Goal: Task Accomplishment & Management: Complete application form

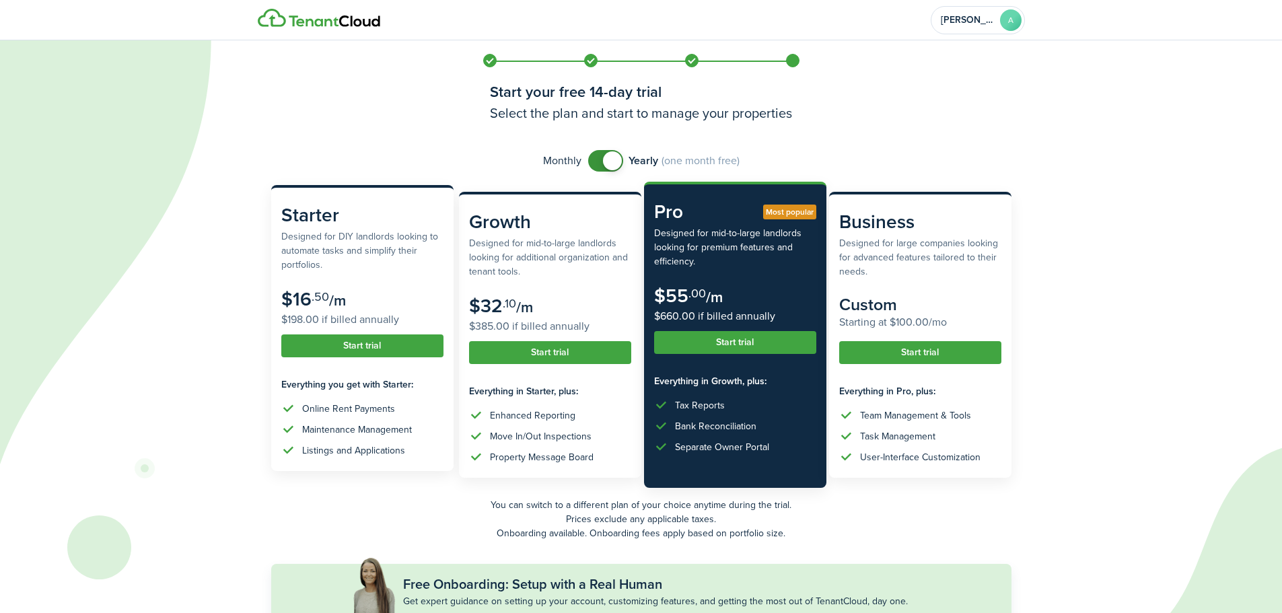
click at [338, 346] on button "Start trial" at bounding box center [362, 345] width 162 height 23
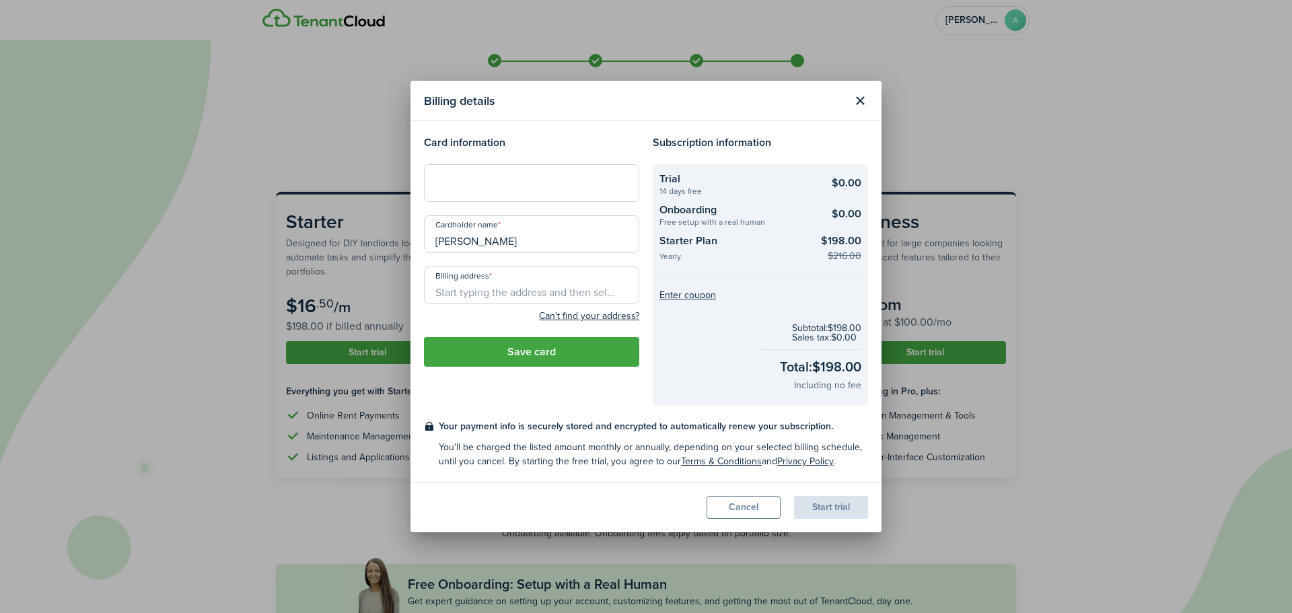
click at [527, 177] on iframe at bounding box center [532, 183] width 198 height 13
click at [521, 283] on input "Billing address" at bounding box center [531, 285] width 215 height 38
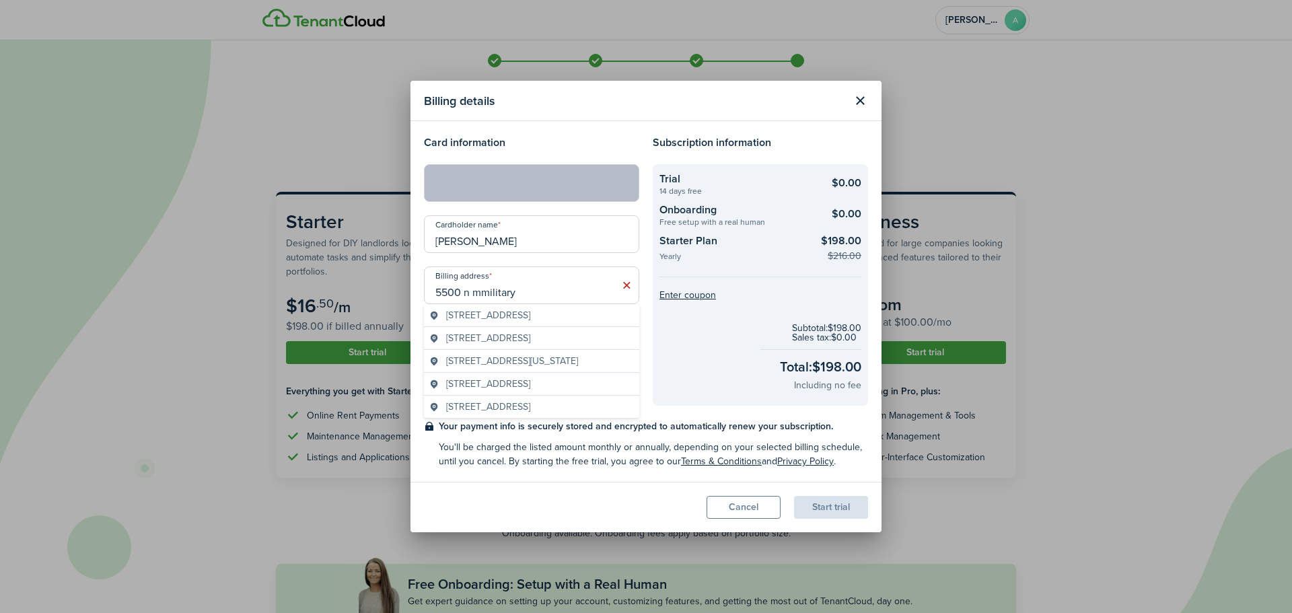
click at [530, 312] on span "[STREET_ADDRESS]" at bounding box center [488, 315] width 84 height 14
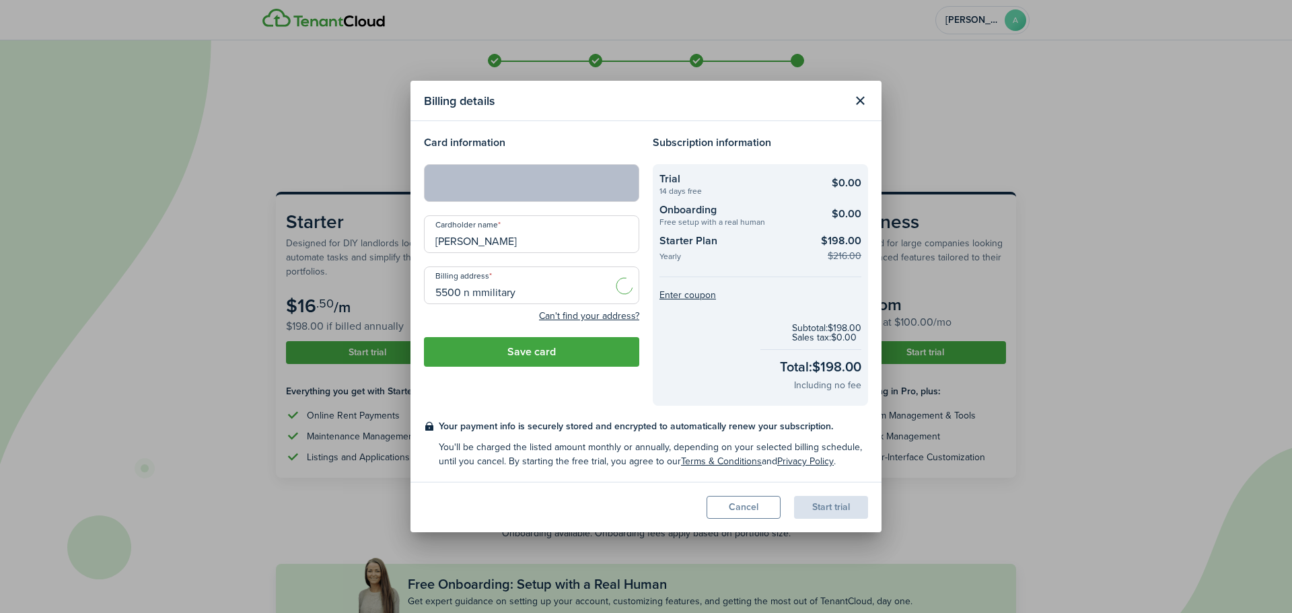
type input "[STREET_ADDRESS]"
click at [525, 352] on button "Save card" at bounding box center [531, 352] width 215 height 30
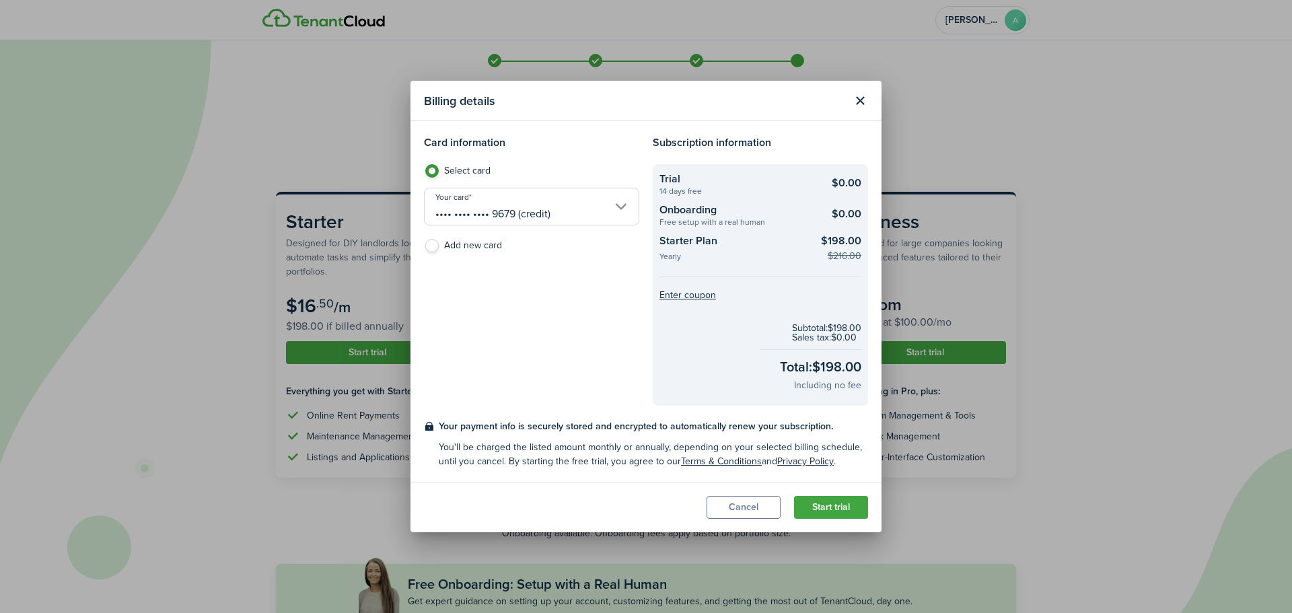
click at [823, 501] on button "Start trial" at bounding box center [831, 507] width 74 height 23
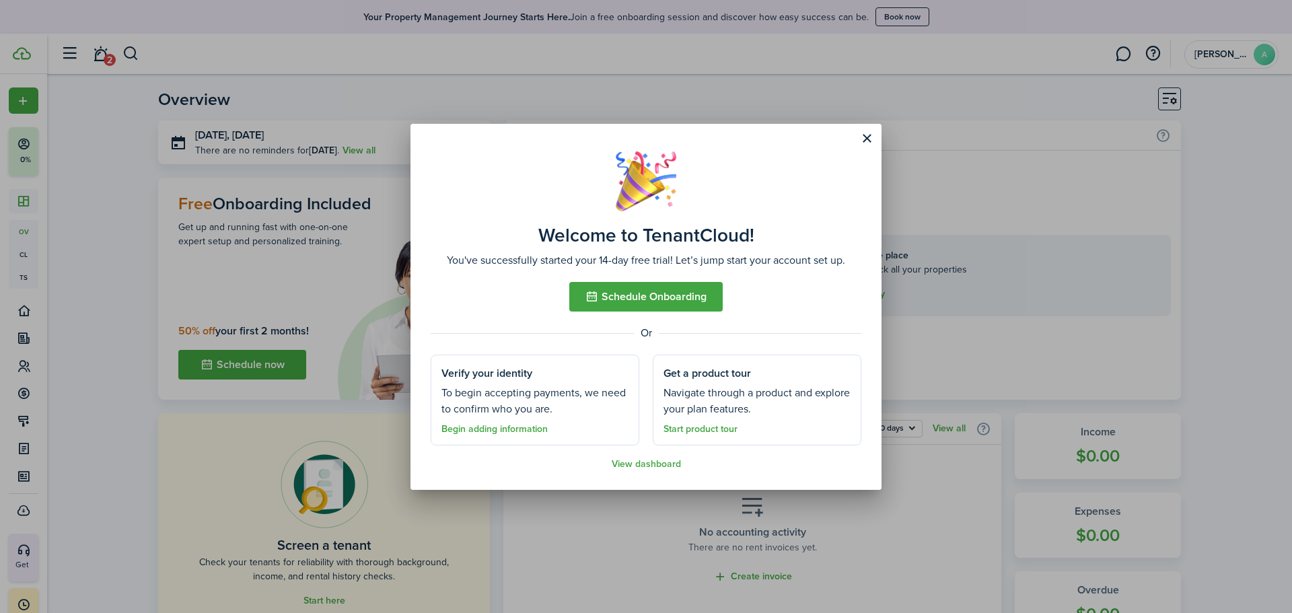
click at [638, 294] on button "Schedule Onboarding" at bounding box center [645, 297] width 153 height 30
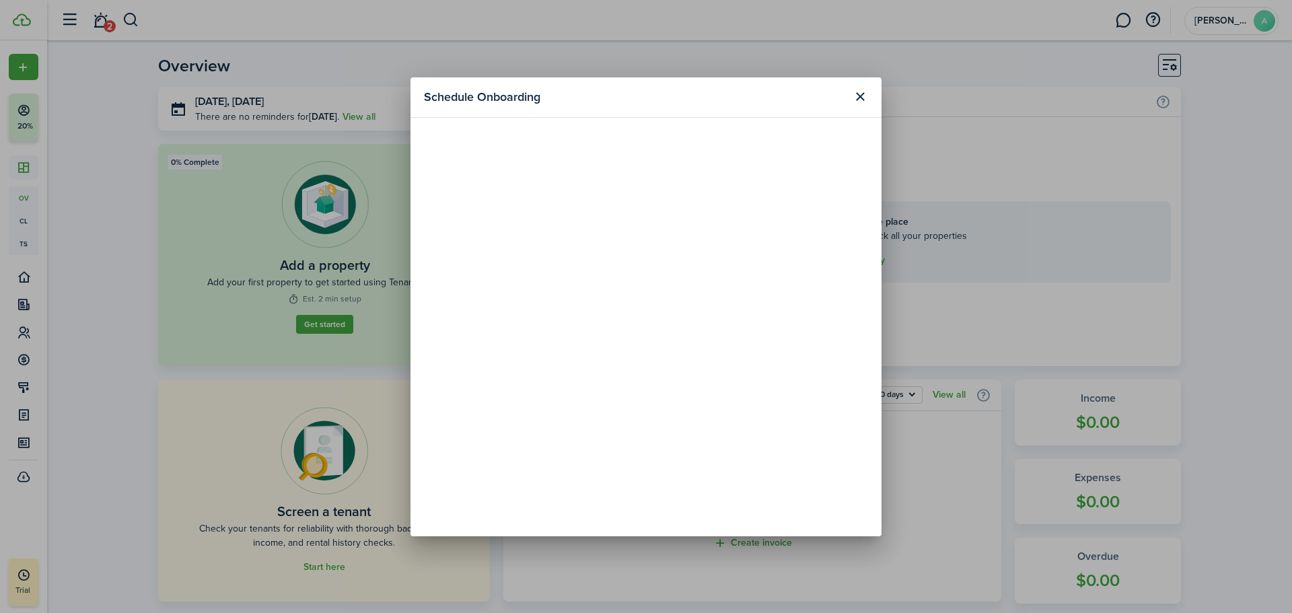
click at [854, 91] on button "Close modal" at bounding box center [859, 96] width 23 height 23
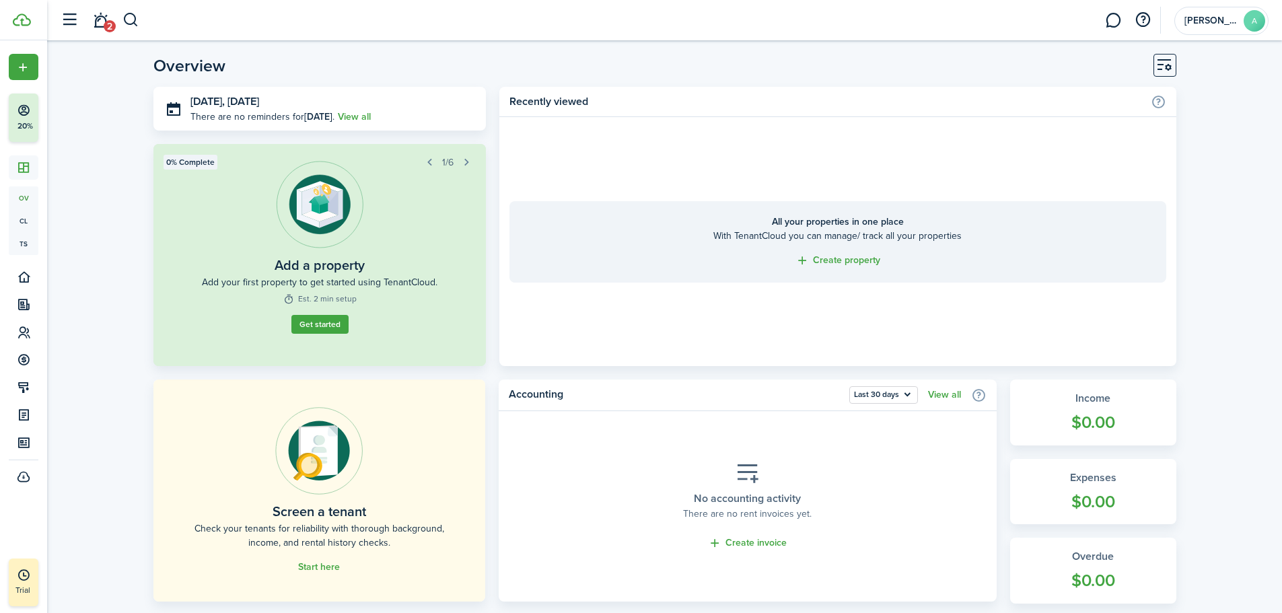
click at [315, 324] on link "Get started" at bounding box center [319, 324] width 57 height 19
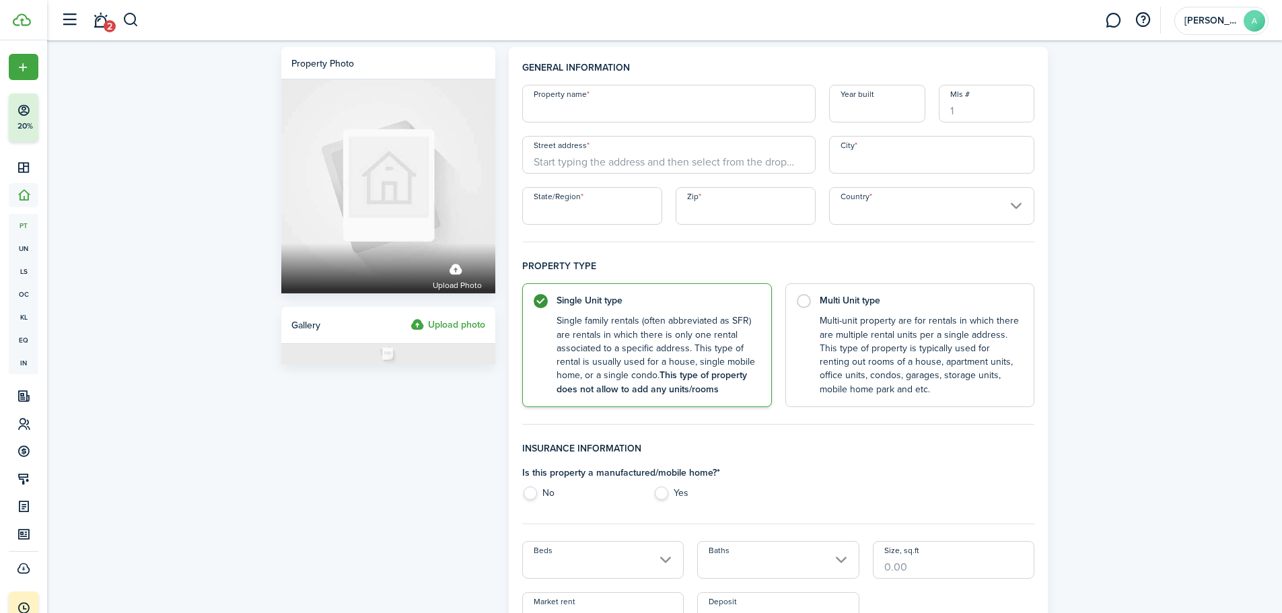
click at [590, 108] on input "Property name" at bounding box center [668, 104] width 293 height 38
type input "Tribbe Hill Homes"
click at [568, 164] on input "Street address" at bounding box center [668, 155] width 293 height 38
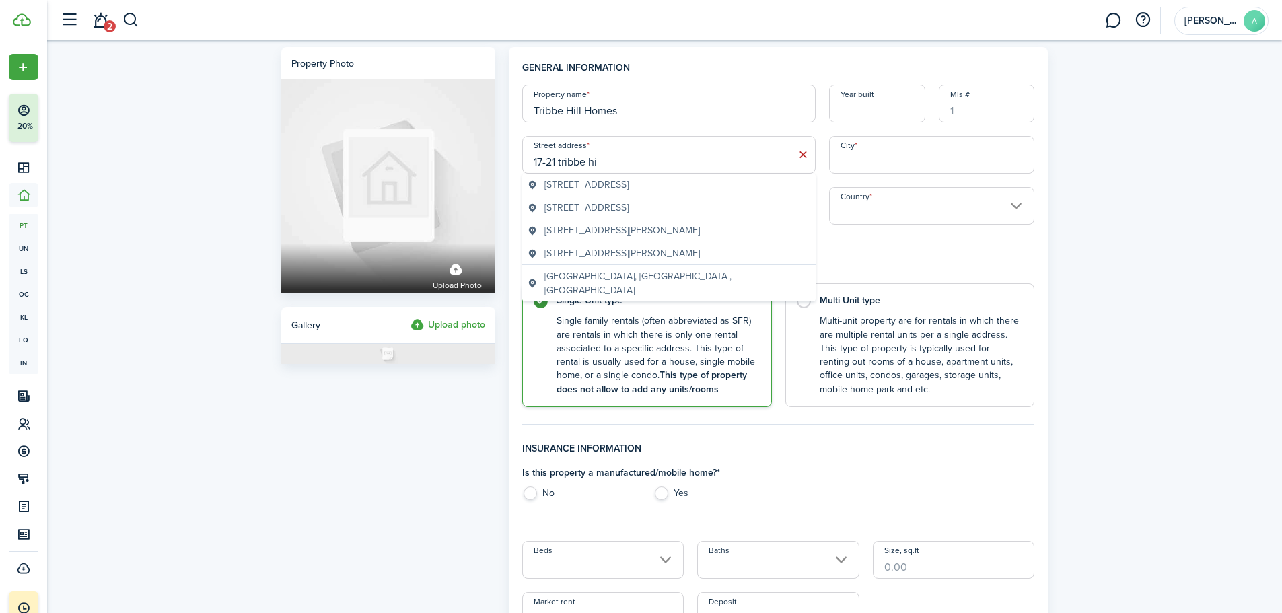
click at [628, 180] on span "[STREET_ADDRESS]" at bounding box center [586, 185] width 84 height 14
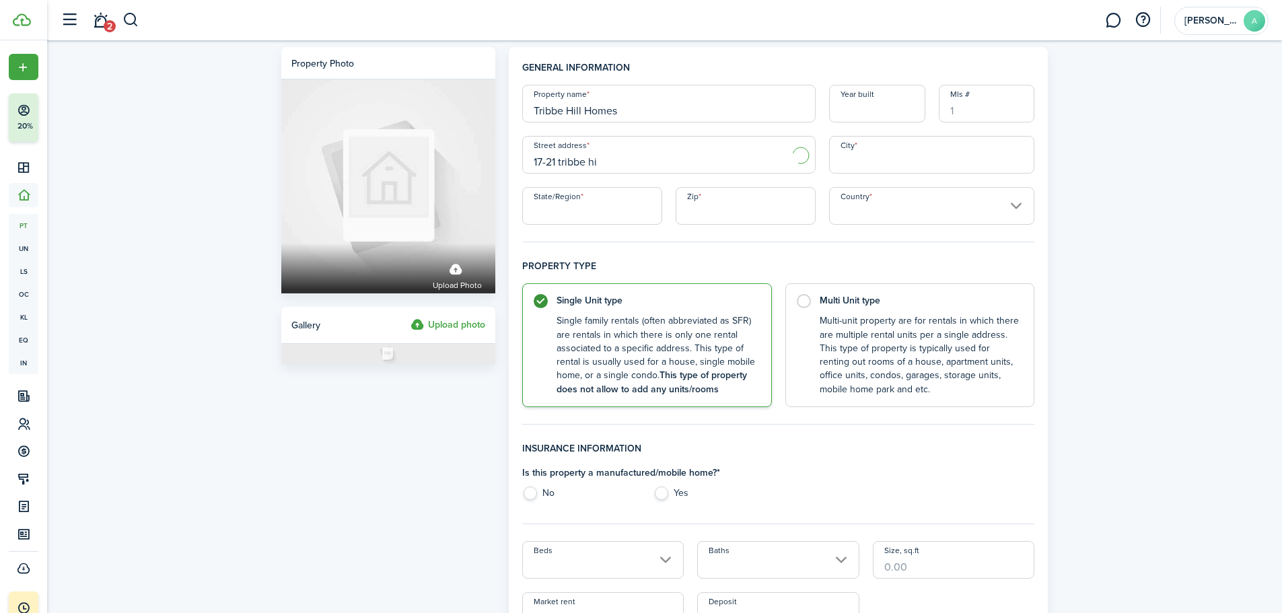
type input "17-21 [GEOGRAPHIC_DATA]"
type input "Mahopac"
type input "NY"
type input "10541"
type input "[GEOGRAPHIC_DATA]"
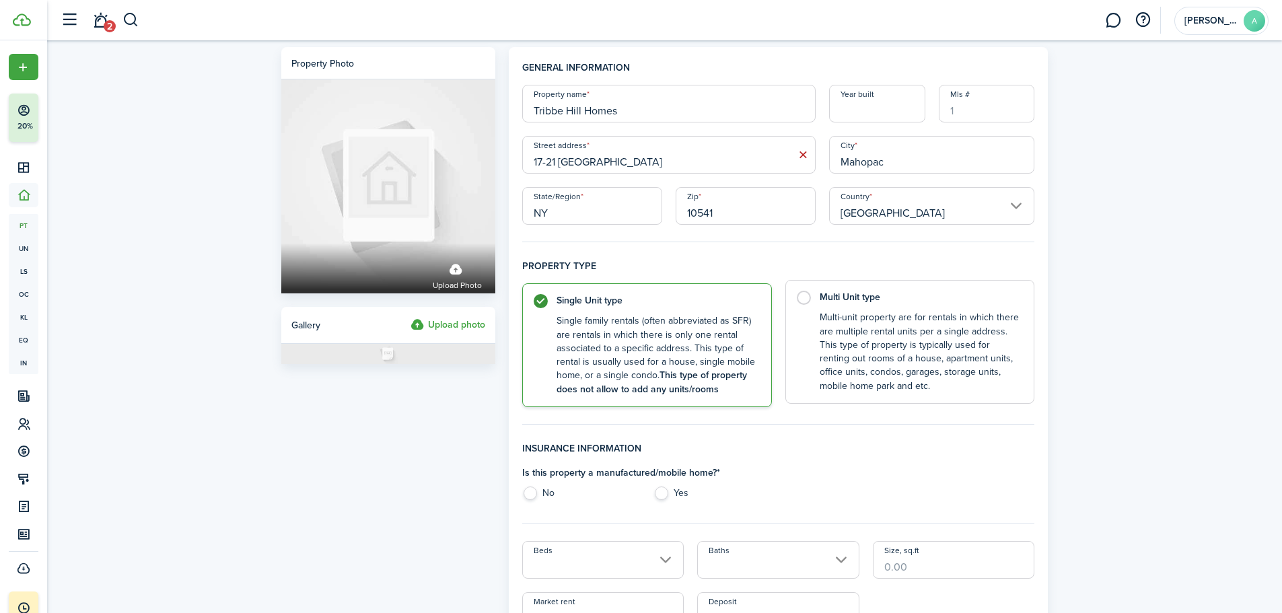
click at [830, 297] on control-radio-card-title "Multi Unit type" at bounding box center [919, 297] width 201 height 13
radio input "false"
radio input "true"
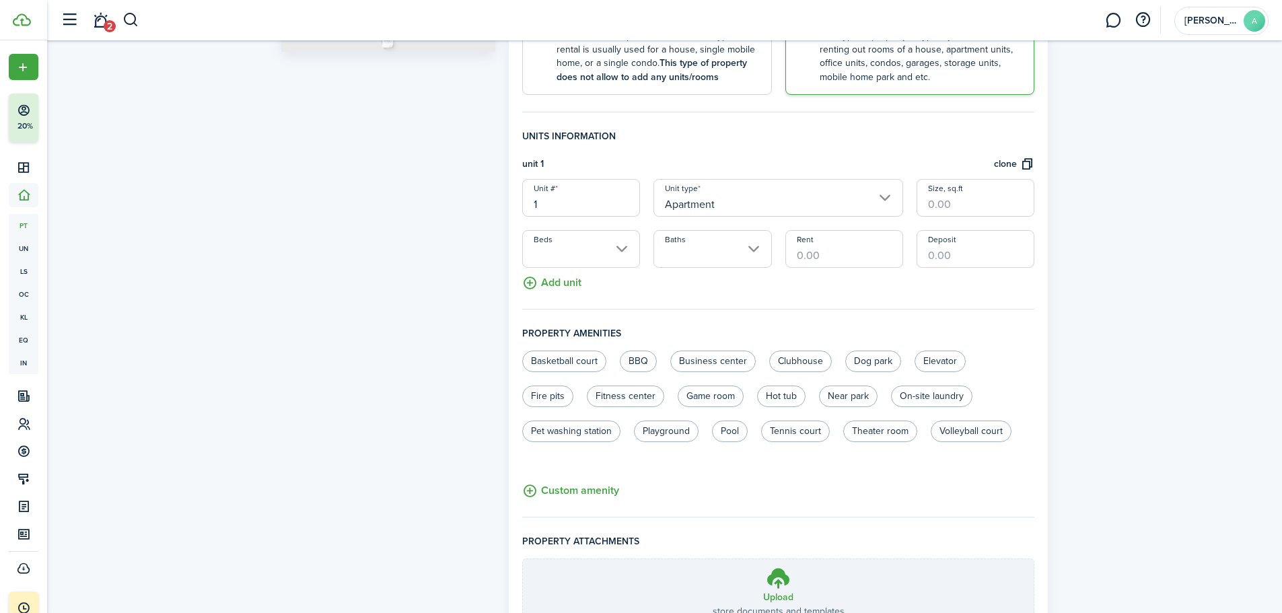
scroll to position [330, 0]
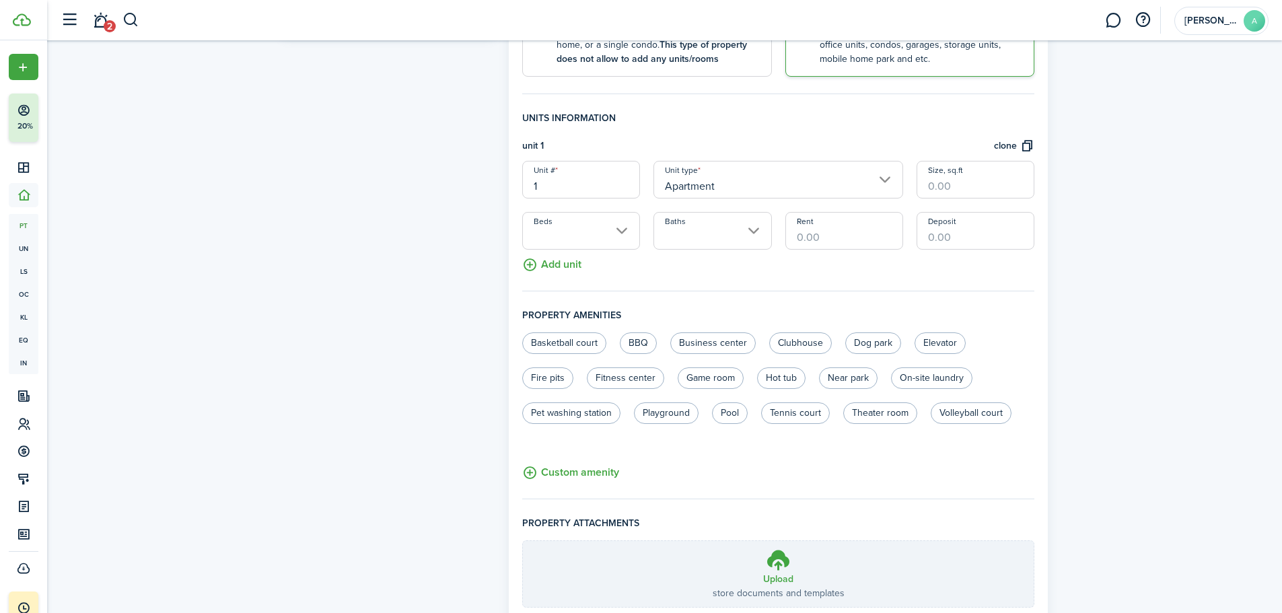
click at [818, 182] on input "Apartment" at bounding box center [778, 180] width 250 height 38
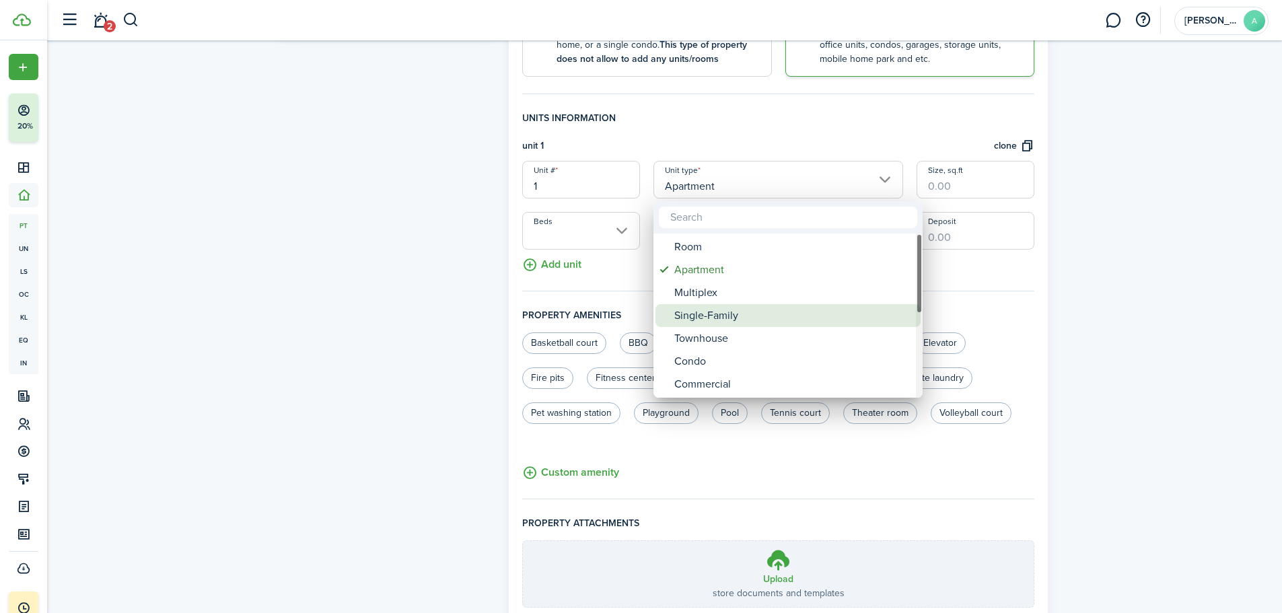
click at [765, 319] on div "Single-Family" at bounding box center [793, 315] width 238 height 23
type input "Single-Family"
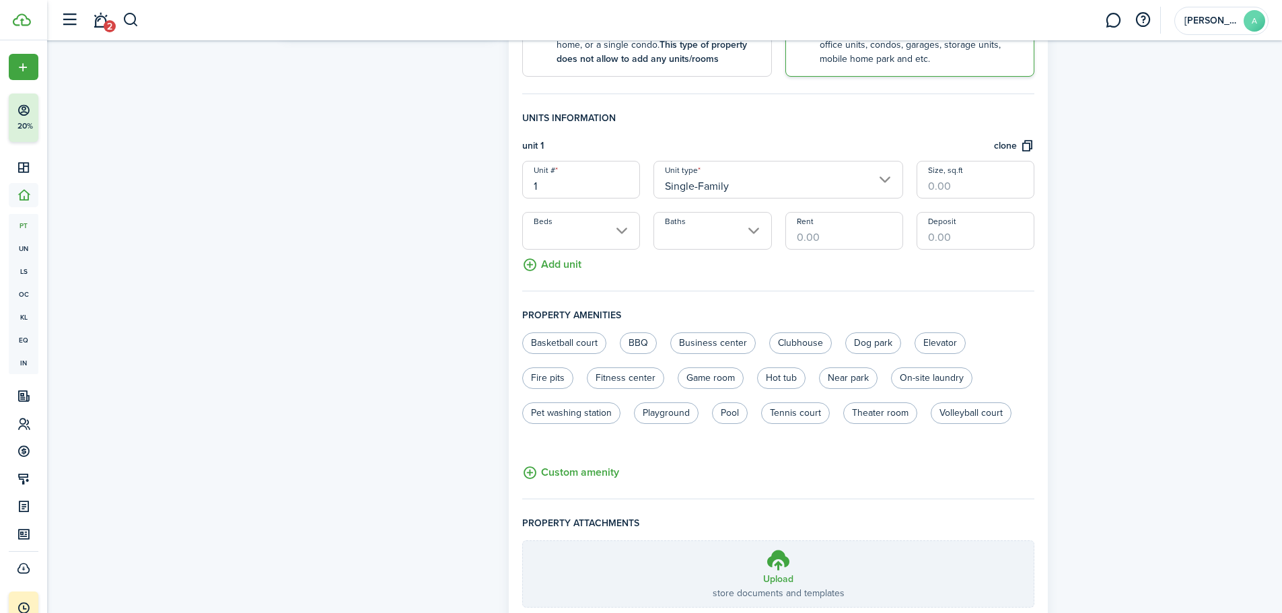
click at [964, 188] on input "Size, sq.ft" at bounding box center [975, 180] width 118 height 38
click at [617, 230] on input "Beds" at bounding box center [581, 231] width 118 height 38
type input "800"
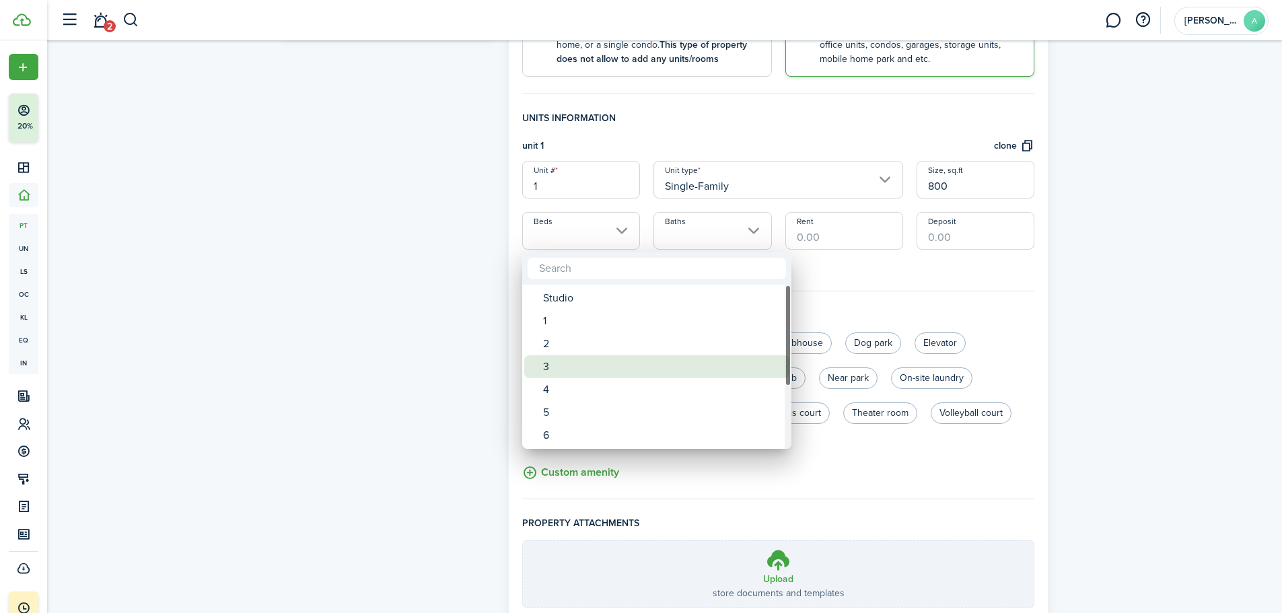
click at [562, 377] on div "3" at bounding box center [662, 366] width 238 height 23
type input "3"
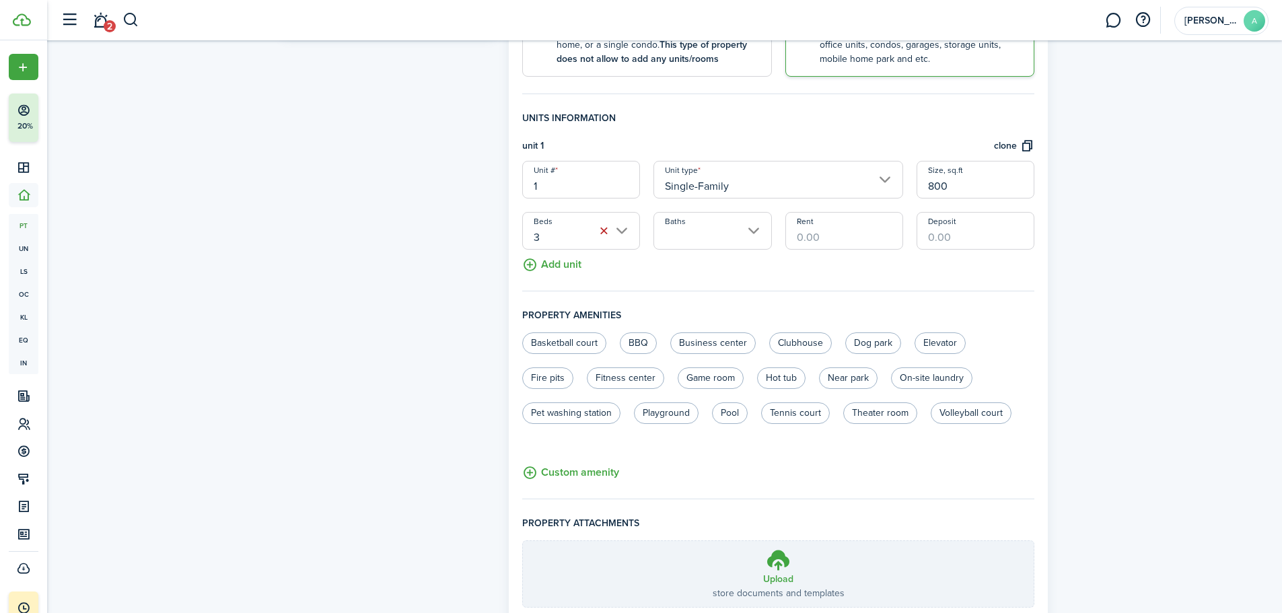
click at [737, 233] on input "Baths" at bounding box center [712, 231] width 118 height 38
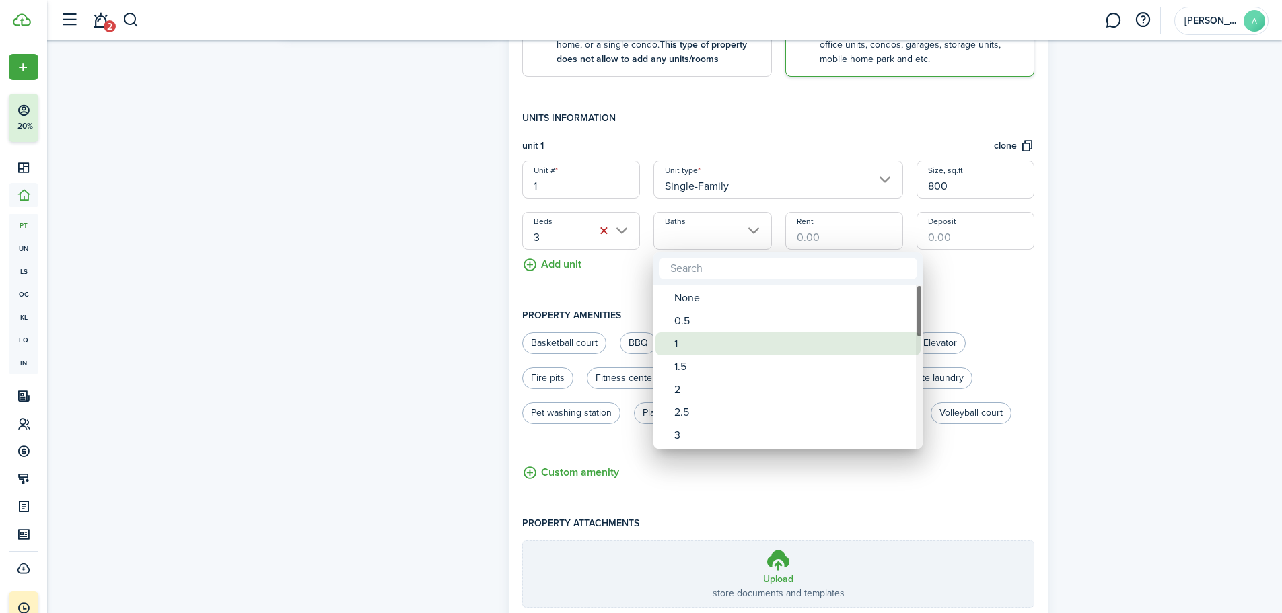
click at [701, 339] on div "1" at bounding box center [793, 343] width 238 height 23
type input "1"
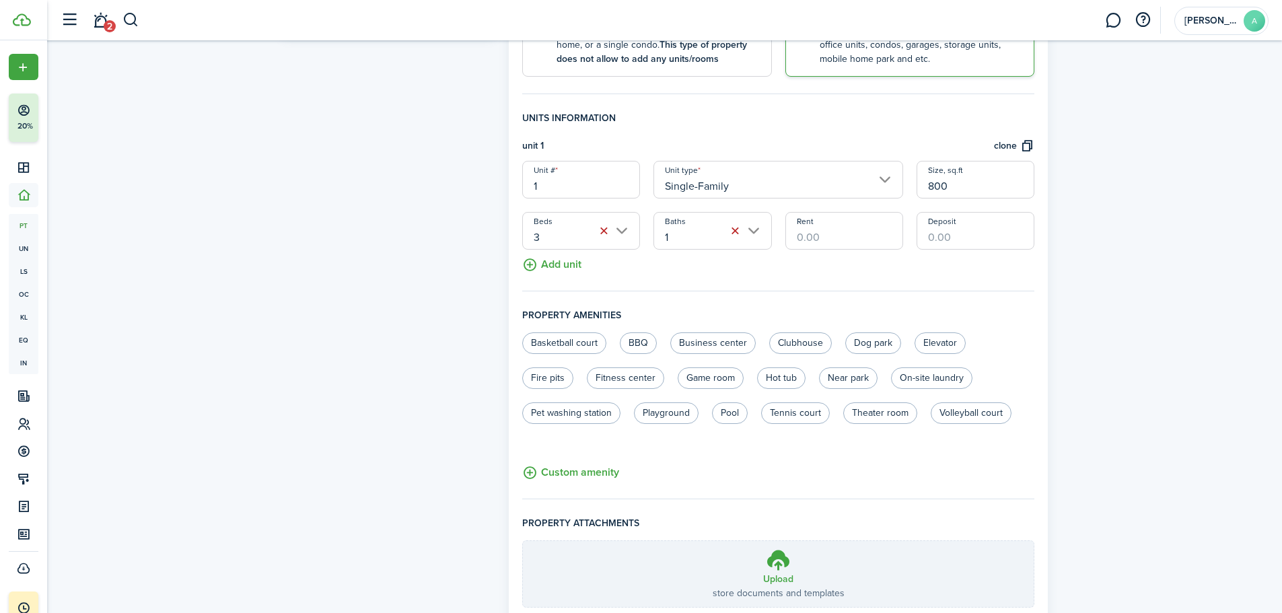
click at [821, 233] on input "Rent" at bounding box center [844, 231] width 118 height 38
click at [551, 260] on button "Add unit" at bounding box center [551, 262] width 59 height 24
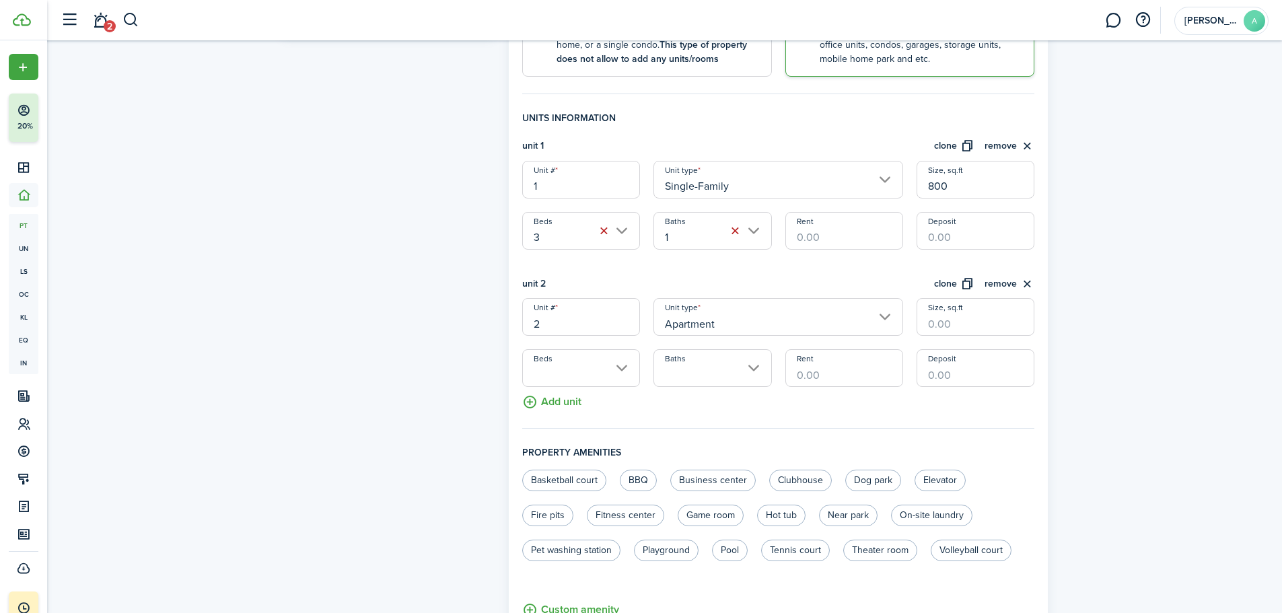
click at [838, 236] on input "Rent" at bounding box center [844, 231] width 118 height 38
click at [831, 237] on input "Rent" at bounding box center [844, 231] width 118 height 38
type input "$1,700.00"
click at [931, 237] on input "Deposit" at bounding box center [975, 231] width 118 height 38
type input "$1,700.00"
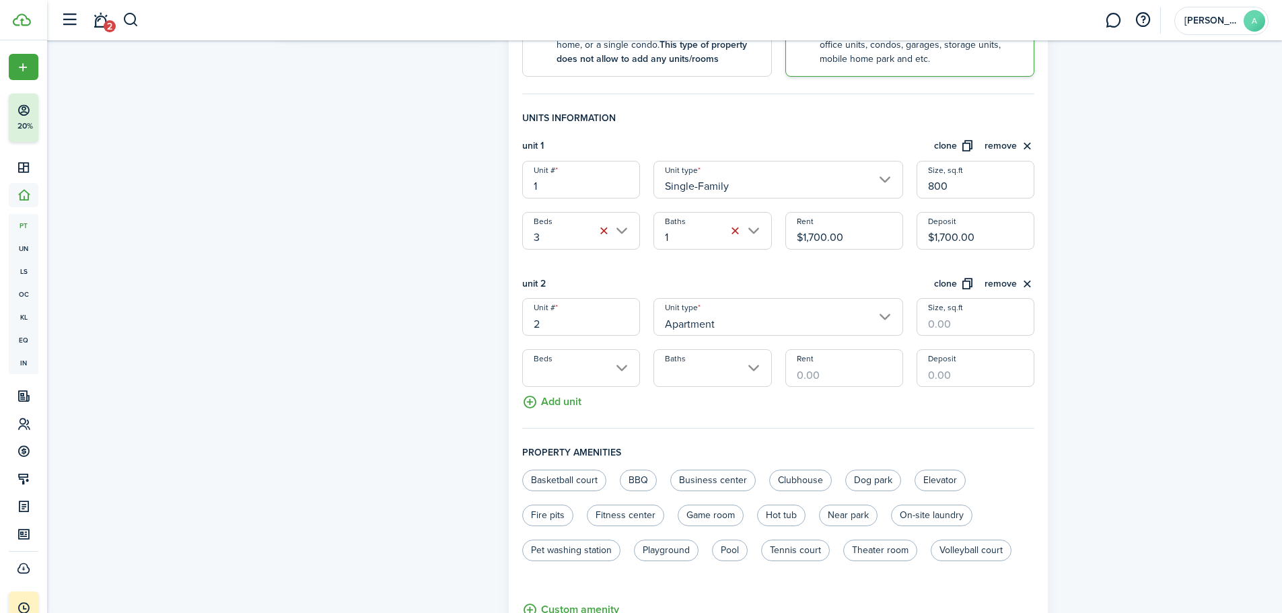
click at [965, 327] on input "Size, sq.ft" at bounding box center [975, 317] width 118 height 38
click at [610, 364] on input "Beds" at bounding box center [581, 368] width 118 height 38
type input "800"
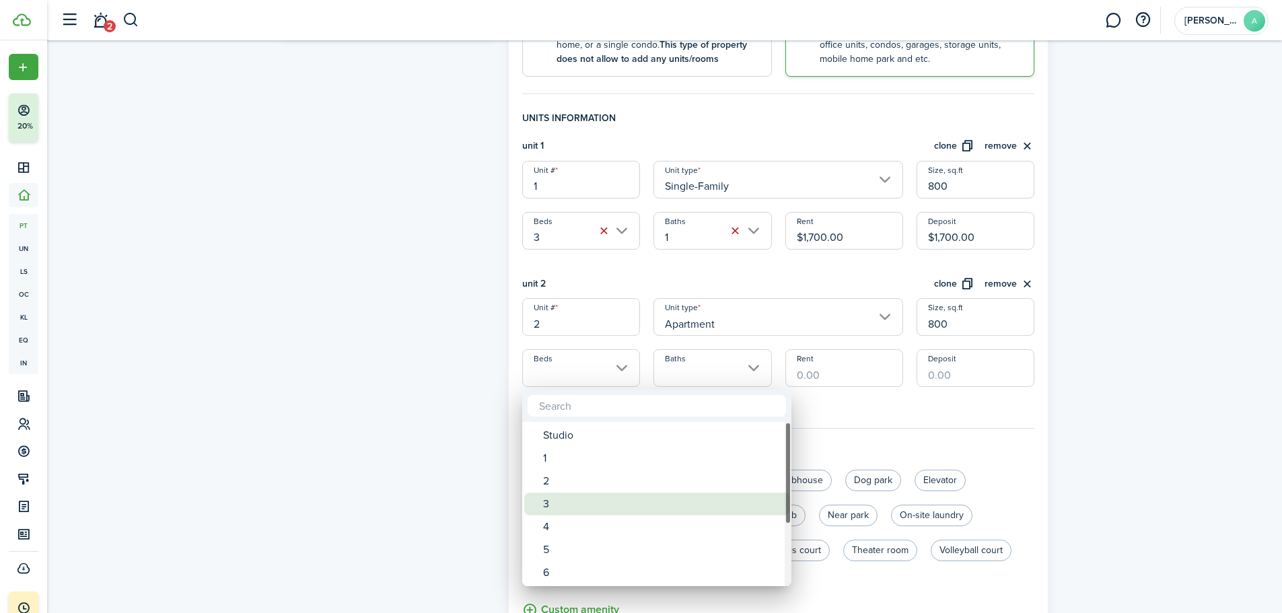
click at [569, 495] on div "3" at bounding box center [662, 503] width 238 height 23
type input "3"
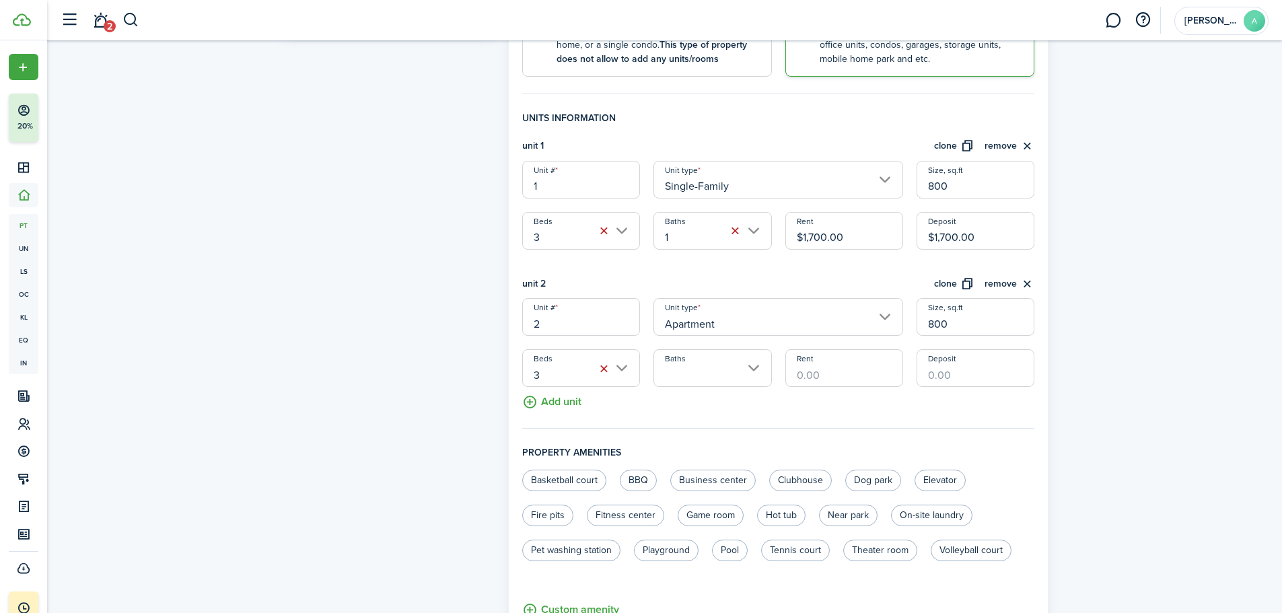
click at [735, 384] on input "Baths" at bounding box center [712, 368] width 118 height 38
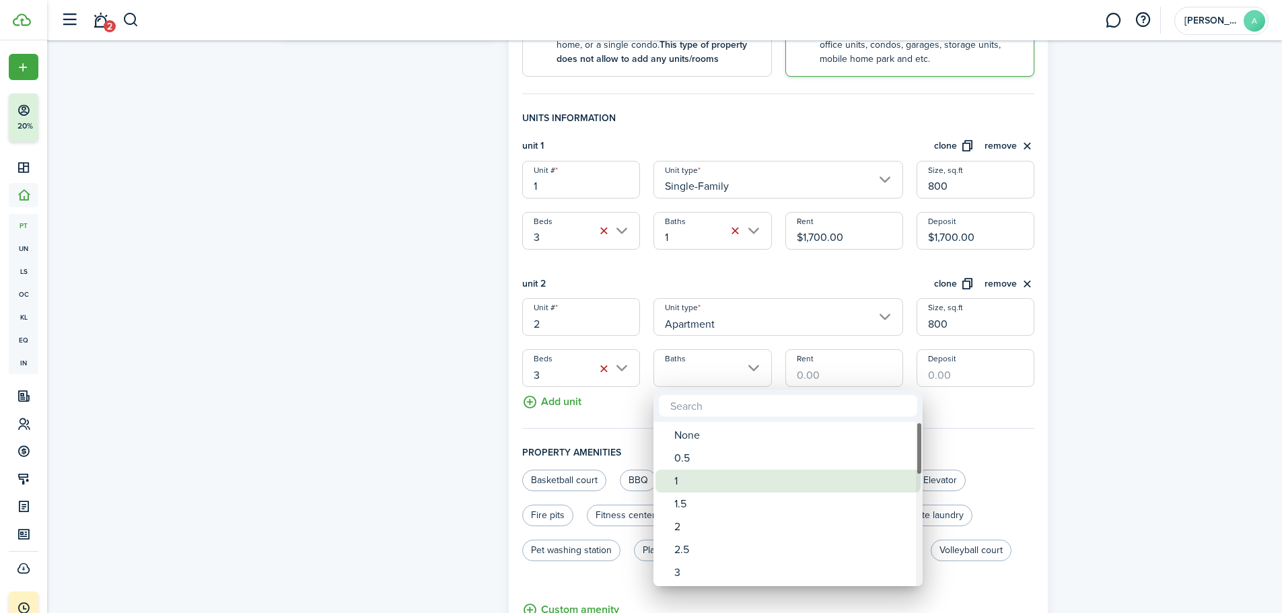
click at [693, 474] on div "1" at bounding box center [793, 481] width 238 height 23
type input "1"
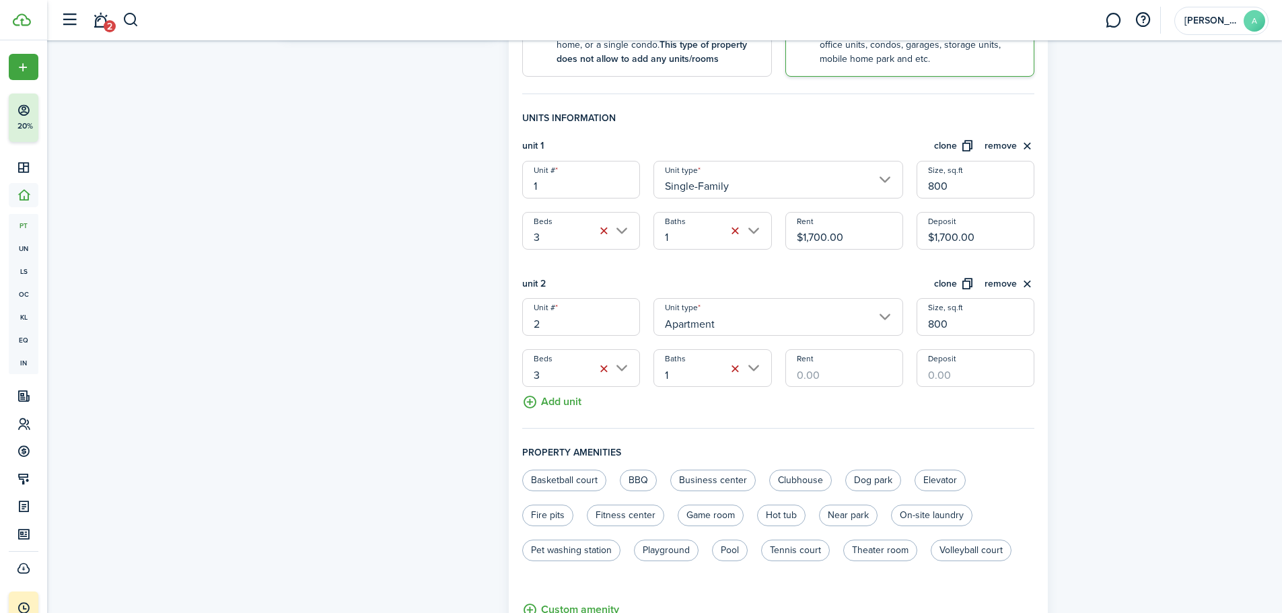
click at [856, 374] on input "Rent" at bounding box center [844, 368] width 118 height 38
type input "$2,300.00"
click at [1002, 385] on input "Deposit" at bounding box center [975, 368] width 118 height 38
type input "$2,300.00"
click at [556, 407] on button "Add unit" at bounding box center [551, 399] width 59 height 24
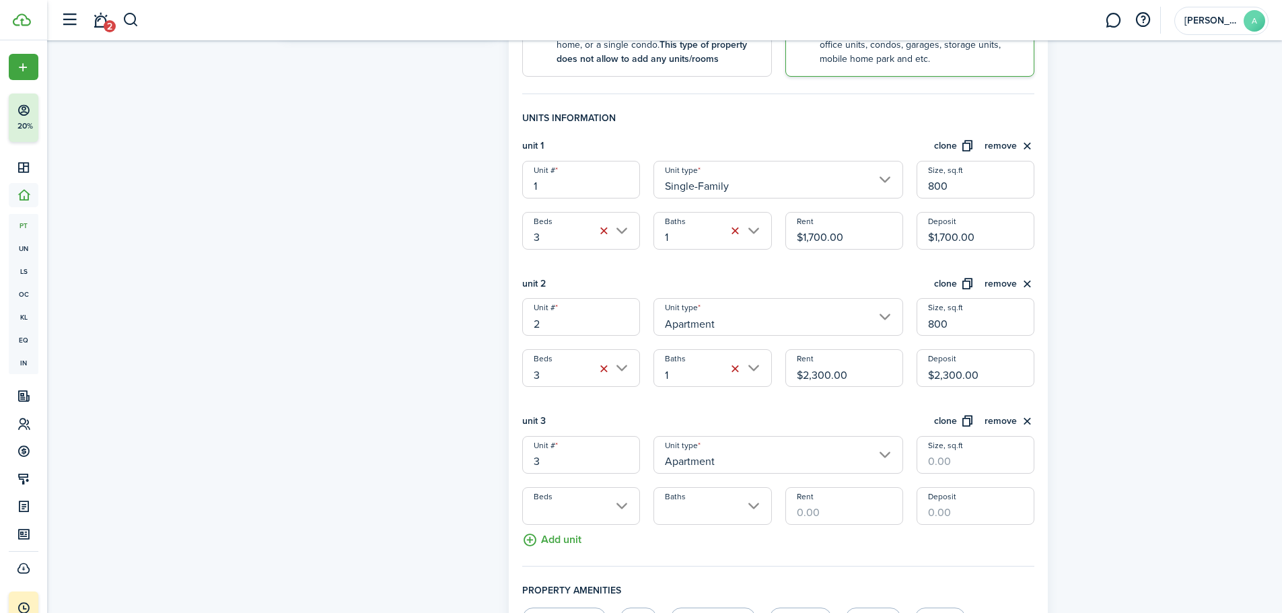
click at [968, 463] on input "Size, sq.ft" at bounding box center [975, 455] width 118 height 38
click at [573, 511] on input "Beds" at bounding box center [581, 506] width 118 height 38
type input "800"
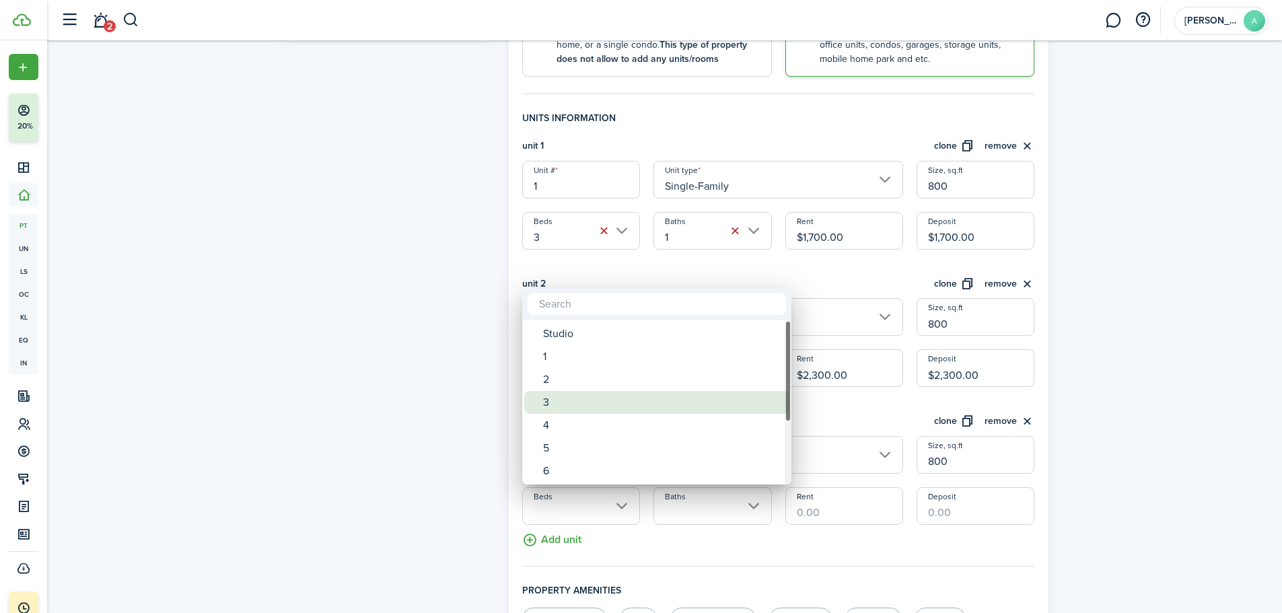
click at [565, 400] on div "3" at bounding box center [662, 402] width 238 height 23
type input "3"
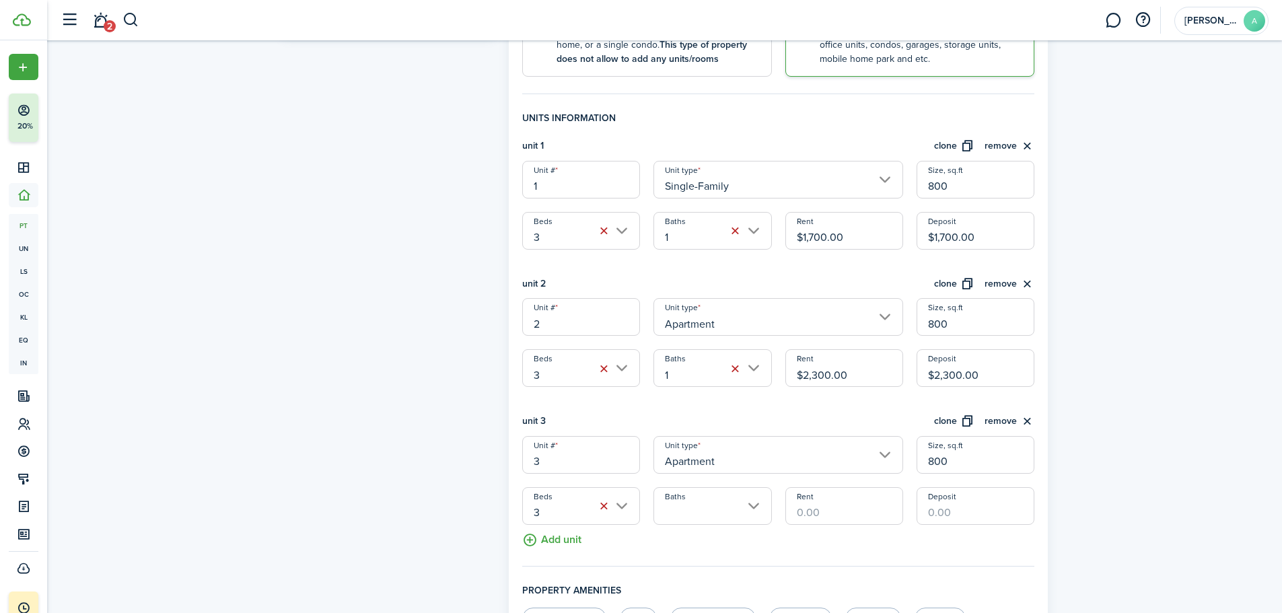
click at [728, 517] on input "Baths" at bounding box center [712, 506] width 118 height 38
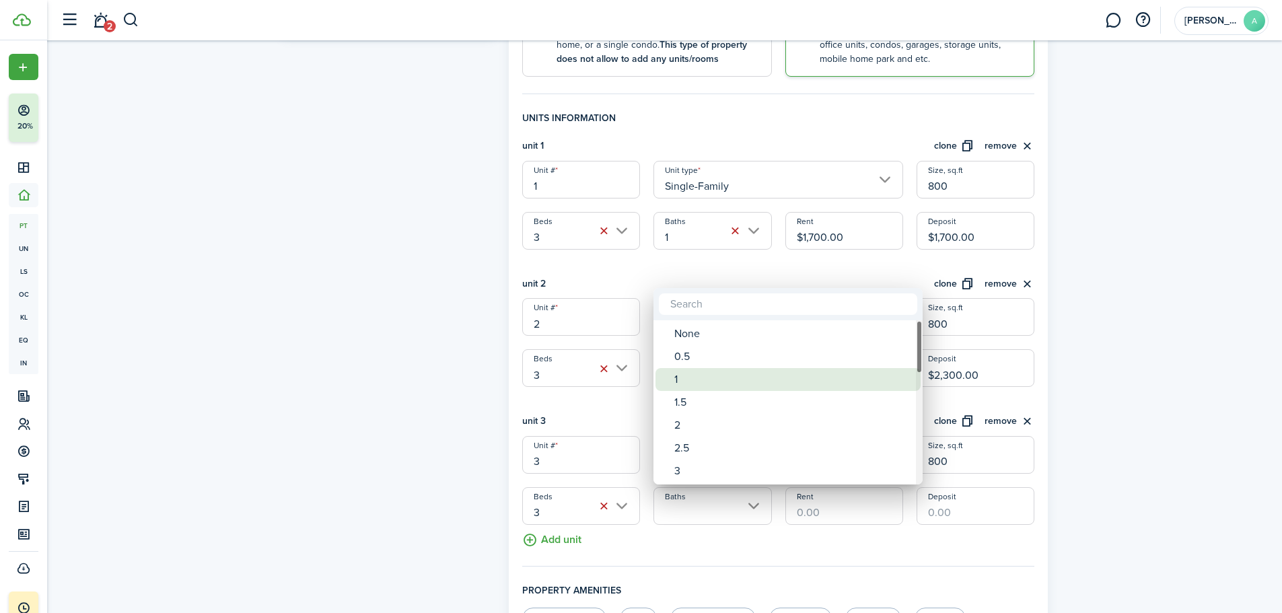
click at [686, 375] on div "1" at bounding box center [793, 379] width 238 height 23
type input "1"
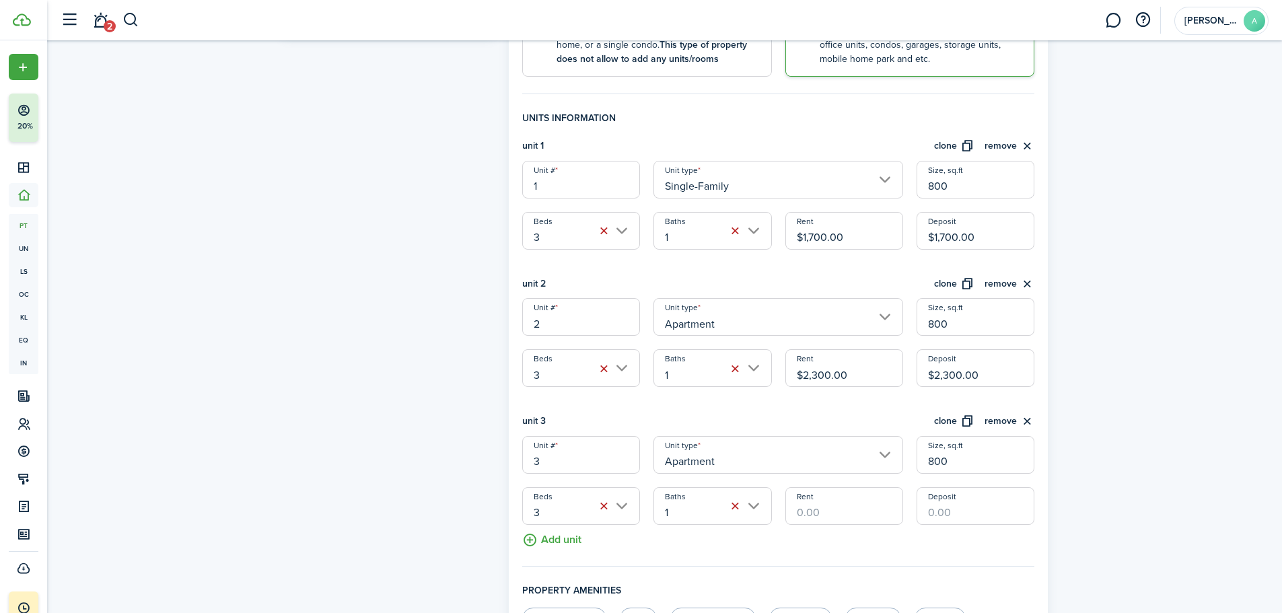
click at [833, 505] on input "Rent" at bounding box center [844, 506] width 118 height 38
type input "$2,100.00"
click at [1146, 425] on div "Property photo Upload photo Gallery Upload photo General information Property n…" at bounding box center [664, 333] width 1235 height 1247
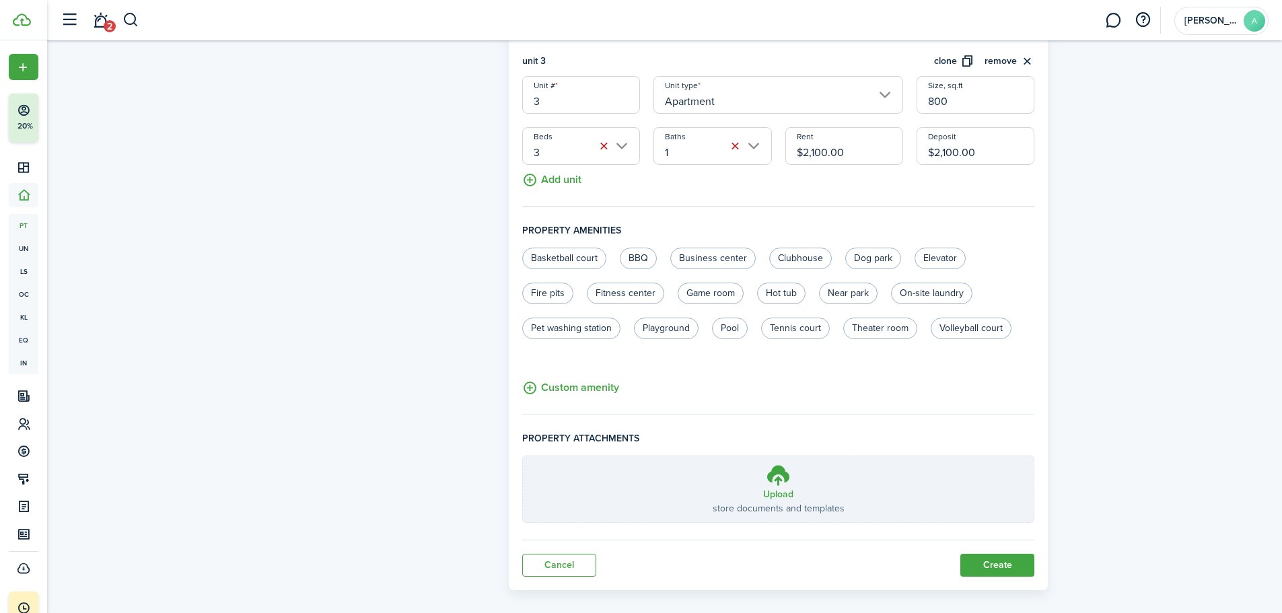
scroll to position [704, 0]
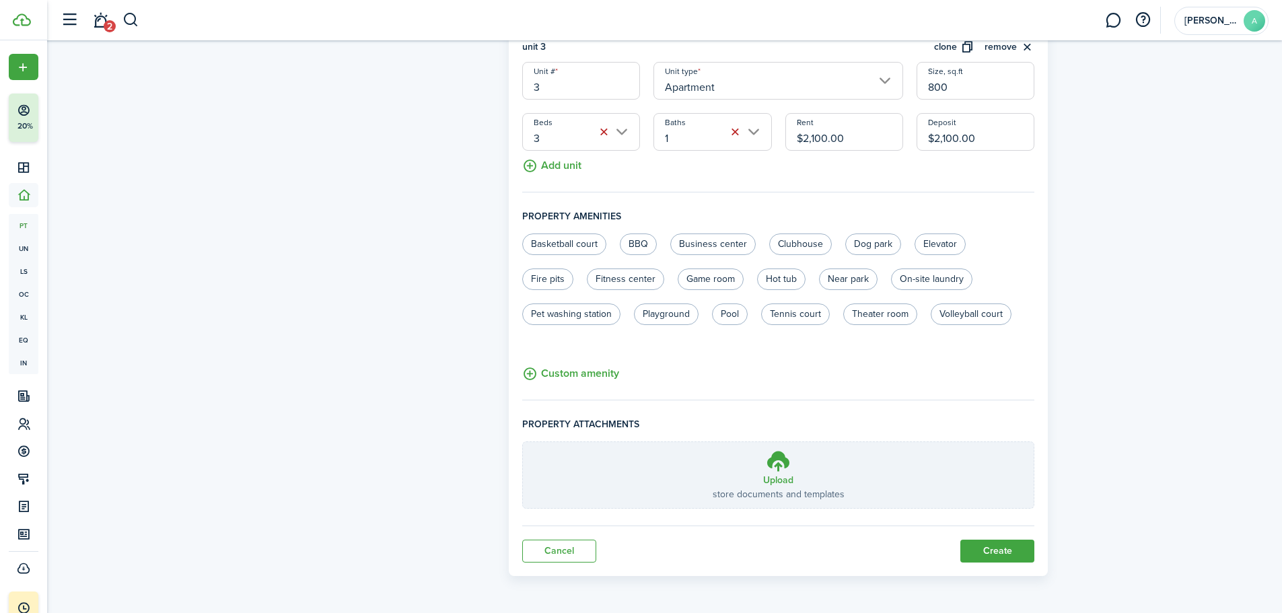
click at [991, 553] on button "Create" at bounding box center [997, 551] width 74 height 23
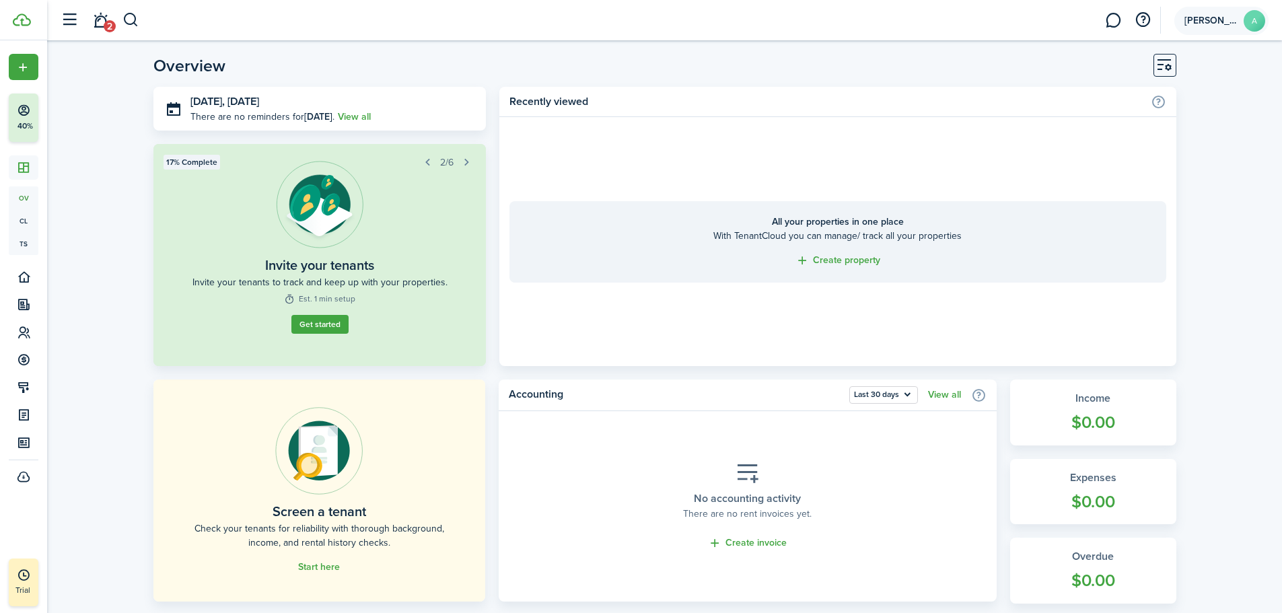
click at [1218, 21] on span "[PERSON_NAME]" at bounding box center [1211, 20] width 54 height 9
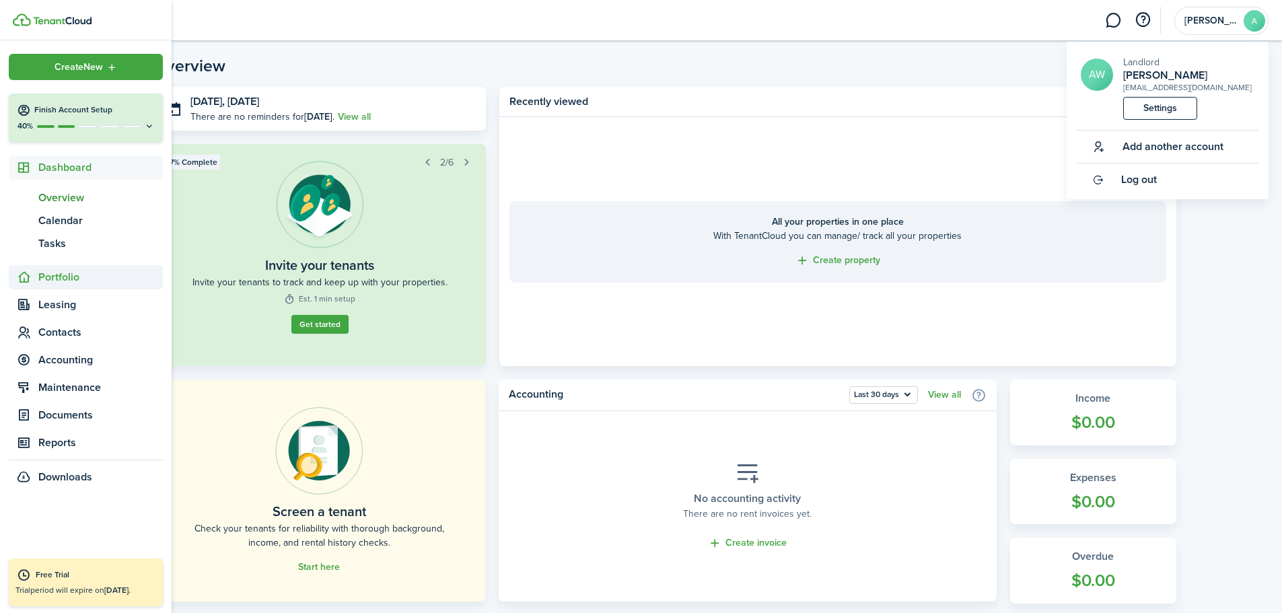
click at [74, 286] on span "Portfolio" at bounding box center [86, 277] width 154 height 24
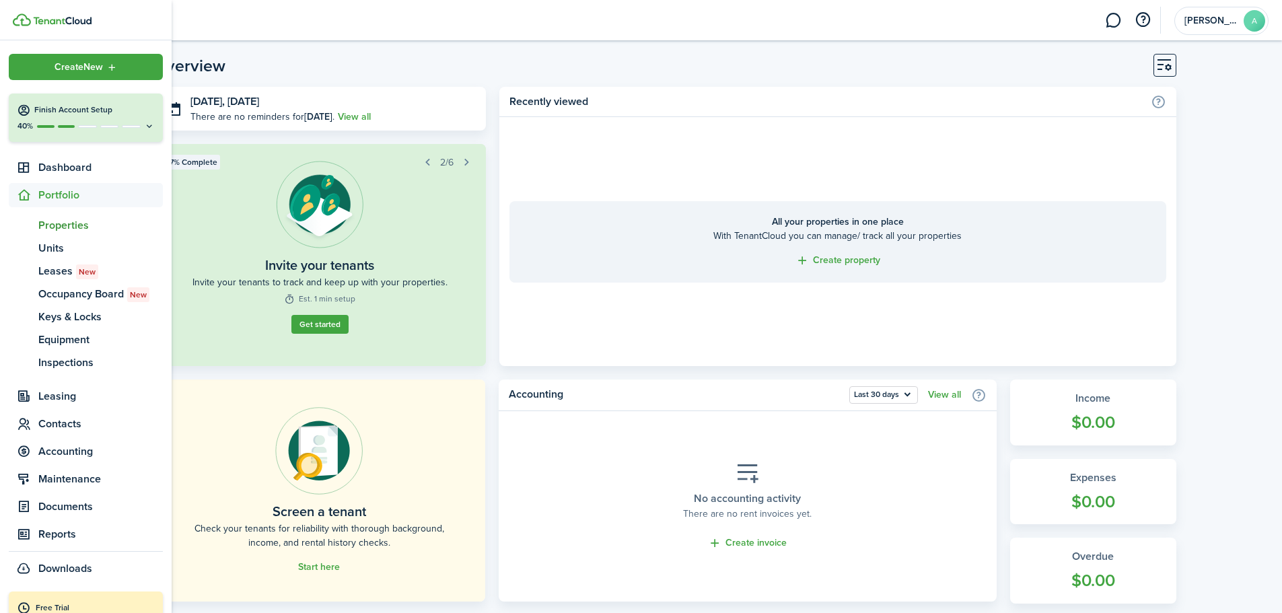
click at [63, 231] on span "Properties" at bounding box center [100, 225] width 124 height 16
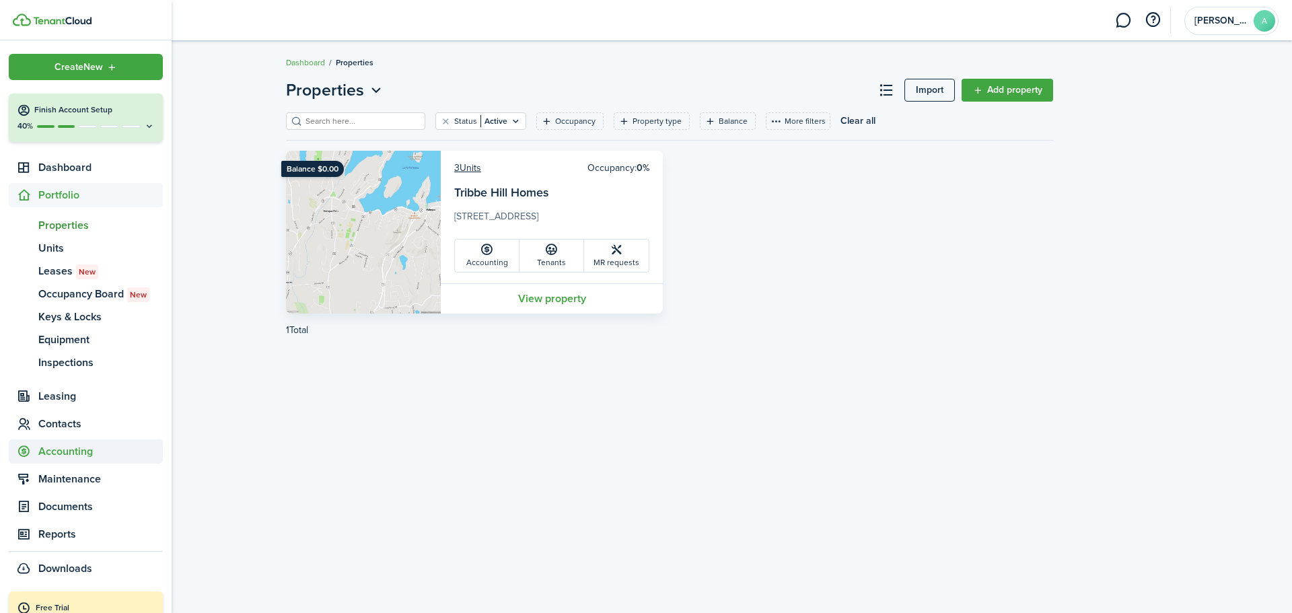
click at [75, 464] on span "Accounting" at bounding box center [86, 451] width 154 height 24
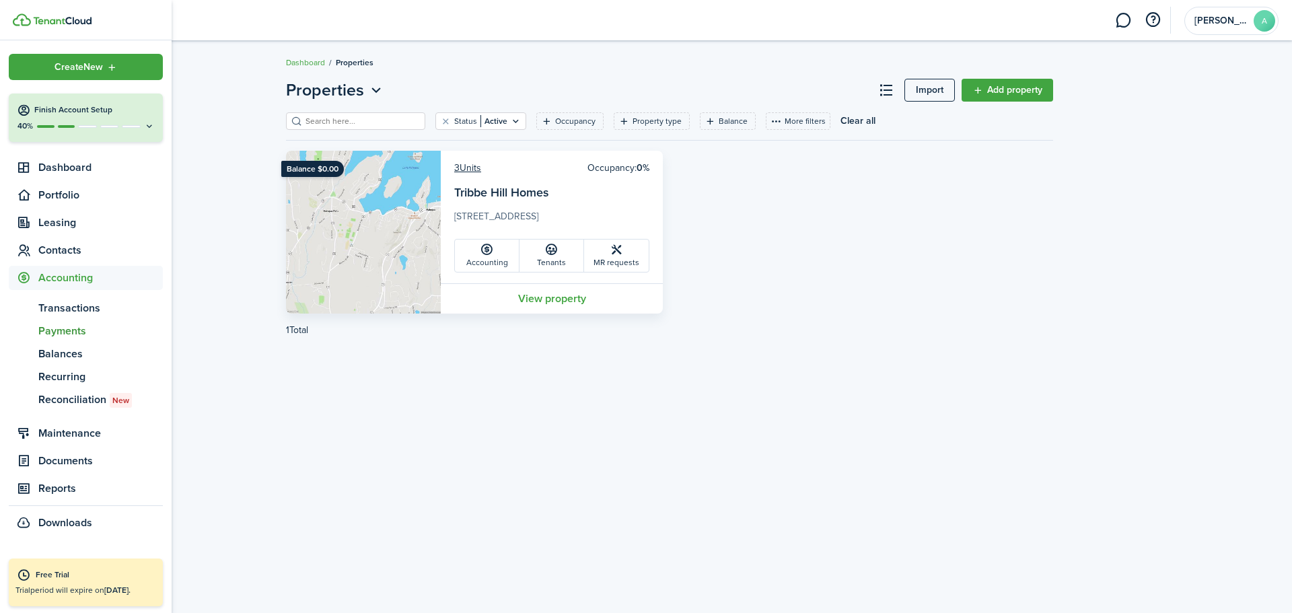
click at [80, 326] on span "Payments" at bounding box center [100, 331] width 124 height 16
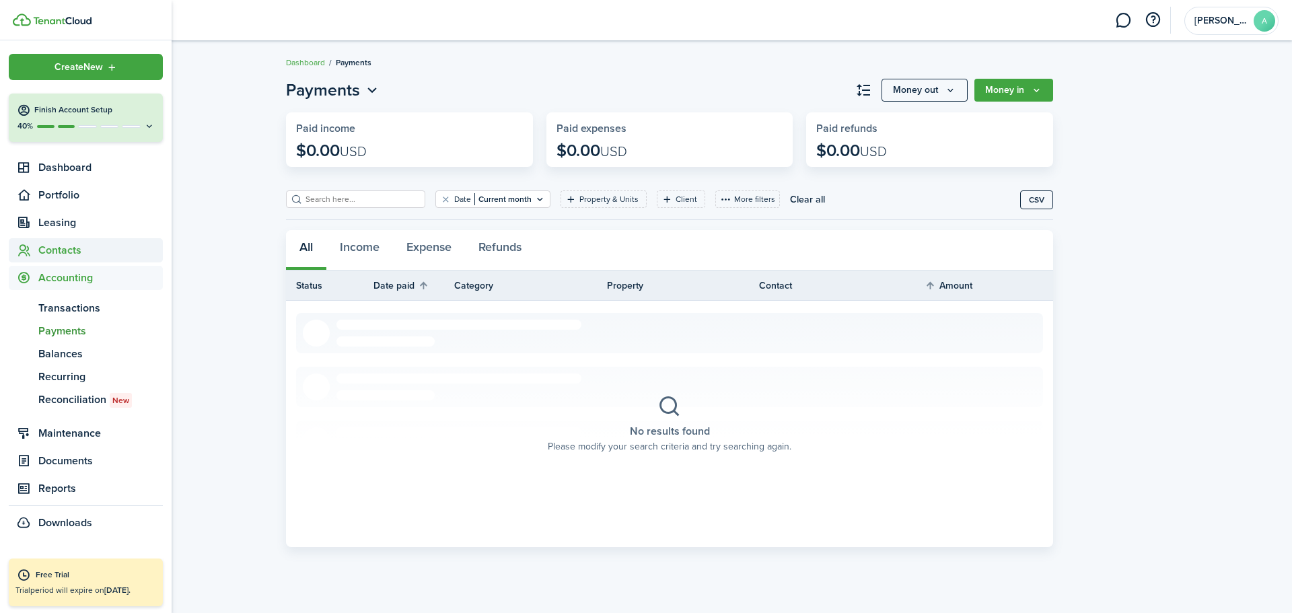
click at [70, 248] on span "Contacts" at bounding box center [100, 250] width 124 height 16
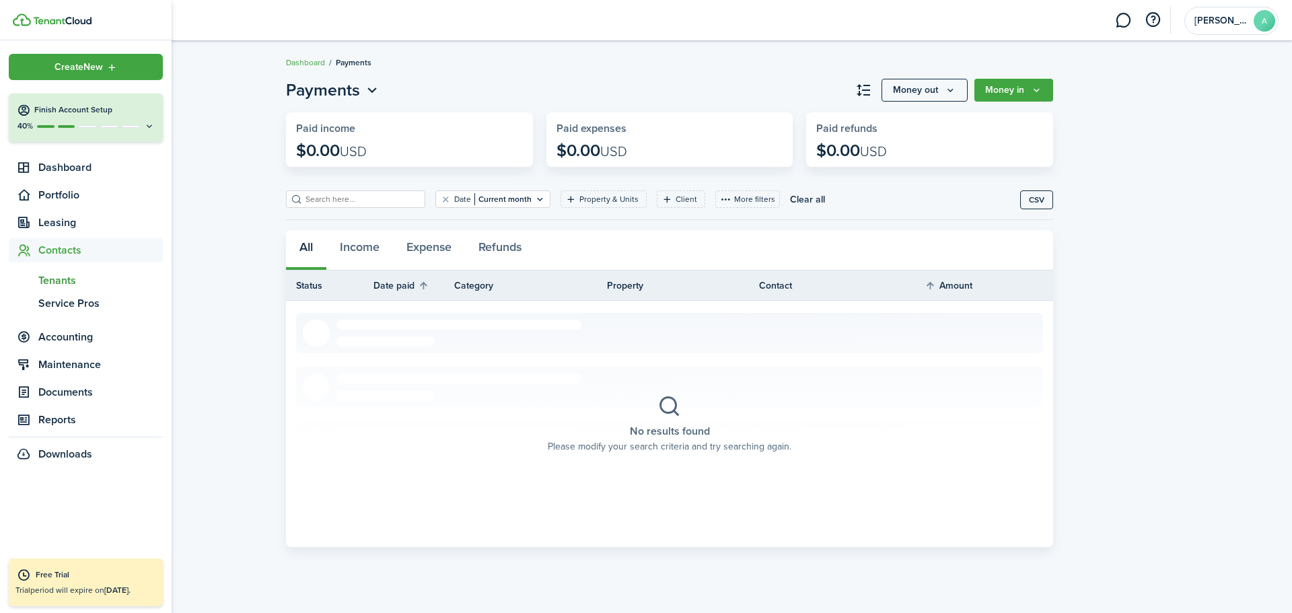
click at [67, 279] on span "Tenants" at bounding box center [100, 280] width 124 height 16
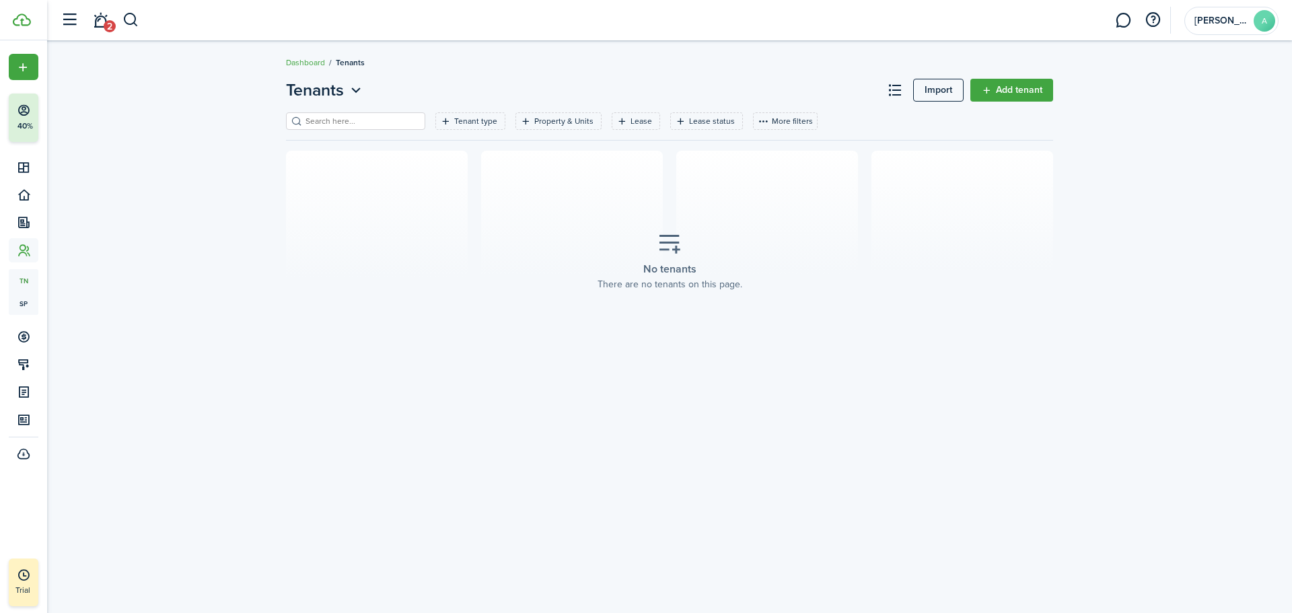
click at [359, 97] on icon "Open menu" at bounding box center [355, 90] width 17 height 17
click at [433, 77] on div "Tenants Import Add tenant Tenant type Property & Units Lease Lease status More …" at bounding box center [669, 225] width 1245 height 308
click at [519, 128] on filter-tag "Property & Units" at bounding box center [558, 120] width 86 height 17
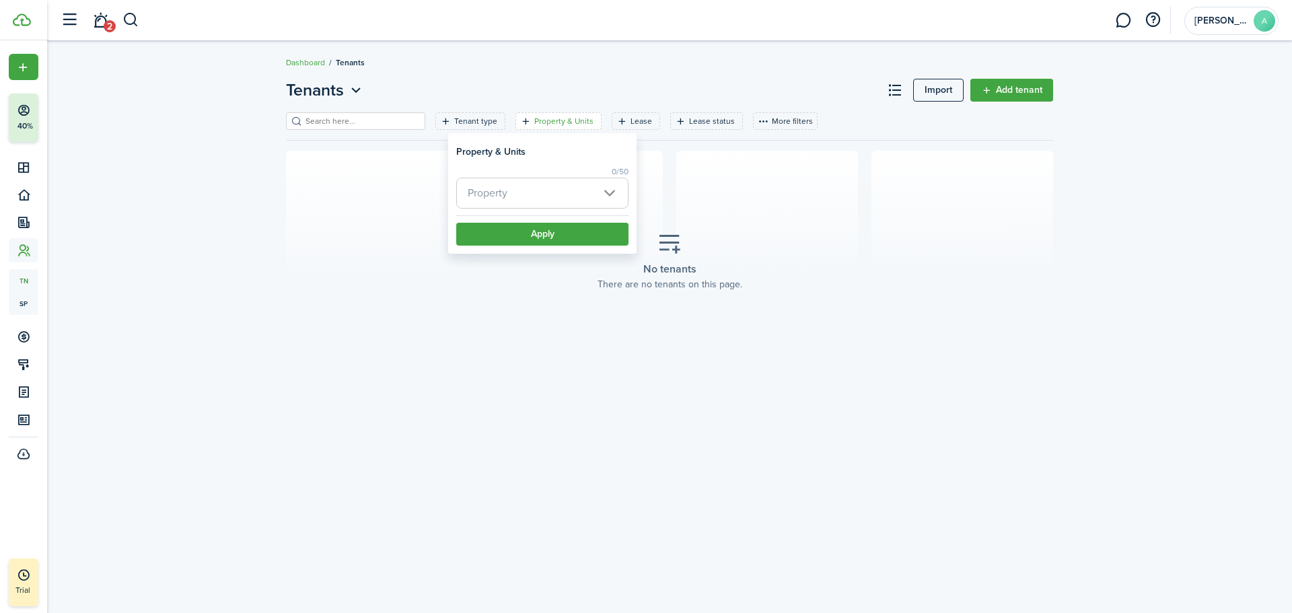
click at [616, 195] on span "Property" at bounding box center [542, 193] width 171 height 30
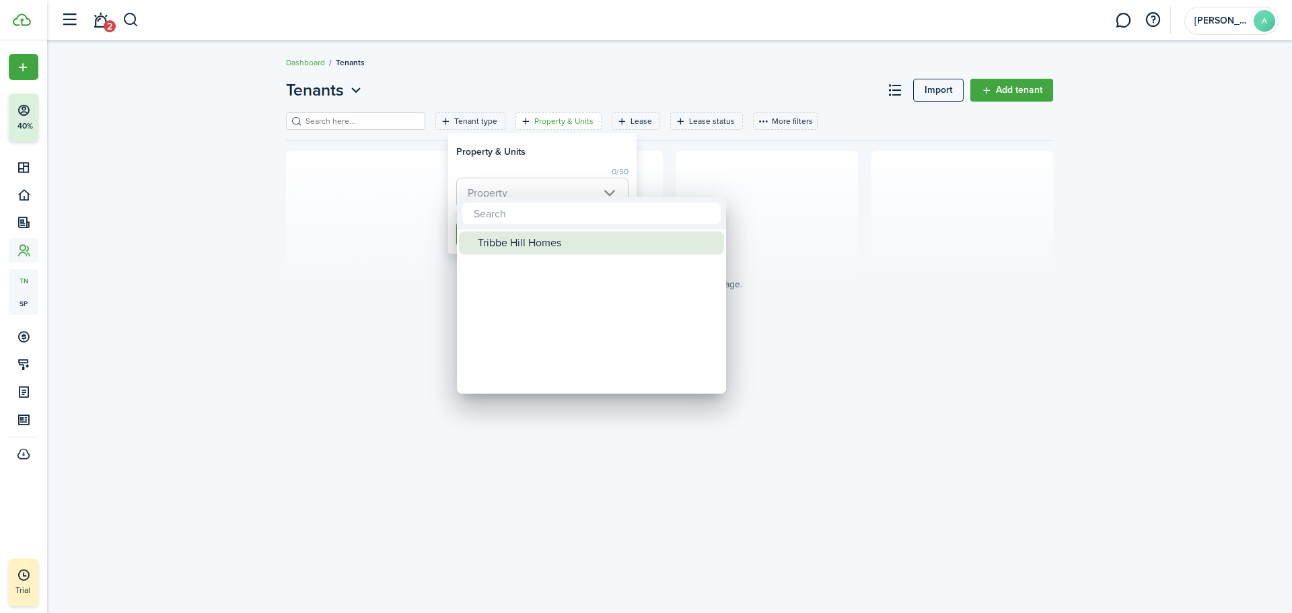
click at [539, 247] on div "Tribbe Hill Homes" at bounding box center [597, 242] width 238 height 23
type input "Tribbe Hill Homes"
click at [415, 291] on div at bounding box center [645, 306] width 1507 height 828
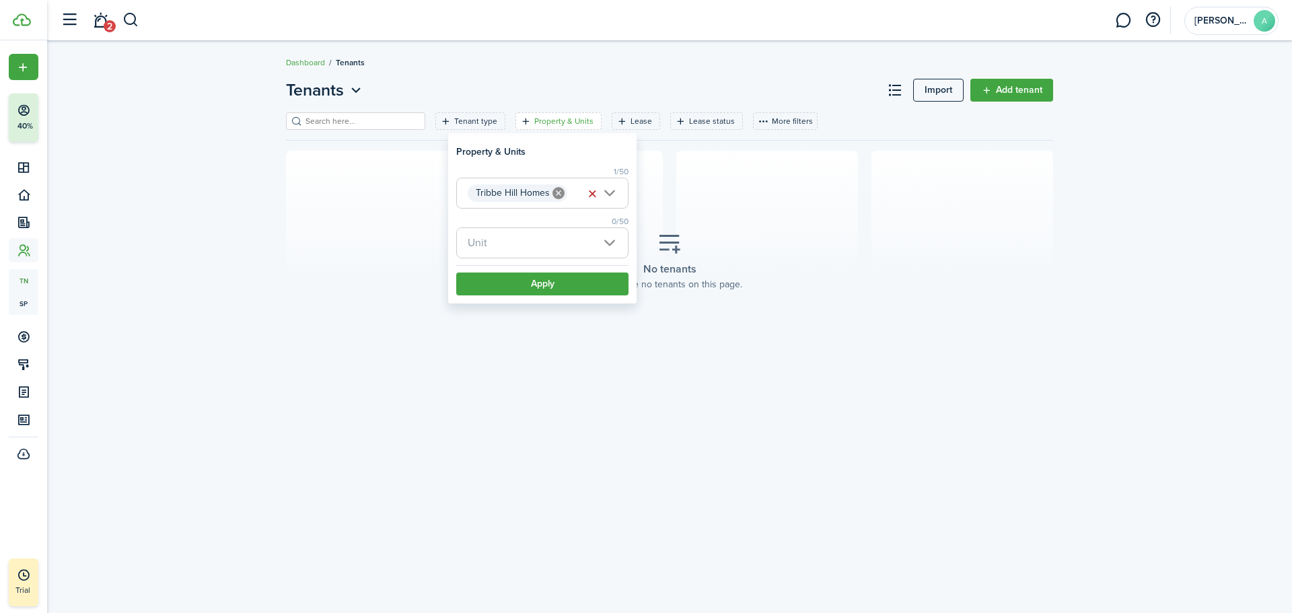
click at [605, 239] on span "Unit" at bounding box center [542, 243] width 171 height 30
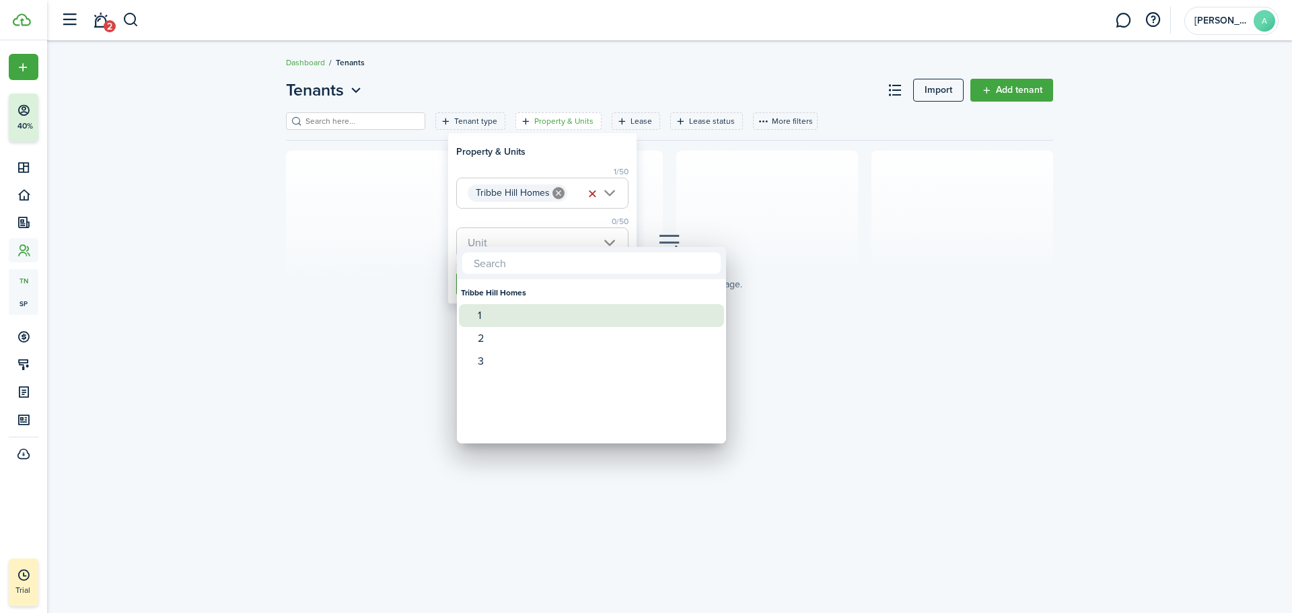
click at [508, 314] on div "1" at bounding box center [597, 315] width 238 height 23
type input "1"
click at [559, 207] on div at bounding box center [645, 306] width 1507 height 828
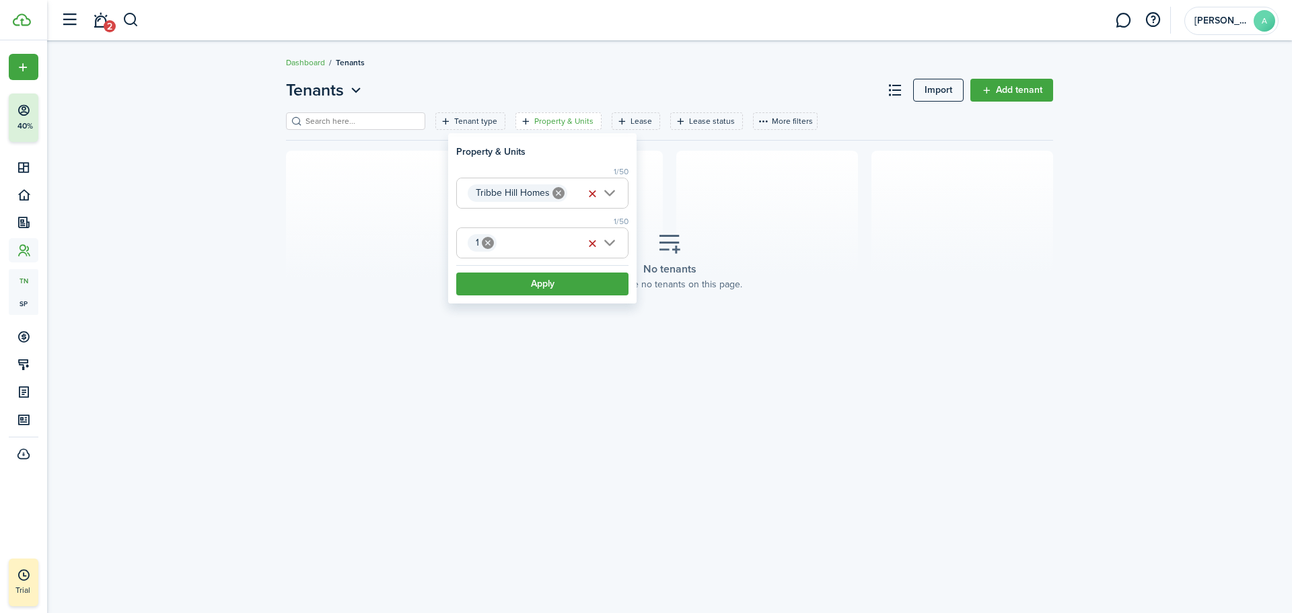
click at [551, 283] on button "Apply" at bounding box center [542, 283] width 172 height 23
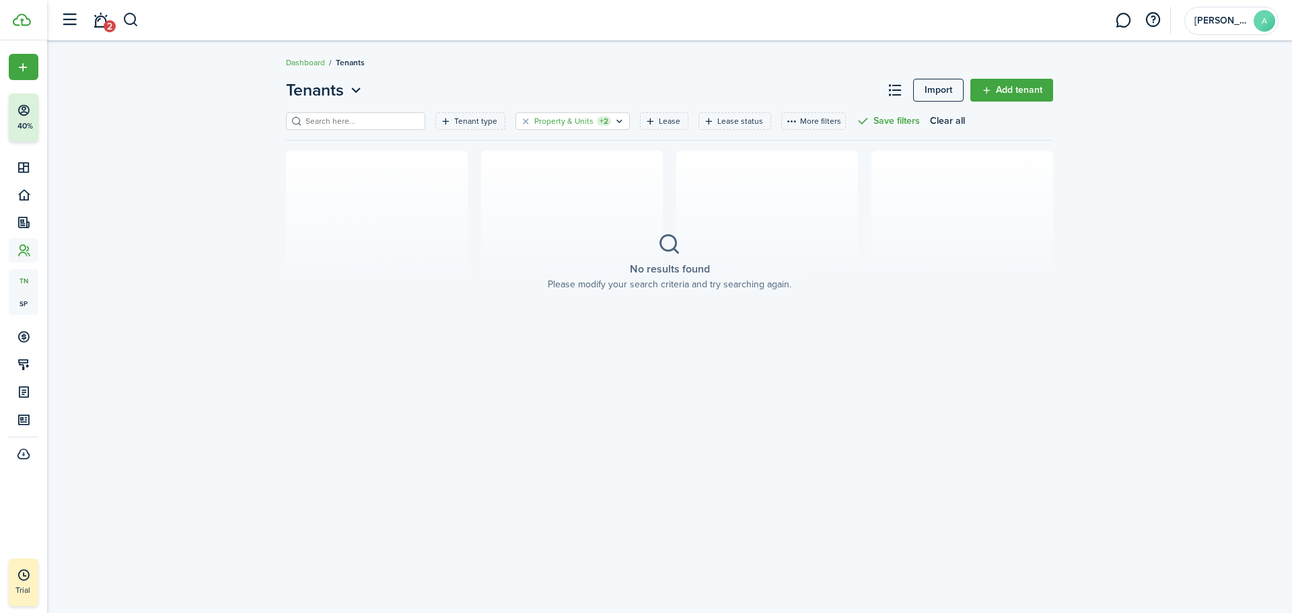
click at [614, 120] on icon "Open filter" at bounding box center [619, 121] width 11 height 11
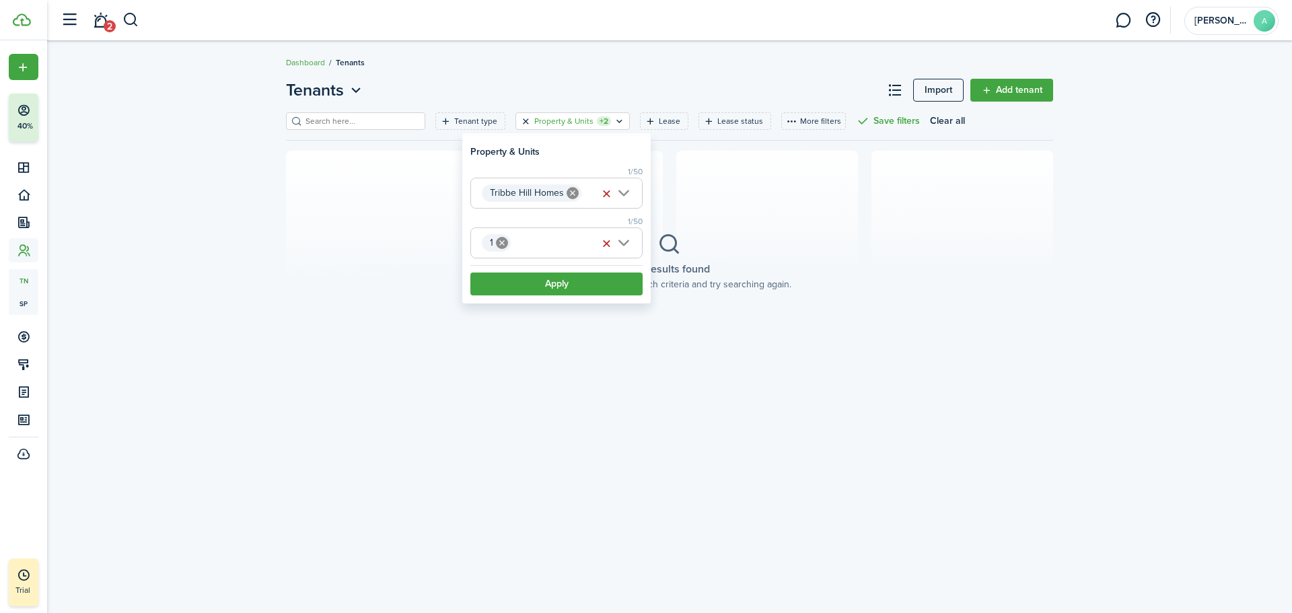
click at [520, 118] on button "Clear filter" at bounding box center [525, 121] width 11 height 11
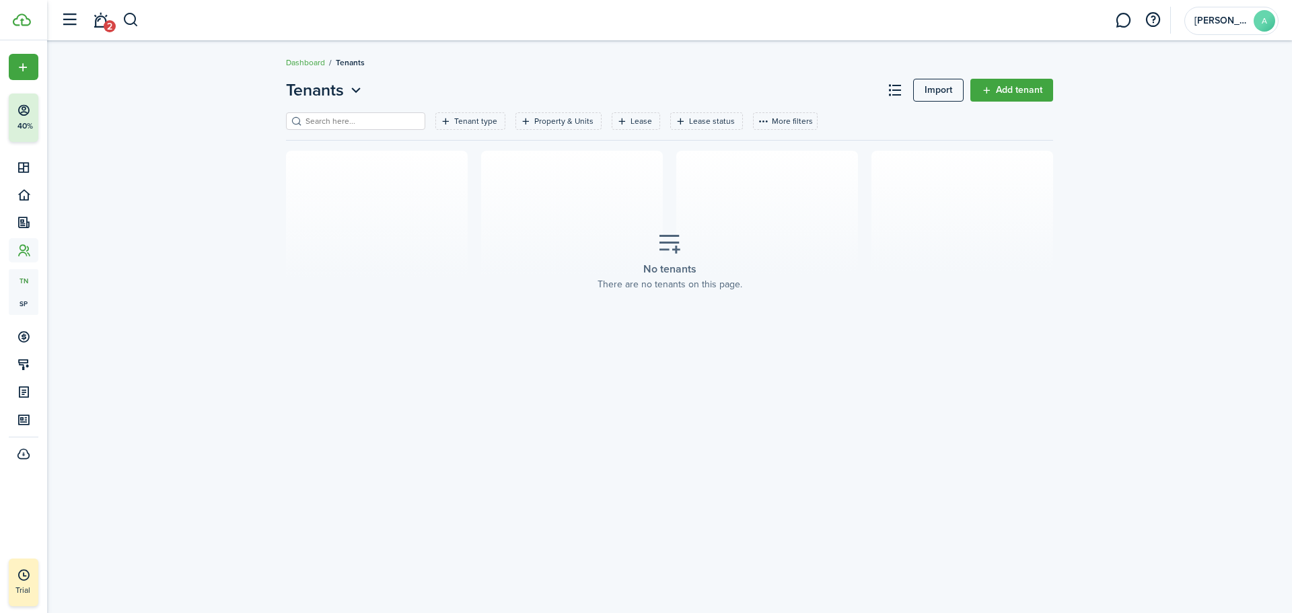
click at [1014, 93] on link "Add tenant" at bounding box center [1011, 90] width 83 height 23
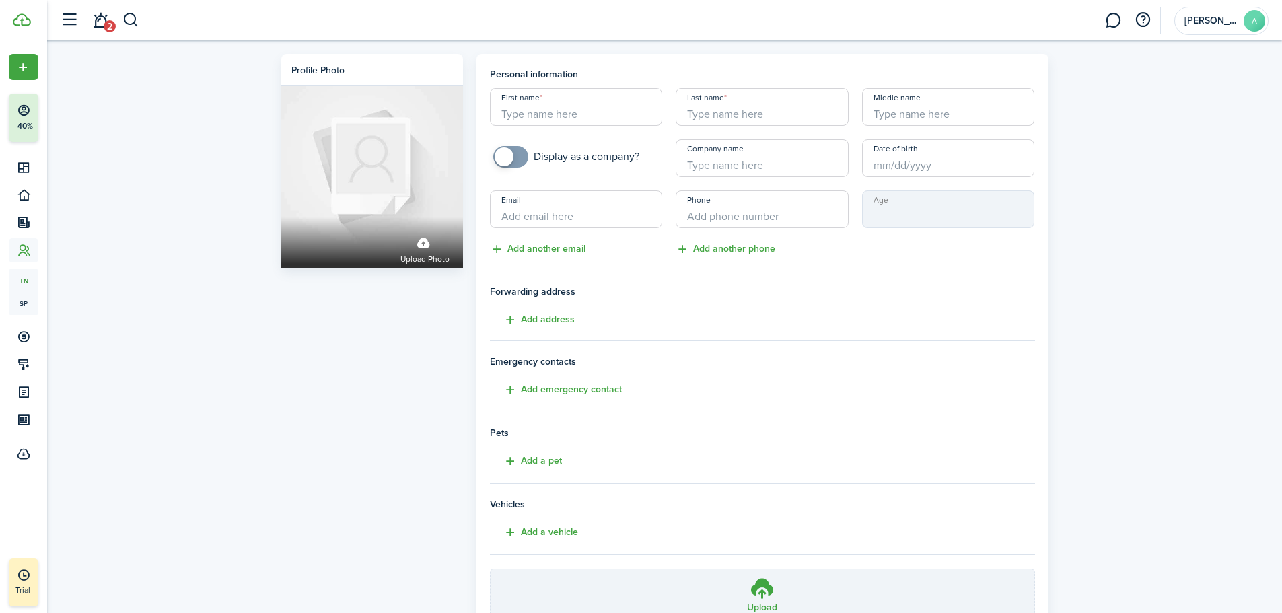
click at [573, 112] on input "First name" at bounding box center [576, 107] width 173 height 38
click at [563, 111] on input "First name" at bounding box center [576, 107] width 173 height 38
type input "[PERSON_NAME]"
click at [729, 211] on input "+1" at bounding box center [761, 209] width 173 height 38
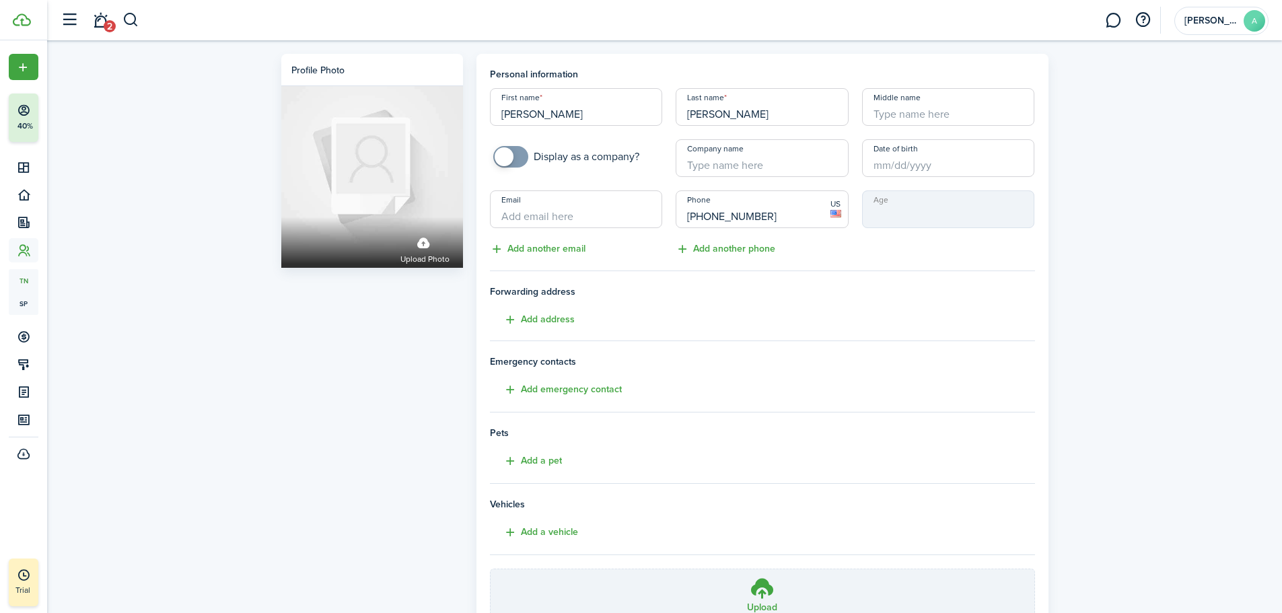
type input "[PHONE_NUMBER]"
click at [1128, 195] on div "Profile photo Upload photo Personal information First name [PERSON_NAME] Last n…" at bounding box center [664, 373] width 1235 height 666
click at [551, 317] on button "Add address" at bounding box center [532, 319] width 85 height 15
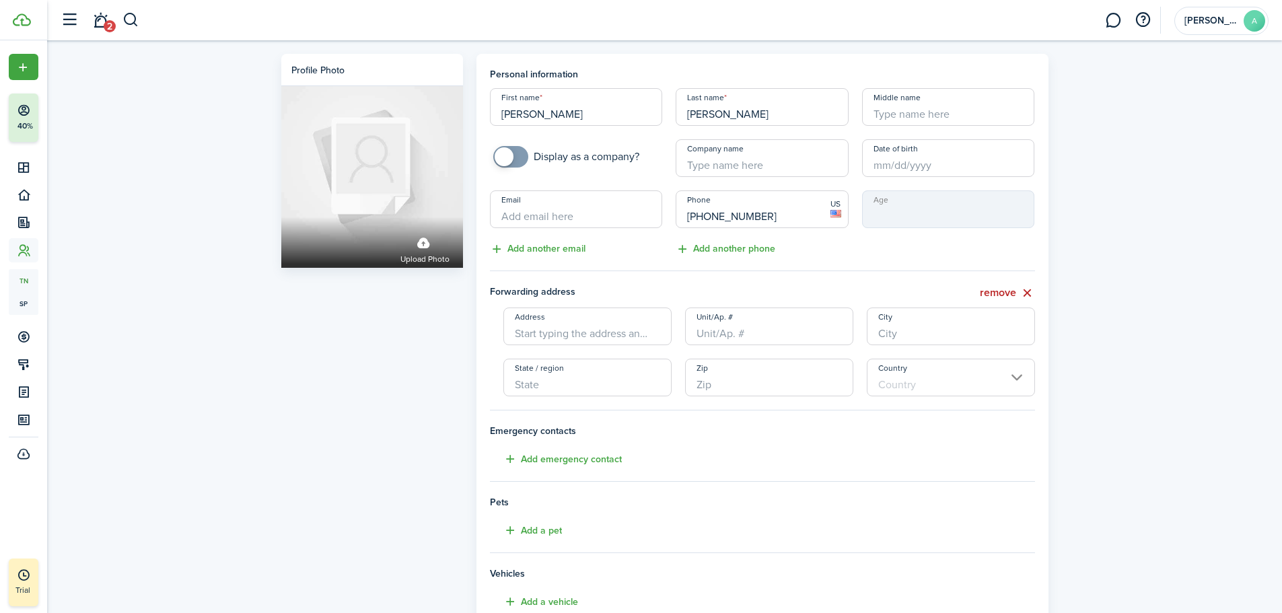
click at [585, 324] on input "Address" at bounding box center [587, 326] width 168 height 38
click at [583, 353] on span "[STREET_ADDRESS]" at bounding box center [567, 356] width 84 height 14
type input "[STREET_ADDRESS]"
type input "Mahopac"
type input "NY"
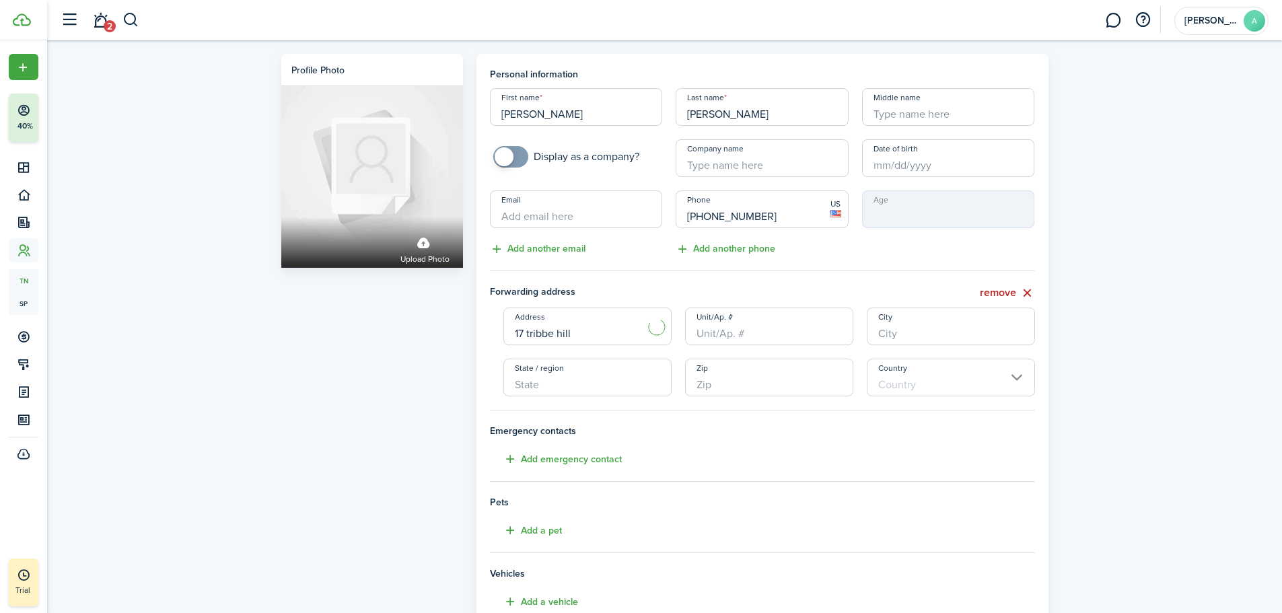
type input "10541"
type input "[GEOGRAPHIC_DATA]"
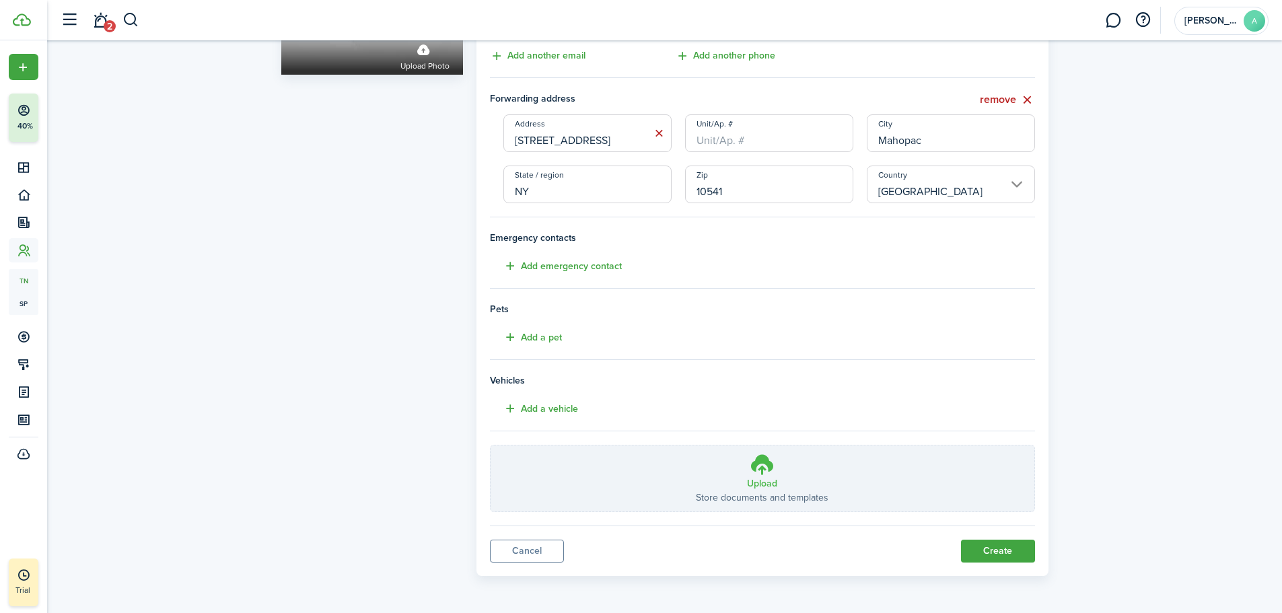
click at [758, 470] on icon at bounding box center [762, 464] width 26 height 24
click at [490, 445] on input "Upload Store documents and templates Choose file" at bounding box center [490, 445] width 0 height 0
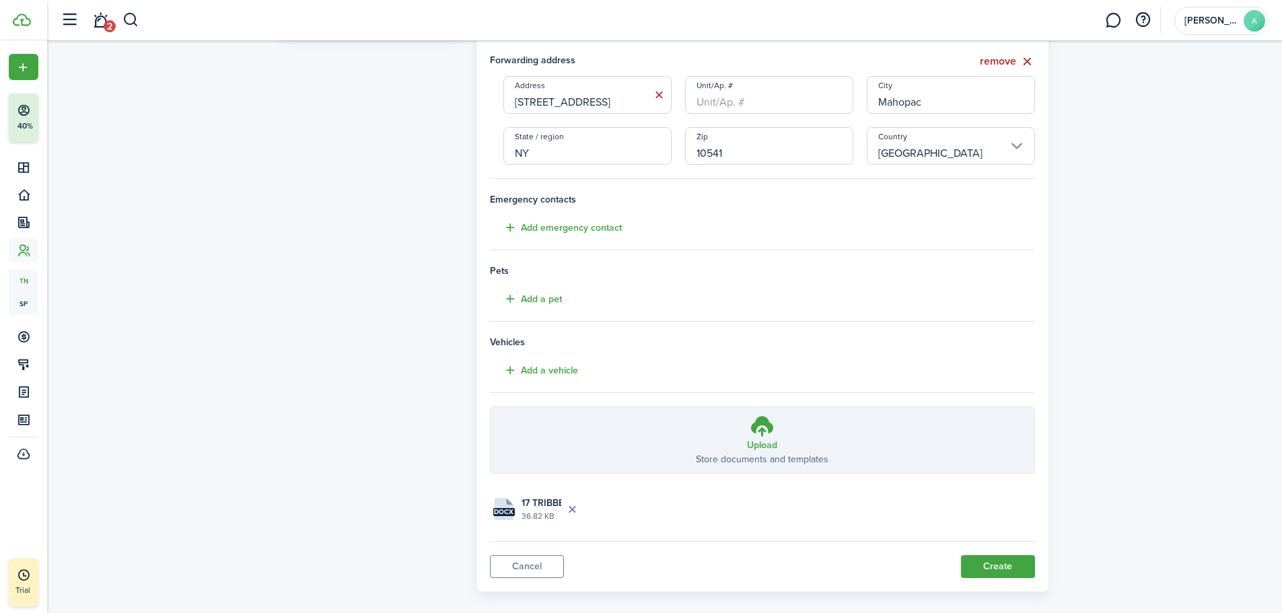
scroll to position [247, 0]
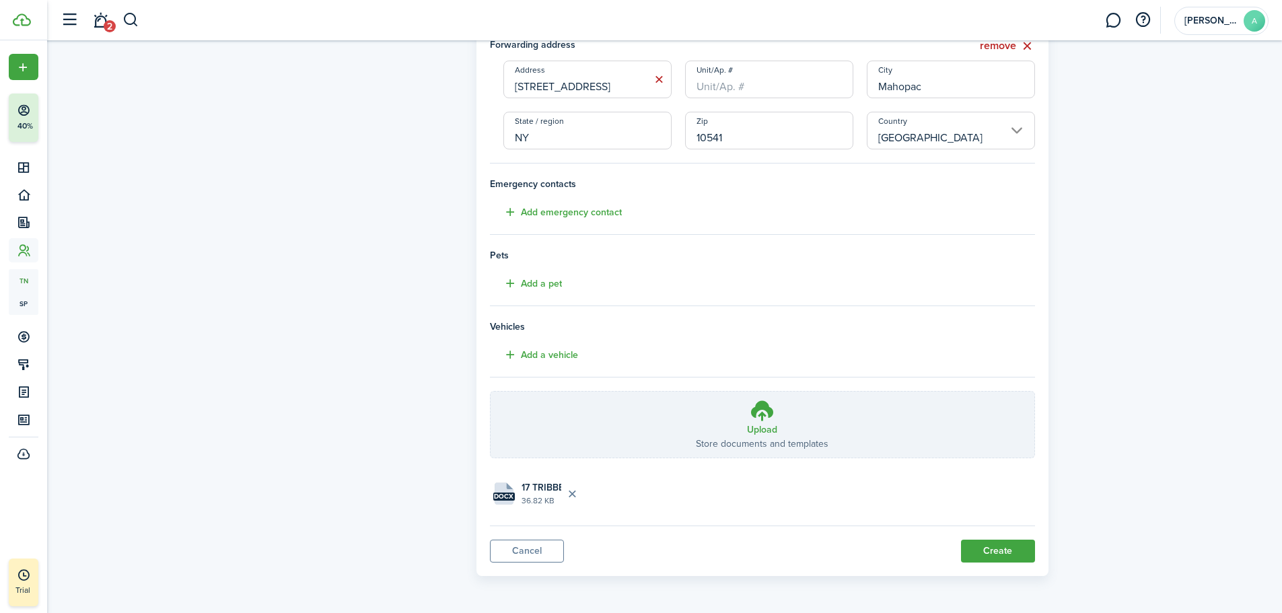
click at [1002, 556] on button "Create" at bounding box center [998, 551] width 74 height 23
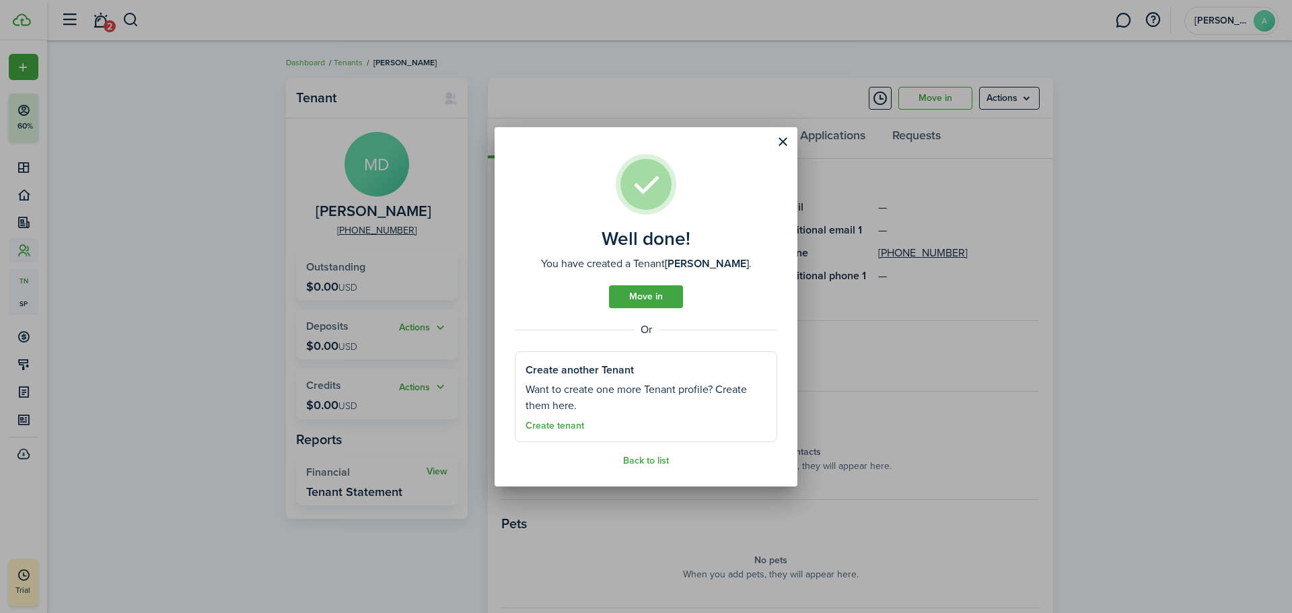
click at [779, 146] on button "Close modal" at bounding box center [782, 142] width 23 height 23
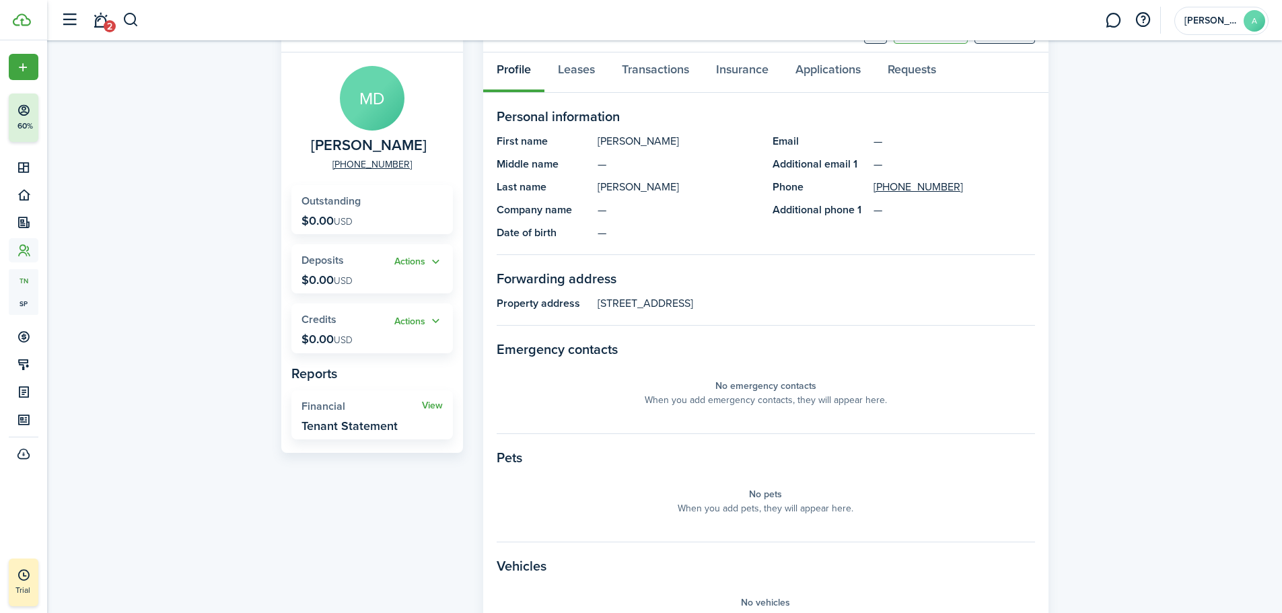
scroll to position [259, 0]
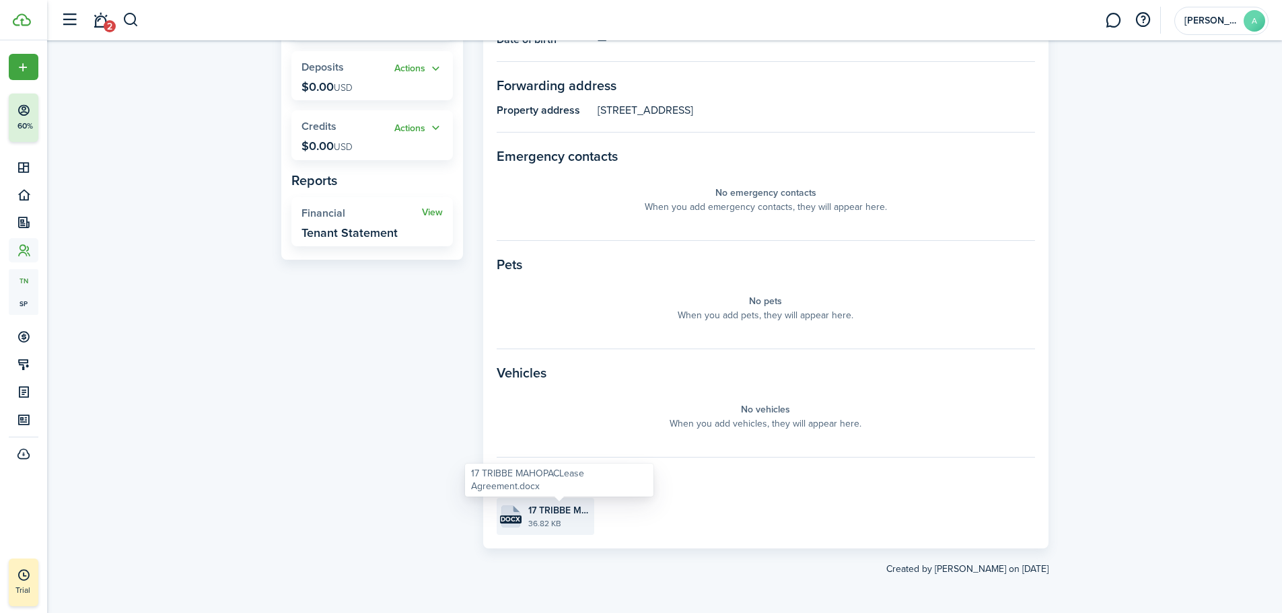
click at [540, 513] on span "17 TRIBBE MAHOPACLease Agreement.docx" at bounding box center [559, 510] width 63 height 14
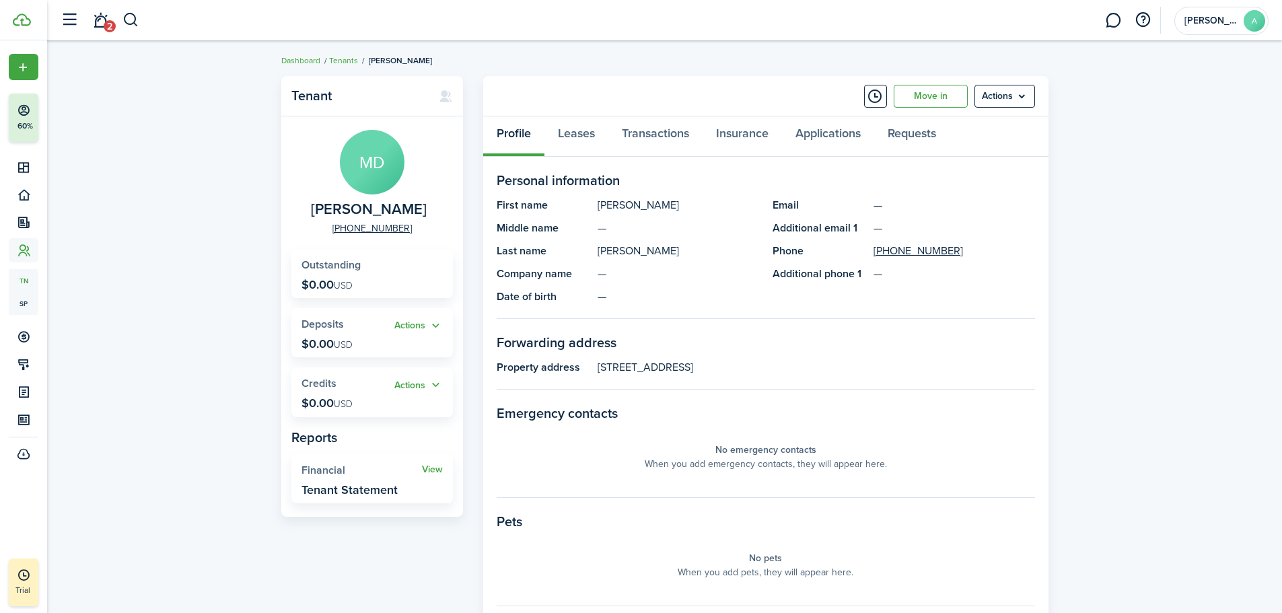
scroll to position [0, 0]
click at [588, 131] on link "Leases" at bounding box center [576, 138] width 64 height 40
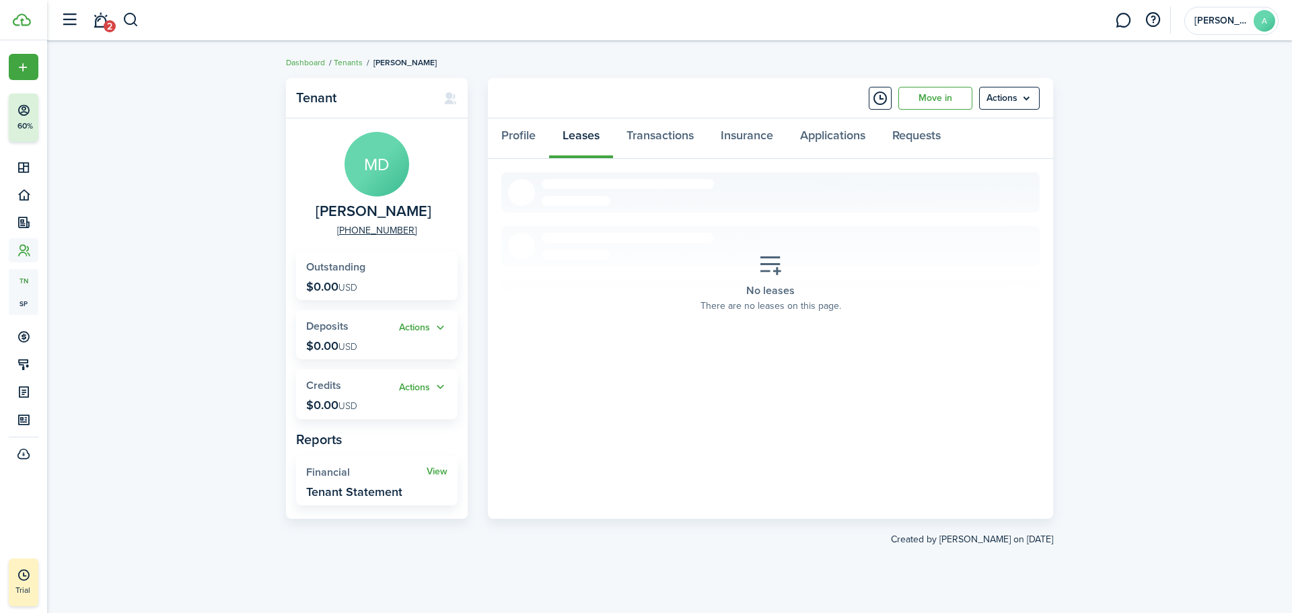
click at [788, 272] on div "No leases There are no leases on this page." at bounding box center [770, 283] width 161 height 79
click at [780, 272] on icon at bounding box center [770, 266] width 24 height 24
click at [778, 272] on icon at bounding box center [770, 266] width 24 height 24
click at [771, 268] on icon at bounding box center [770, 266] width 24 height 24
click at [759, 307] on span "There are no leases on this page." at bounding box center [770, 306] width 141 height 14
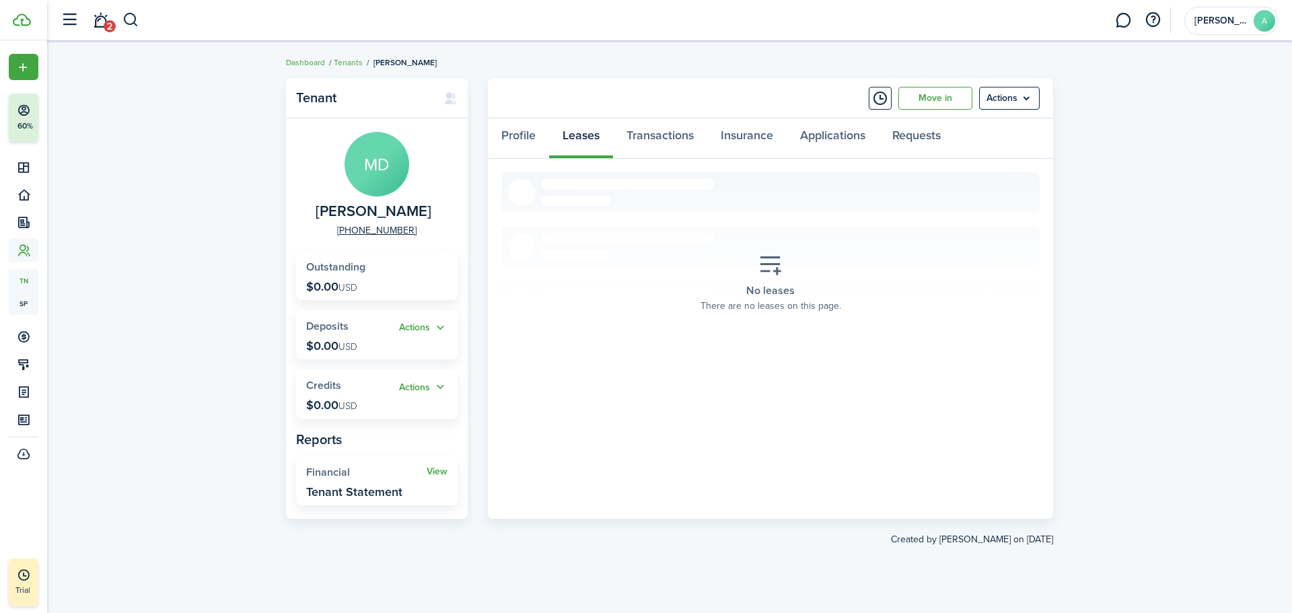
click at [771, 268] on icon at bounding box center [770, 266] width 24 height 24
click at [770, 262] on icon at bounding box center [770, 266] width 24 height 24
click at [749, 286] on span "No leases" at bounding box center [770, 290] width 48 height 15
click at [519, 139] on link "Profile" at bounding box center [518, 138] width 61 height 40
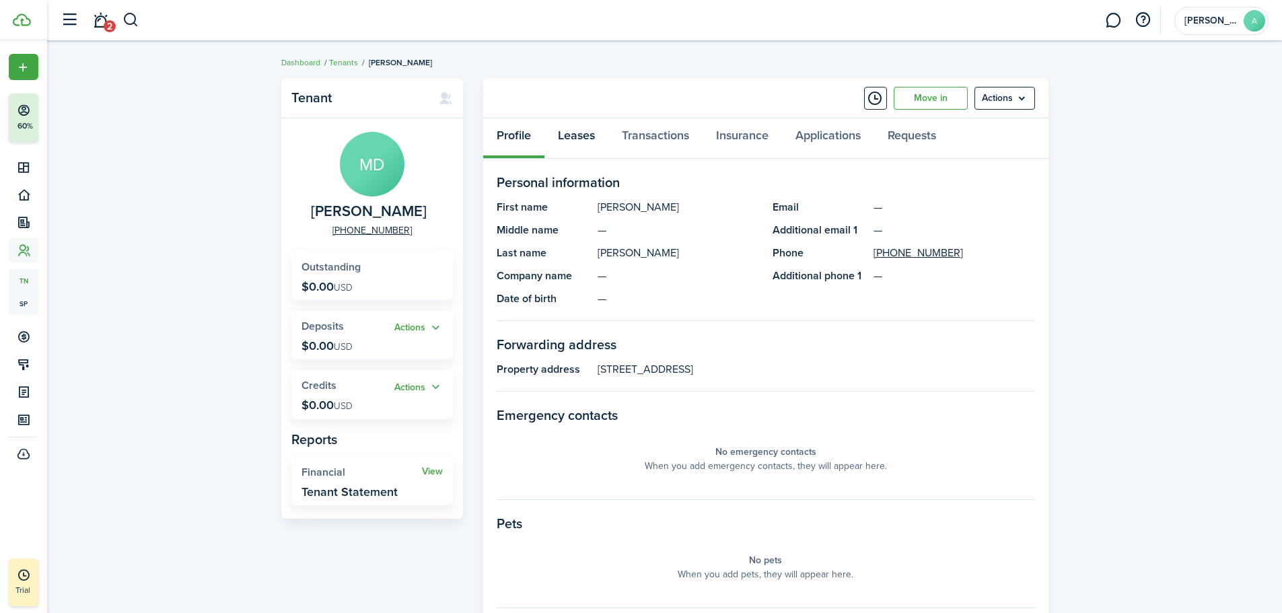
click at [577, 135] on link "Leases" at bounding box center [576, 138] width 64 height 40
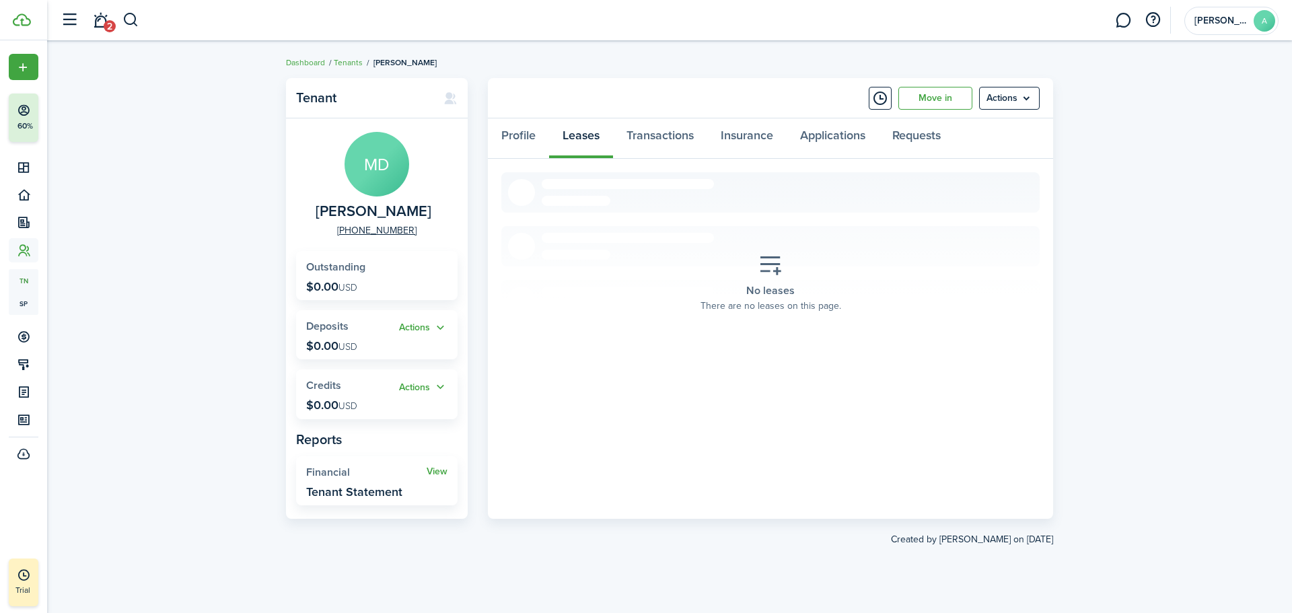
click at [764, 289] on span "No leases" at bounding box center [770, 290] width 48 height 15
click at [766, 277] on icon at bounding box center [770, 266] width 24 height 24
drag, startPoint x: 766, startPoint y: 260, endPoint x: 682, endPoint y: 153, distance: 136.0
click at [682, 153] on panel-main "Move in Actions Profile Leases Transactions Insurance Applications Requests No …" at bounding box center [770, 298] width 565 height 441
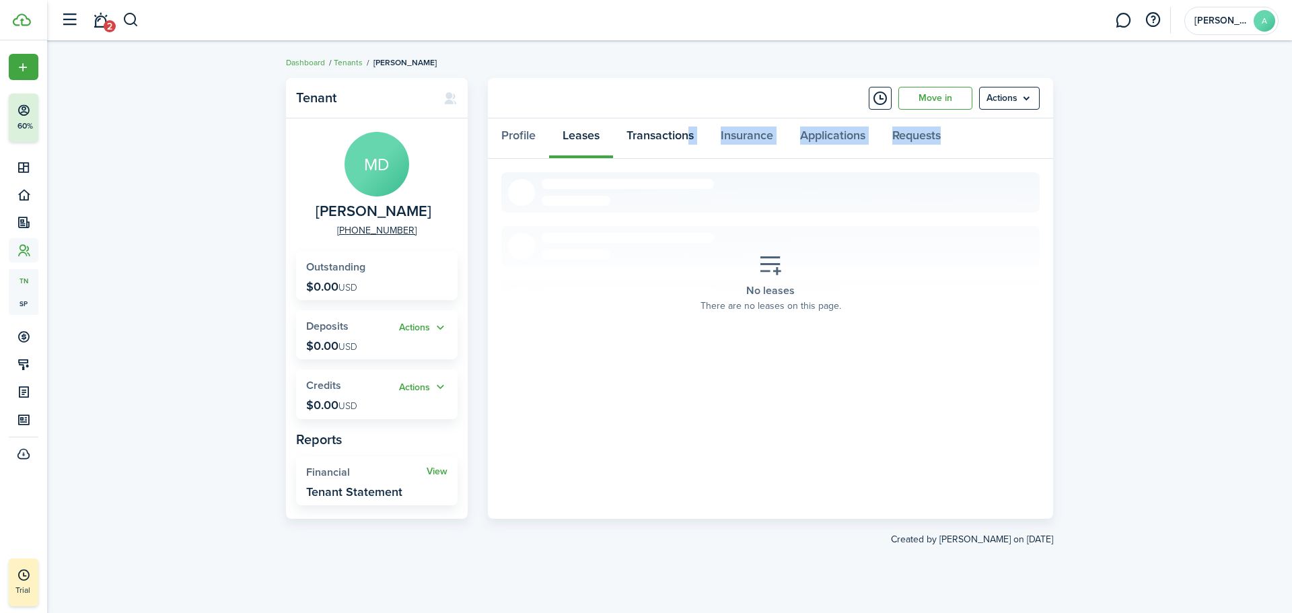
click at [672, 142] on link "Transactions" at bounding box center [660, 138] width 94 height 40
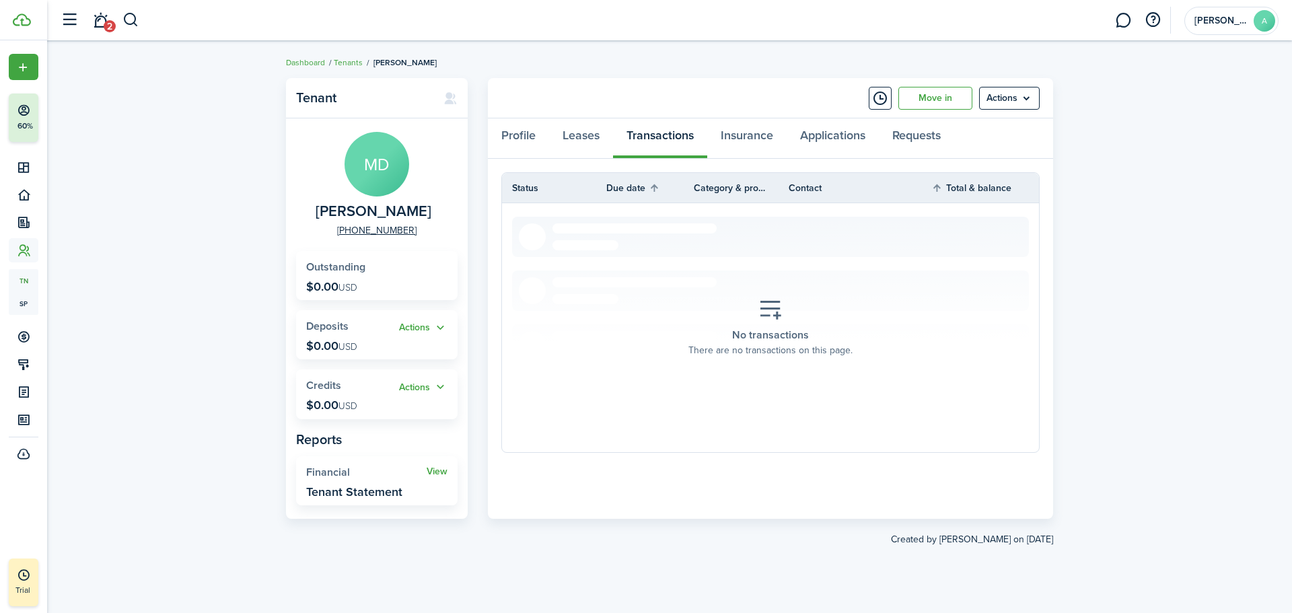
click at [1158, 297] on div "Tenant MD [PERSON_NAME] [PHONE_NUMBER] Outstanding $0.00 USD Actions Deposits $…" at bounding box center [669, 326] width 1245 height 511
click at [573, 139] on link "Leases" at bounding box center [581, 138] width 64 height 40
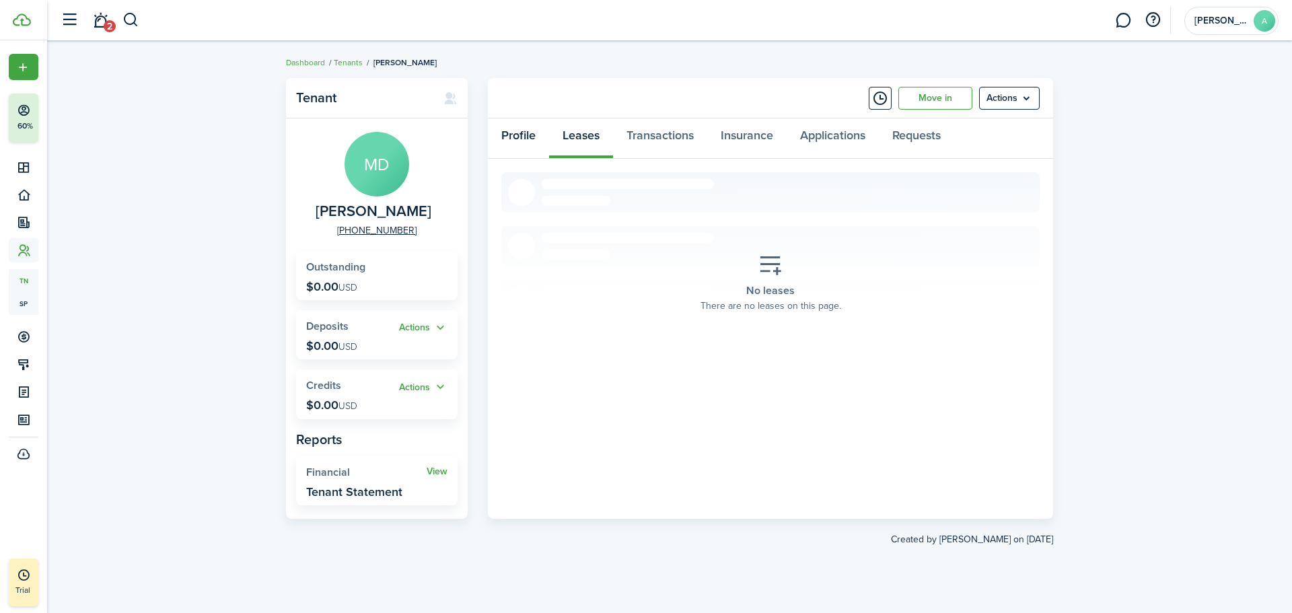
click at [517, 137] on link "Profile" at bounding box center [518, 138] width 61 height 40
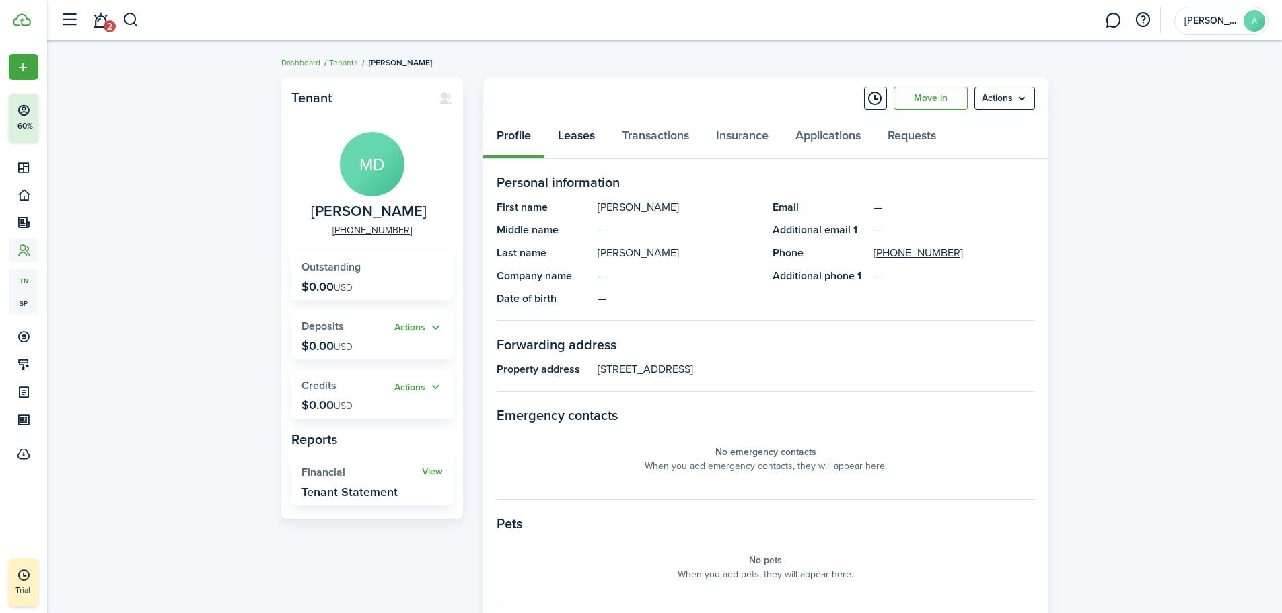
click at [576, 141] on link "Leases" at bounding box center [576, 138] width 64 height 40
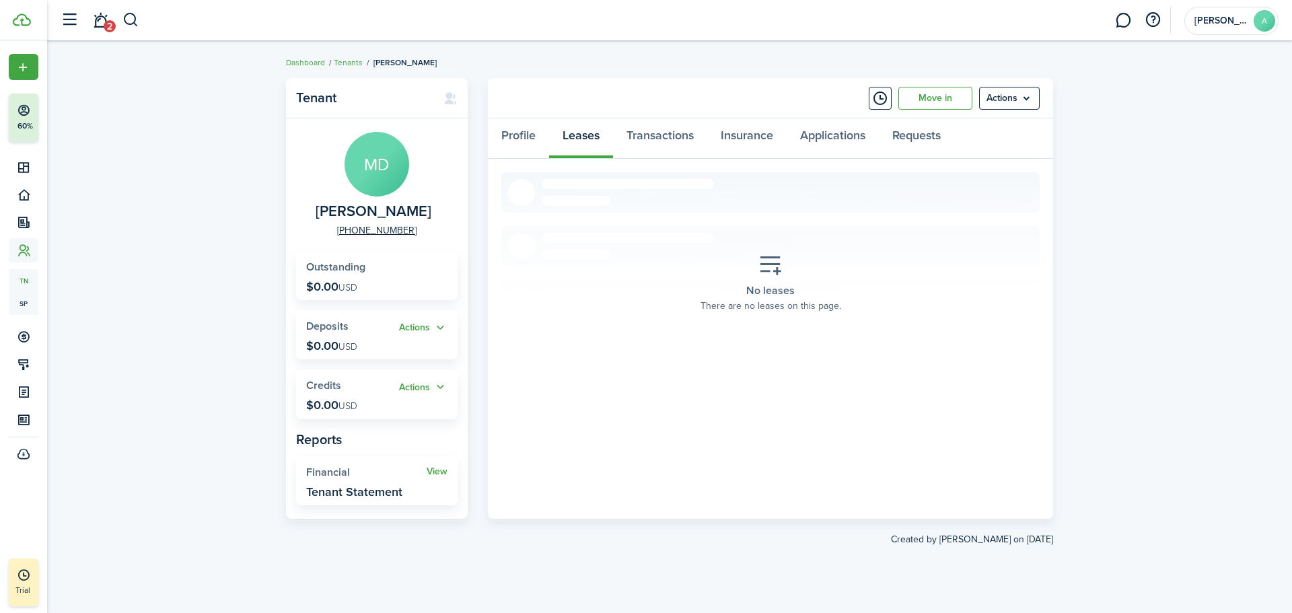
click at [1016, 100] on menu-btn "Actions" at bounding box center [1009, 98] width 61 height 23
click at [974, 121] on link "Edit" at bounding box center [981, 127] width 118 height 23
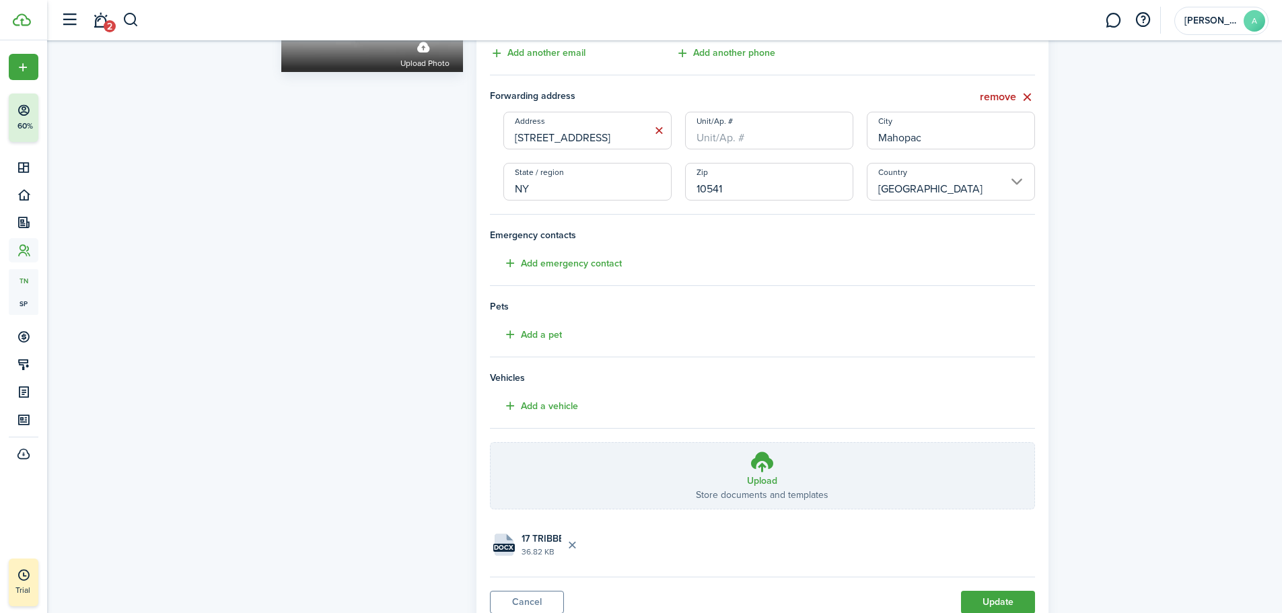
scroll to position [247, 0]
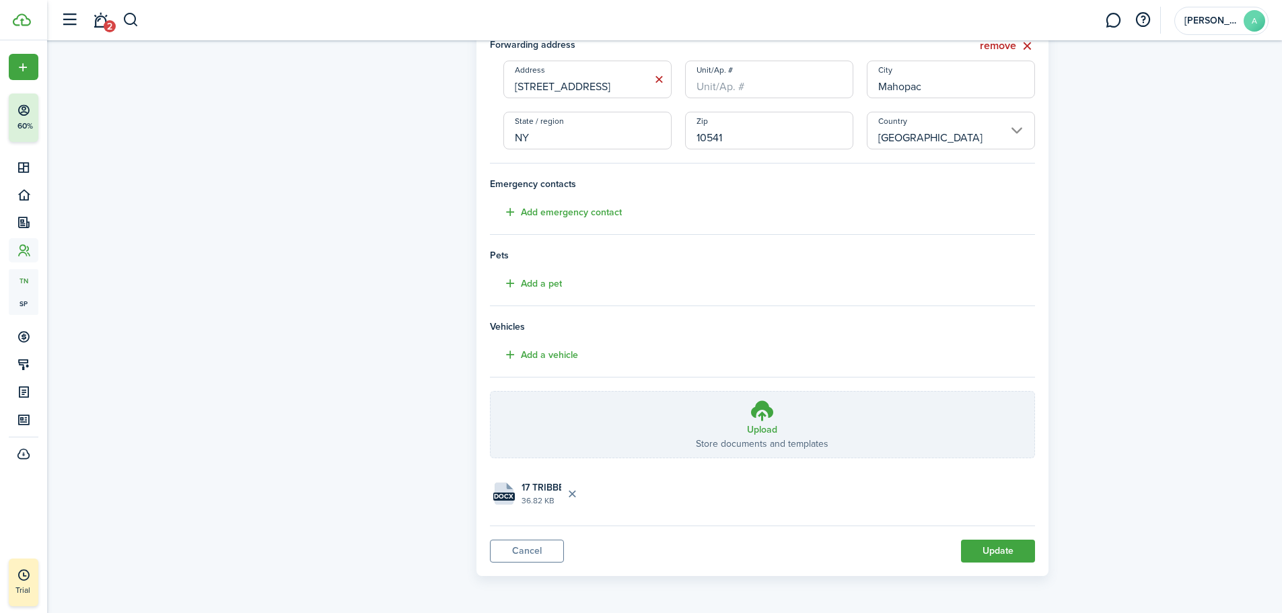
click at [1009, 548] on button "Update" at bounding box center [998, 551] width 74 height 23
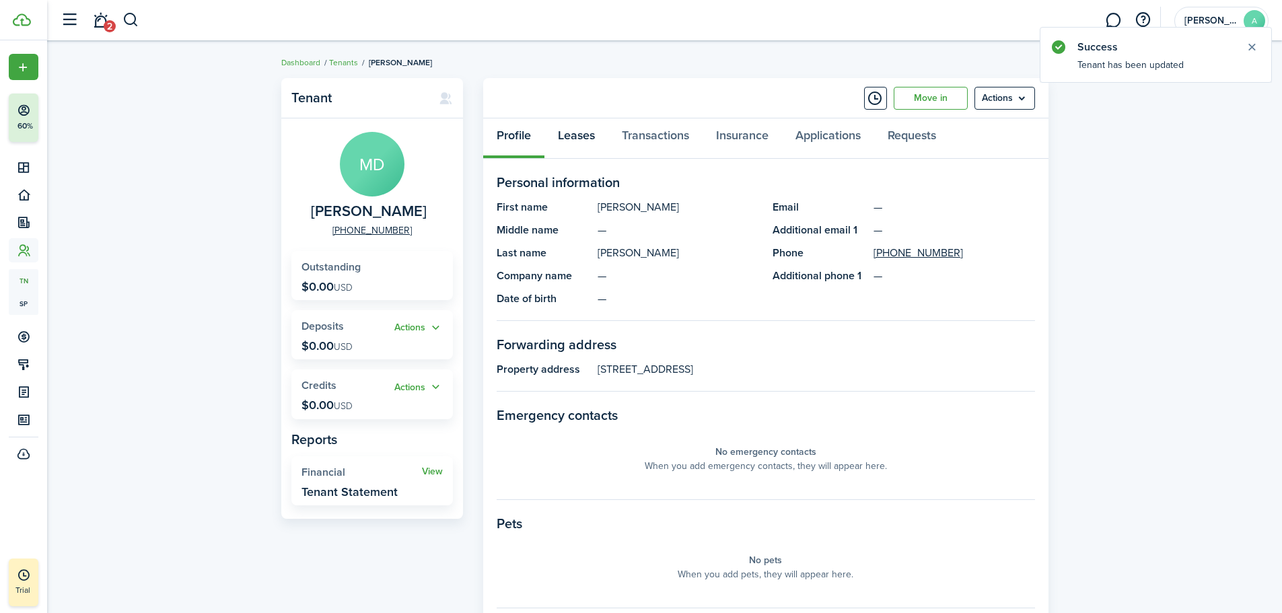
click at [581, 137] on link "Leases" at bounding box center [576, 138] width 64 height 40
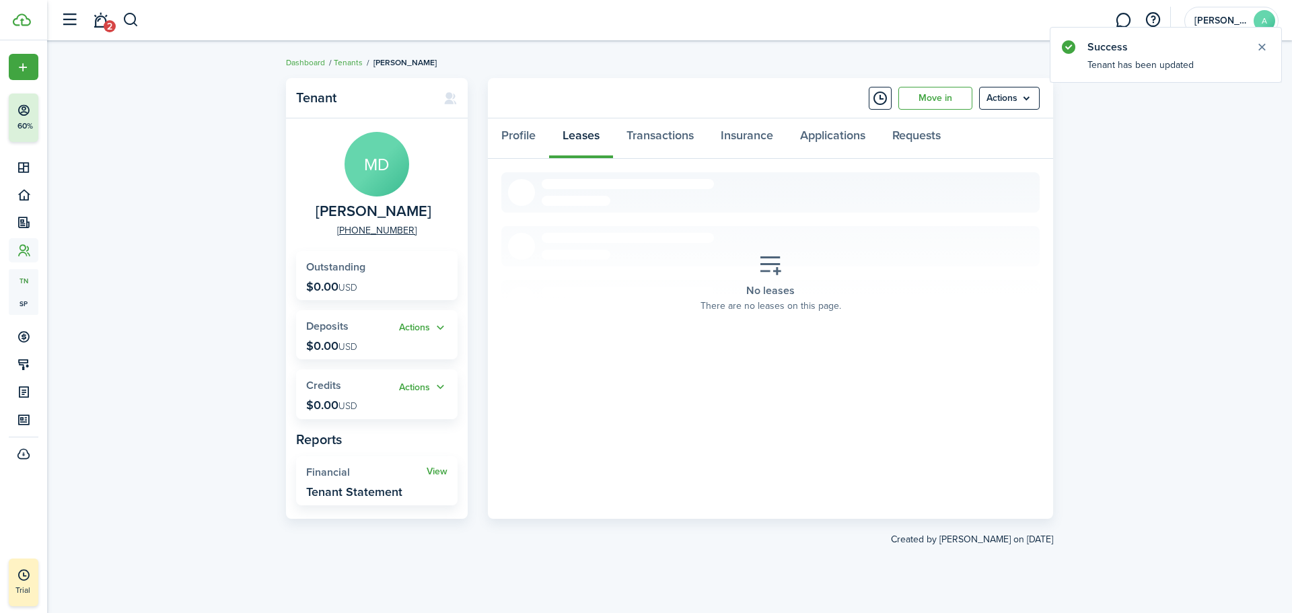
click at [1261, 46] on button "Close notify" at bounding box center [1261, 47] width 19 height 19
click at [770, 266] on icon at bounding box center [770, 266] width 24 height 24
click at [661, 141] on link "Transactions" at bounding box center [660, 138] width 94 height 40
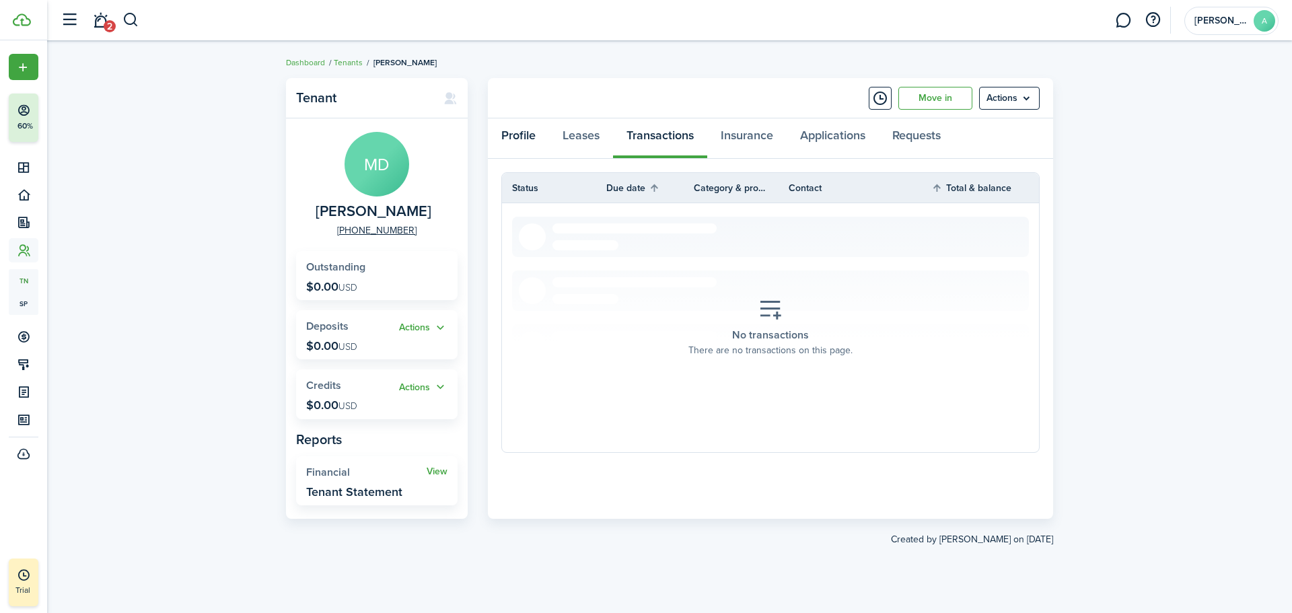
click at [522, 139] on link "Profile" at bounding box center [518, 138] width 61 height 40
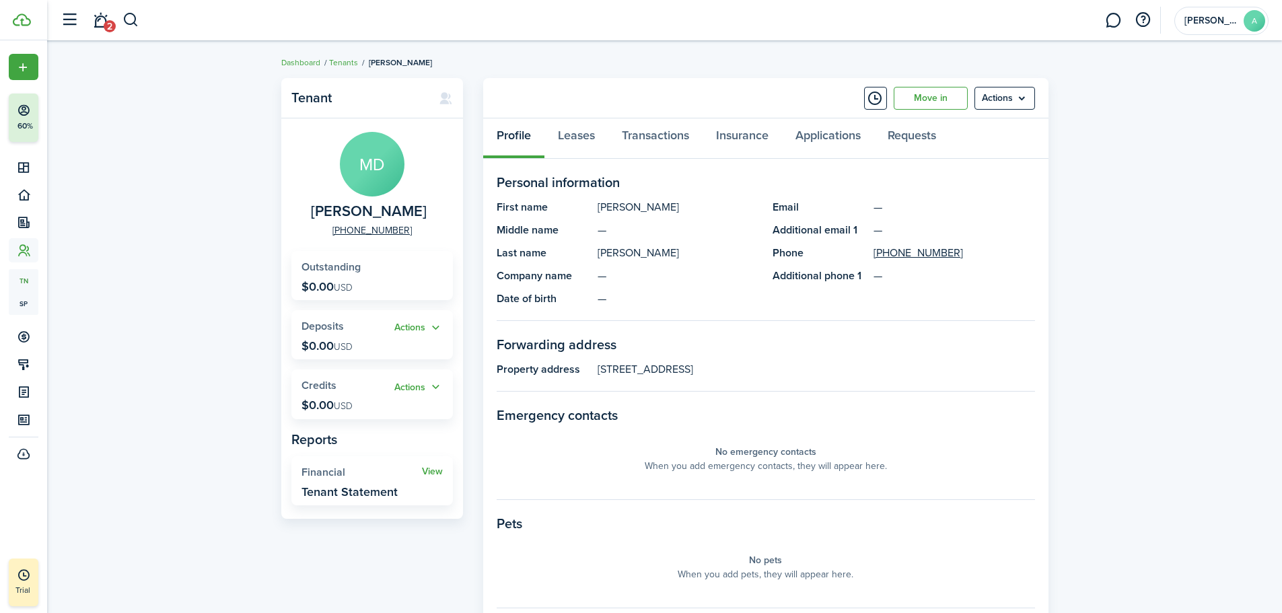
click at [347, 63] on link "Tenants" at bounding box center [343, 63] width 29 height 12
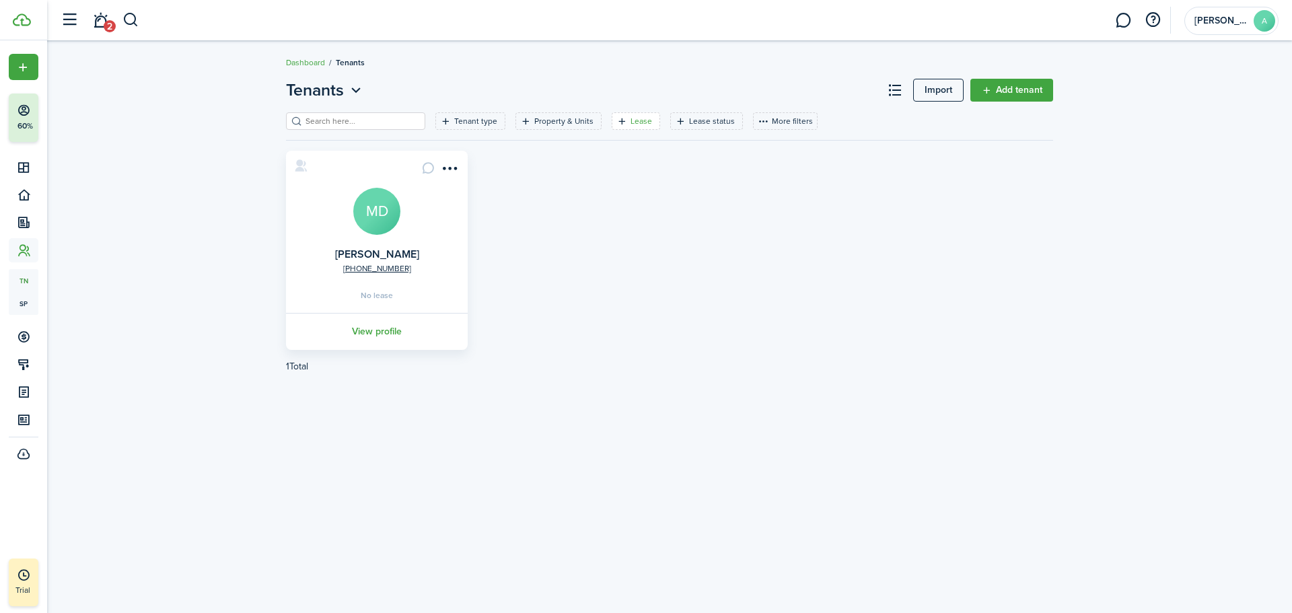
click at [630, 121] on filter-tag-label "Lease" at bounding box center [641, 121] width 22 height 12
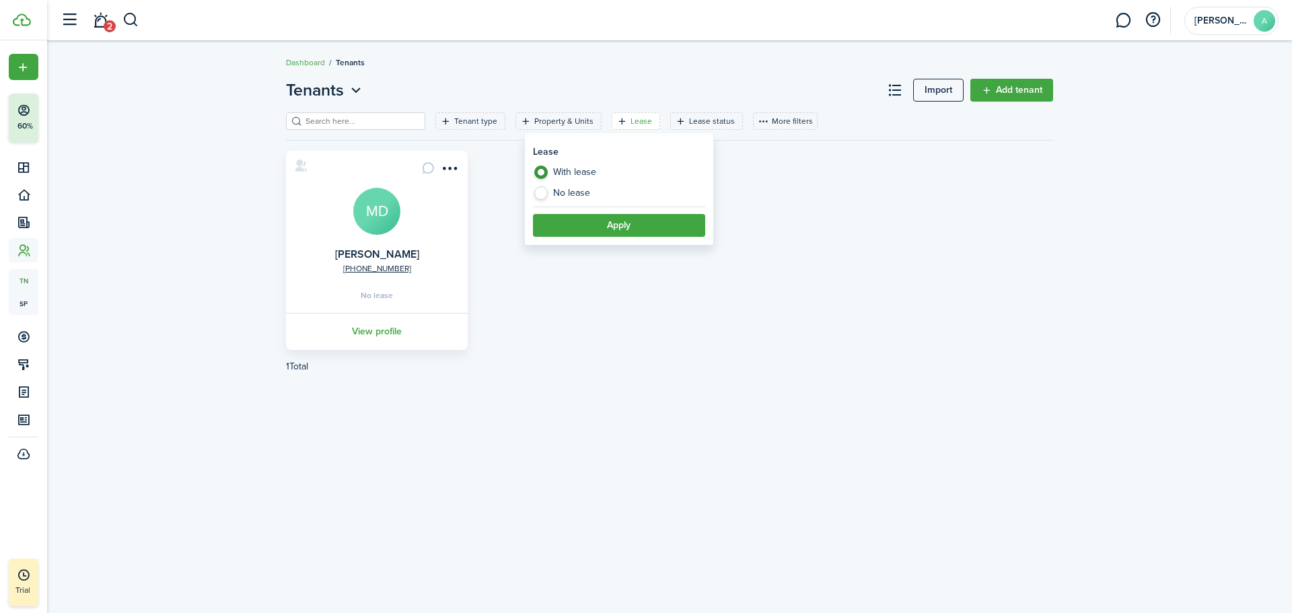
click at [605, 223] on button "Apply" at bounding box center [619, 225] width 172 height 23
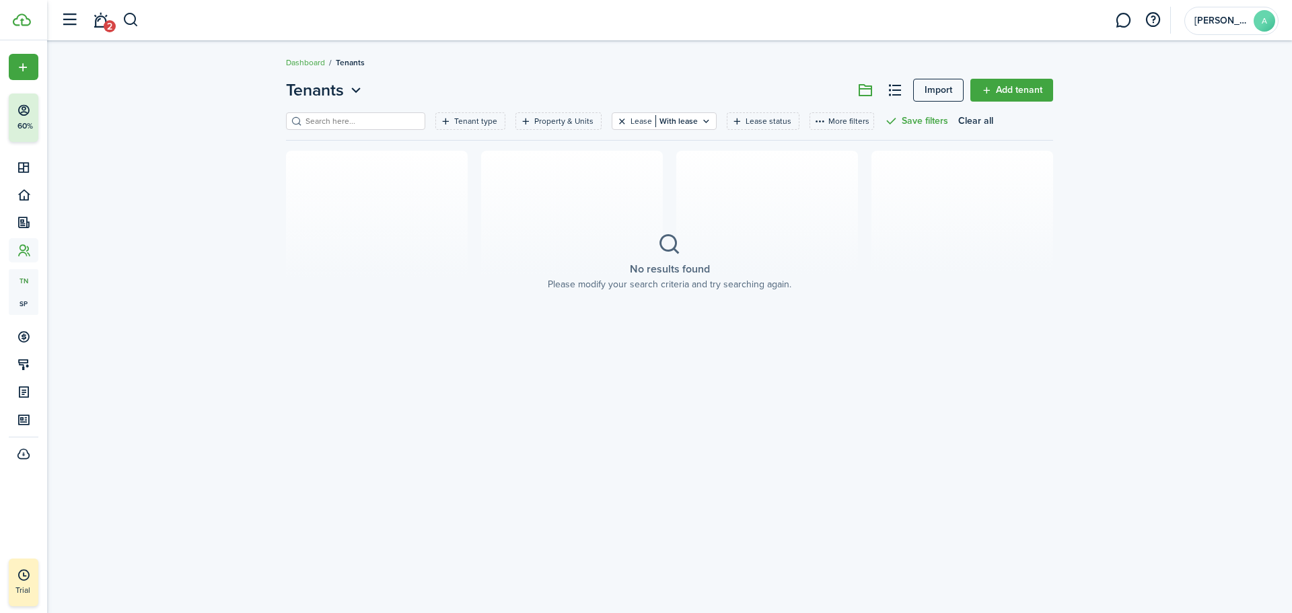
click at [616, 118] on button "Clear filter" at bounding box center [621, 121] width 11 height 11
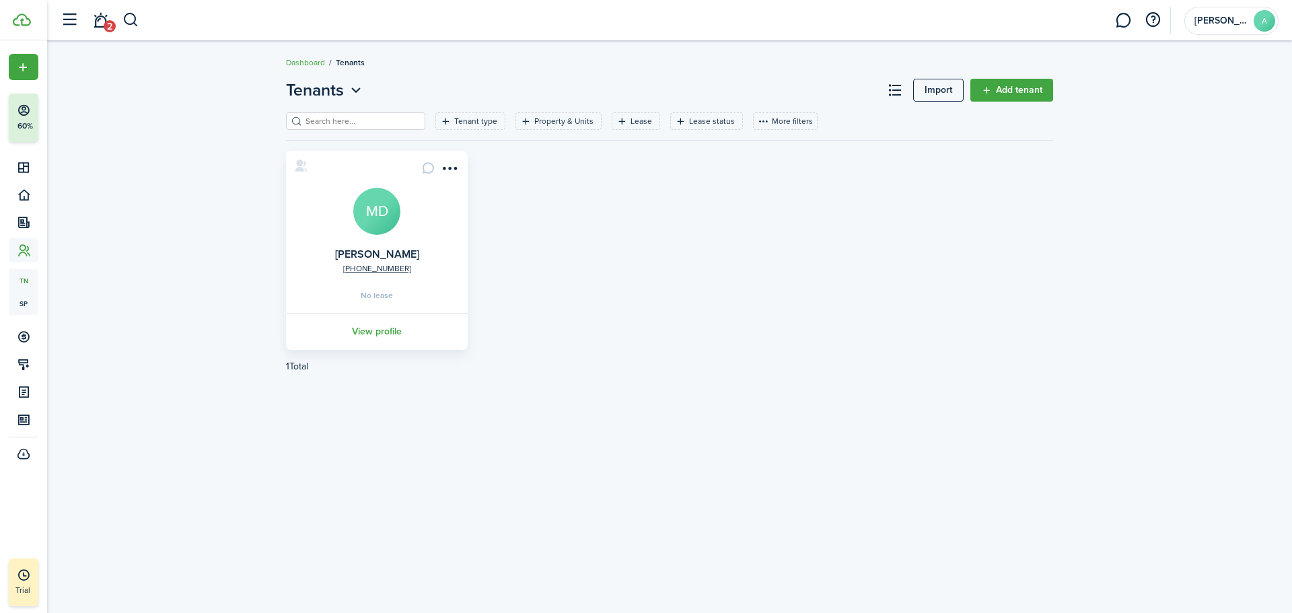
click at [449, 174] on menu-btn-icon "Open menu" at bounding box center [449, 168] width 23 height 23
click at [409, 249] on link "Move in" at bounding box center [401, 244] width 118 height 23
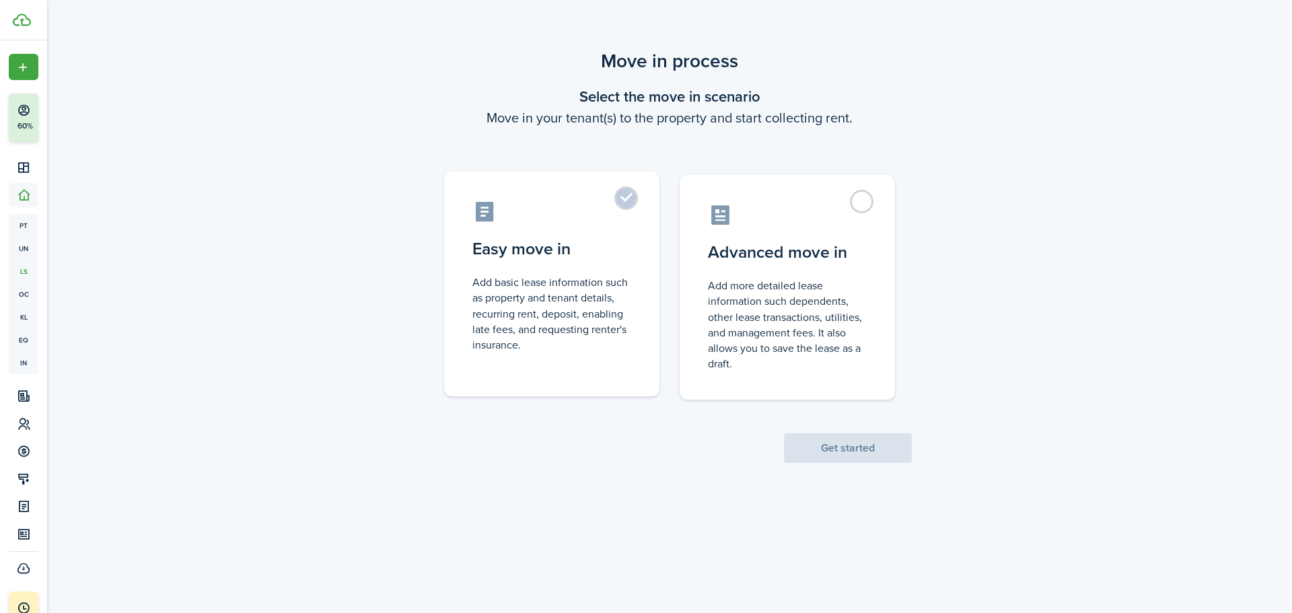
click at [630, 242] on control-radio-card-title "Easy move in" at bounding box center [551, 249] width 159 height 24
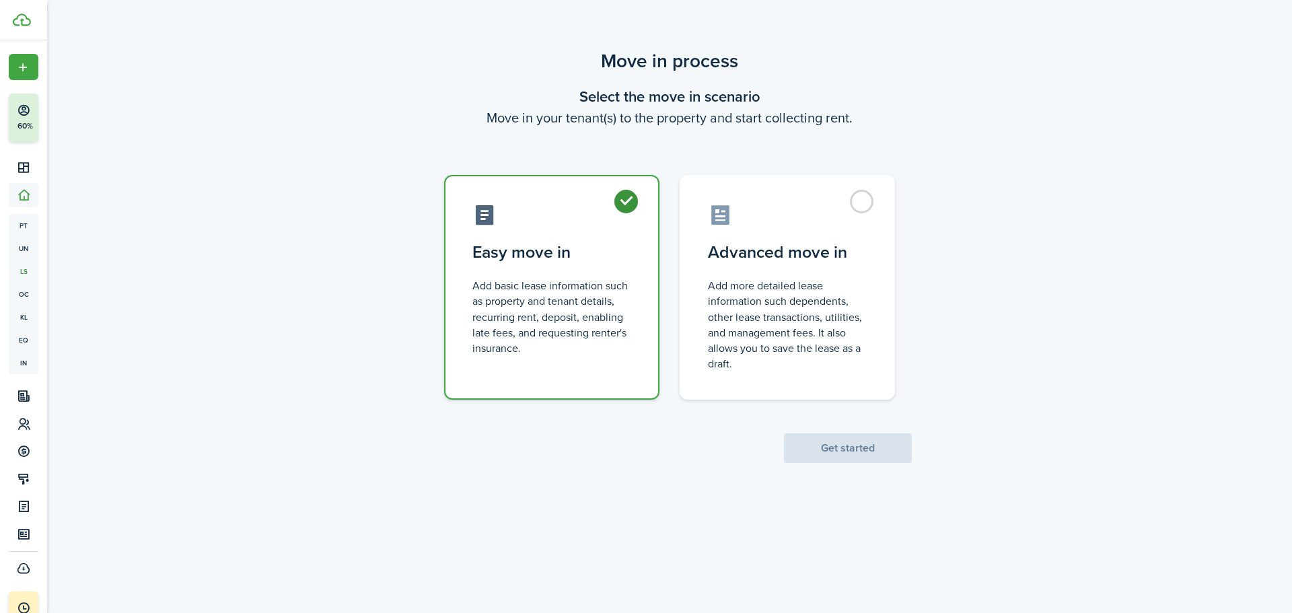
radio input "true"
click at [891, 455] on button "Get started" at bounding box center [848, 448] width 128 height 30
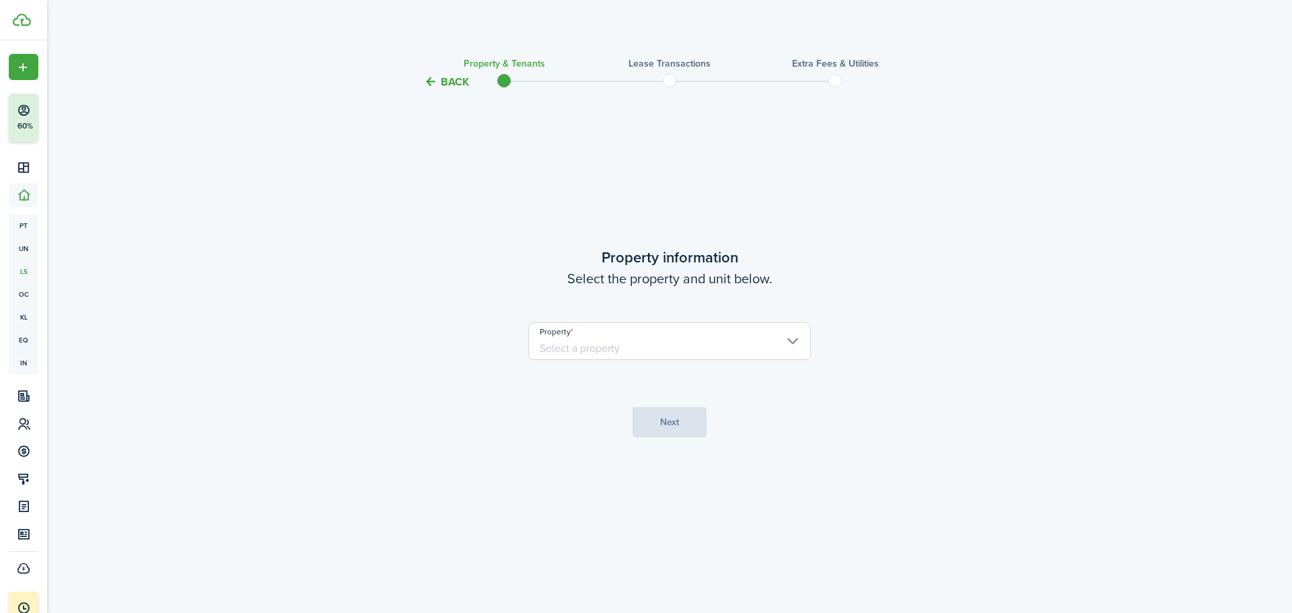
click at [763, 337] on input "Property" at bounding box center [669, 341] width 283 height 38
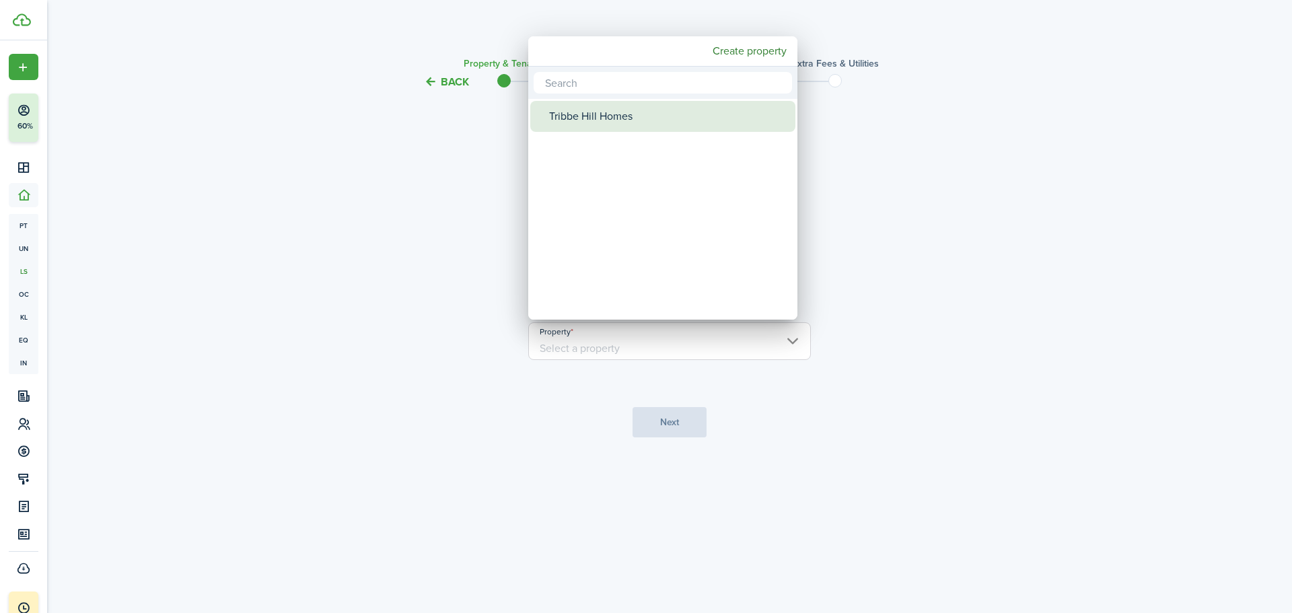
click at [605, 101] on div "Tribbe Hill Homes" at bounding box center [668, 116] width 238 height 31
type input "Tribbe Hill Homes"
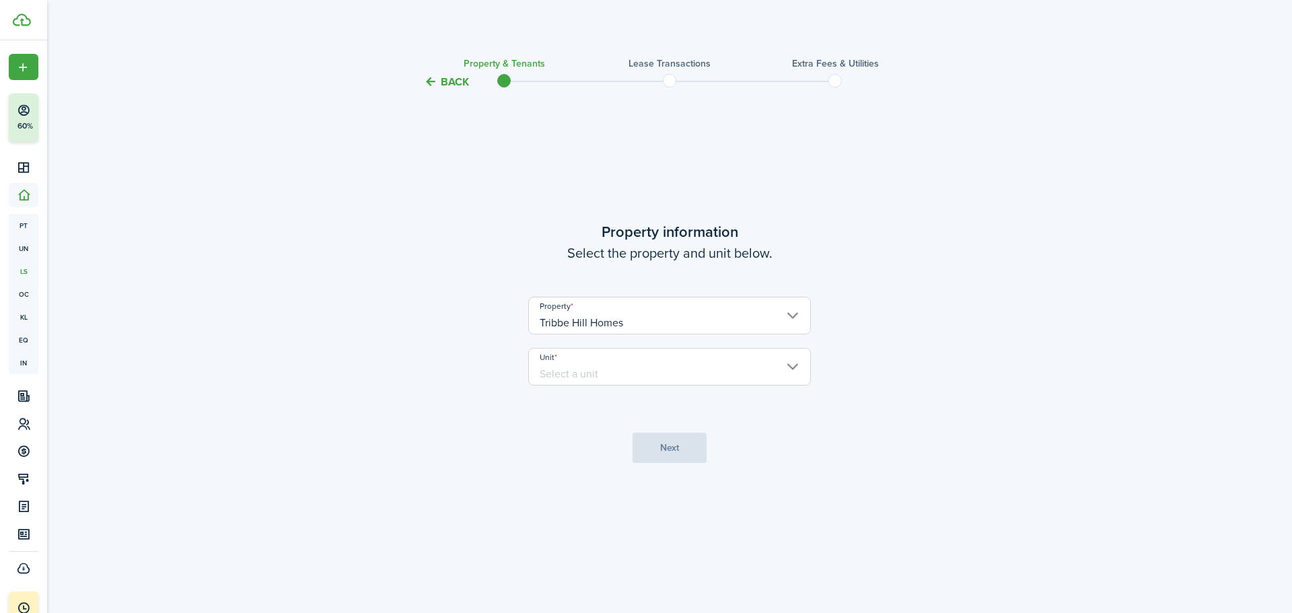
click at [714, 369] on input "Unit" at bounding box center [669, 367] width 283 height 38
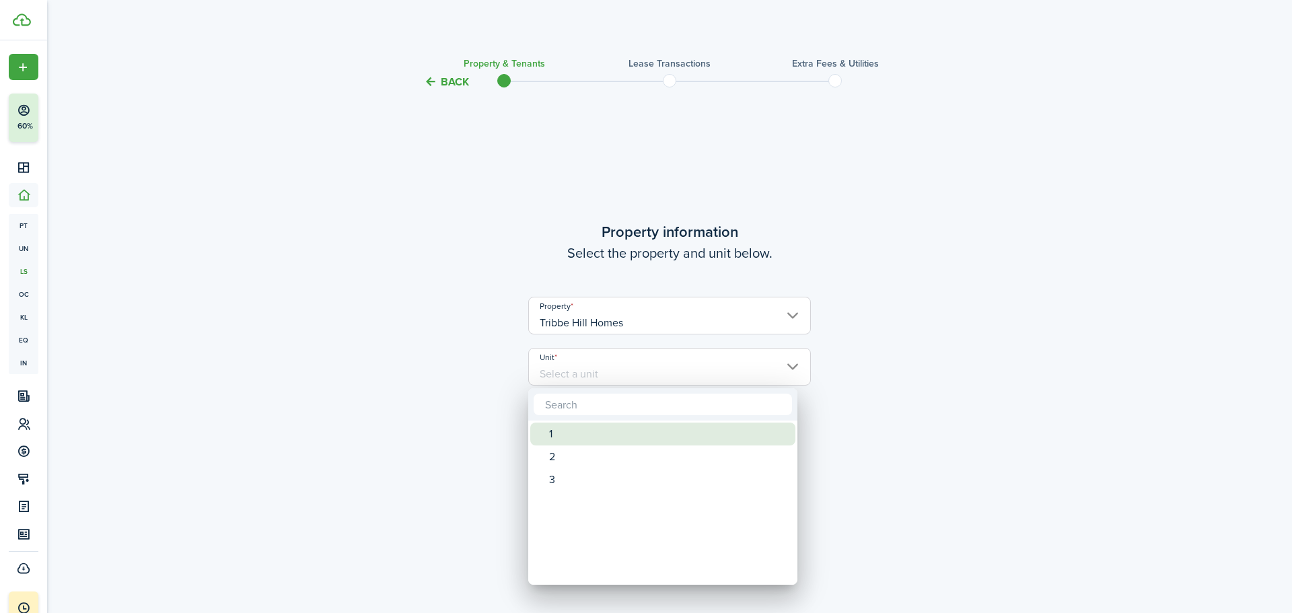
click at [607, 437] on div "1" at bounding box center [668, 433] width 238 height 23
type input "1"
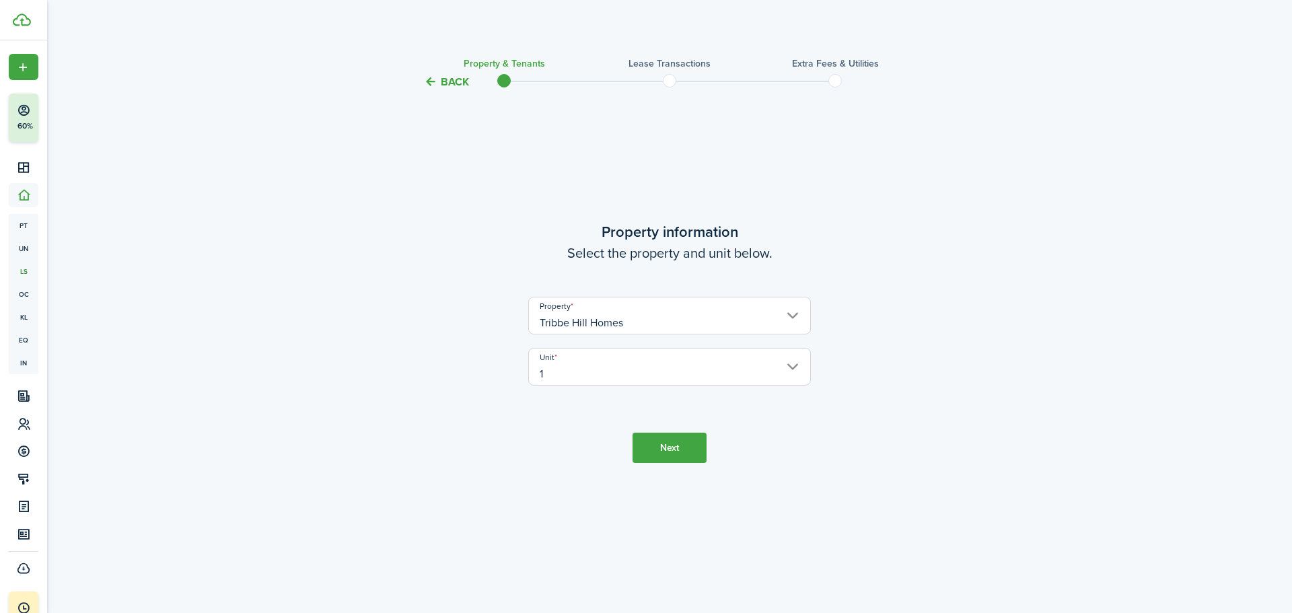
click at [675, 445] on button "Next" at bounding box center [669, 448] width 74 height 30
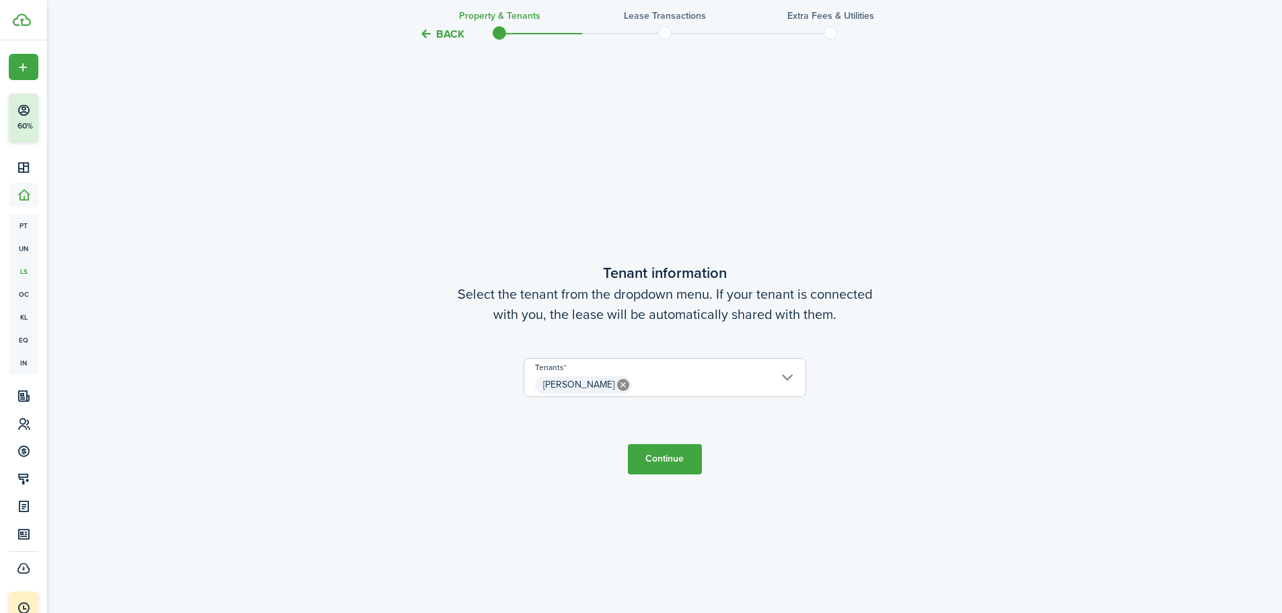
scroll to position [523, 0]
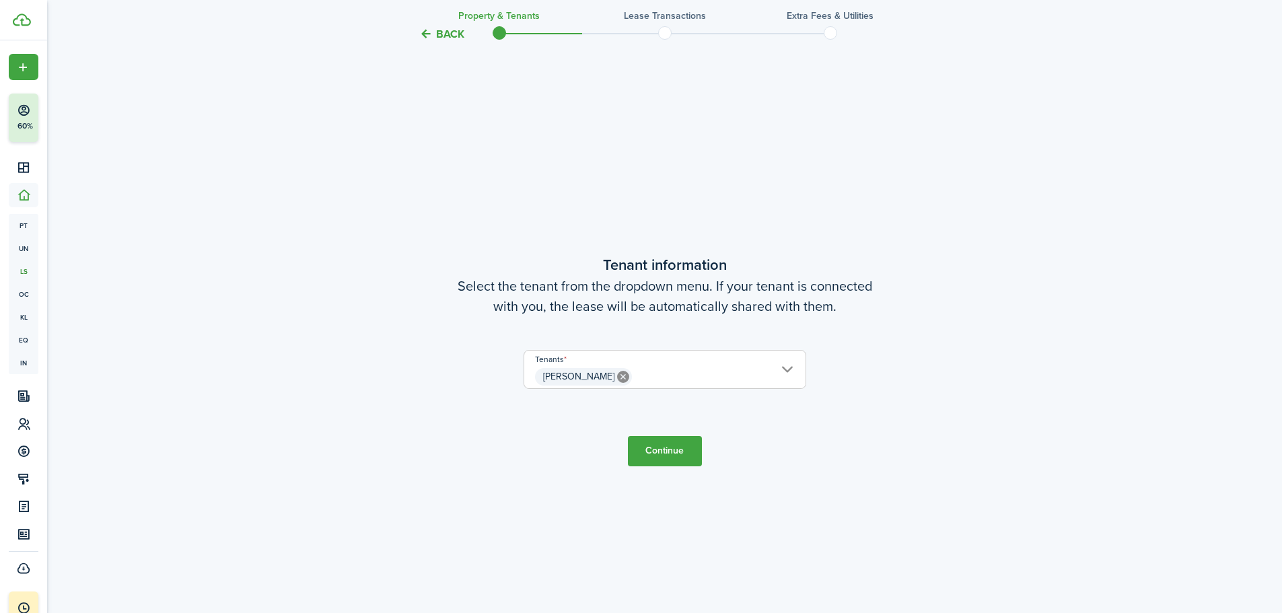
click at [668, 444] on button "Continue" at bounding box center [665, 451] width 74 height 30
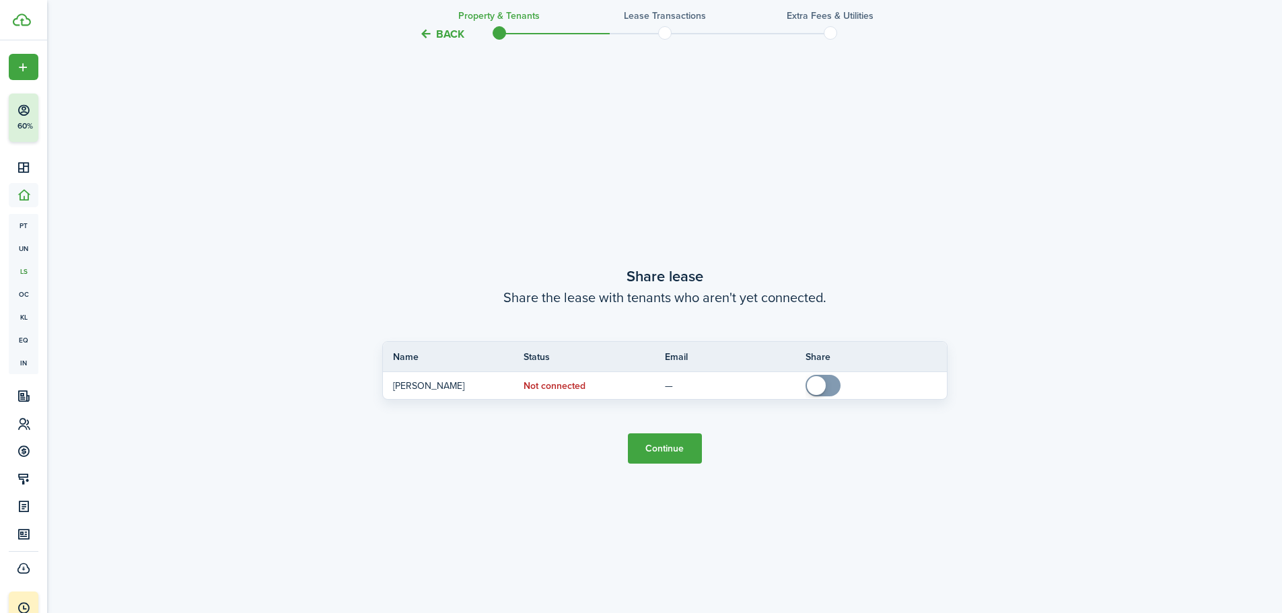
scroll to position [1136, 0]
click at [657, 437] on button "Continue" at bounding box center [665, 444] width 74 height 30
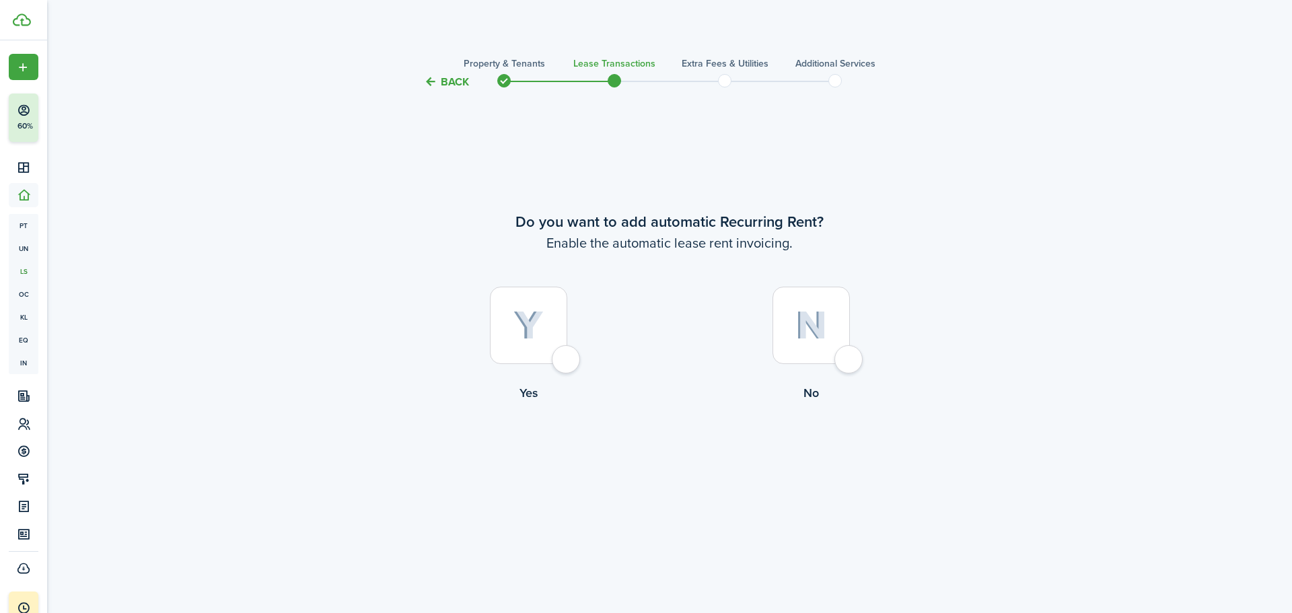
click at [850, 359] on div at bounding box center [810, 325] width 77 height 77
radio input "true"
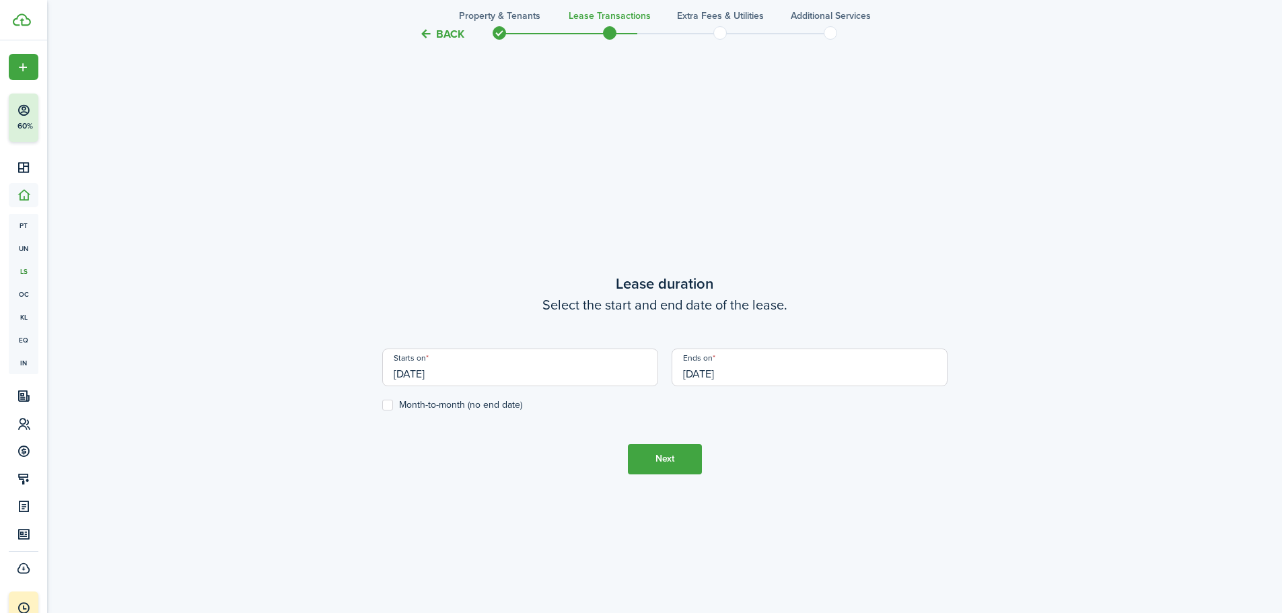
scroll to position [523, 0]
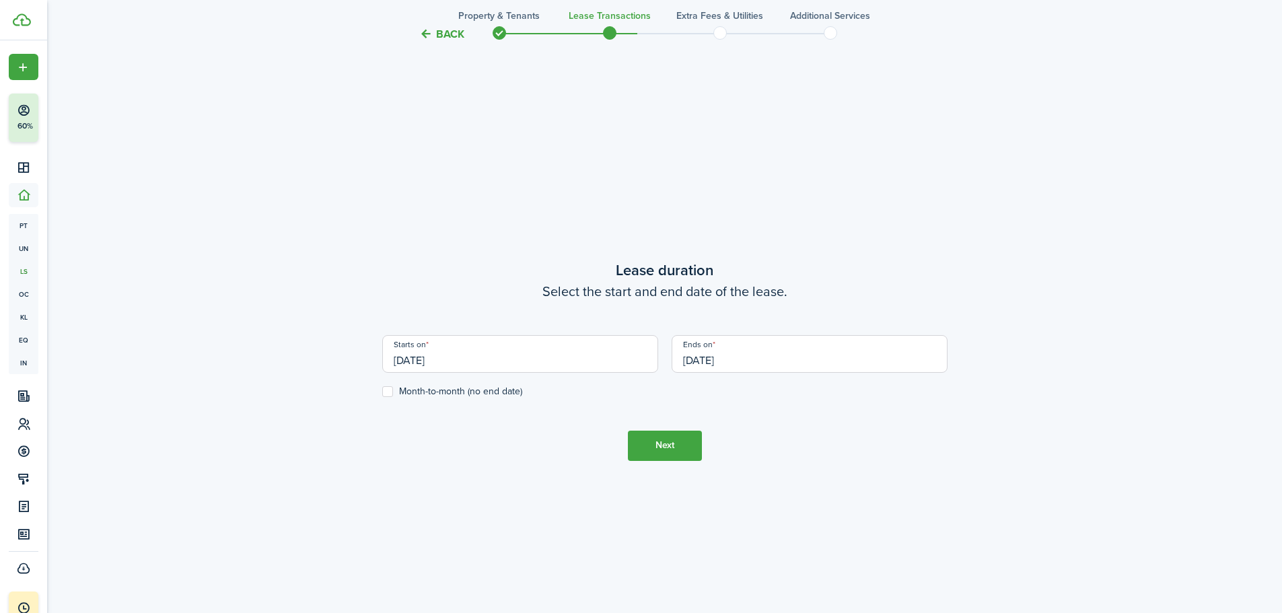
click at [424, 363] on input "[DATE]" at bounding box center [520, 354] width 276 height 38
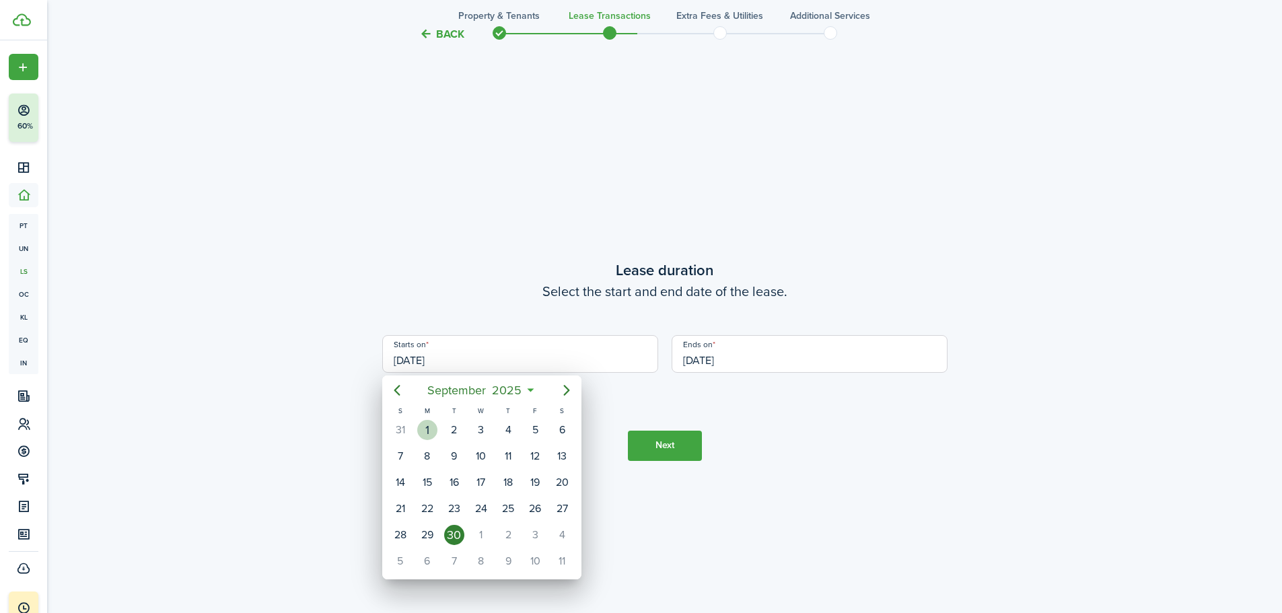
click at [431, 433] on div "1" at bounding box center [427, 430] width 20 height 20
type input "[DATE]"
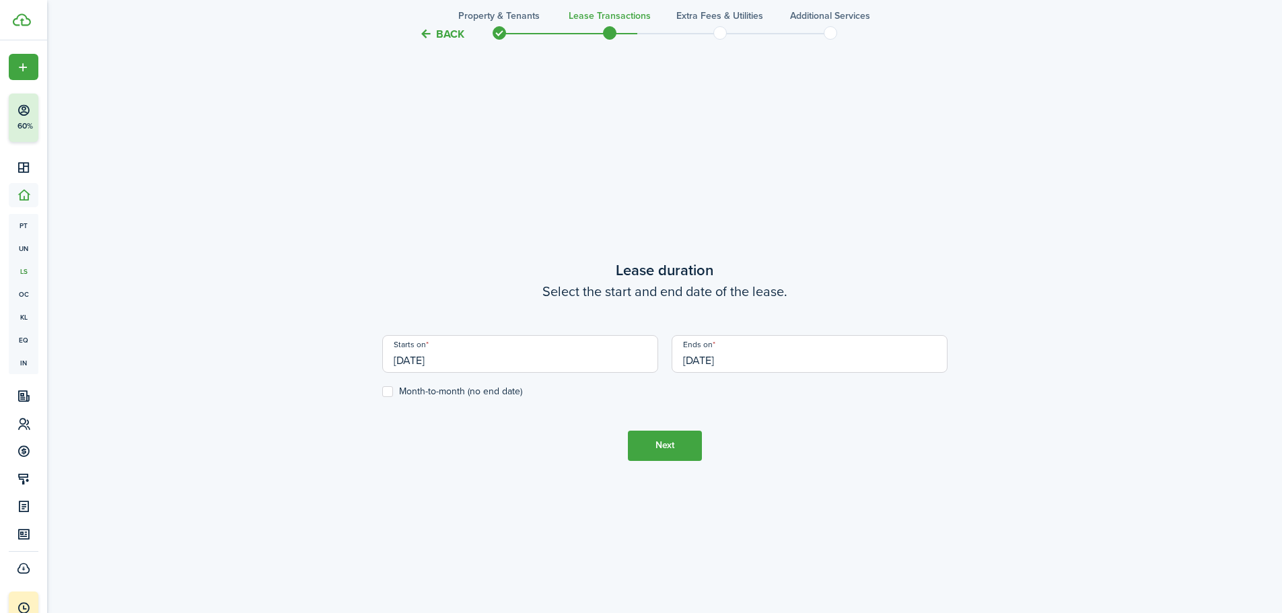
click at [735, 357] on input "[DATE]" at bounding box center [809, 354] width 276 height 38
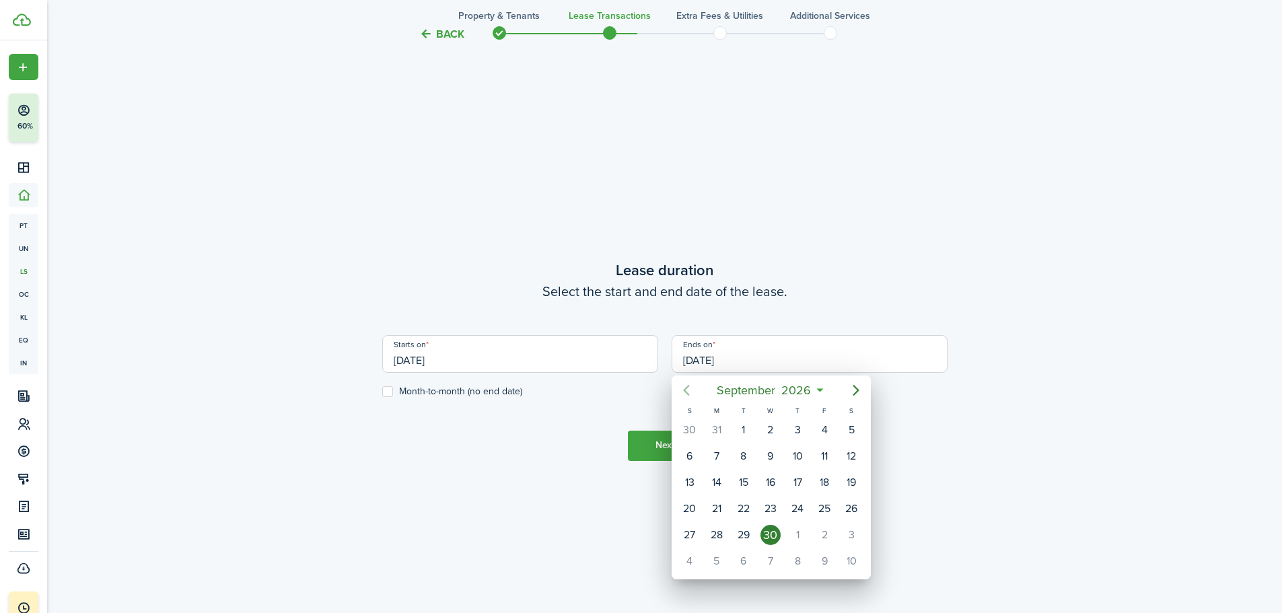
click at [690, 390] on icon "Previous page" at bounding box center [686, 390] width 16 height 16
click at [709, 558] on div "31" at bounding box center [716, 561] width 20 height 20
type input "[DATE]"
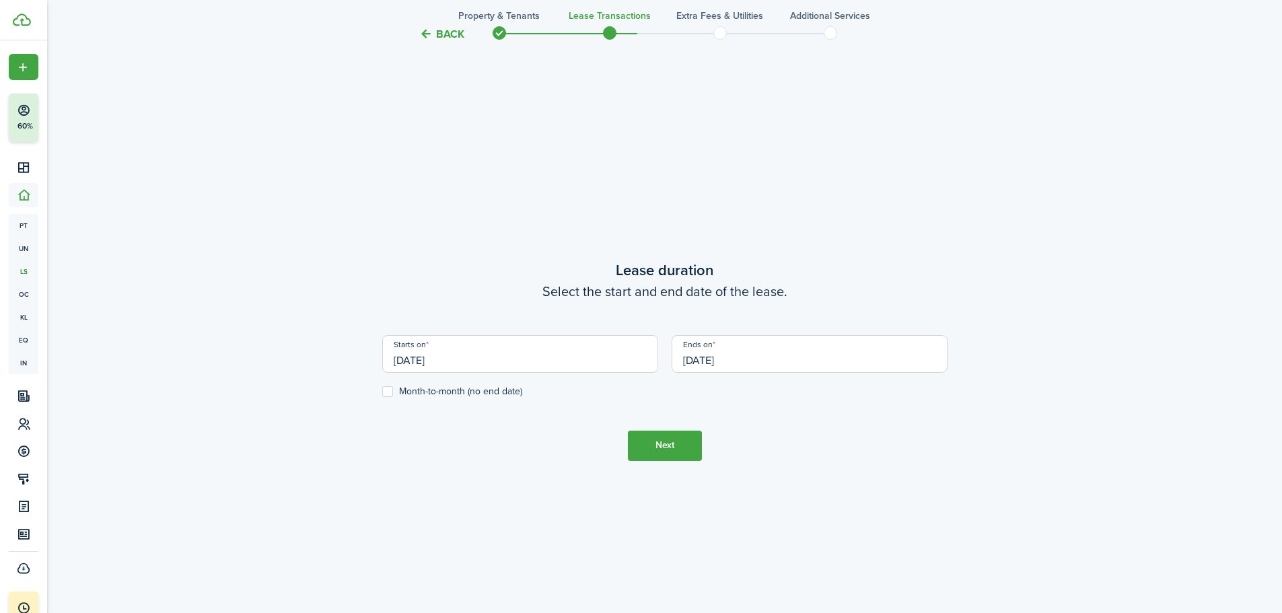
click at [677, 447] on button "Next" at bounding box center [665, 446] width 74 height 30
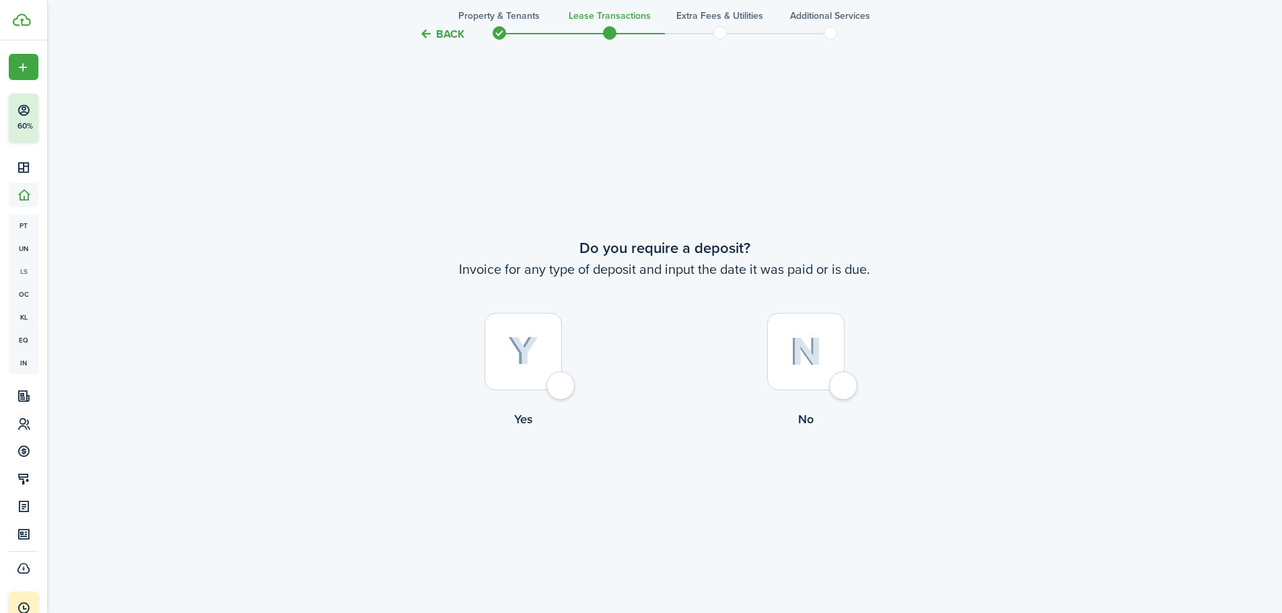
scroll to position [1136, 0]
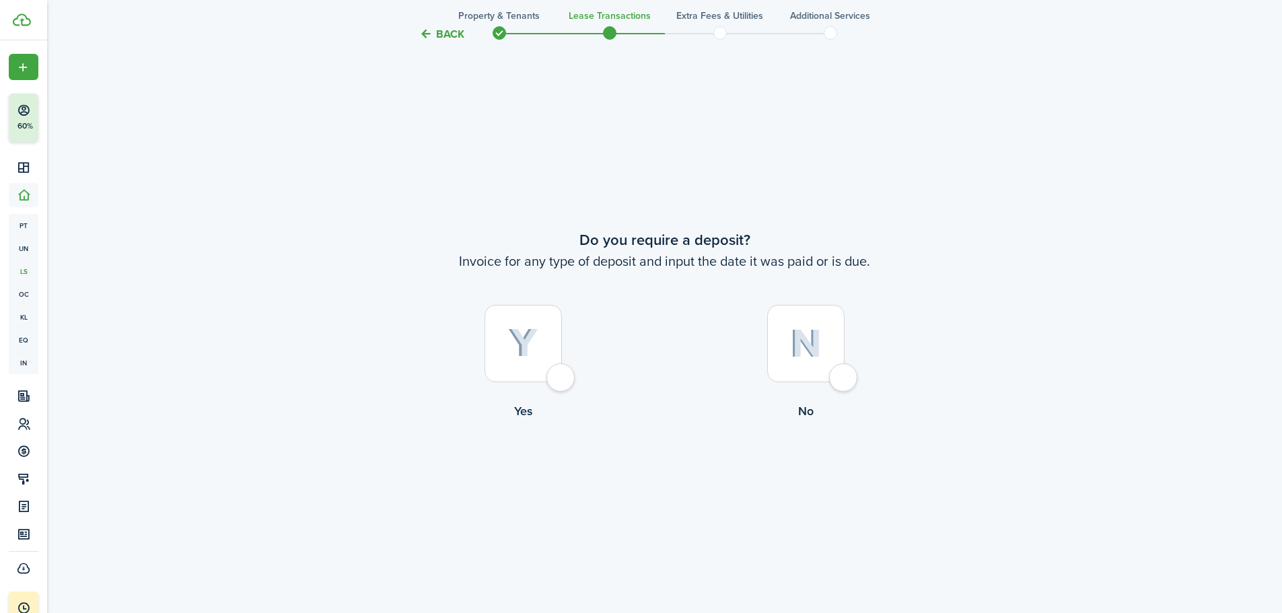
click at [558, 349] on div at bounding box center [522, 343] width 77 height 77
radio input "true"
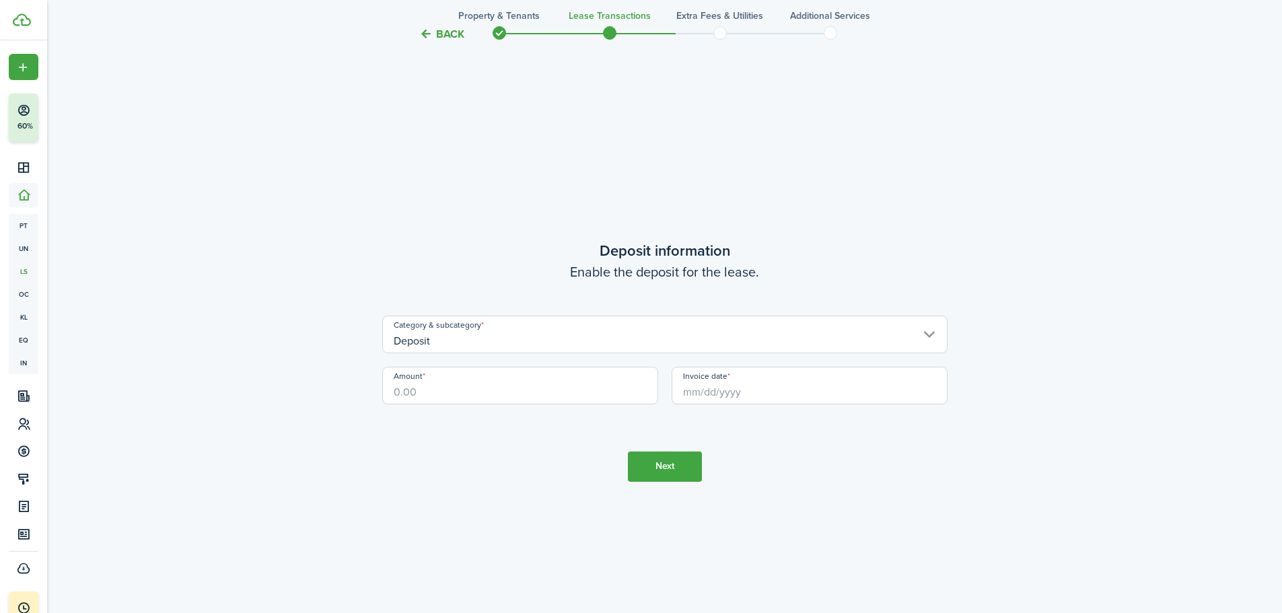
scroll to position [1749, 0]
click at [507, 391] on input "Amount" at bounding box center [520, 385] width 276 height 38
click at [784, 375] on input "Invoice date" at bounding box center [809, 385] width 276 height 38
type input "$1,700.00"
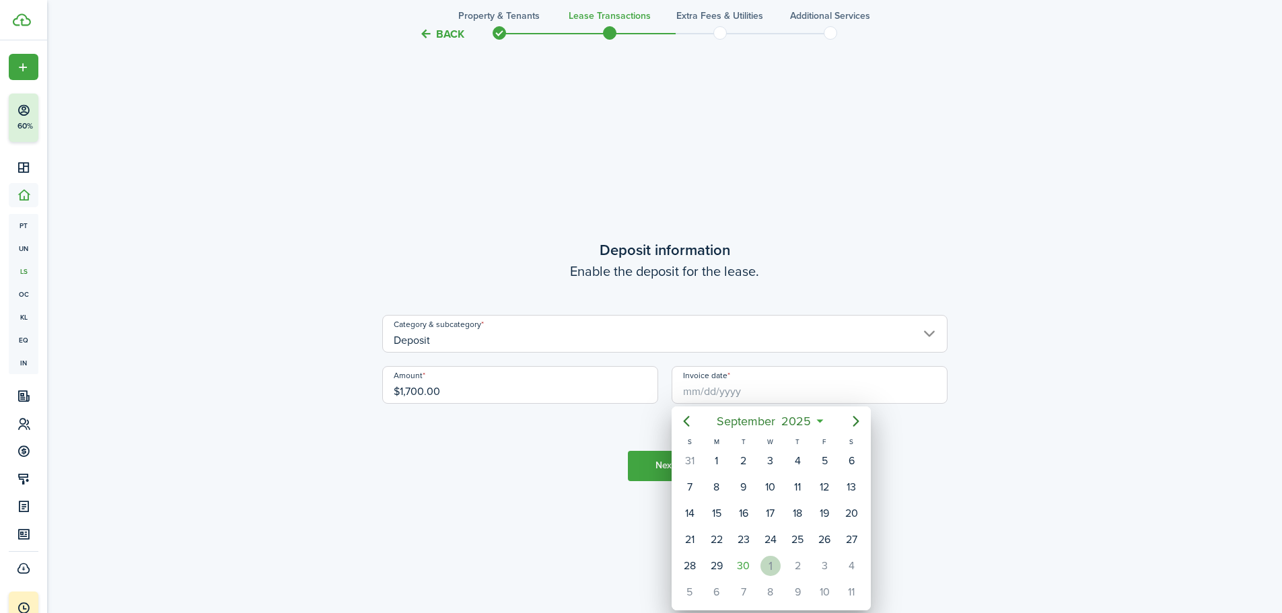
click at [771, 569] on div "1" at bounding box center [770, 566] width 20 height 20
type input "[DATE]"
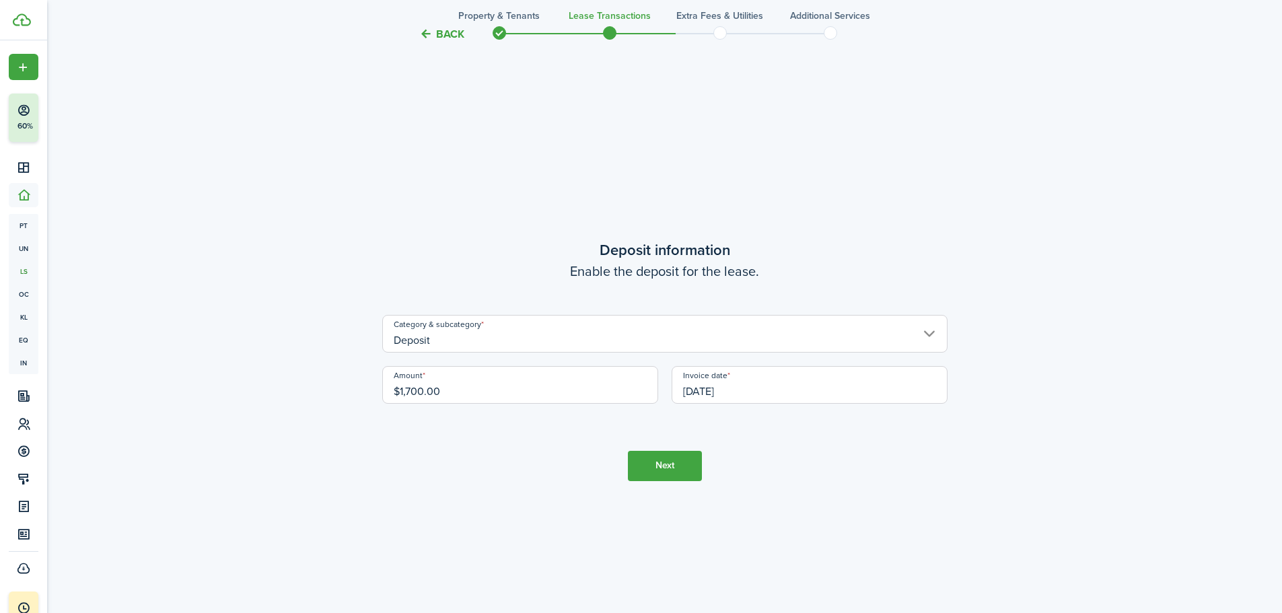
scroll to position [0, 0]
click at [655, 462] on button "Next" at bounding box center [665, 466] width 74 height 30
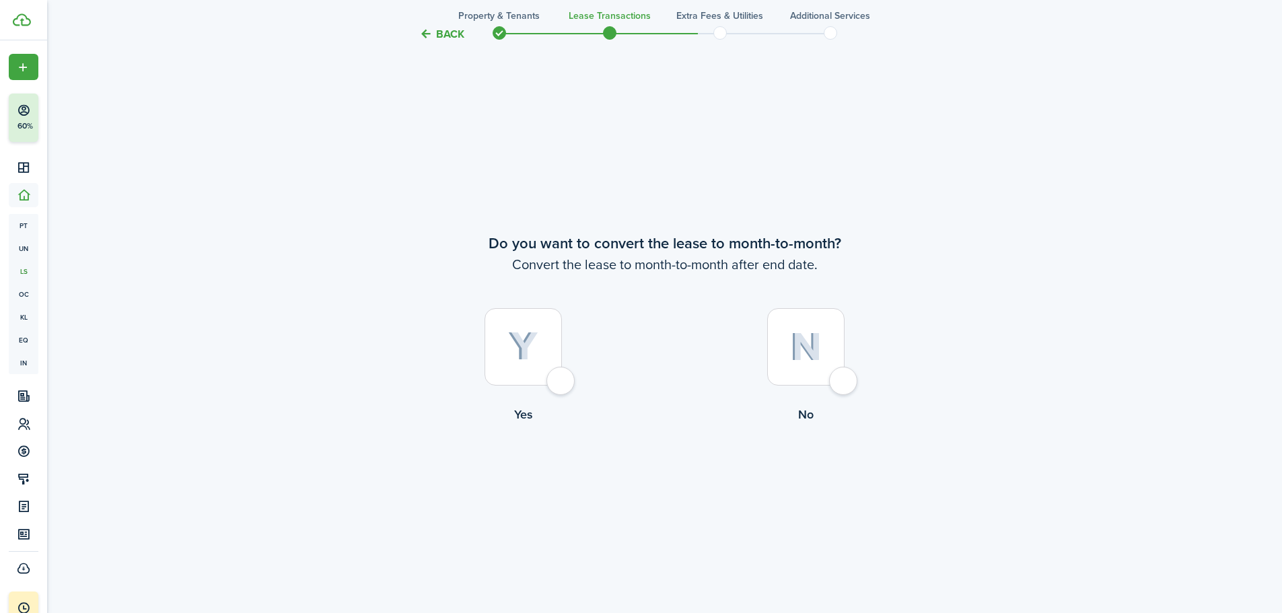
scroll to position [2361, 0]
click at [839, 380] on div at bounding box center [805, 343] width 77 height 77
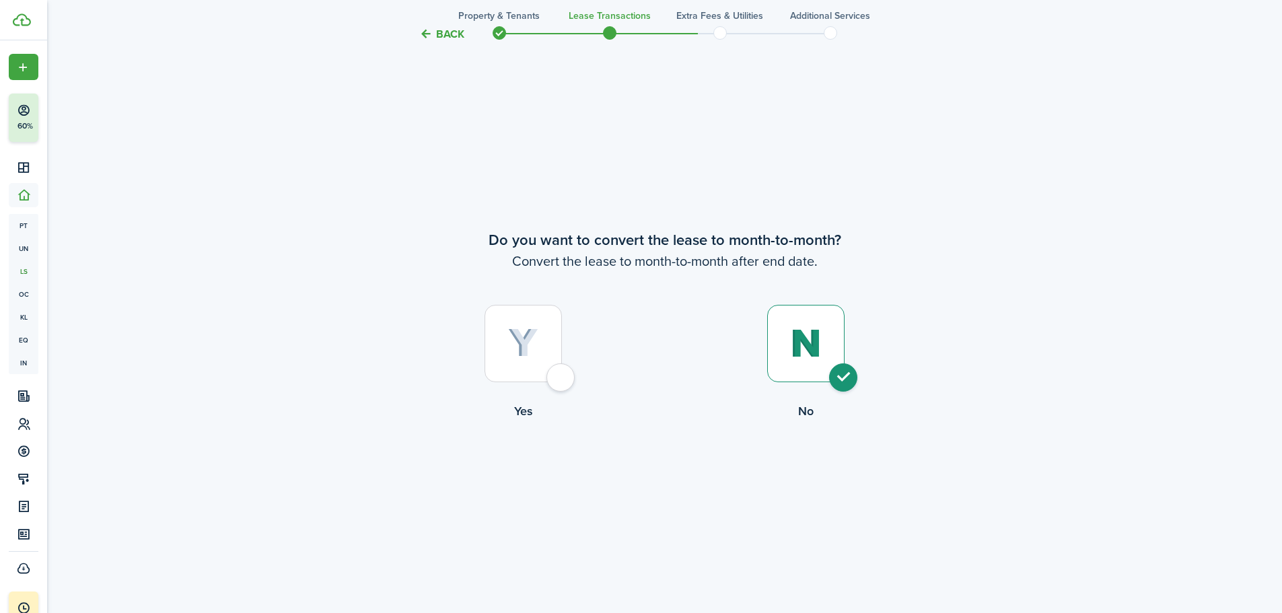
radio input "true"
click at [671, 468] on button "Continue" at bounding box center [665, 475] width 74 height 30
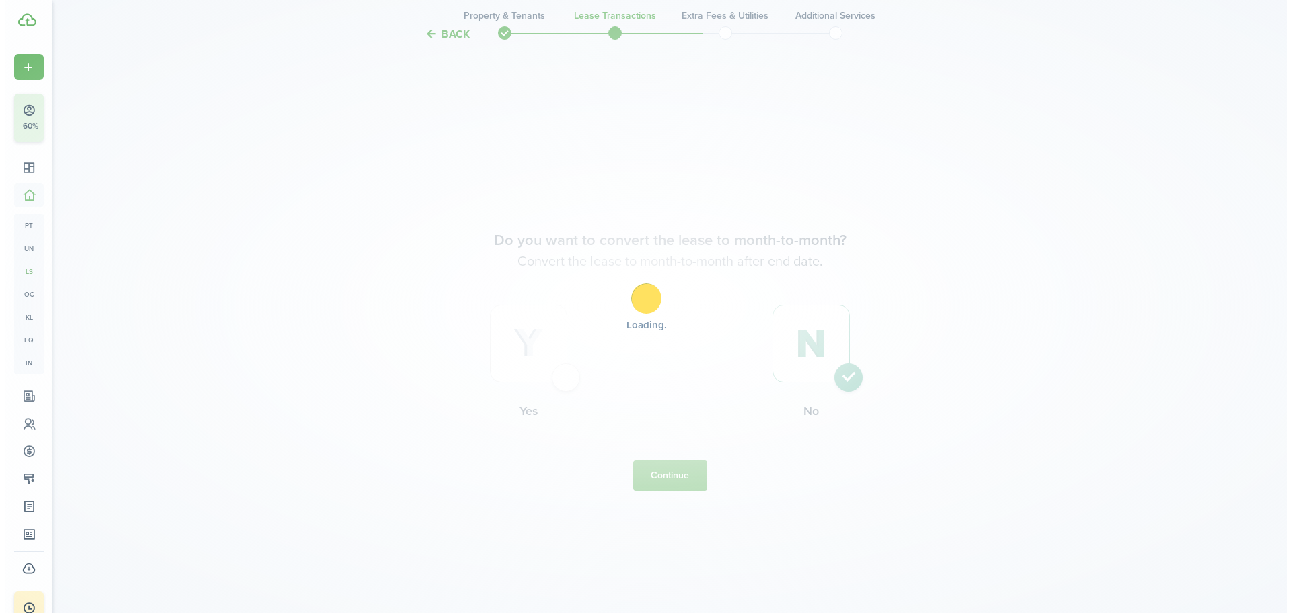
scroll to position [0, 0]
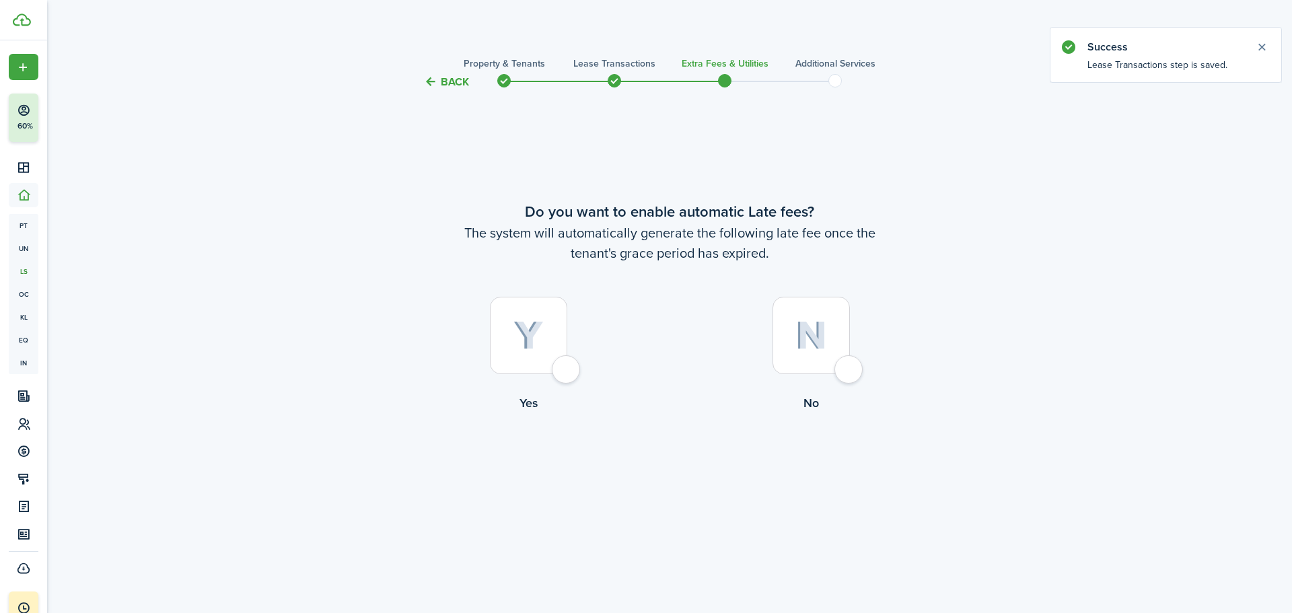
click at [567, 365] on div at bounding box center [528, 335] width 77 height 77
radio input "true"
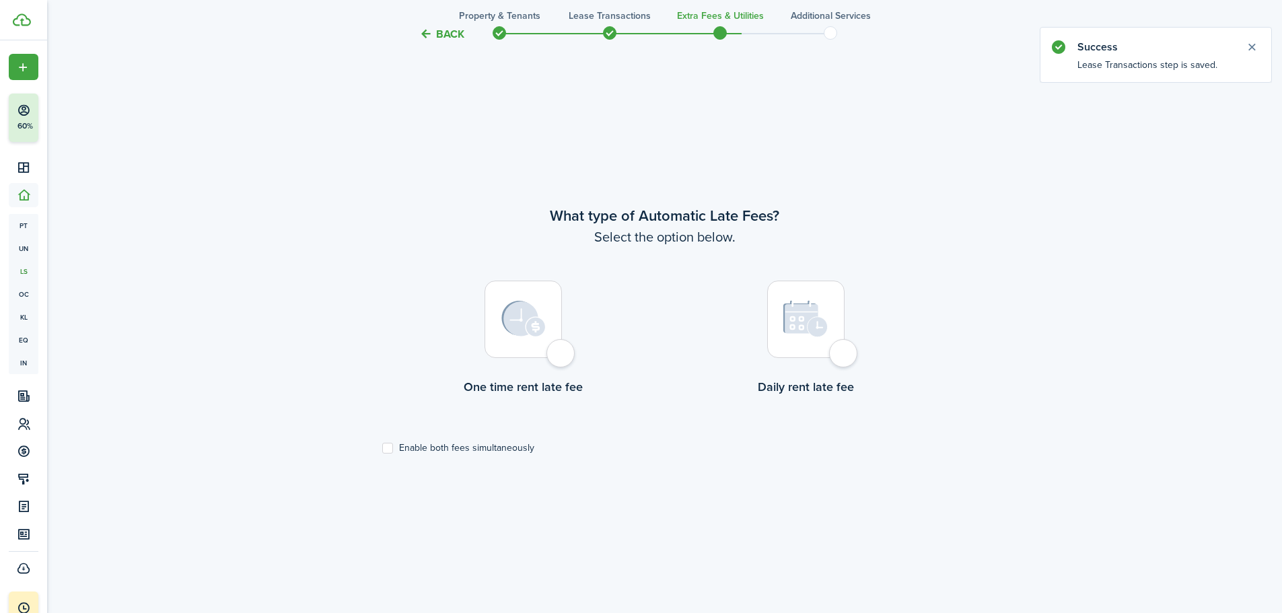
scroll to position [523, 0]
click at [560, 350] on div at bounding box center [522, 317] width 77 height 77
radio input "true"
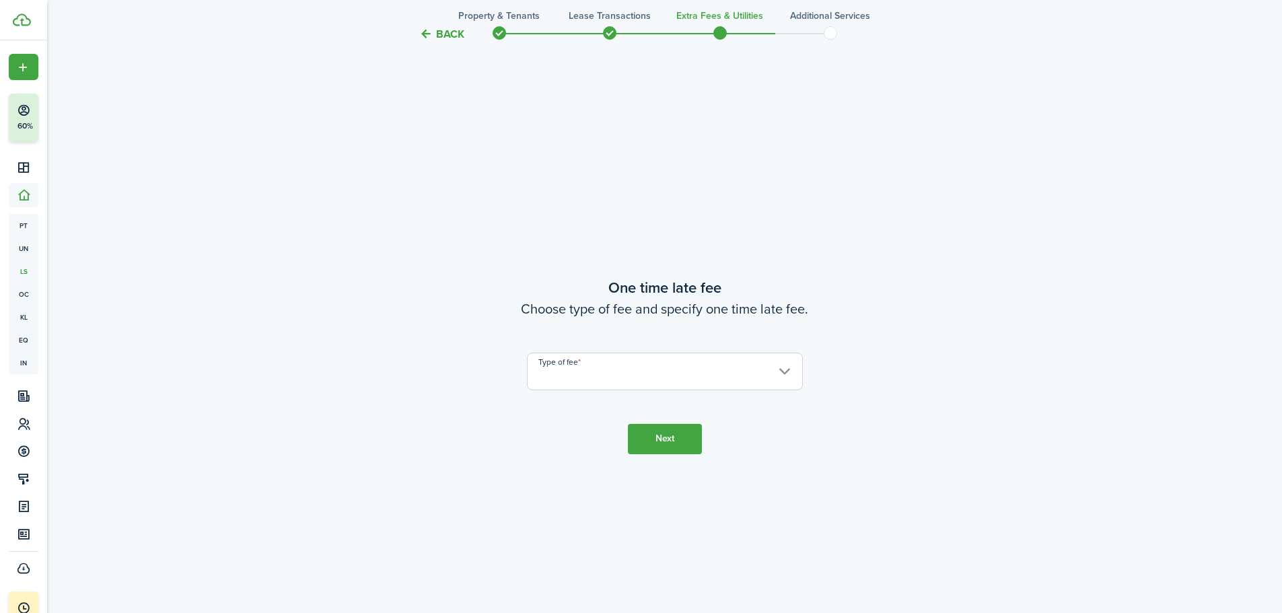
scroll to position [1136, 0]
click at [762, 371] on input "Type of fee" at bounding box center [665, 366] width 276 height 38
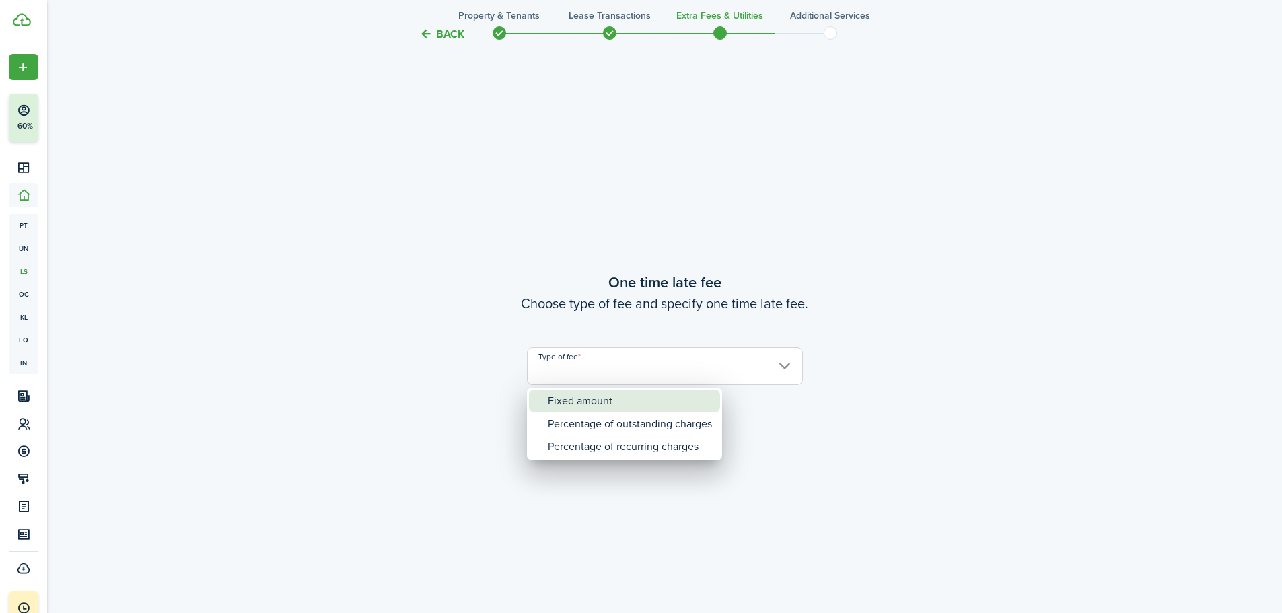
click at [658, 396] on div "Fixed amount" at bounding box center [630, 401] width 164 height 23
type input "Fixed amount"
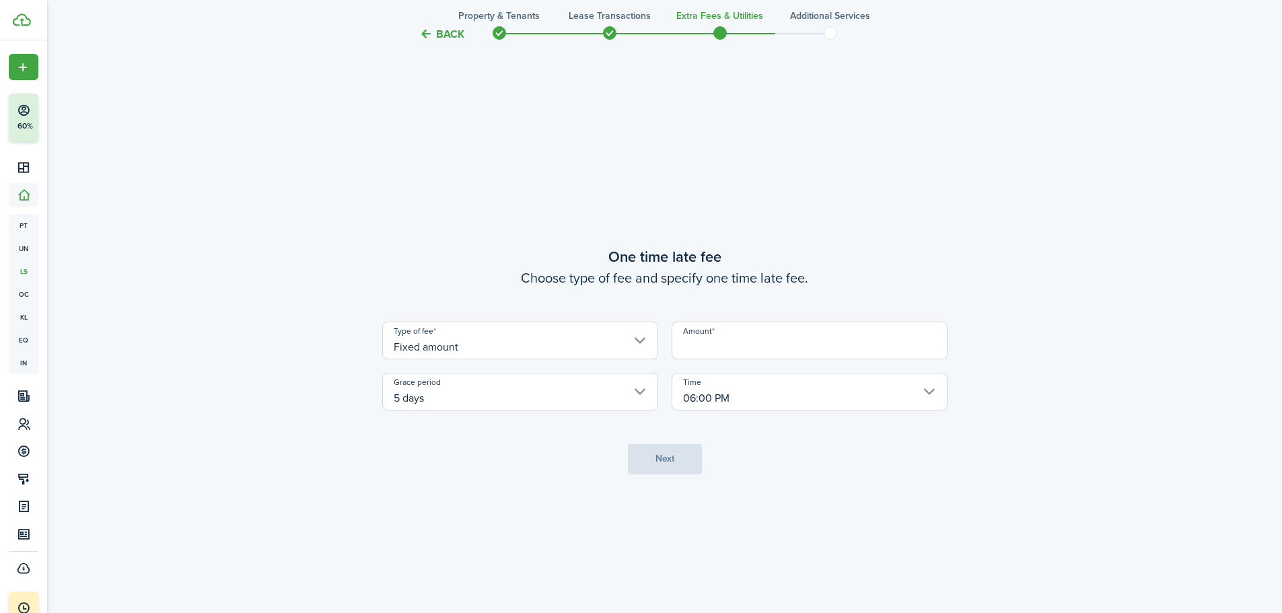
click at [715, 338] on input "Amount" at bounding box center [809, 341] width 276 height 38
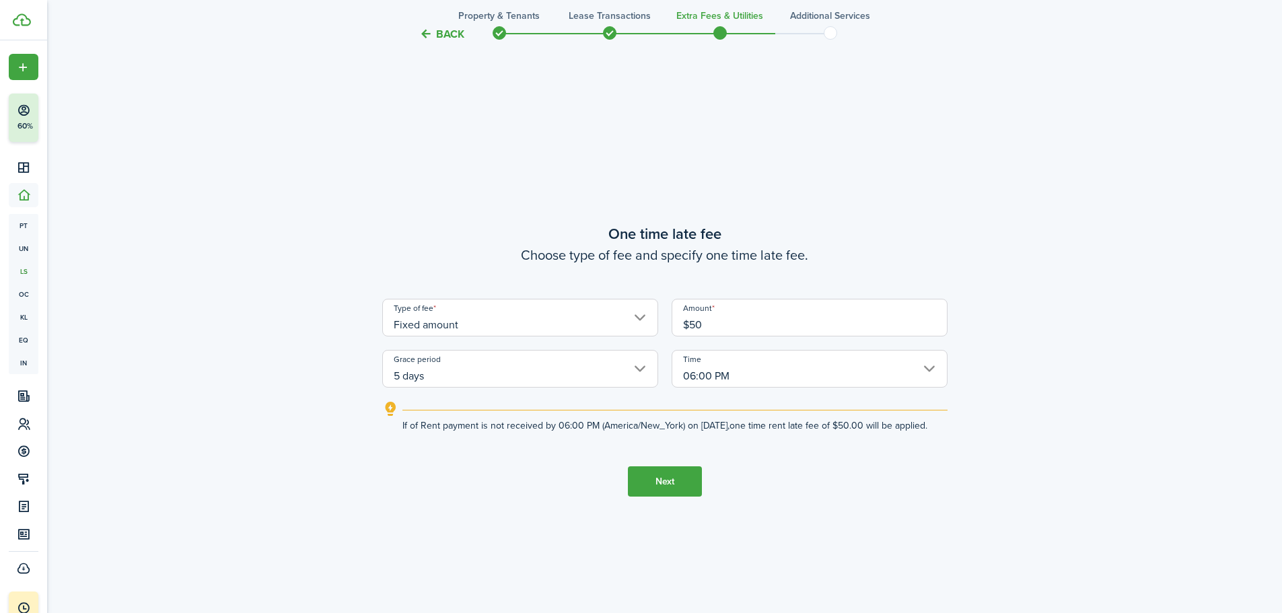
type input "$50.00"
click at [679, 490] on button "Next" at bounding box center [665, 481] width 74 height 30
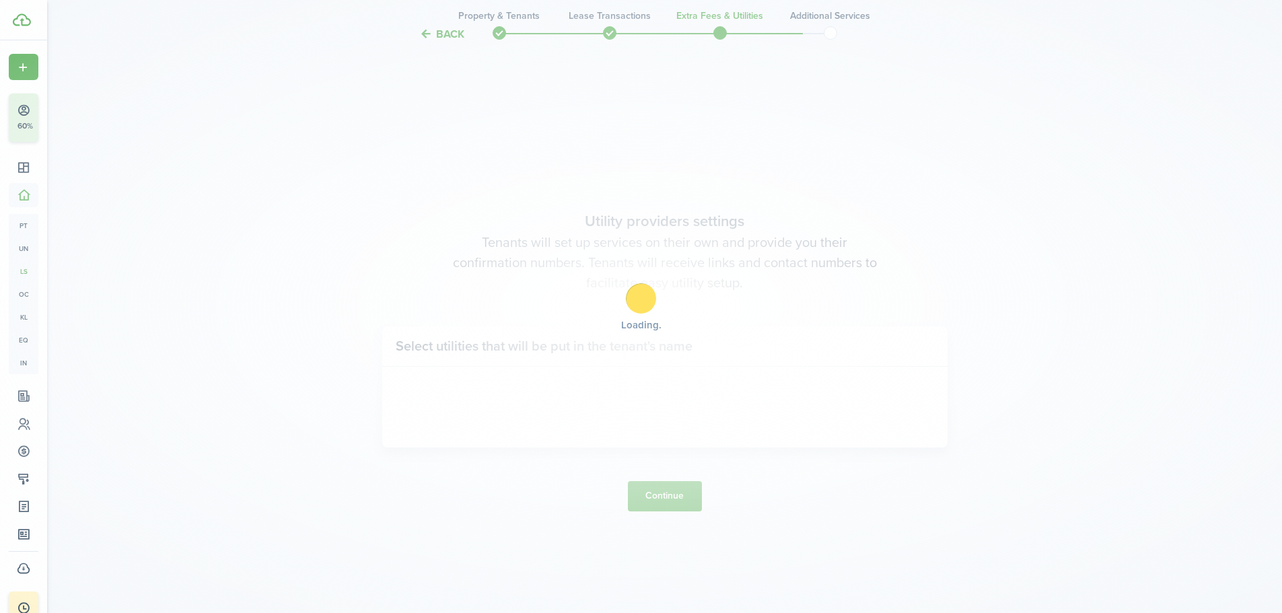
scroll to position [1749, 0]
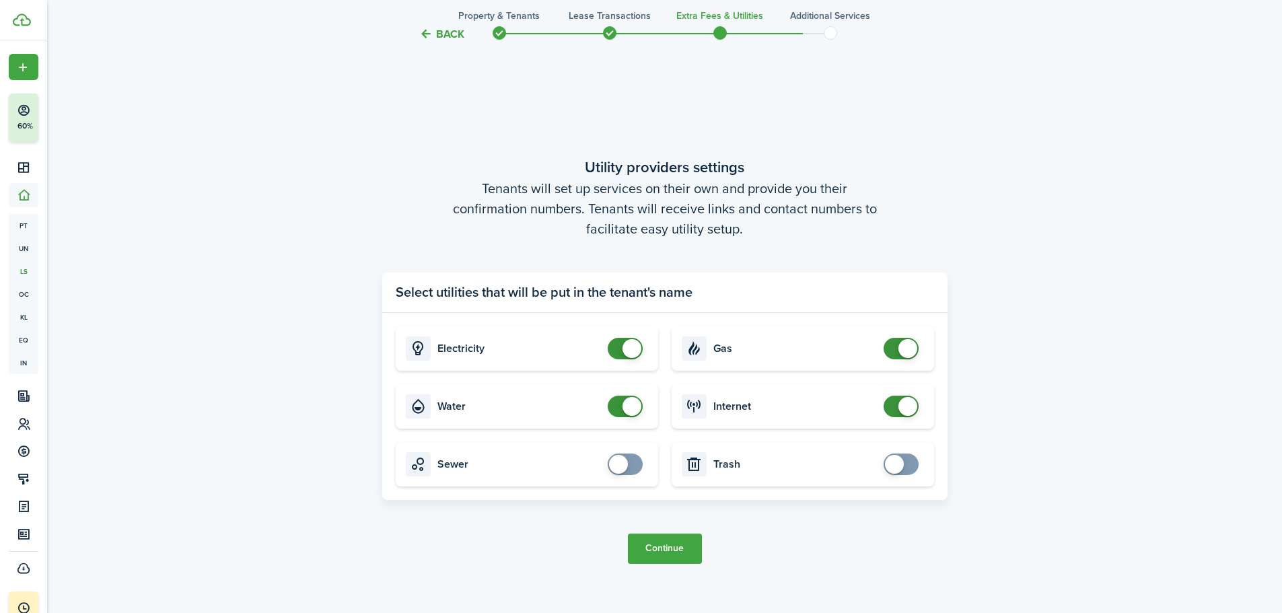
click at [668, 542] on button "Continue" at bounding box center [665, 549] width 74 height 30
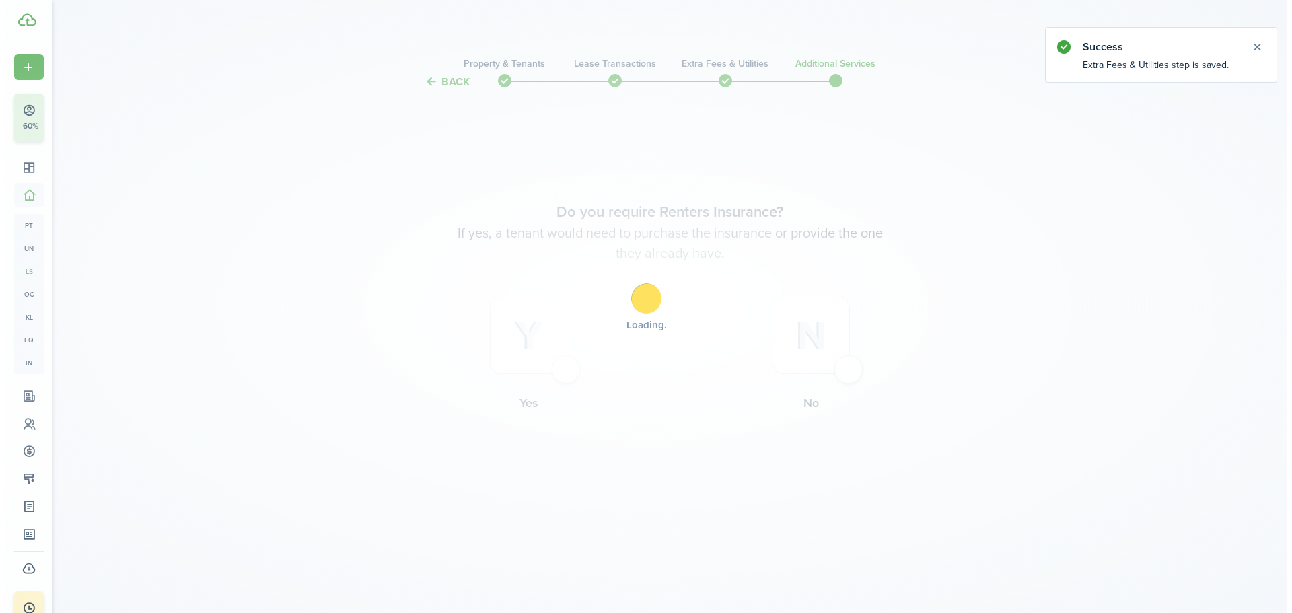
scroll to position [0, 0]
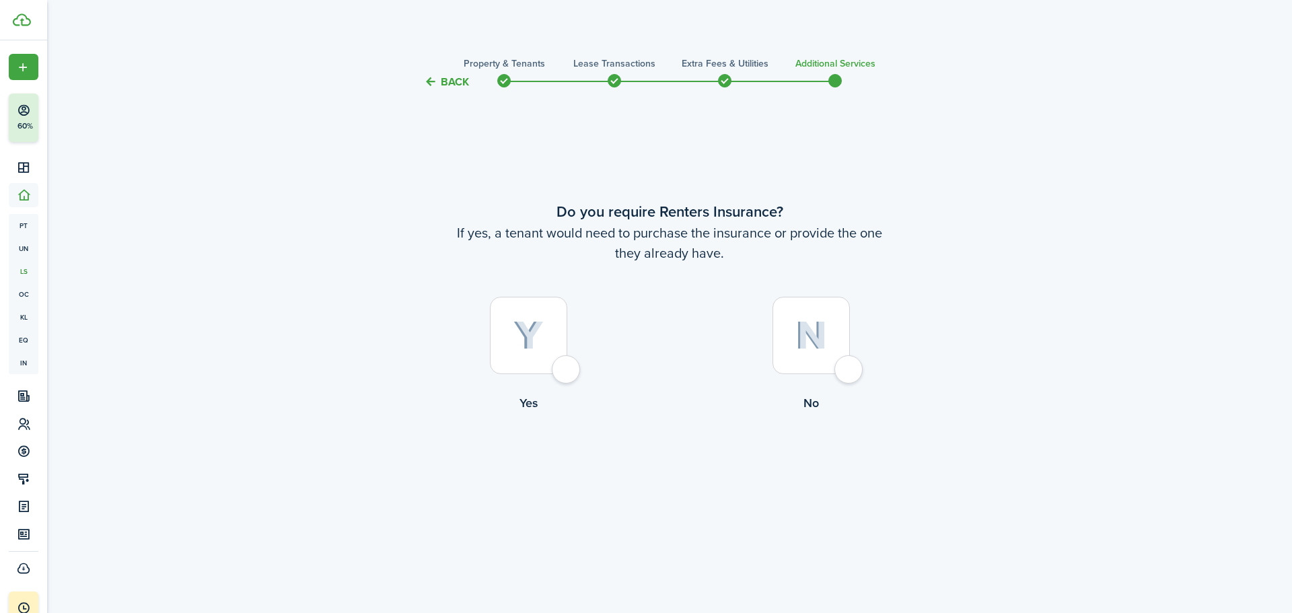
click at [552, 355] on div at bounding box center [528, 335] width 77 height 77
radio input "true"
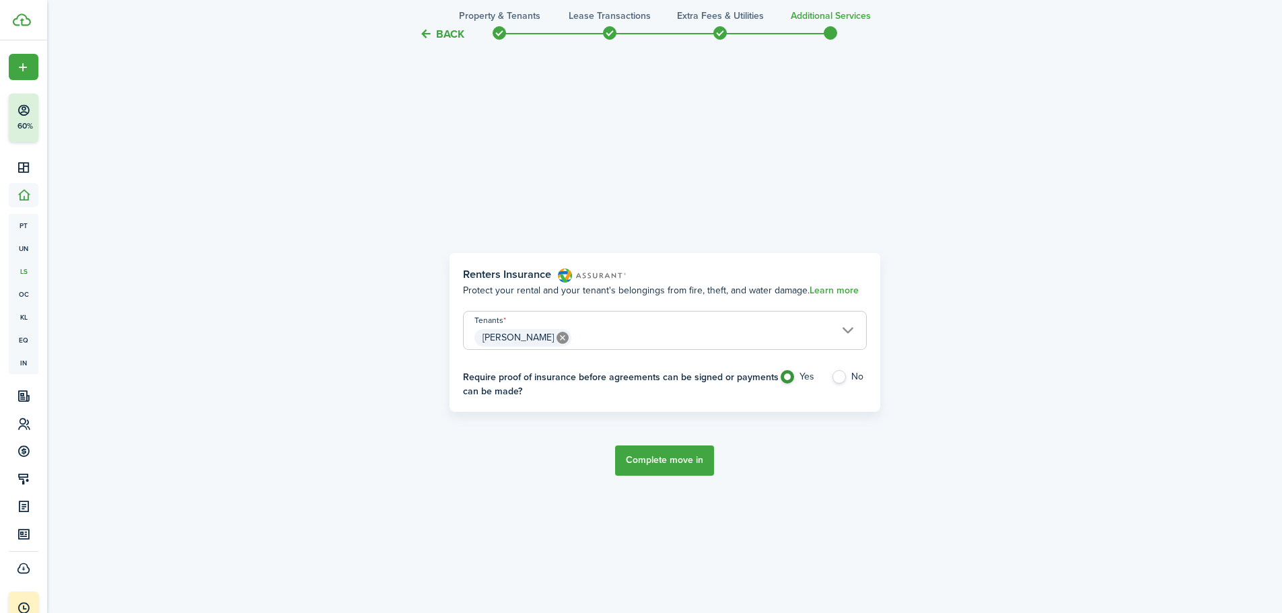
scroll to position [523, 0]
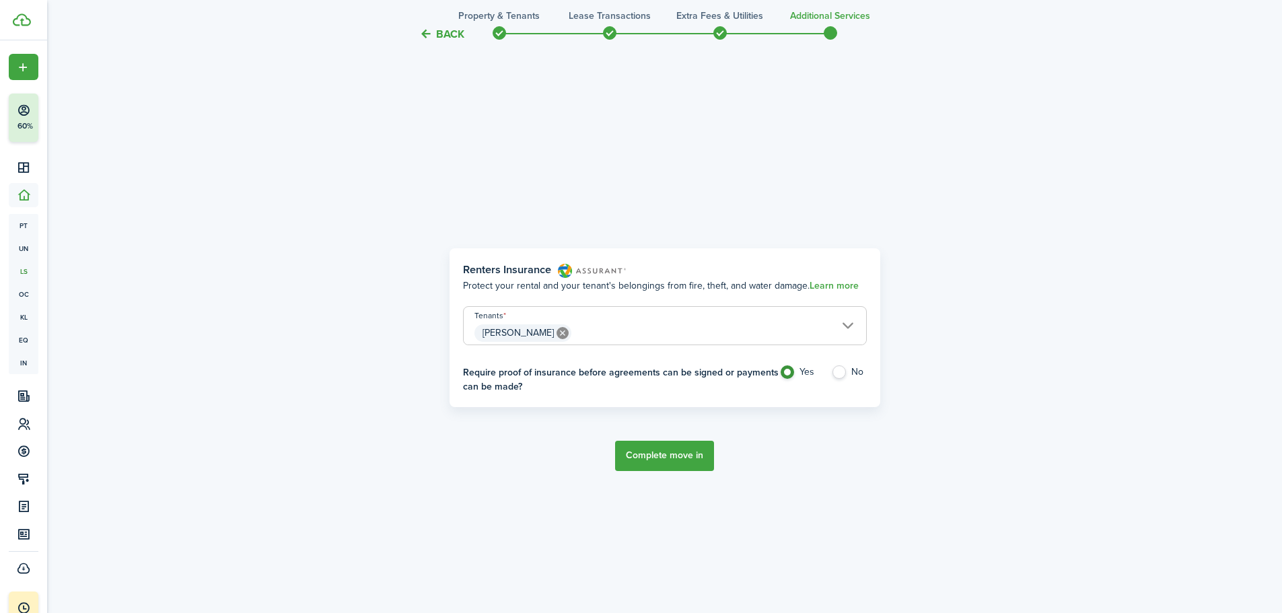
click at [656, 457] on button "Complete move in" at bounding box center [664, 456] width 99 height 30
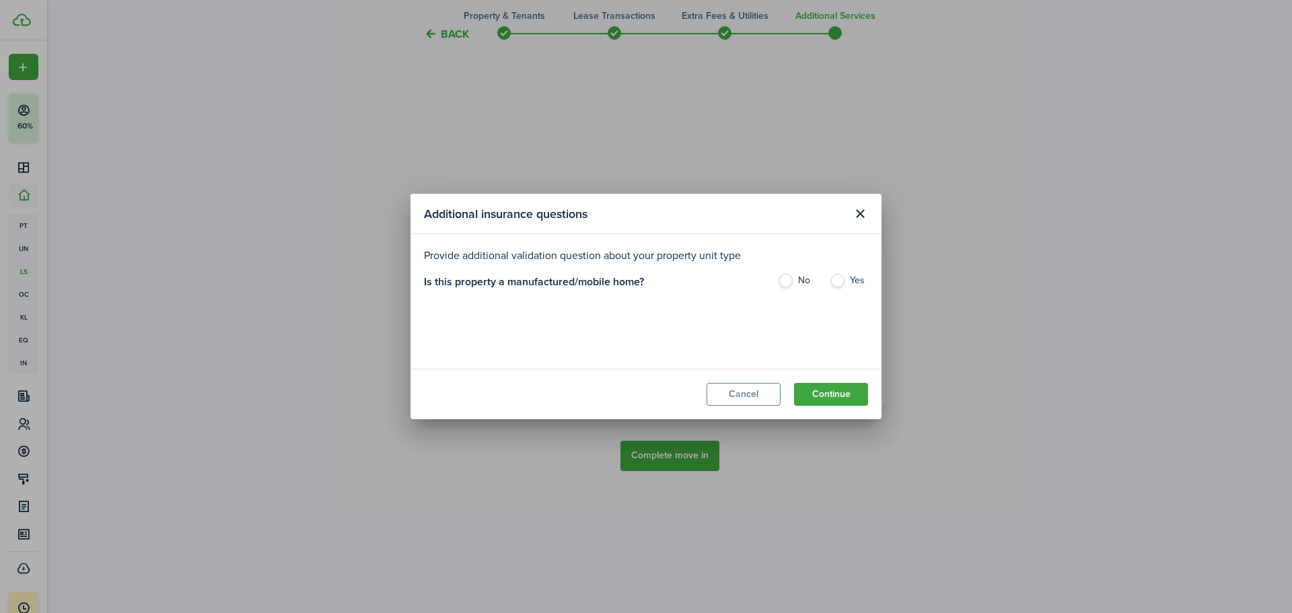
click at [803, 287] on label "No" at bounding box center [797, 284] width 38 height 20
radio input "true"
click at [850, 401] on button "Continue" at bounding box center [831, 394] width 74 height 23
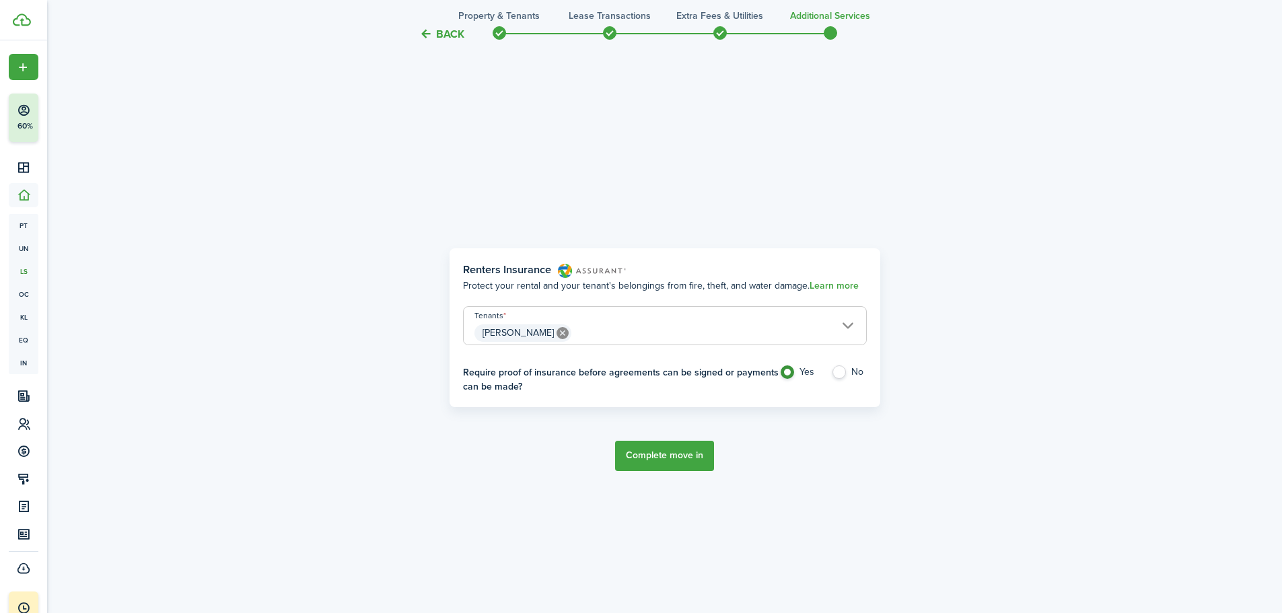
click at [654, 451] on button "Complete move in" at bounding box center [664, 456] width 99 height 30
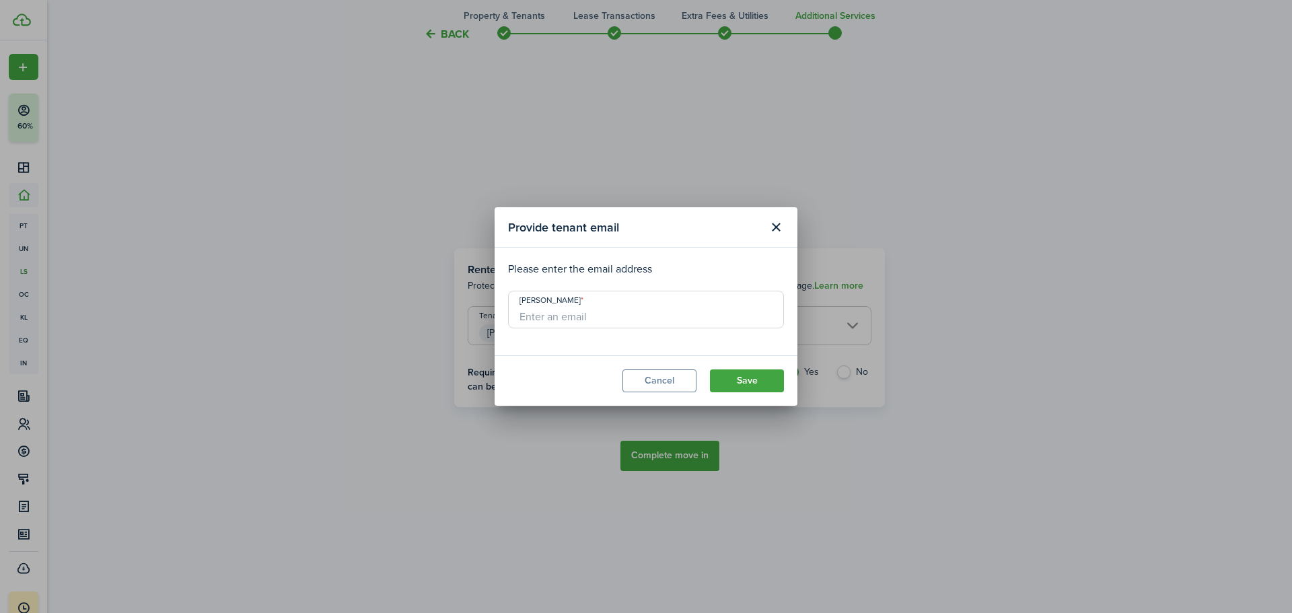
click at [749, 379] on button "Save" at bounding box center [747, 380] width 74 height 23
click at [672, 380] on button "Cancel" at bounding box center [659, 380] width 74 height 23
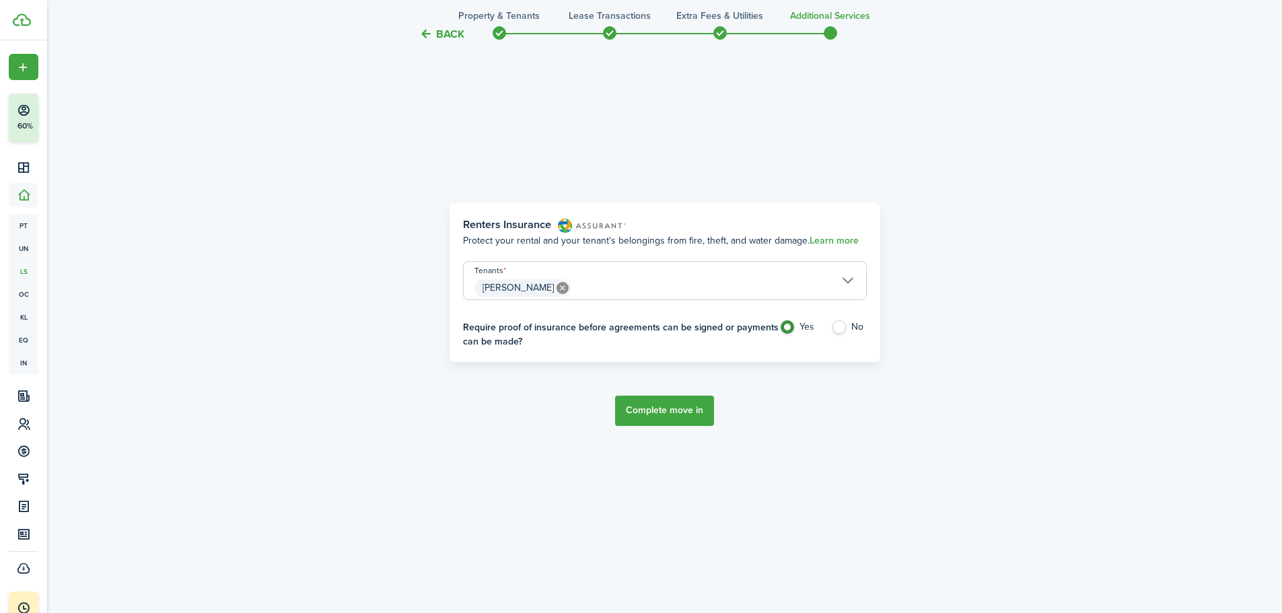
scroll to position [613, 0]
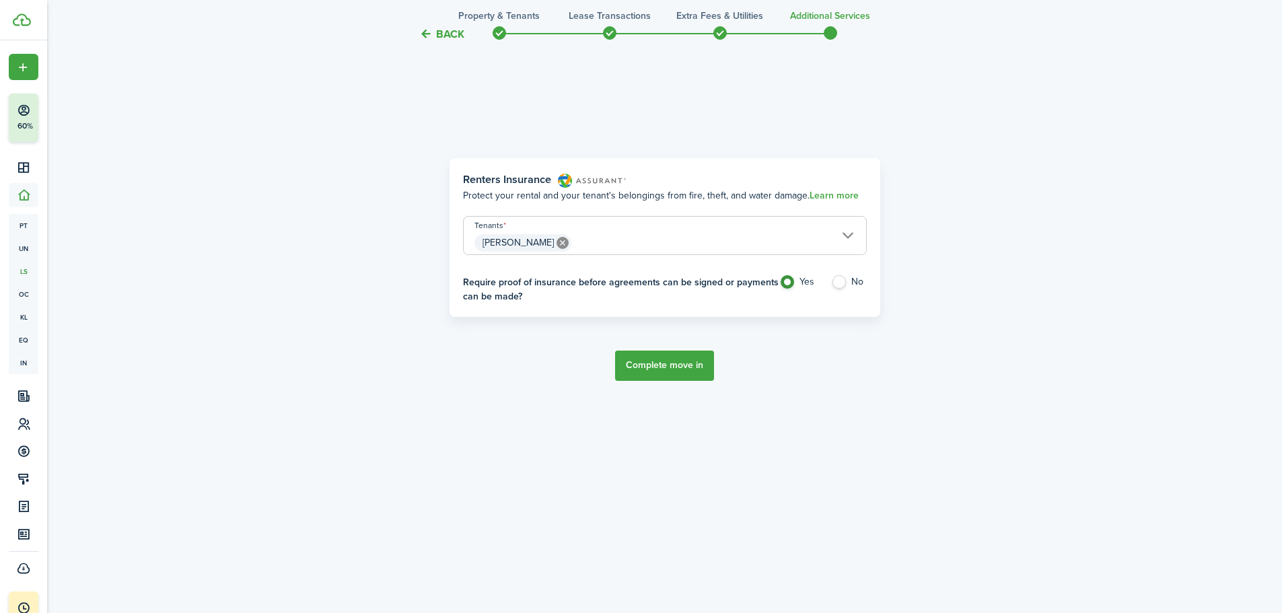
click at [673, 373] on button "Complete move in" at bounding box center [664, 366] width 99 height 30
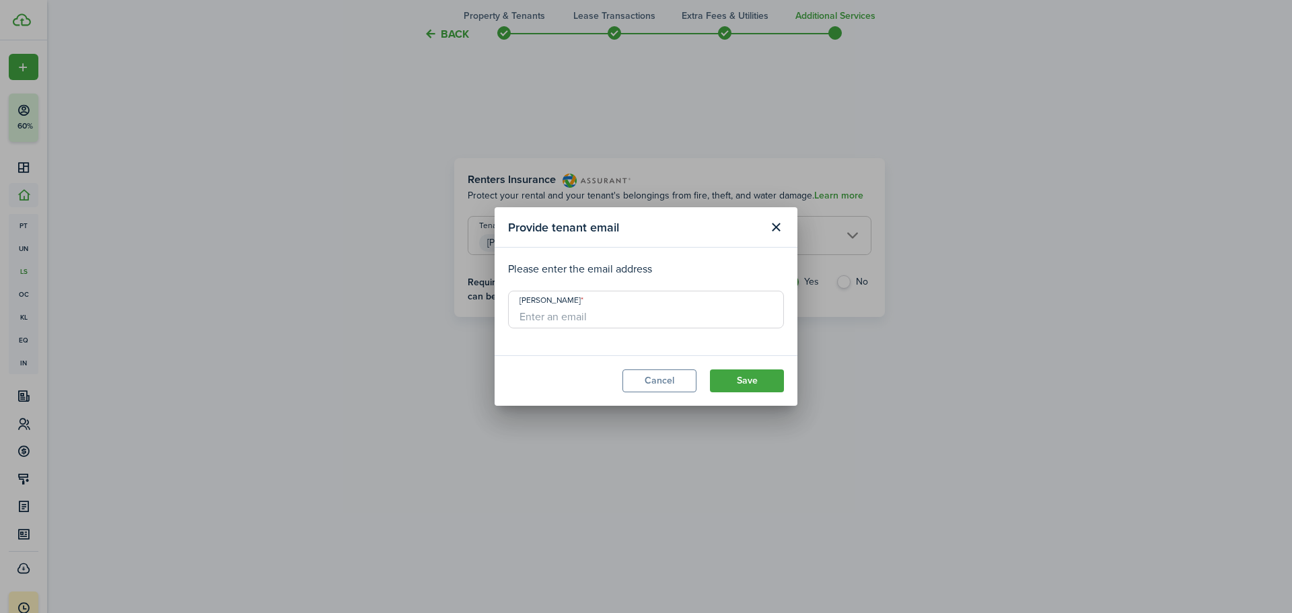
click at [602, 309] on input "[PERSON_NAME]" at bounding box center [646, 310] width 276 height 38
type input "[EMAIL_ADDRESS][DOMAIN_NAME]"
click at [759, 373] on button "Save" at bounding box center [747, 380] width 74 height 23
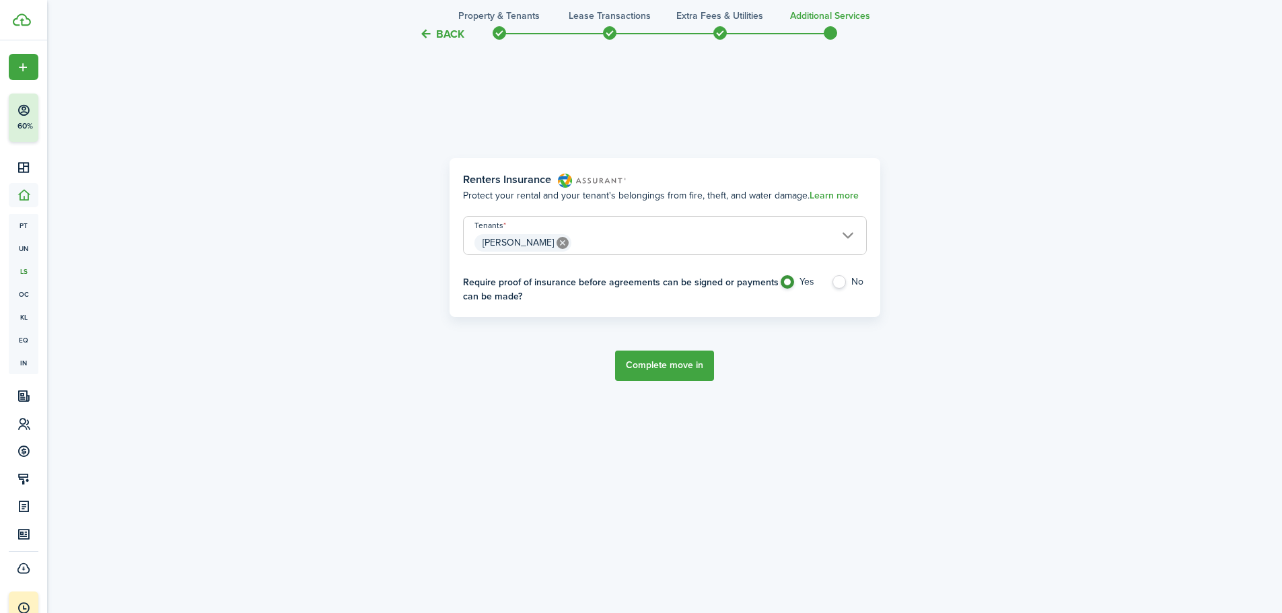
click at [654, 363] on button "Complete move in" at bounding box center [664, 366] width 99 height 30
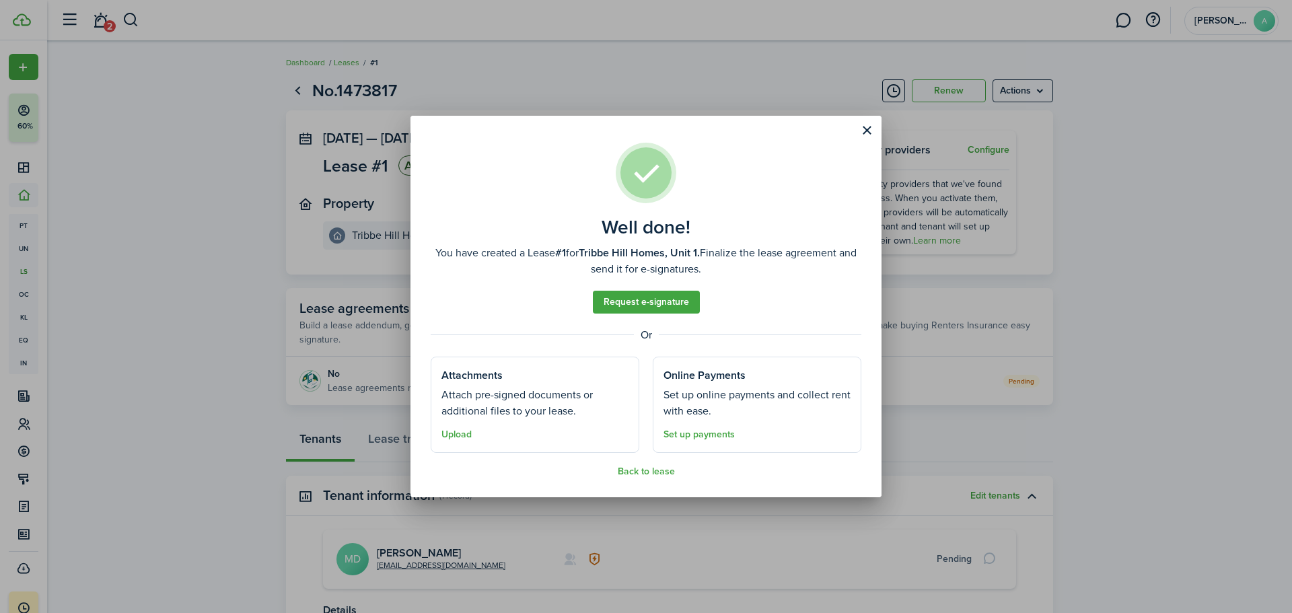
click at [636, 479] on well-done "Well done! You have created a Lease #1 for Tribbe Hill Homes, Unit 1. Finalize …" at bounding box center [645, 306] width 471 height 381
drag, startPoint x: 636, startPoint y: 479, endPoint x: 630, endPoint y: 470, distance: 10.6
click at [630, 470] on well-done "Well done! You have created a Lease #1 for Tribbe Hill Homes, Unit 1. Finalize …" at bounding box center [645, 306] width 471 height 381
click at [630, 470] on button "Back to lease" at bounding box center [646, 471] width 57 height 11
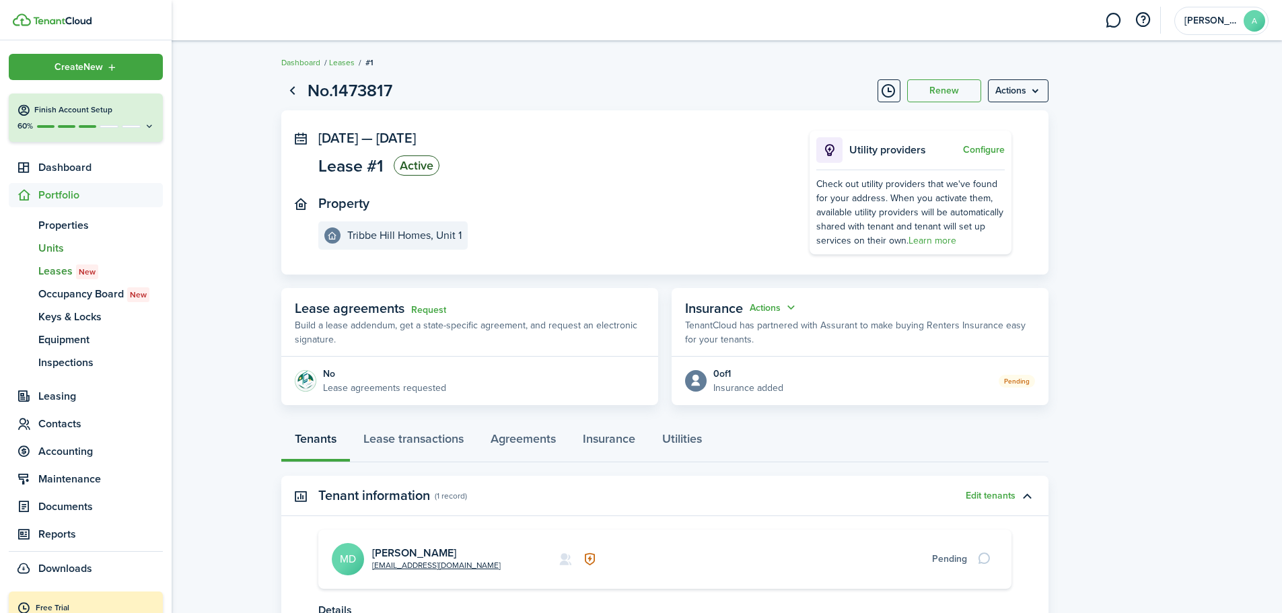
click at [52, 247] on span "Units" at bounding box center [100, 248] width 124 height 16
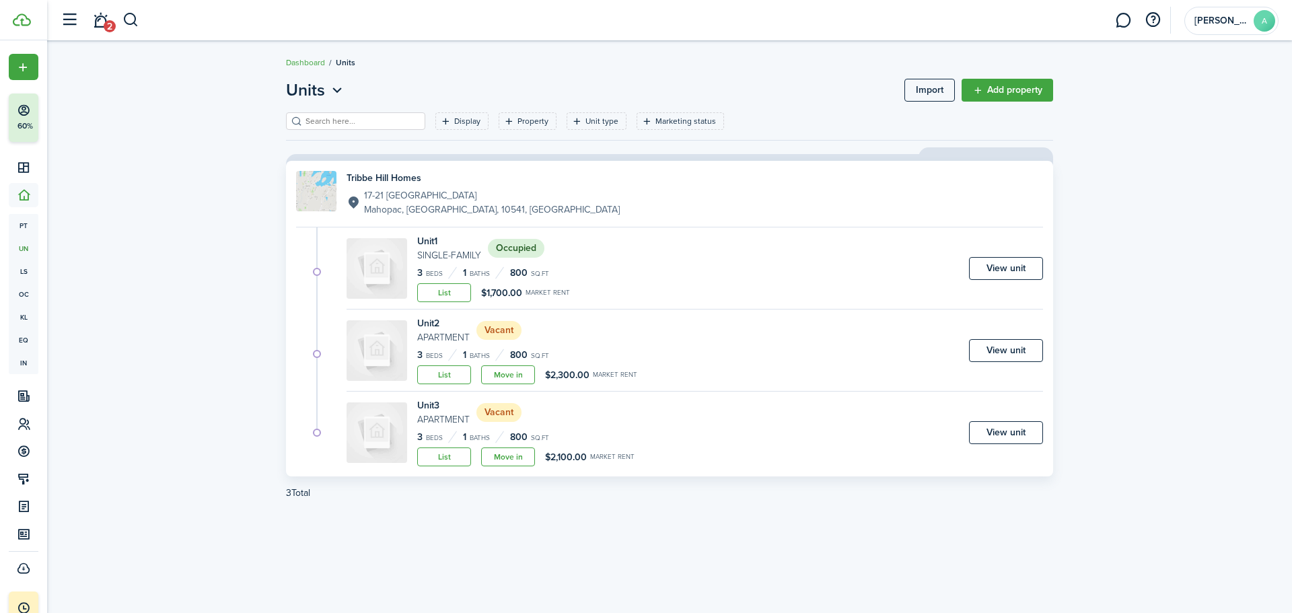
click at [997, 266] on link "View unit" at bounding box center [1006, 268] width 74 height 23
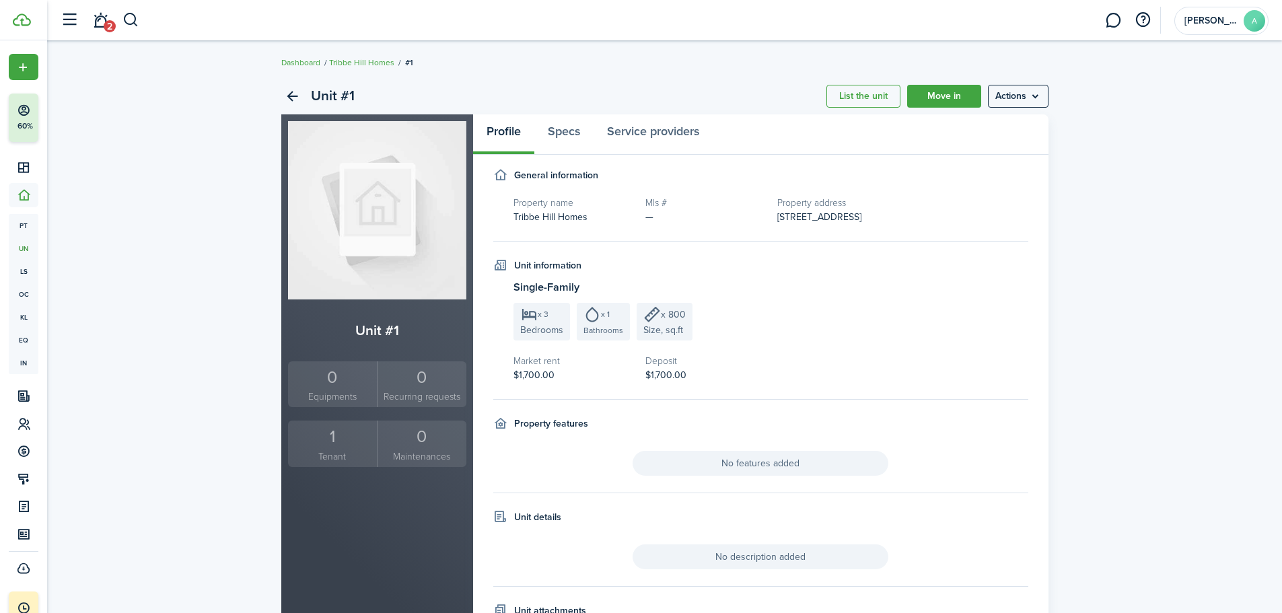
click at [1031, 96] on menu-btn "Actions" at bounding box center [1018, 96] width 61 height 23
click at [997, 124] on link "Edit unit" at bounding box center [989, 125] width 118 height 23
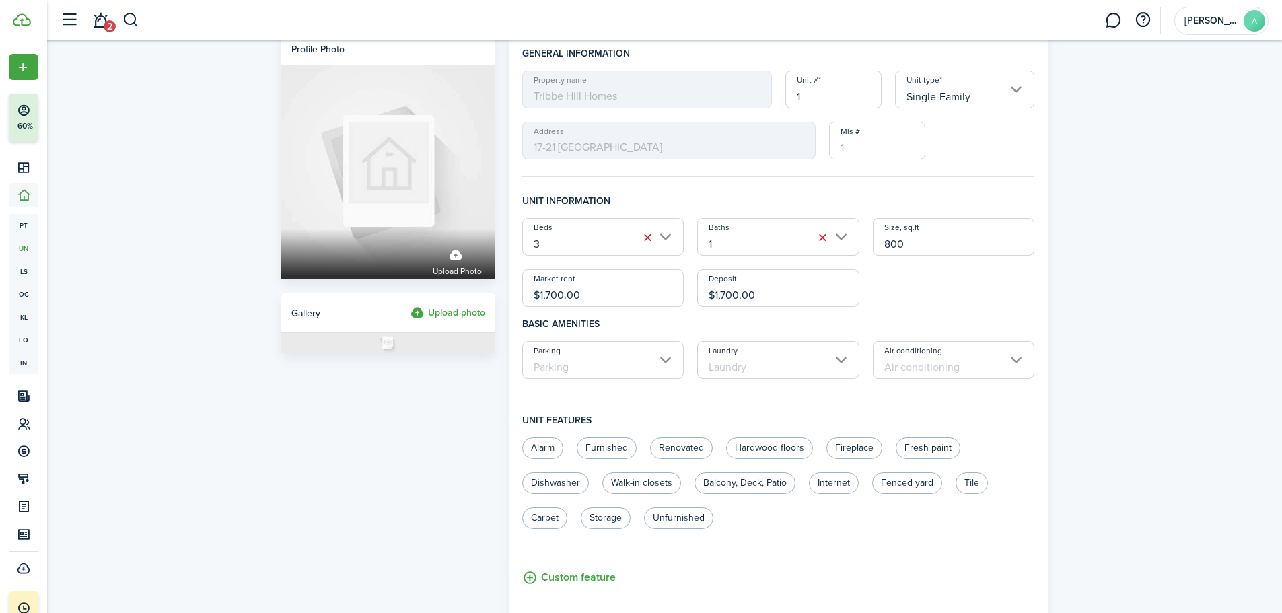
scroll to position [15, 0]
click at [833, 98] on input "1" at bounding box center [833, 88] width 96 height 38
type input "17"
click at [1207, 201] on div "Profile photo Upload photo Gallery Upload photo General information Property na…" at bounding box center [664, 507] width 1235 height 965
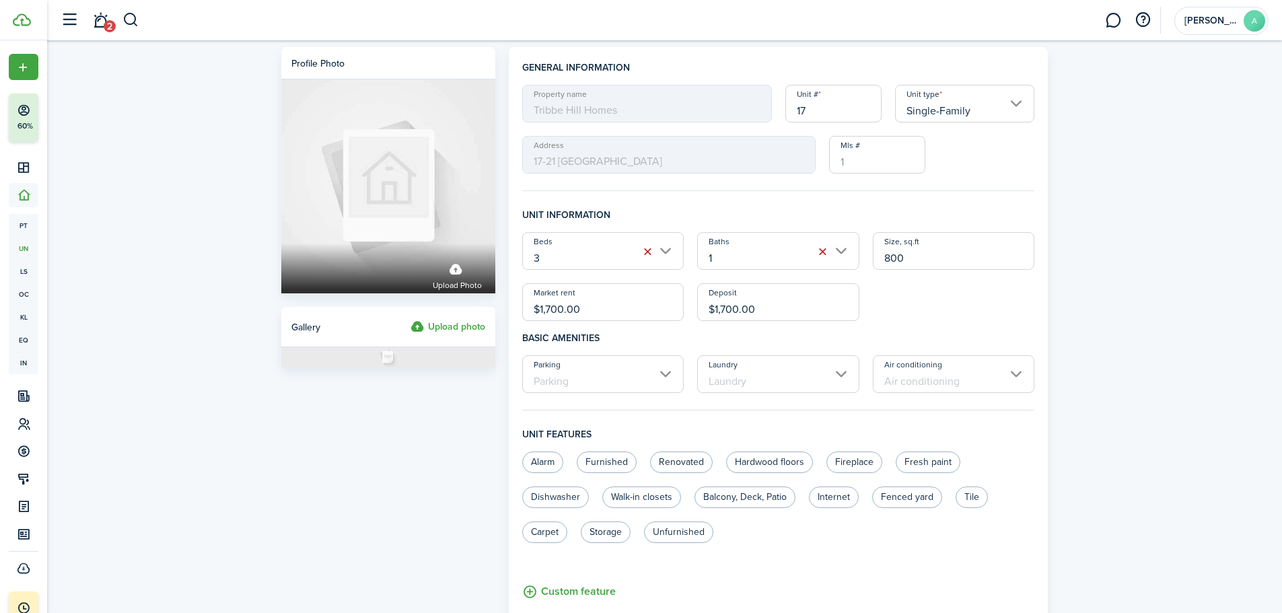
scroll to position [423, 0]
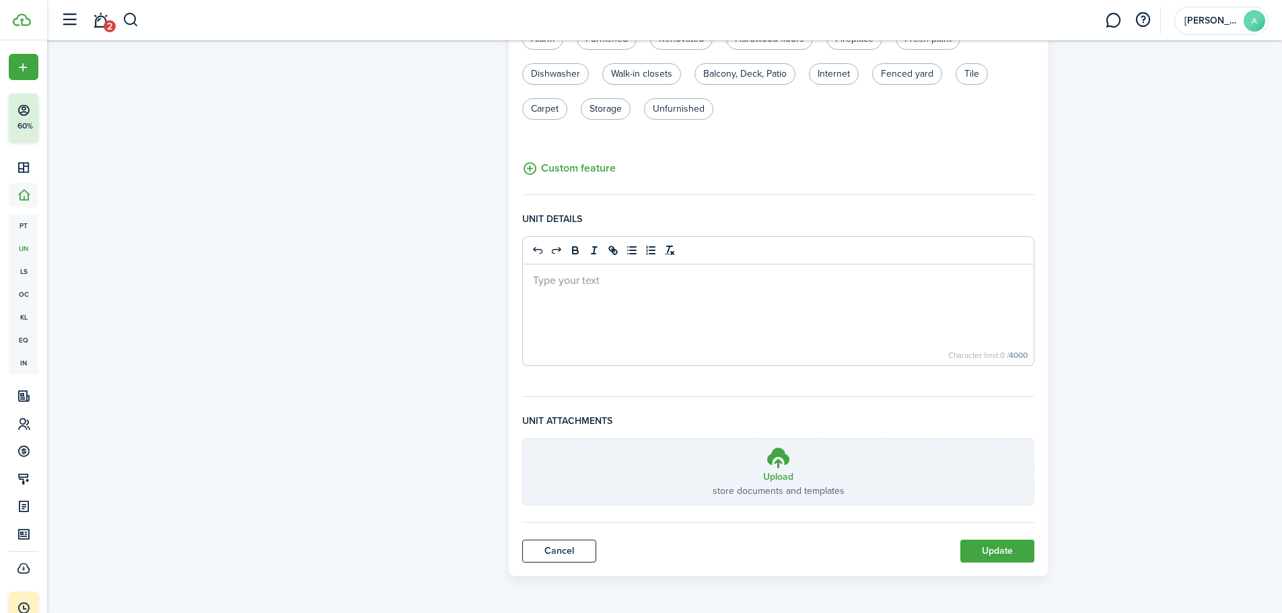
click at [1003, 544] on button "Update" at bounding box center [997, 551] width 74 height 23
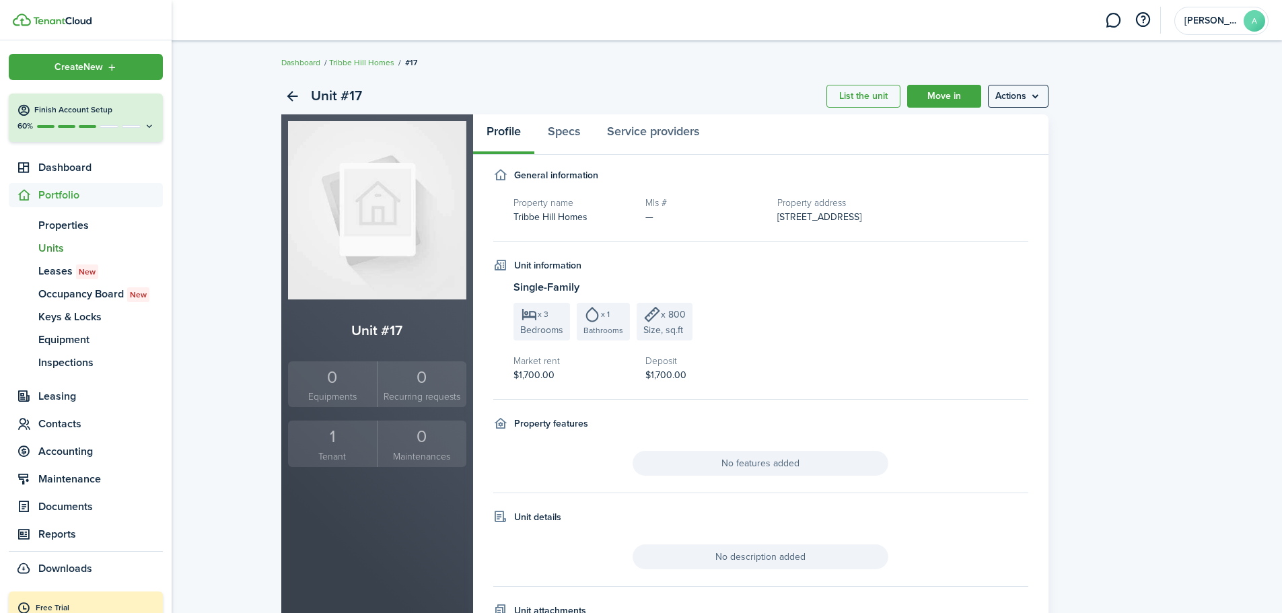
click at [48, 248] on span "Units" at bounding box center [100, 248] width 124 height 16
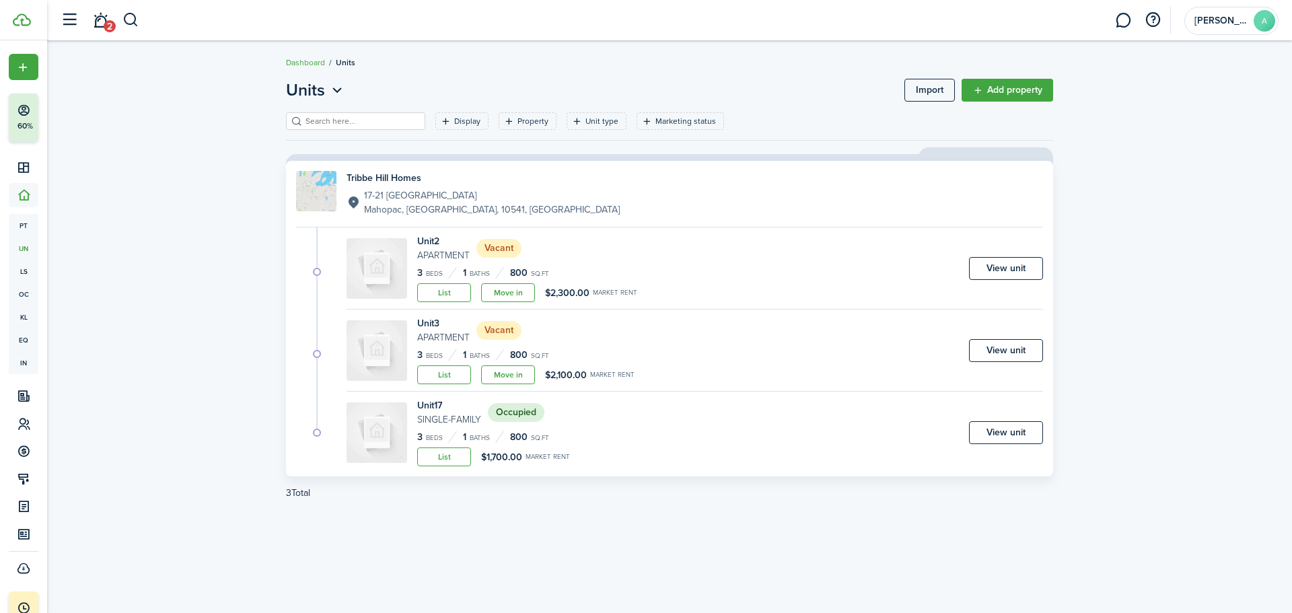
click at [1009, 266] on link "View unit" at bounding box center [1006, 268] width 74 height 23
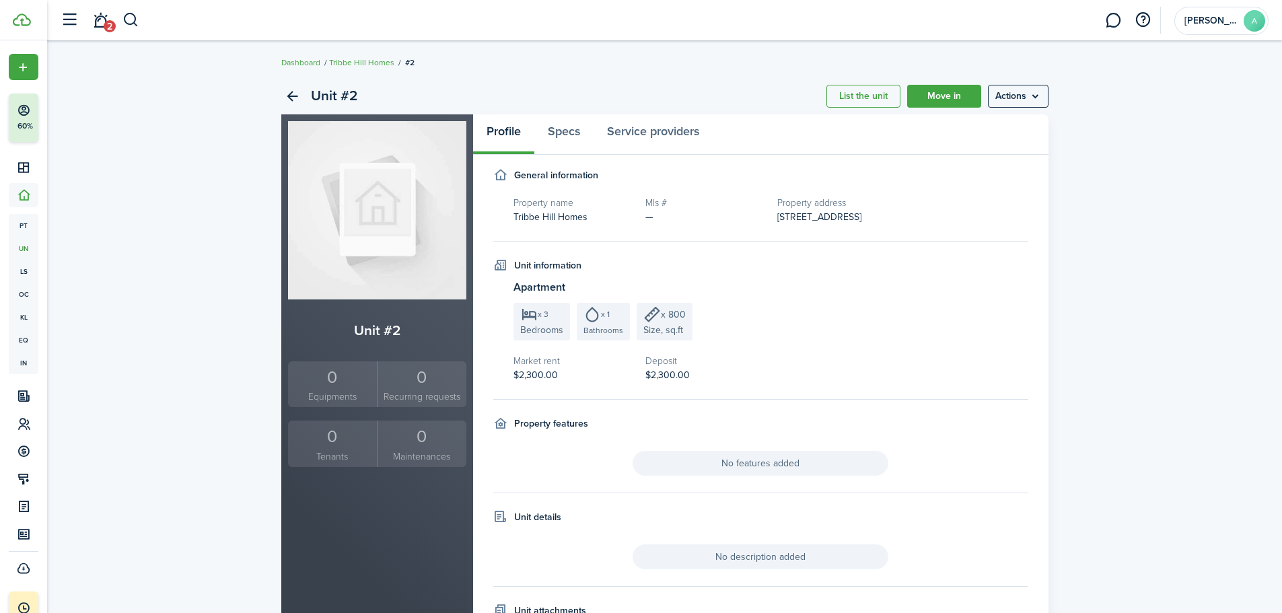
click at [1037, 95] on menu-btn "Actions" at bounding box center [1018, 96] width 61 height 23
click at [999, 119] on link "Edit unit" at bounding box center [989, 125] width 118 height 23
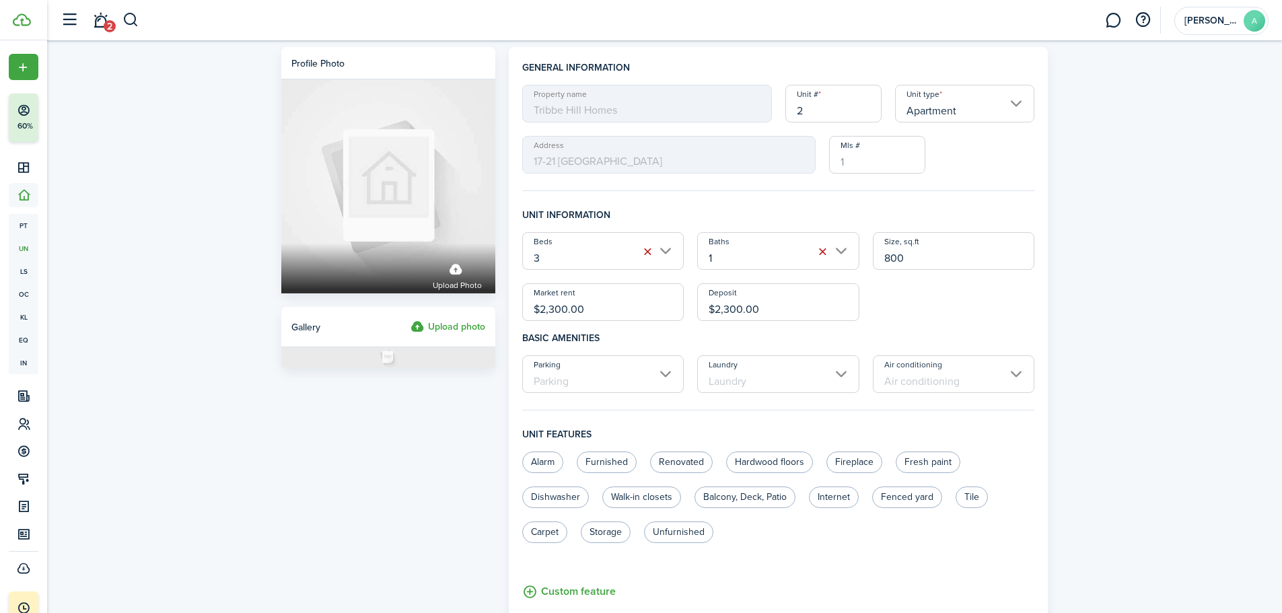
drag, startPoint x: 845, startPoint y: 112, endPoint x: 747, endPoint y: 109, distance: 98.3
click at [747, 109] on div "Property name [GEOGRAPHIC_DATA] Homes Unit # 2 Unit type Apartment Address [STR…" at bounding box center [778, 129] width 526 height 89
type input "19"
click at [1152, 283] on div "Profile photo Upload photo Gallery Upload photo General information Property na…" at bounding box center [664, 522] width 1235 height 965
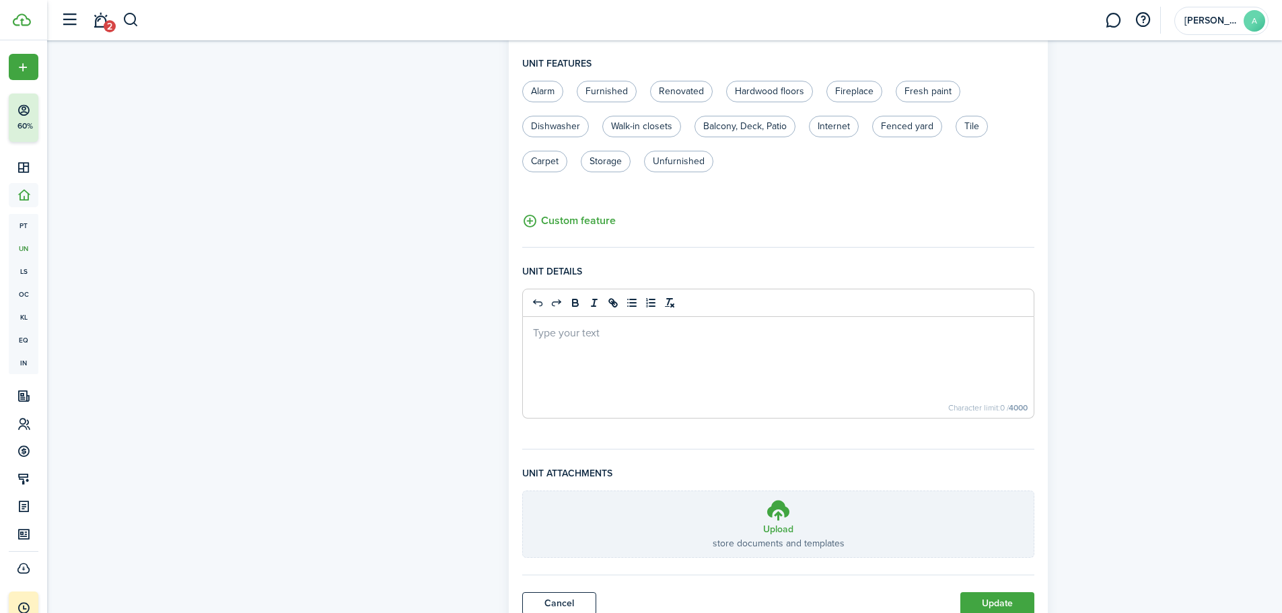
scroll to position [372, 0]
click at [977, 601] on button "Update" at bounding box center [997, 602] width 74 height 23
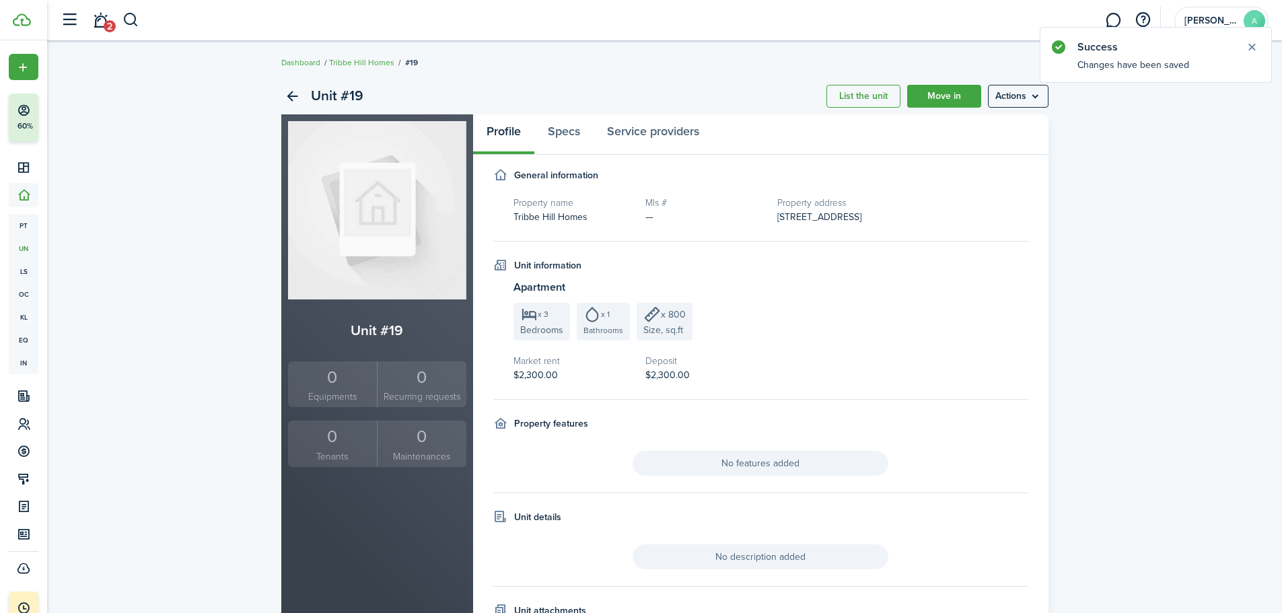
click at [346, 66] on link "Tribbe Hill Homes" at bounding box center [361, 63] width 65 height 12
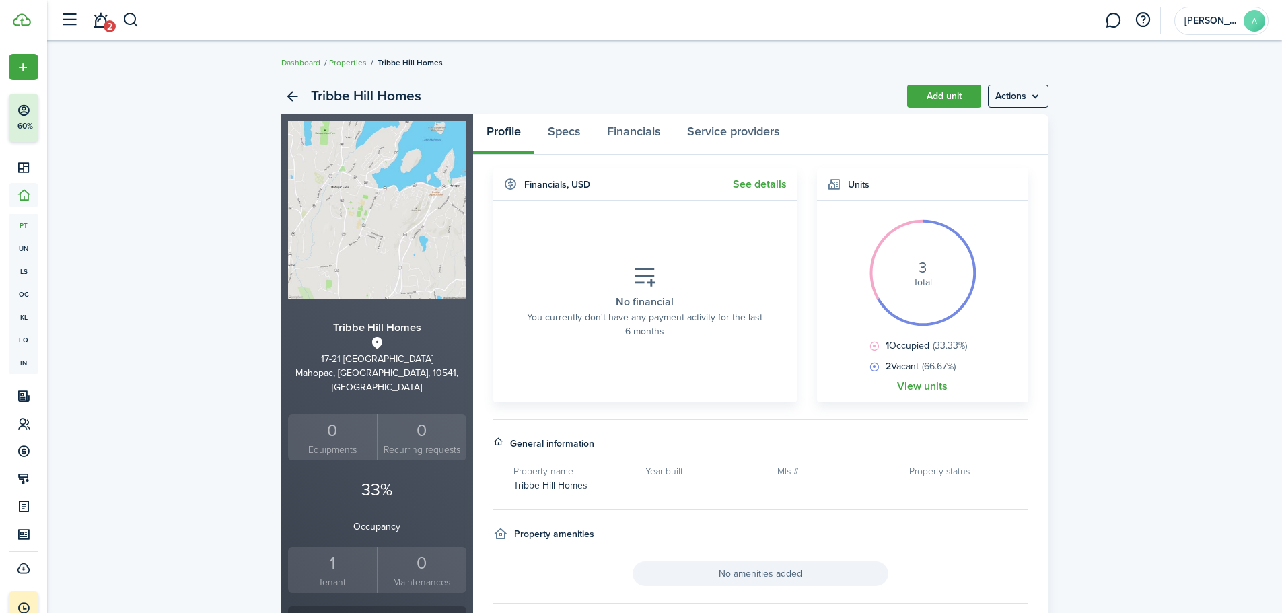
click at [351, 55] on ul "Dashboard Properties [GEOGRAPHIC_DATA] Homes" at bounding box center [361, 62] width 161 height 17
click at [353, 61] on link "Properties" at bounding box center [348, 63] width 38 height 12
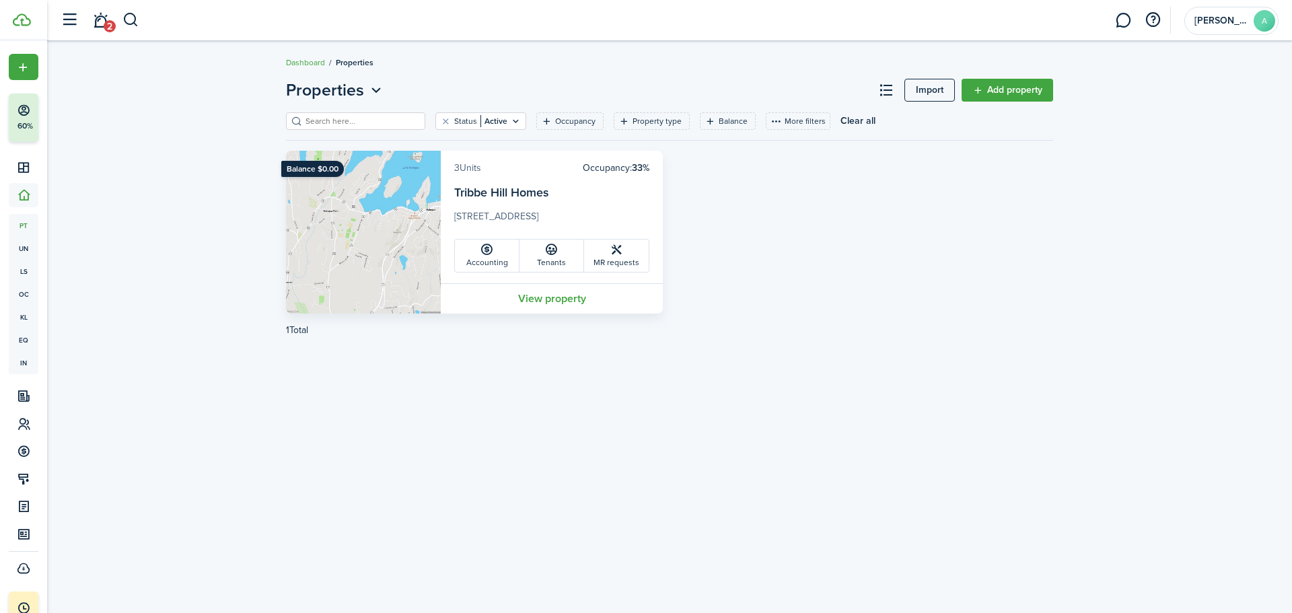
click at [464, 167] on link "3 Units" at bounding box center [467, 168] width 27 height 14
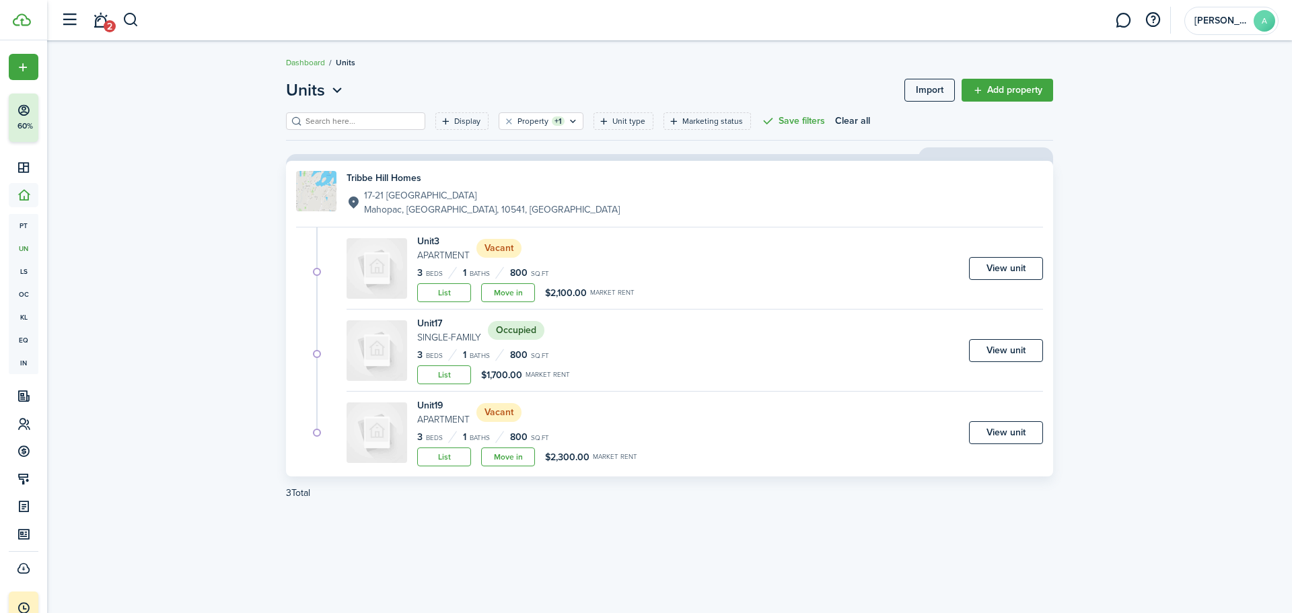
click at [1008, 269] on link "View unit" at bounding box center [1006, 268] width 74 height 23
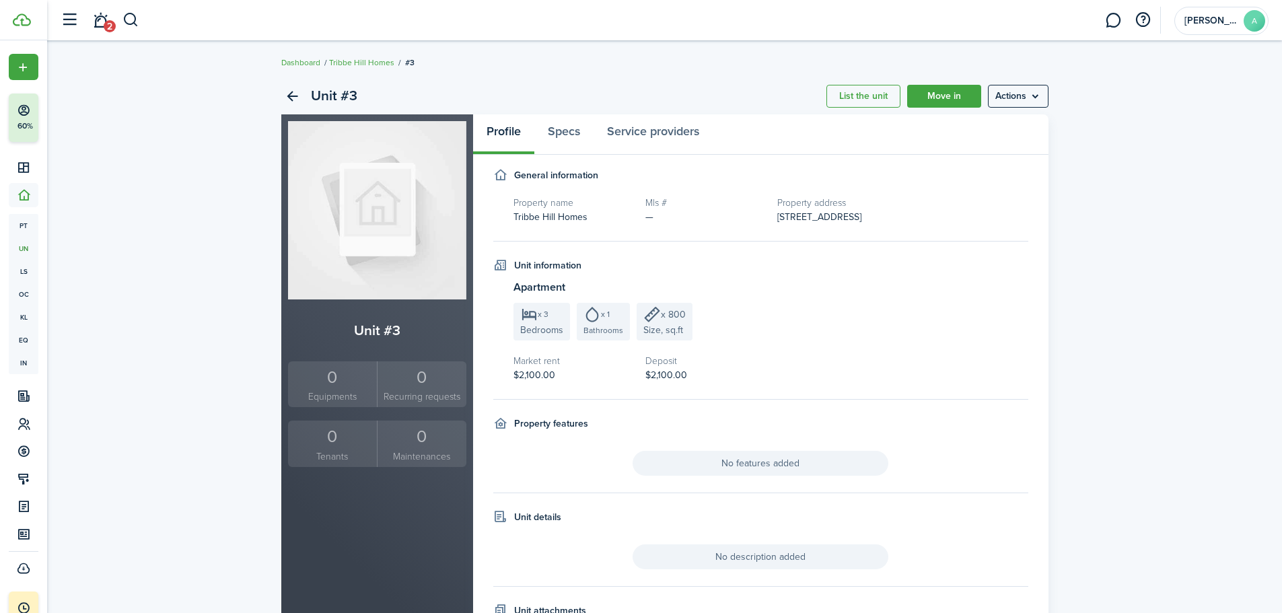
click at [1024, 100] on menu-btn "Actions" at bounding box center [1018, 96] width 61 height 23
click at [1000, 122] on link "Edit unit" at bounding box center [989, 125] width 118 height 23
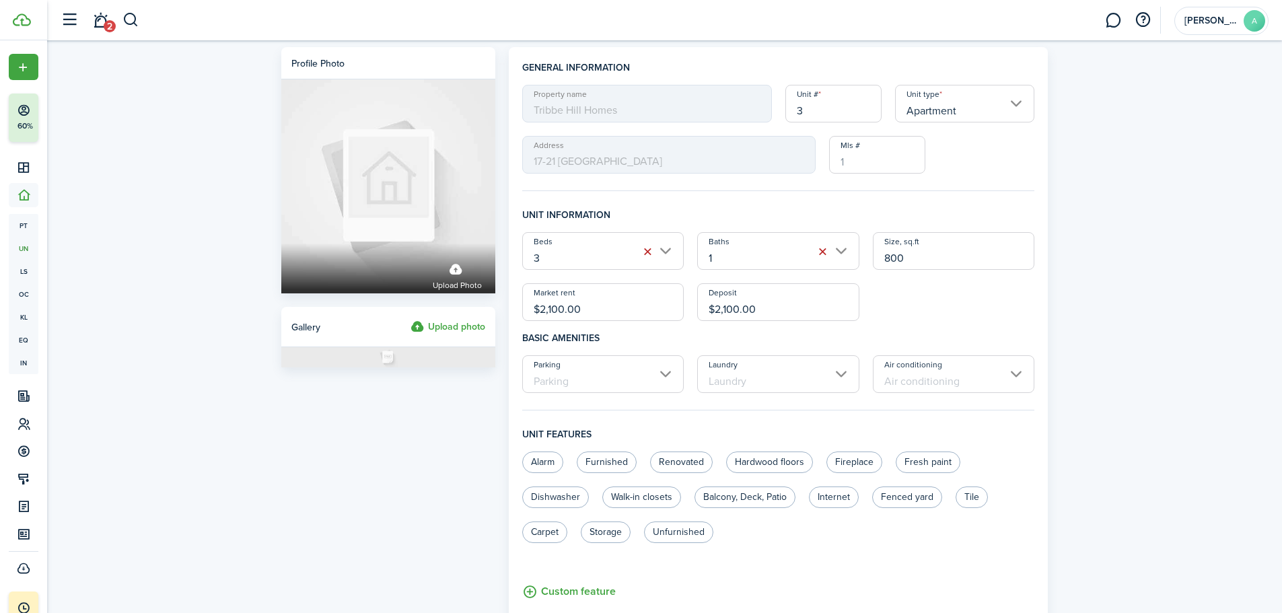
drag, startPoint x: 815, startPoint y: 115, endPoint x: 771, endPoint y: 107, distance: 44.5
click at [771, 107] on div "Property name [GEOGRAPHIC_DATA] Homes Unit # 3 Unit type Apartment Address [STR…" at bounding box center [778, 129] width 526 height 89
type input "21"
click at [1168, 96] on div "Profile photo Upload photo Gallery Upload photo General information Property na…" at bounding box center [664, 522] width 1235 height 965
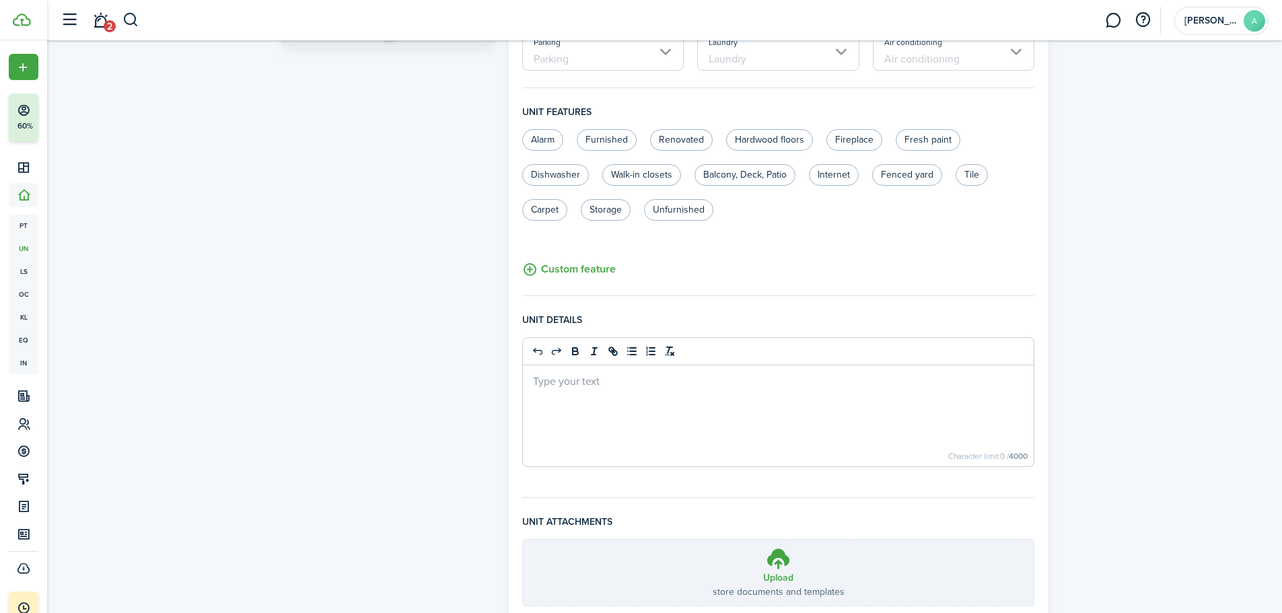
scroll to position [423, 0]
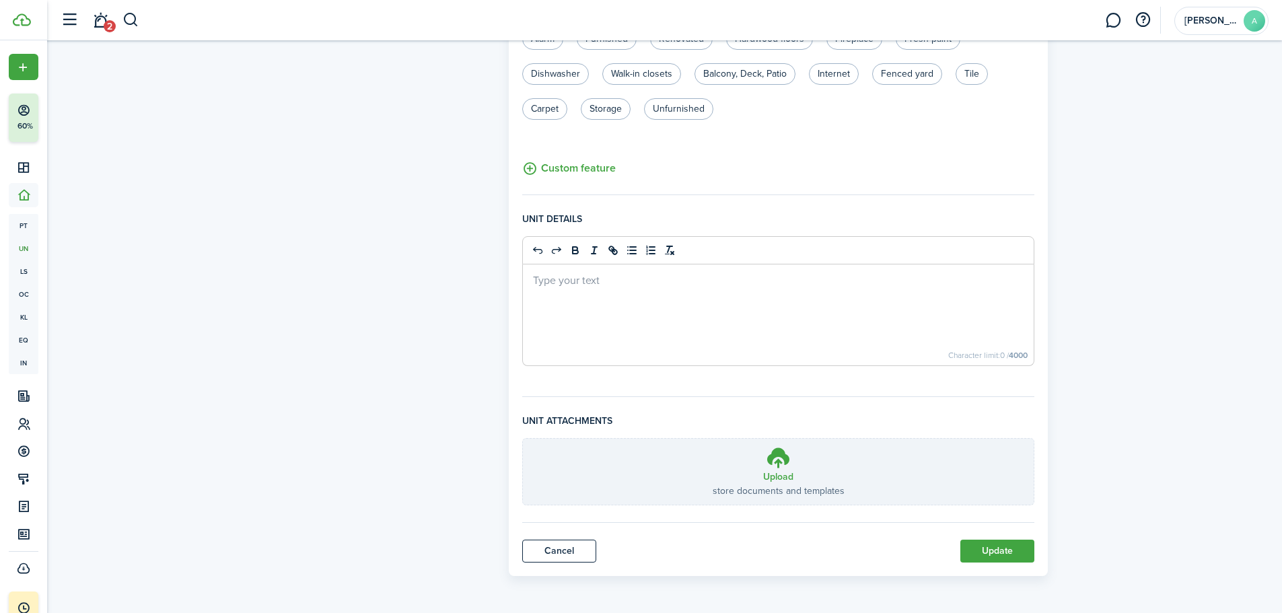
click at [991, 547] on button "Update" at bounding box center [997, 551] width 74 height 23
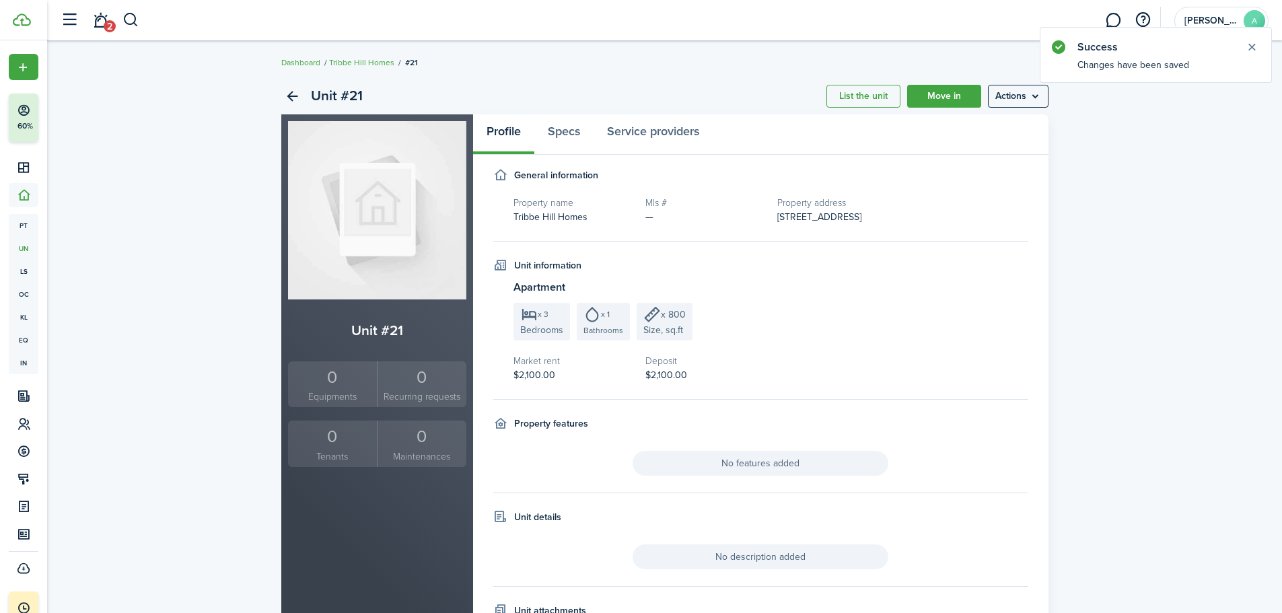
click at [338, 64] on link "Tribbe Hill Homes" at bounding box center [361, 63] width 65 height 12
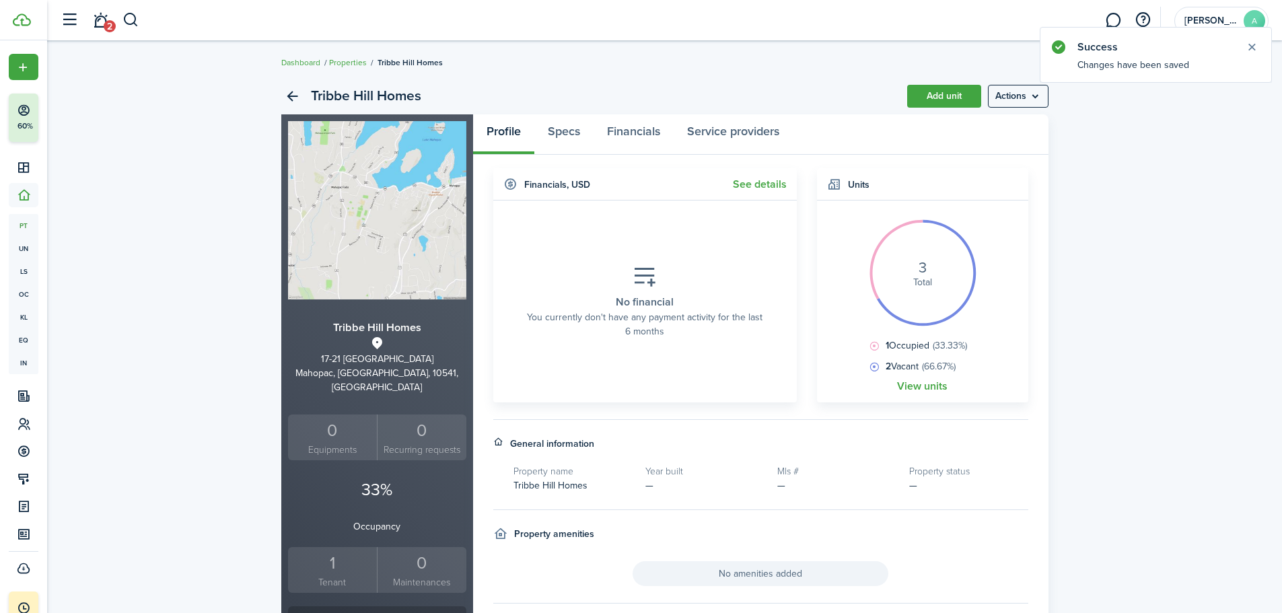
click at [295, 64] on link "Dashboard" at bounding box center [300, 63] width 39 height 12
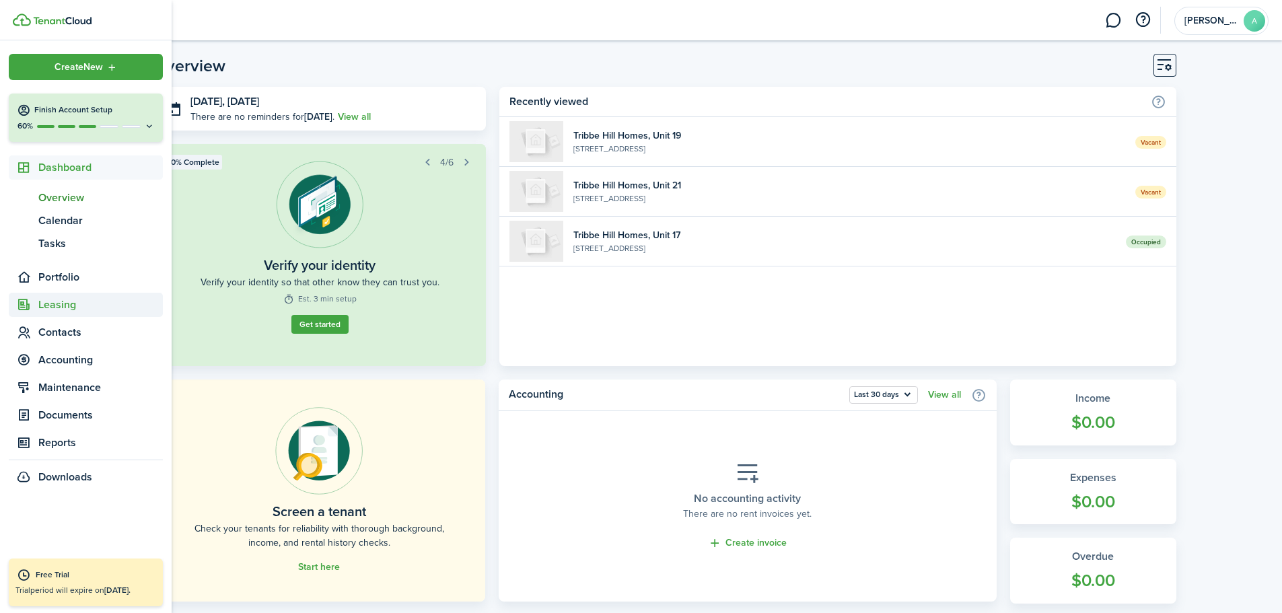
click at [56, 307] on span "Leasing" at bounding box center [100, 305] width 124 height 16
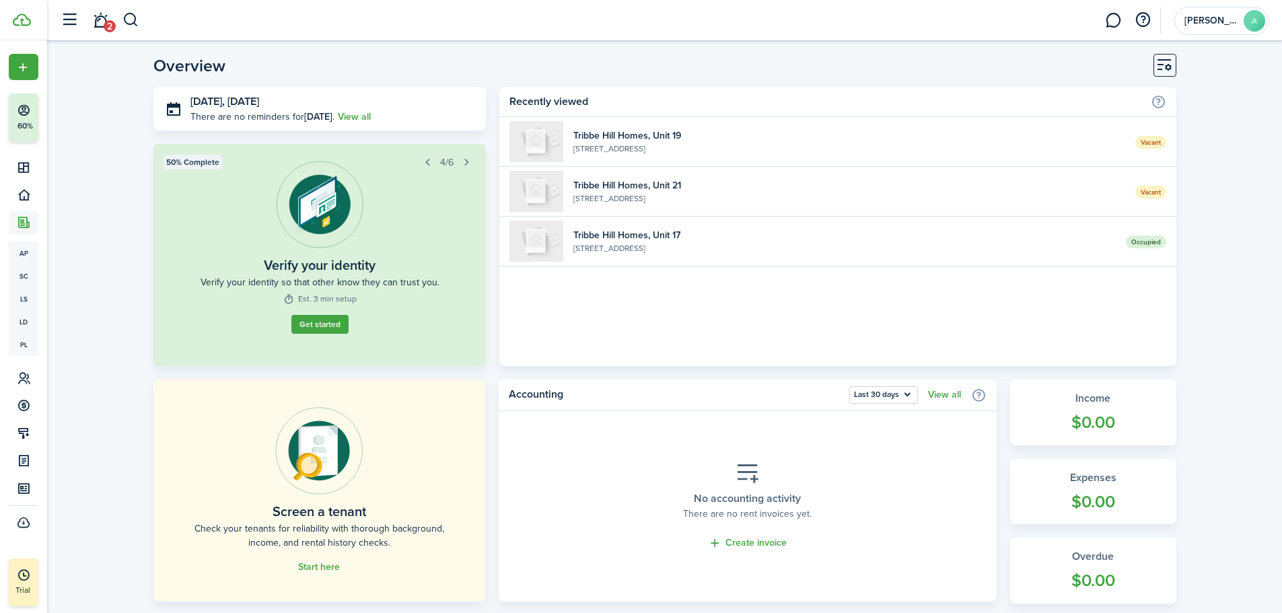
click at [737, 146] on widget-list-item-description "[STREET_ADDRESS]" at bounding box center [848, 149] width 551 height 12
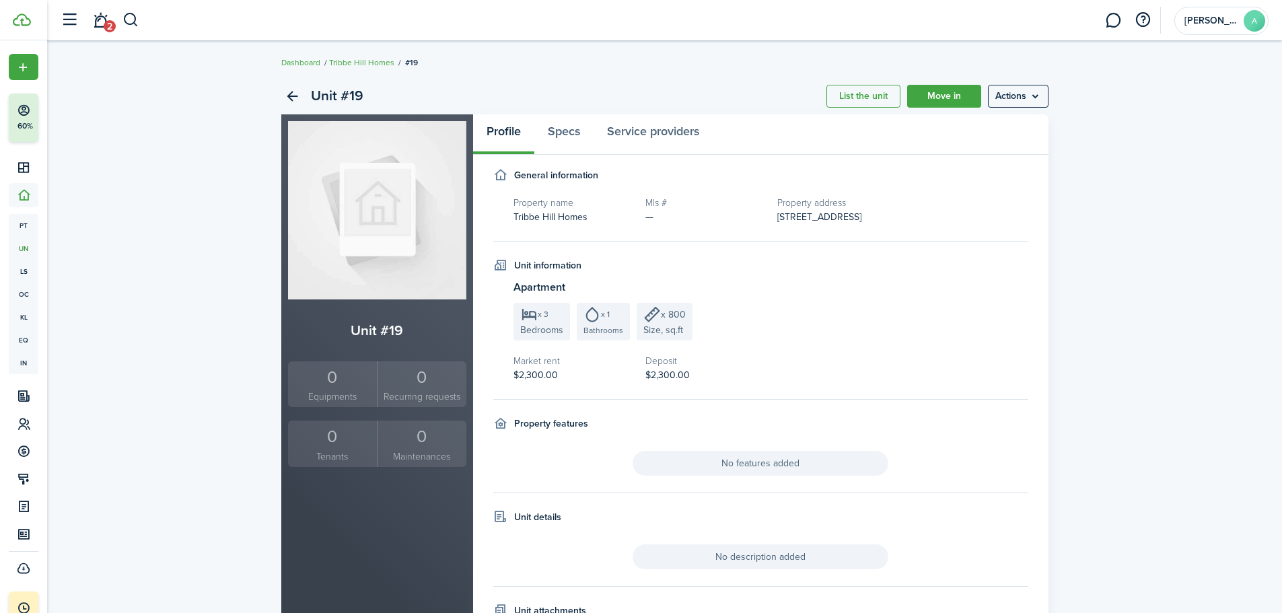
click at [957, 92] on link "Move in" at bounding box center [944, 96] width 74 height 23
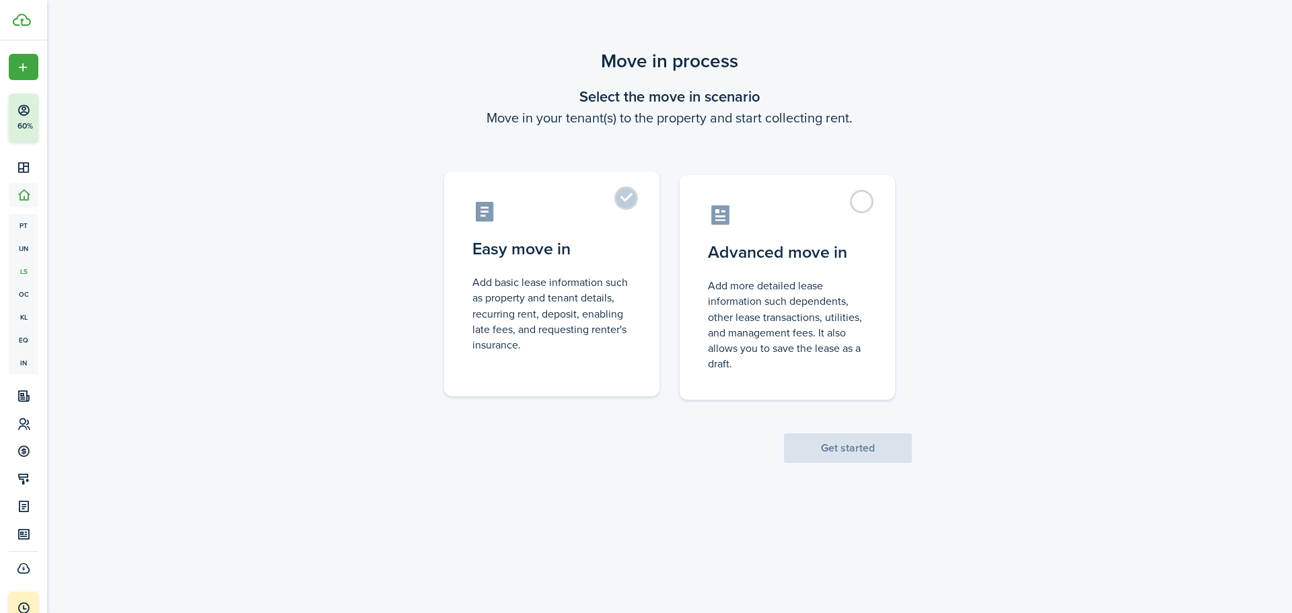
click at [643, 197] on label "Easy move in Add basic lease information such as property and tenant details, r…" at bounding box center [551, 284] width 215 height 225
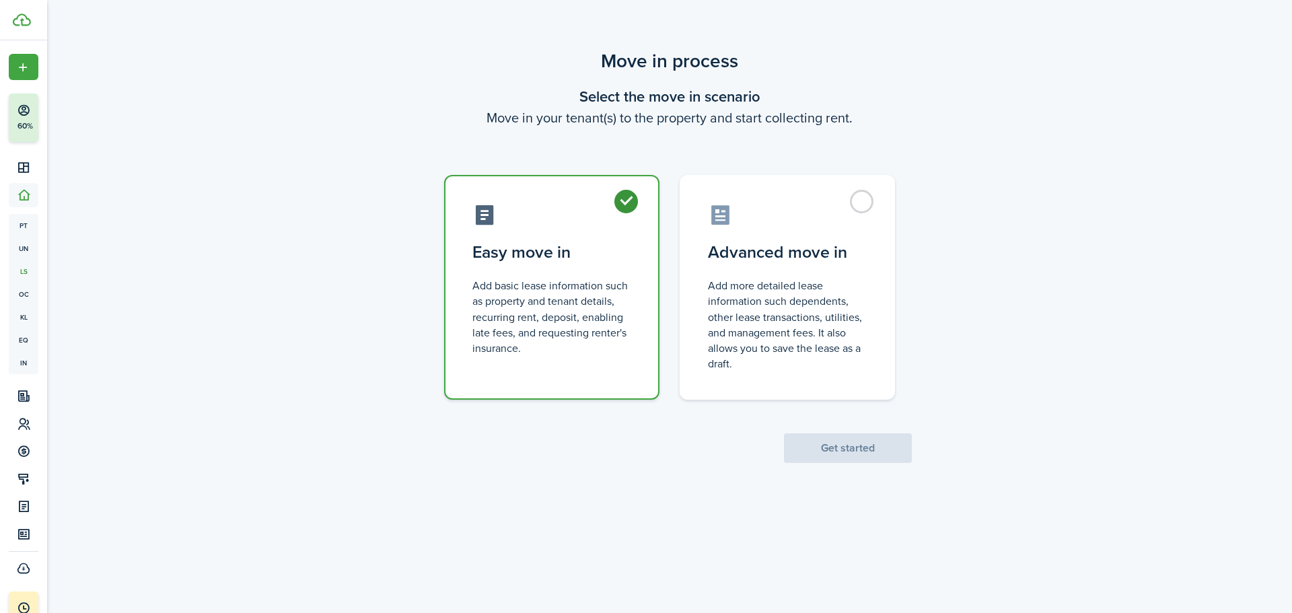
radio input "true"
click at [837, 434] on button "Get started" at bounding box center [848, 448] width 128 height 30
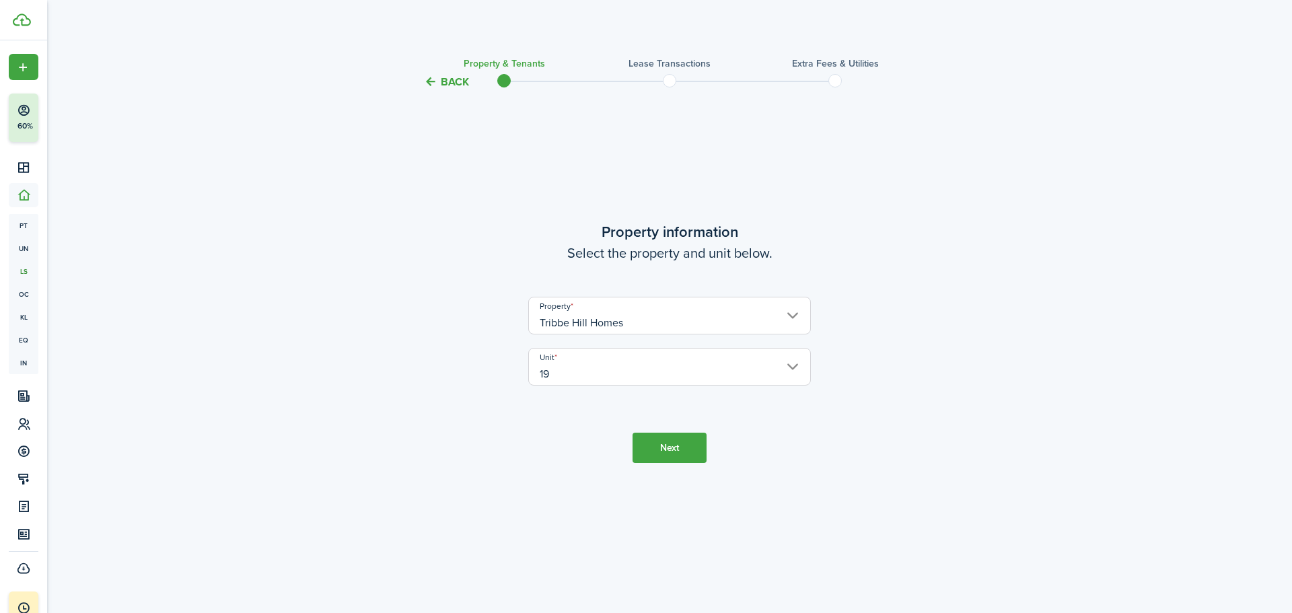
click at [677, 442] on button "Next" at bounding box center [669, 448] width 74 height 30
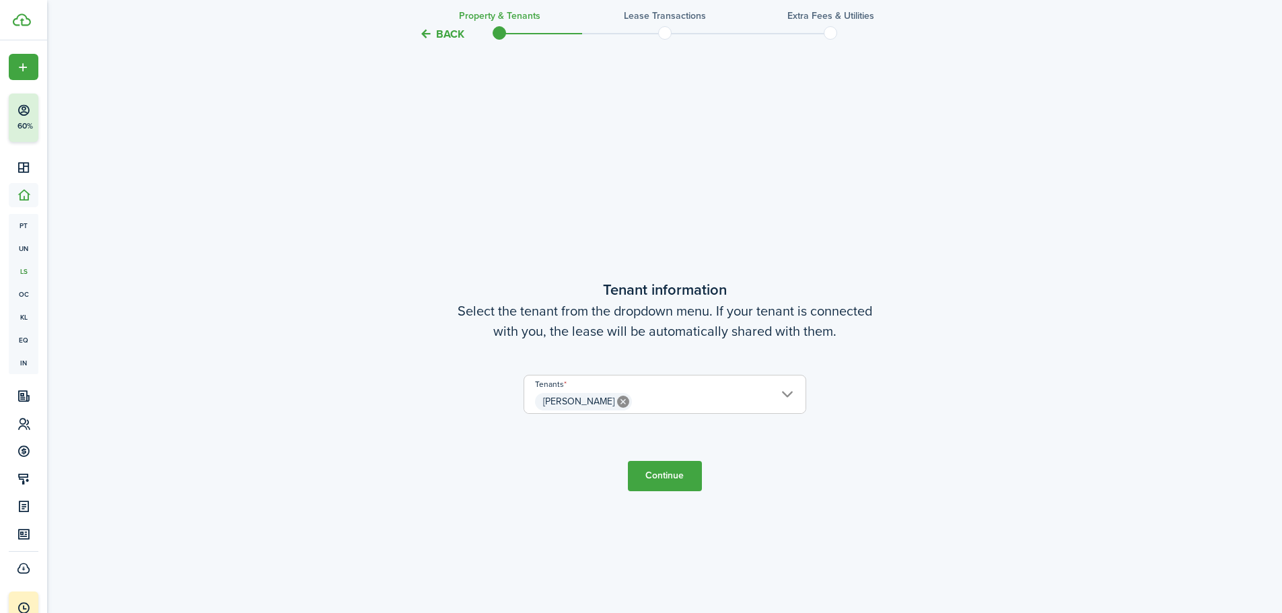
scroll to position [523, 0]
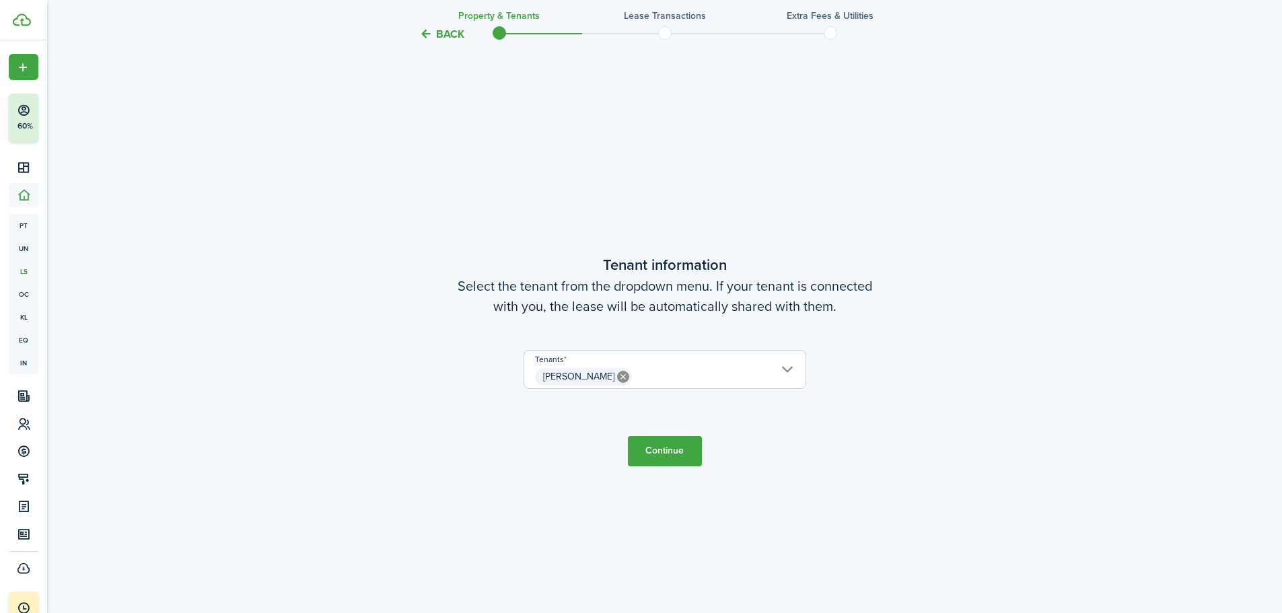
click at [617, 373] on icon at bounding box center [623, 377] width 12 height 12
click at [587, 373] on span "Choose a tenant" at bounding box center [573, 376] width 77 height 15
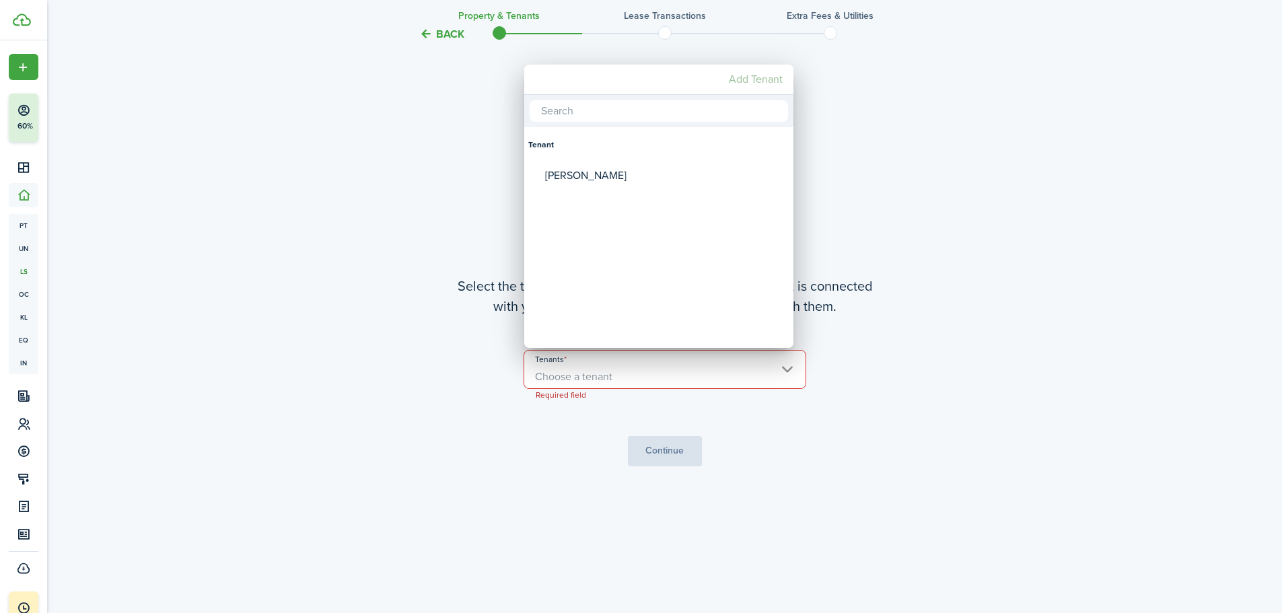
click at [769, 73] on mbsc-button "Add Tenant" at bounding box center [755, 79] width 65 height 24
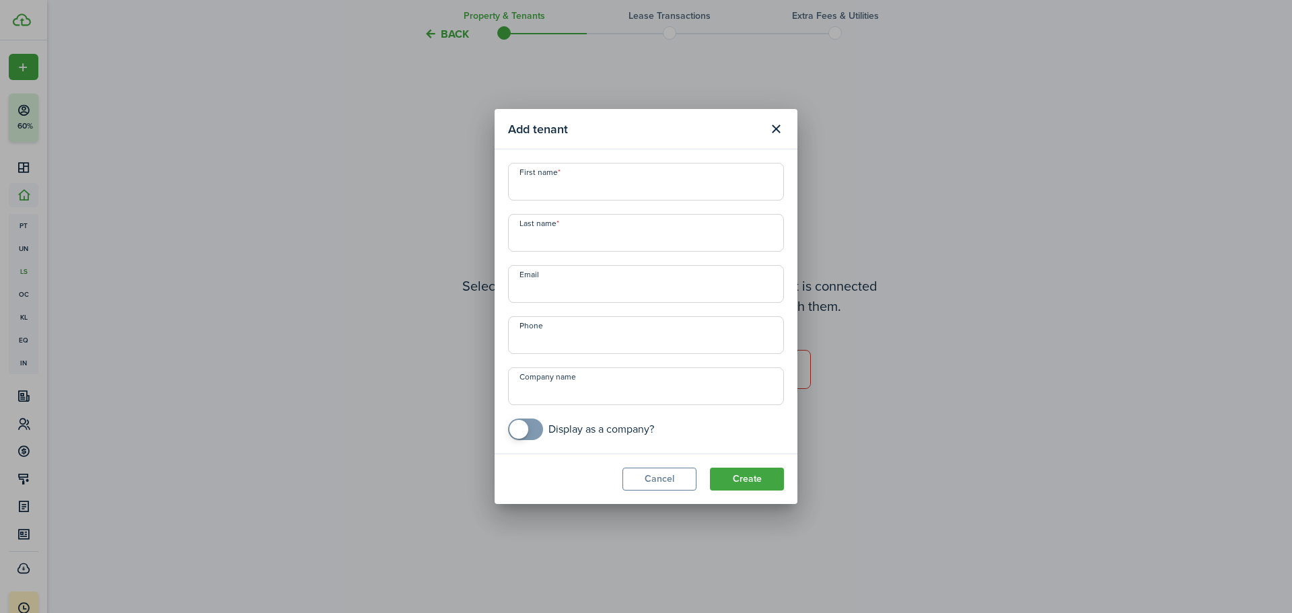
click at [601, 174] on input "First name" at bounding box center [646, 182] width 276 height 38
type input "[PERSON_NAME]"
click at [748, 478] on button "Create" at bounding box center [747, 479] width 74 height 23
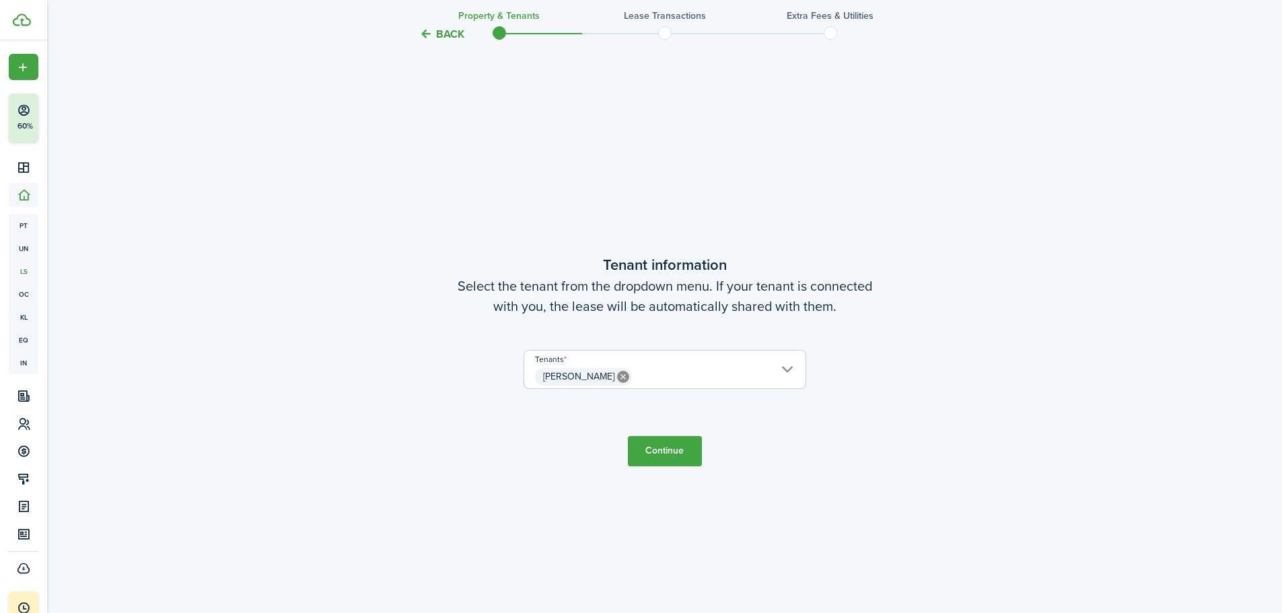
click at [650, 451] on button "Continue" at bounding box center [665, 451] width 74 height 30
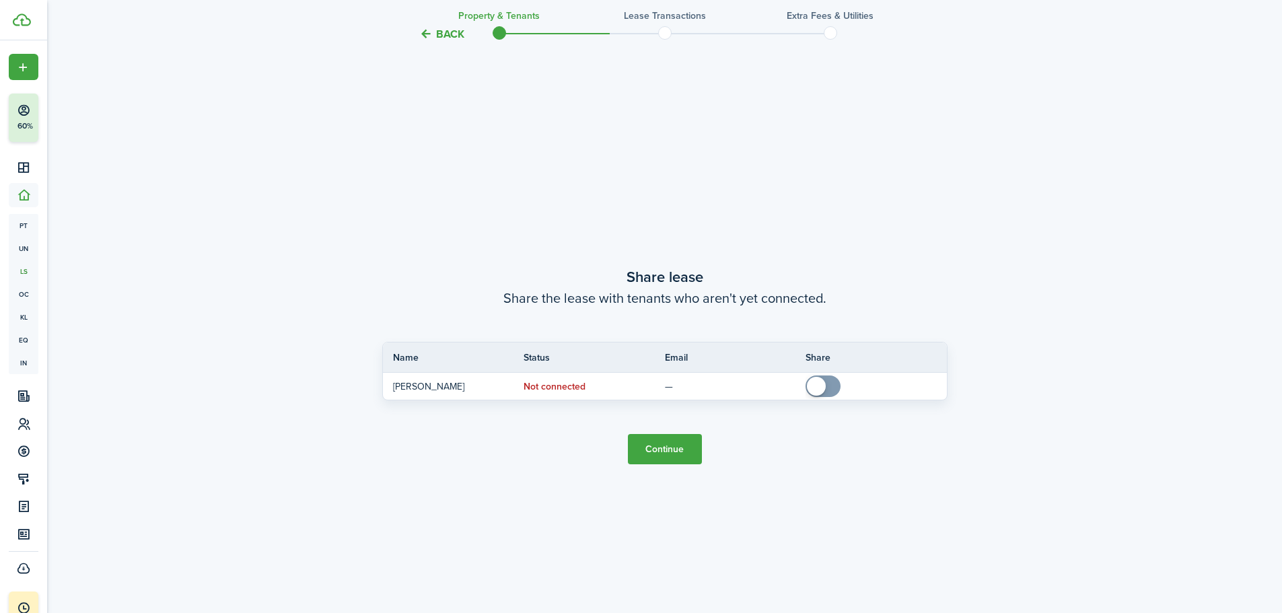
scroll to position [1136, 0]
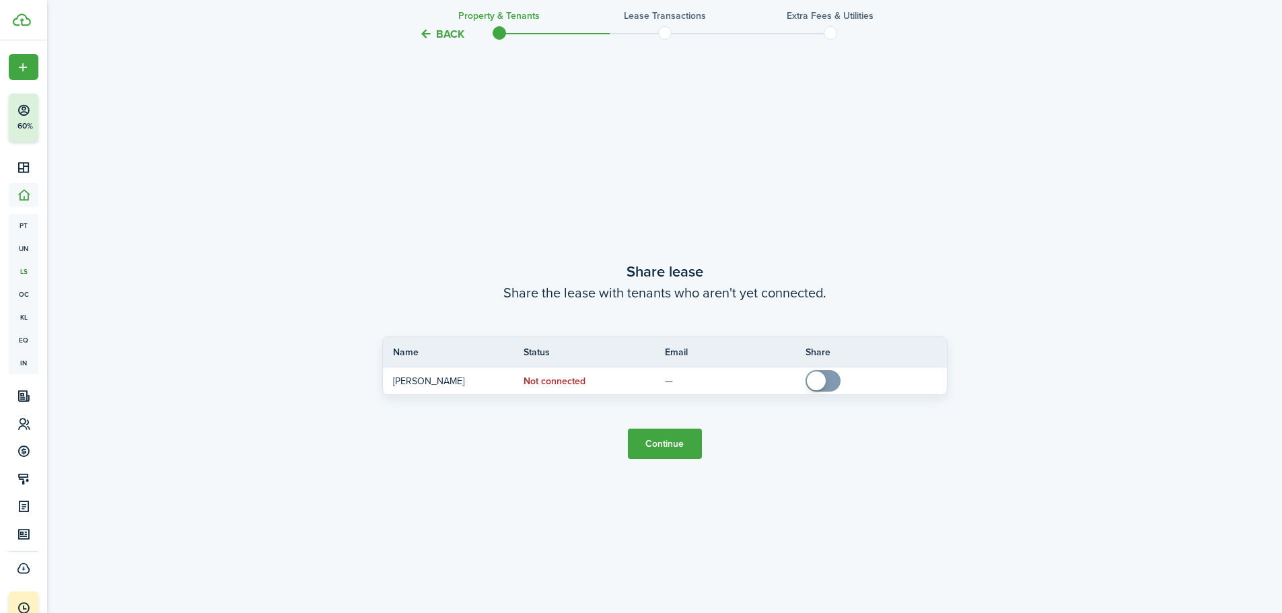
click at [670, 441] on button "Continue" at bounding box center [665, 444] width 74 height 30
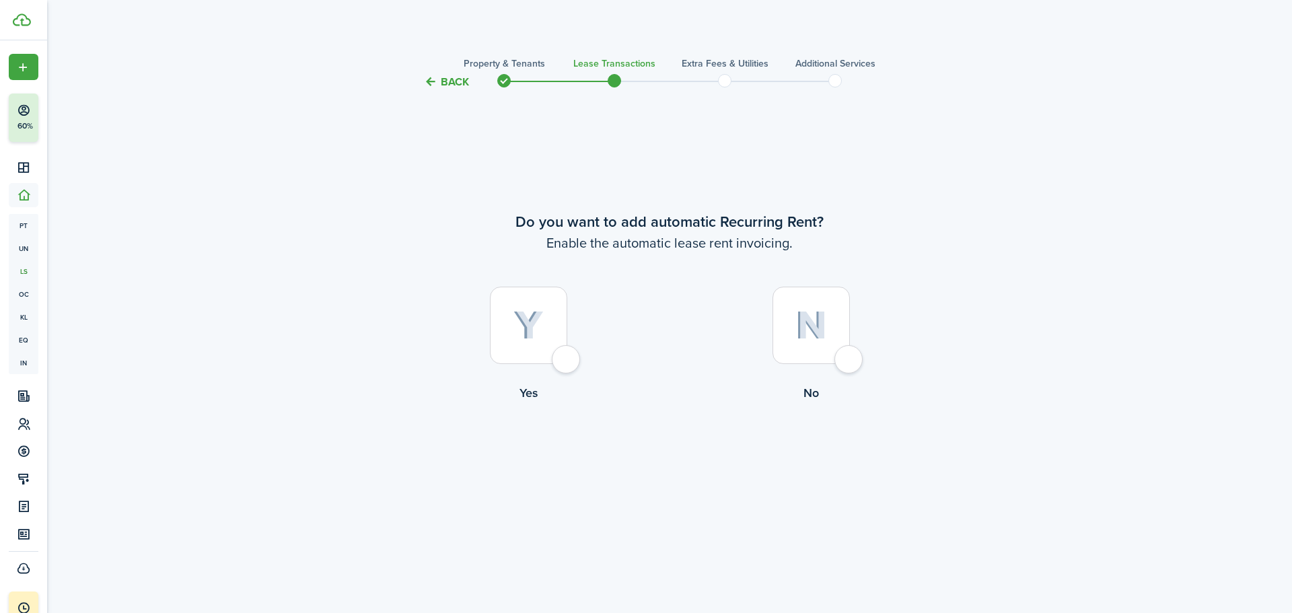
click at [567, 354] on div at bounding box center [528, 325] width 77 height 77
radio input "true"
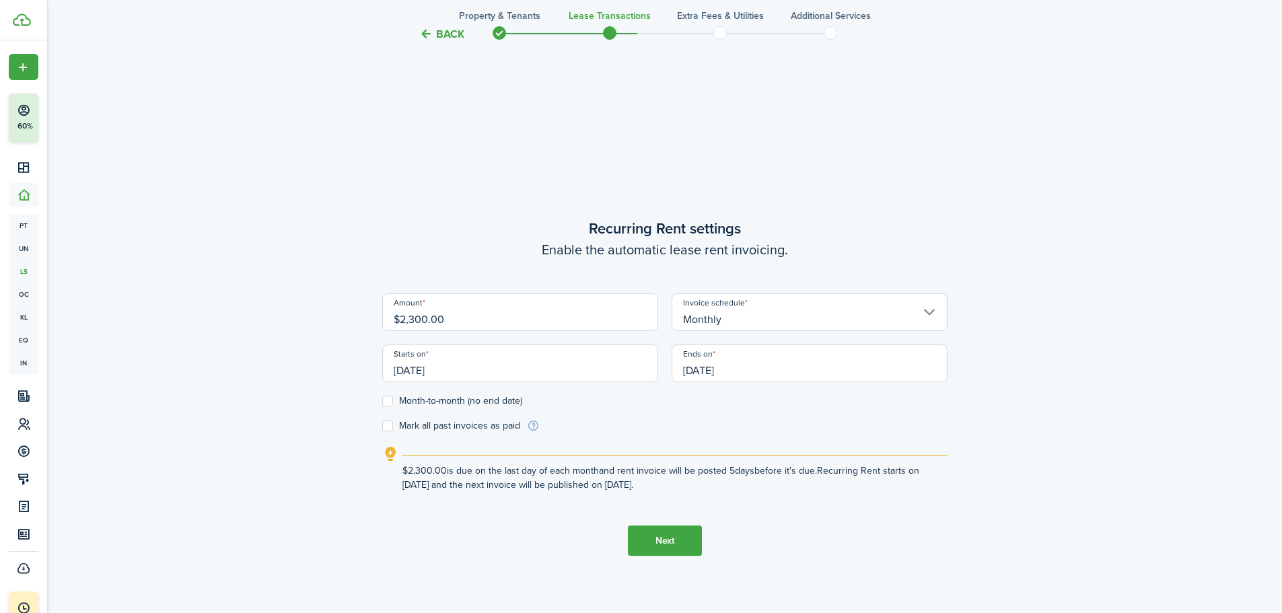
scroll to position [523, 0]
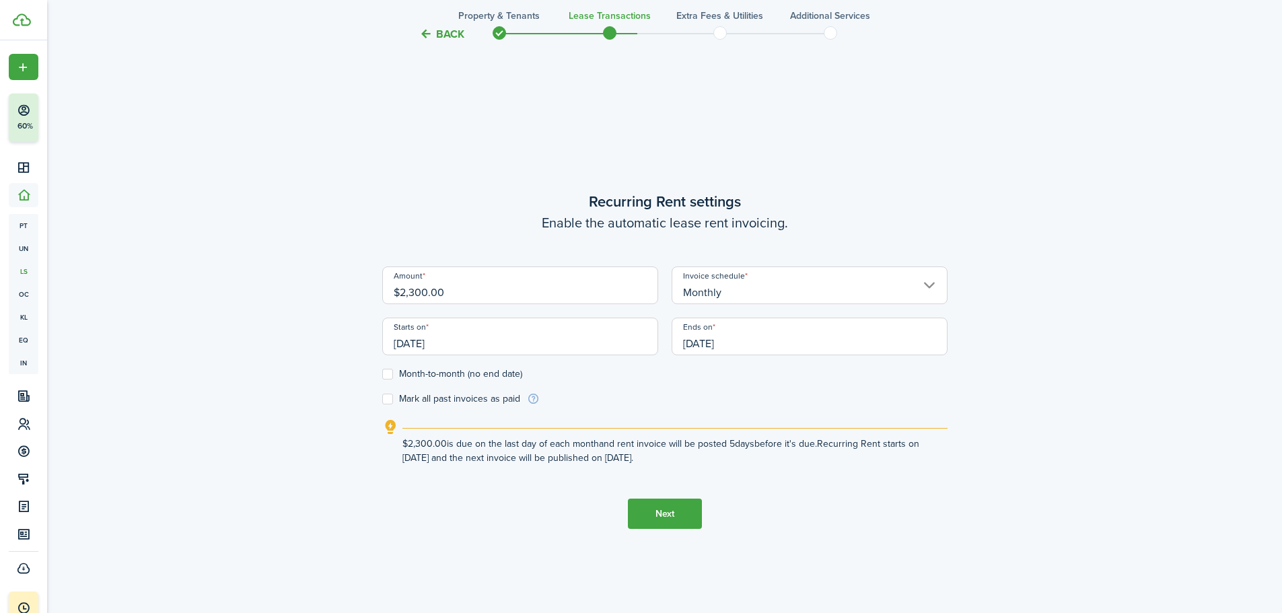
click at [468, 340] on input "[DATE]" at bounding box center [520, 337] width 276 height 38
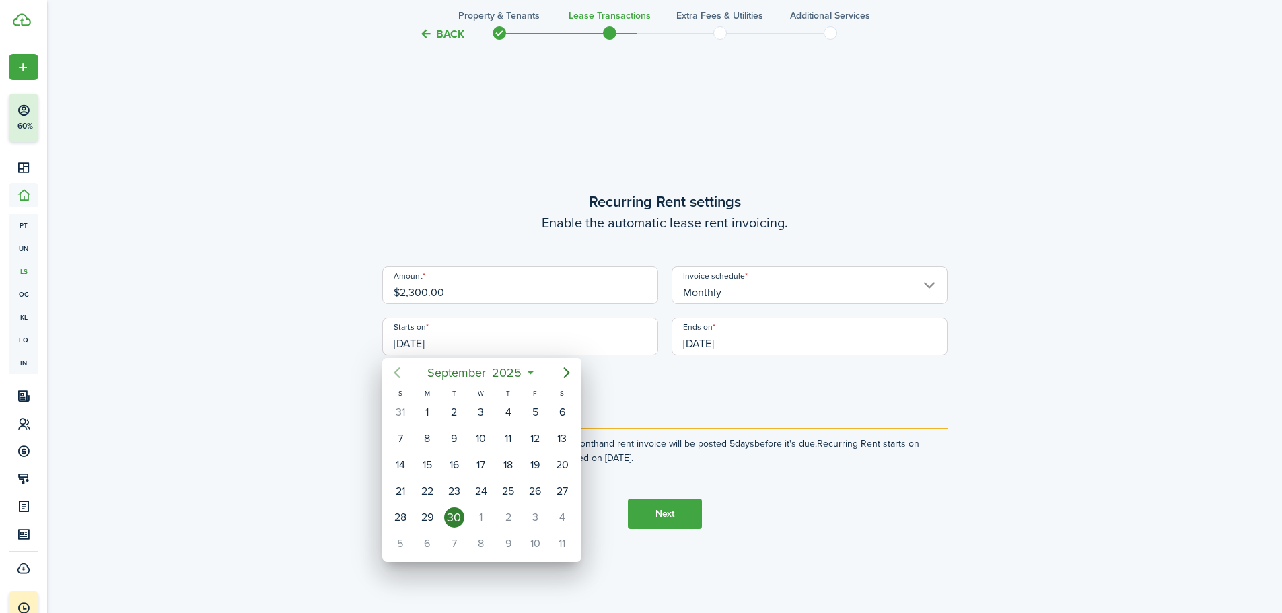
click at [395, 371] on icon "Previous page" at bounding box center [397, 372] width 6 height 11
click at [536, 412] on div "1" at bounding box center [535, 412] width 20 height 20
type input "[DATE]"
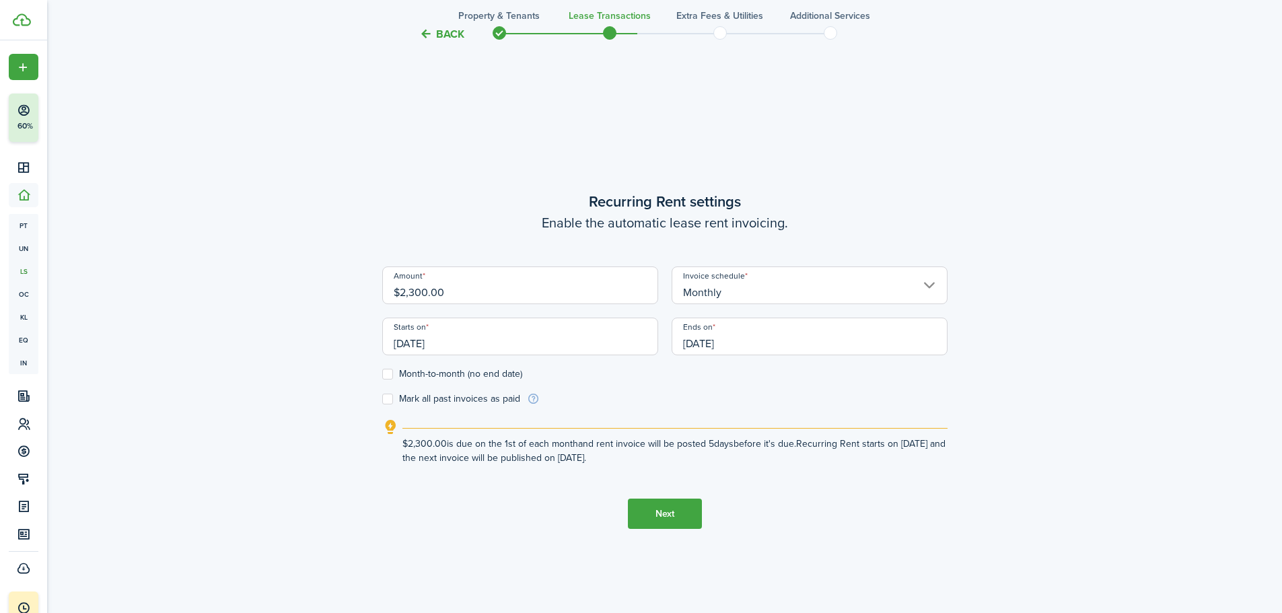
click at [773, 346] on input "[DATE]" at bounding box center [809, 337] width 276 height 38
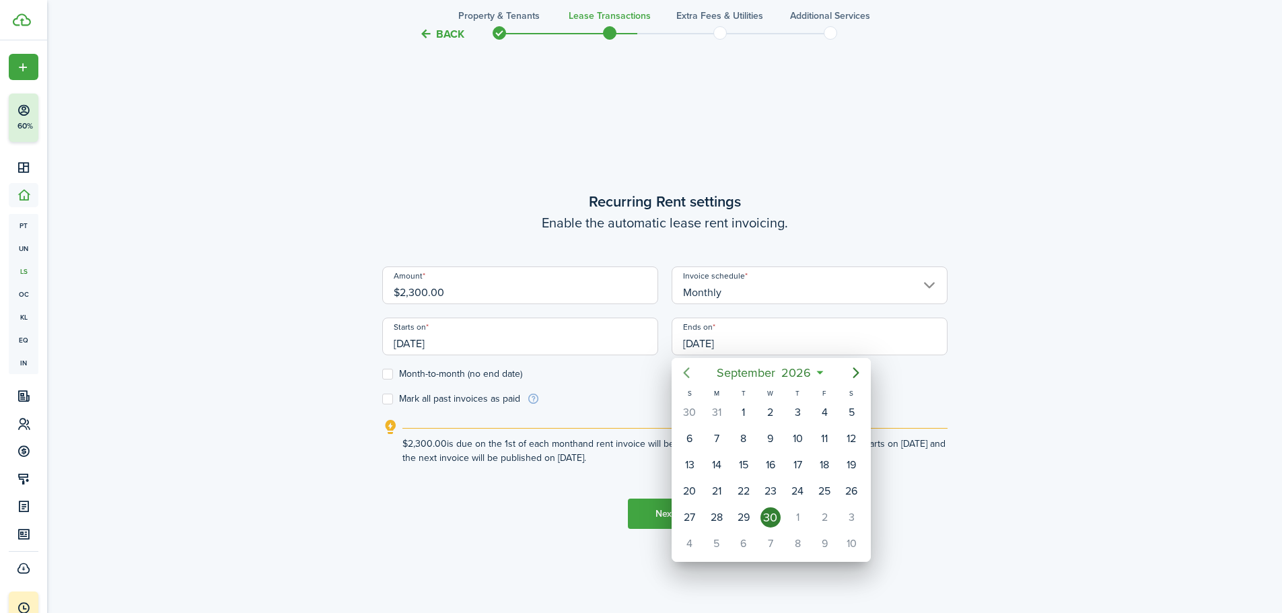
click at [684, 377] on icon "Previous page" at bounding box center [686, 373] width 16 height 16
click at [819, 515] on div "31" at bounding box center [824, 517] width 20 height 20
type input "[DATE]"
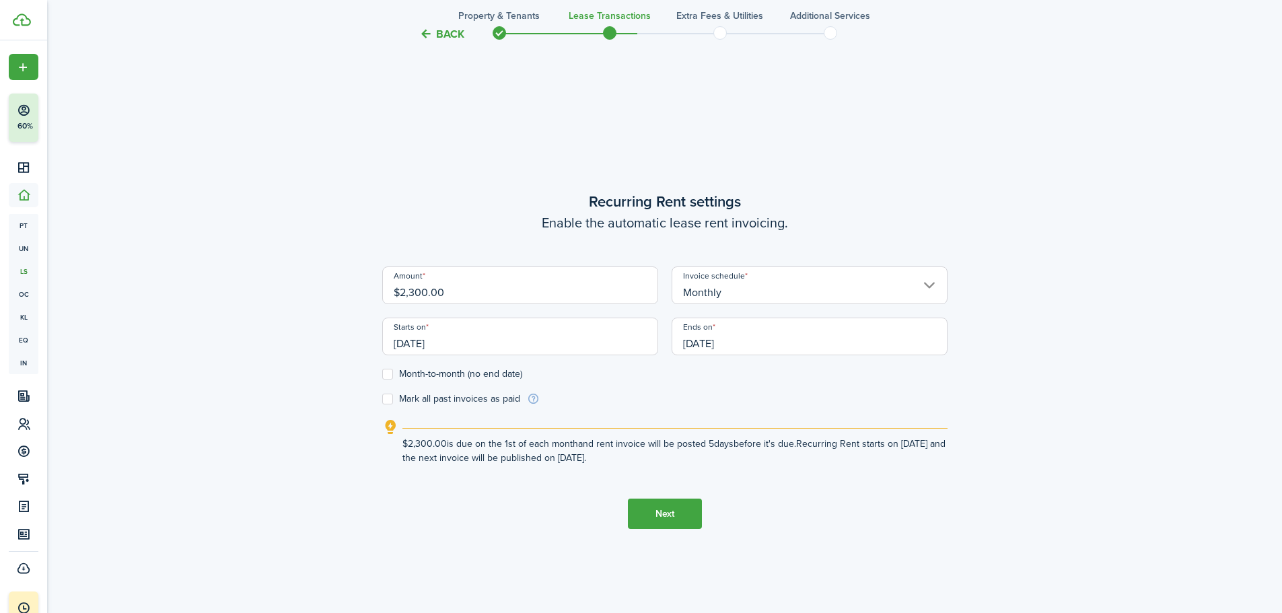
click at [675, 506] on button "Next" at bounding box center [665, 514] width 74 height 30
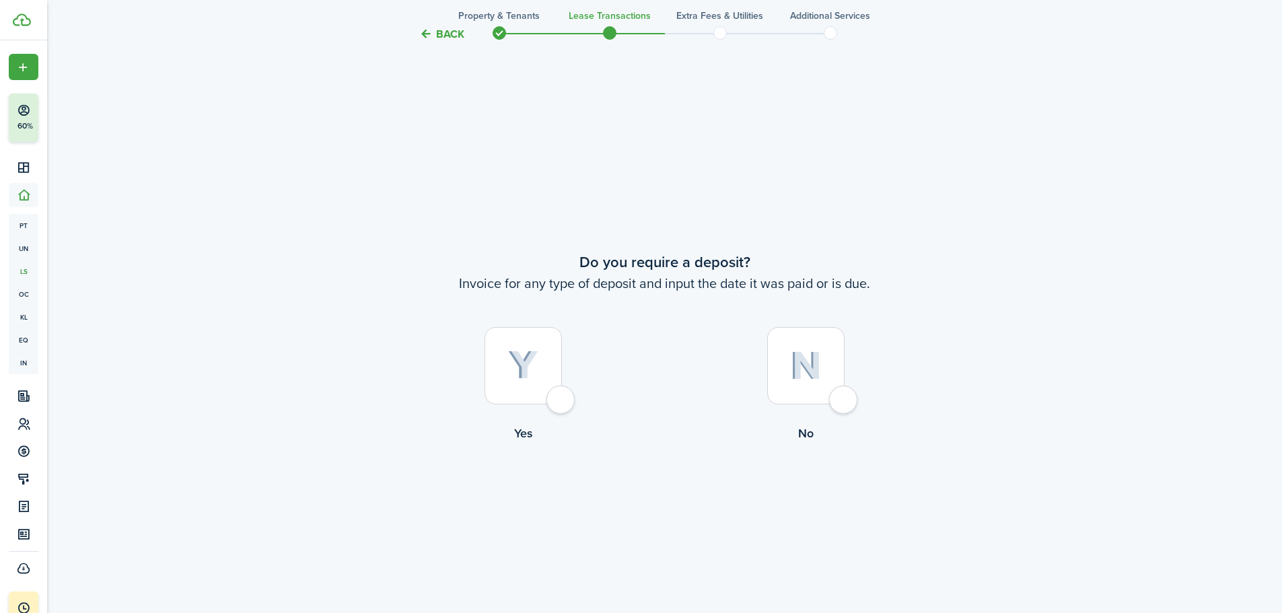
scroll to position [1136, 0]
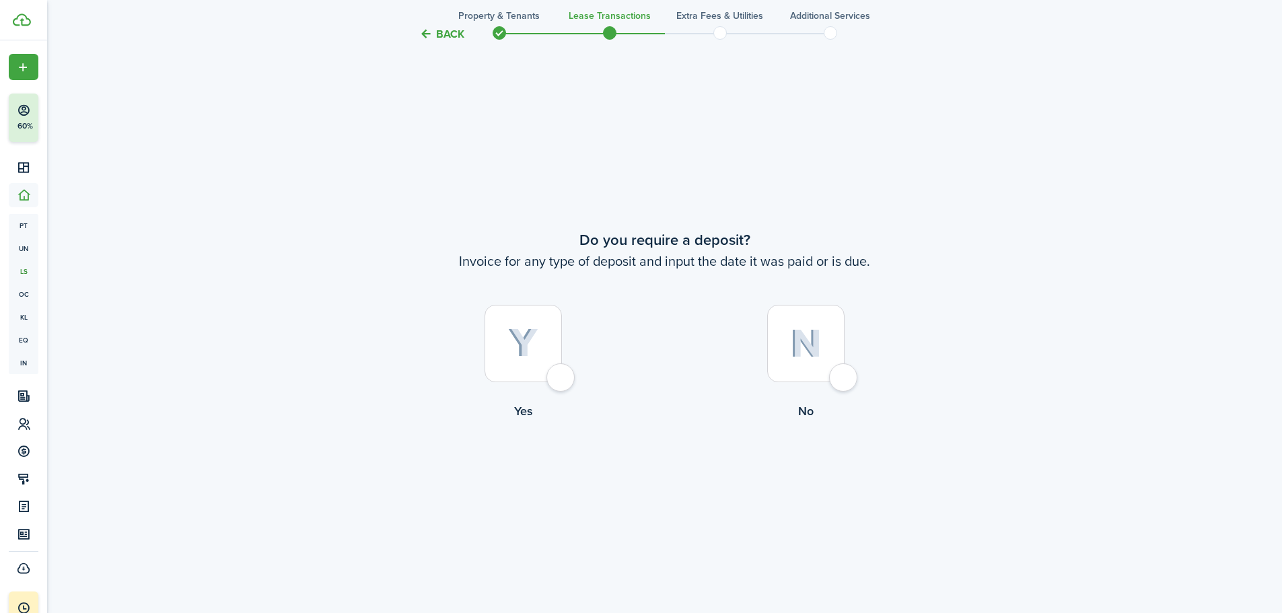
click at [513, 347] on img at bounding box center [523, 343] width 30 height 30
radio input "true"
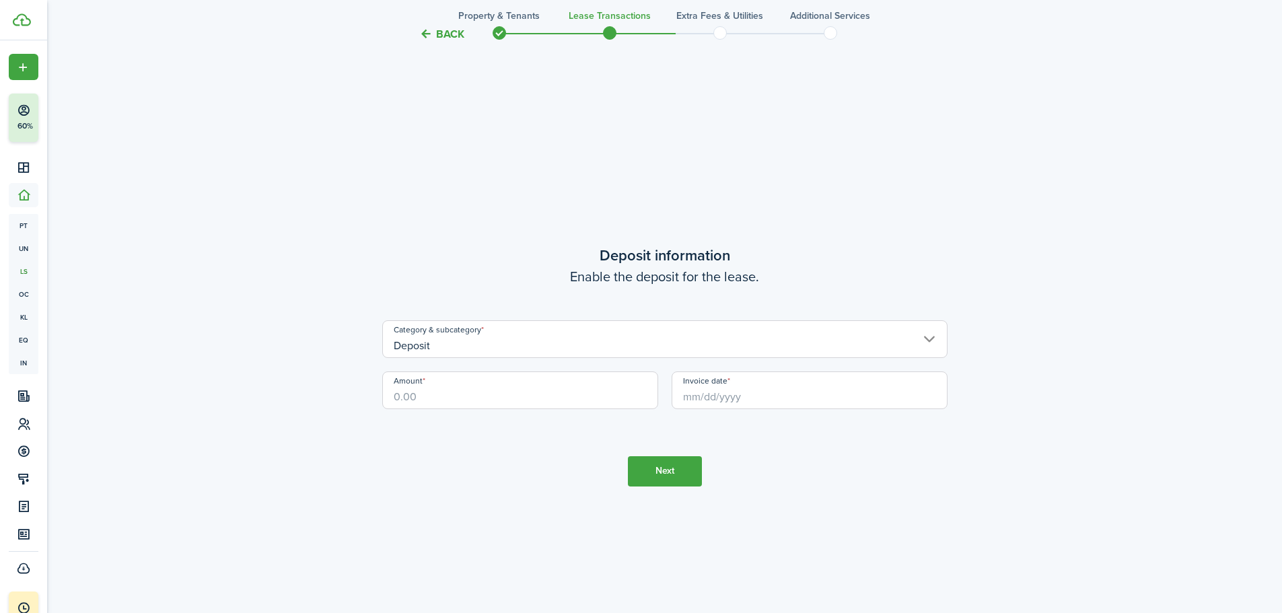
scroll to position [1749, 0]
click at [492, 379] on input "Amount" at bounding box center [520, 385] width 276 height 38
click at [790, 388] on input "Invoice date" at bounding box center [809, 385] width 276 height 38
type input "$2,300.00"
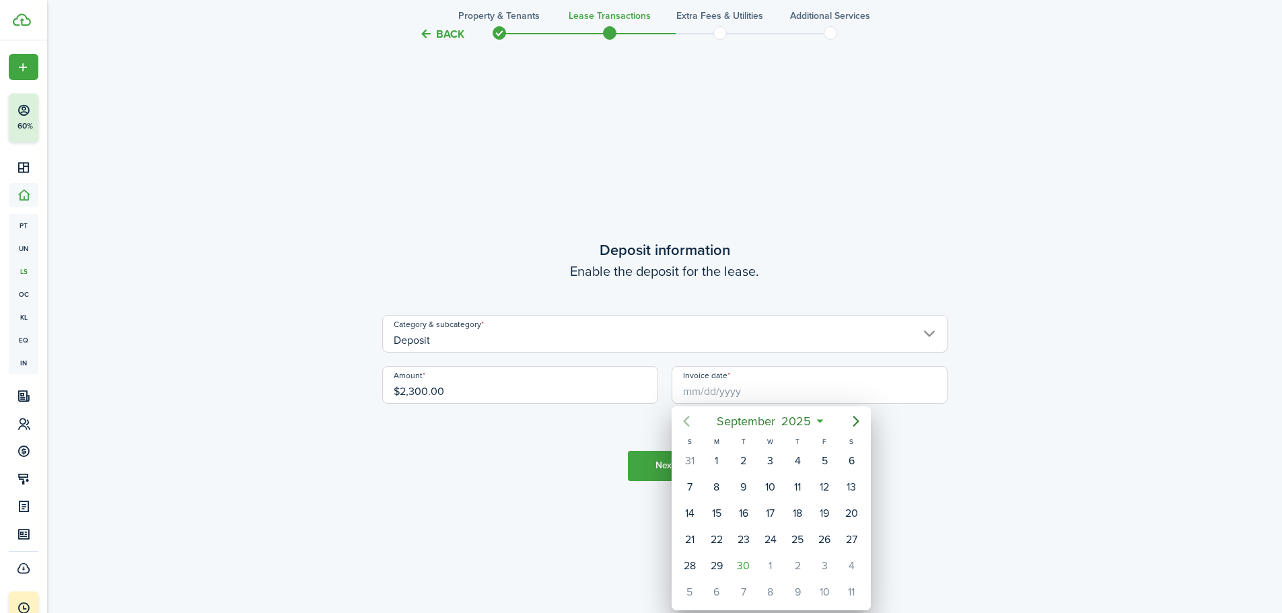
click at [685, 425] on icon "Previous page" at bounding box center [686, 421] width 16 height 16
click at [848, 423] on icon "Next page" at bounding box center [856, 421] width 16 height 16
click at [819, 464] on div "1" at bounding box center [824, 461] width 20 height 20
type input "[DATE]"
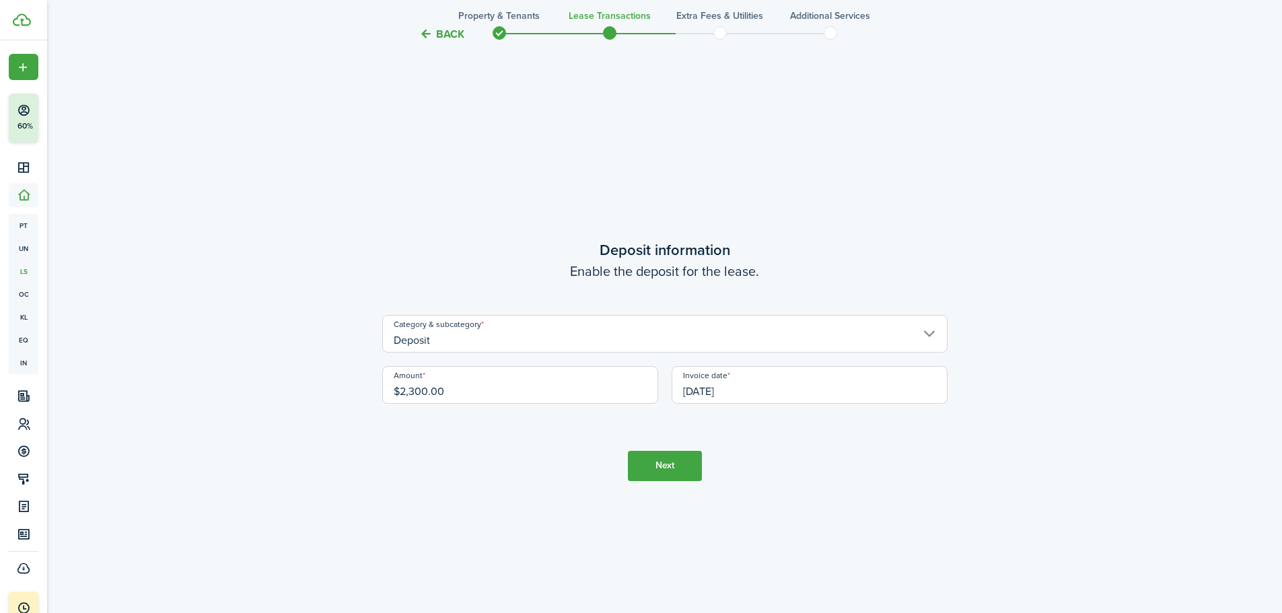
click at [793, 451] on tc-wizard-step "Deposit information Enable the deposit for the lease. Category & subcategory De…" at bounding box center [664, 359] width 565 height 613
click at [660, 463] on button "Next" at bounding box center [665, 466] width 74 height 30
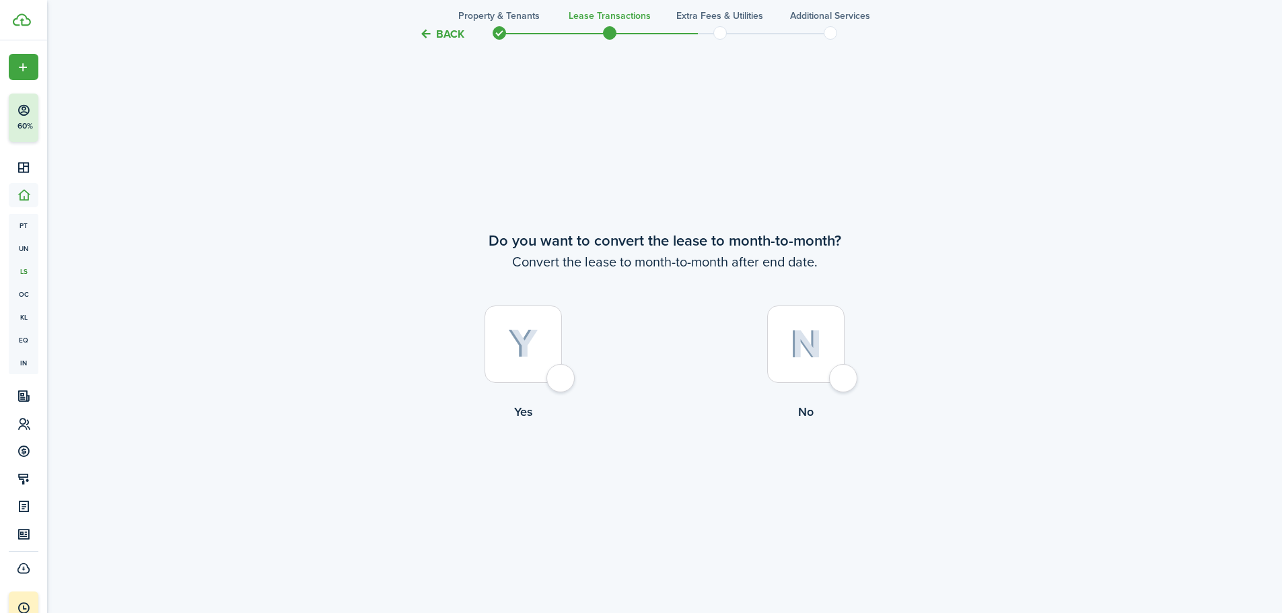
scroll to position [2361, 0]
click at [811, 367] on div at bounding box center [805, 343] width 77 height 77
radio input "true"
click at [657, 464] on button "Continue" at bounding box center [665, 475] width 74 height 30
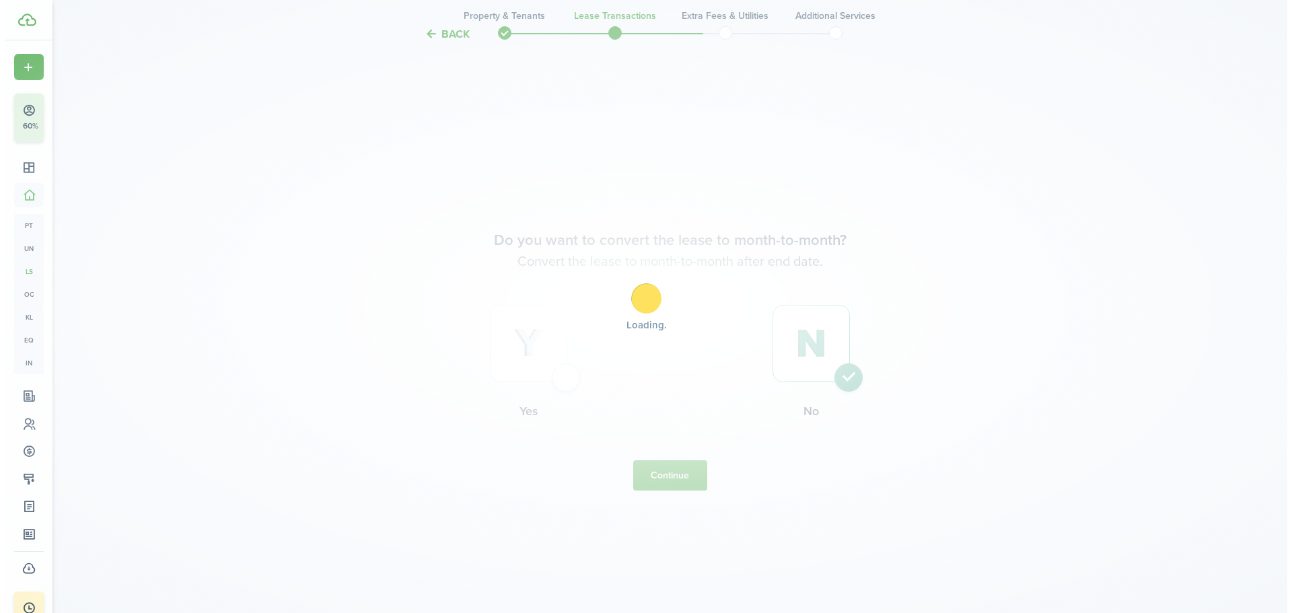
scroll to position [0, 0]
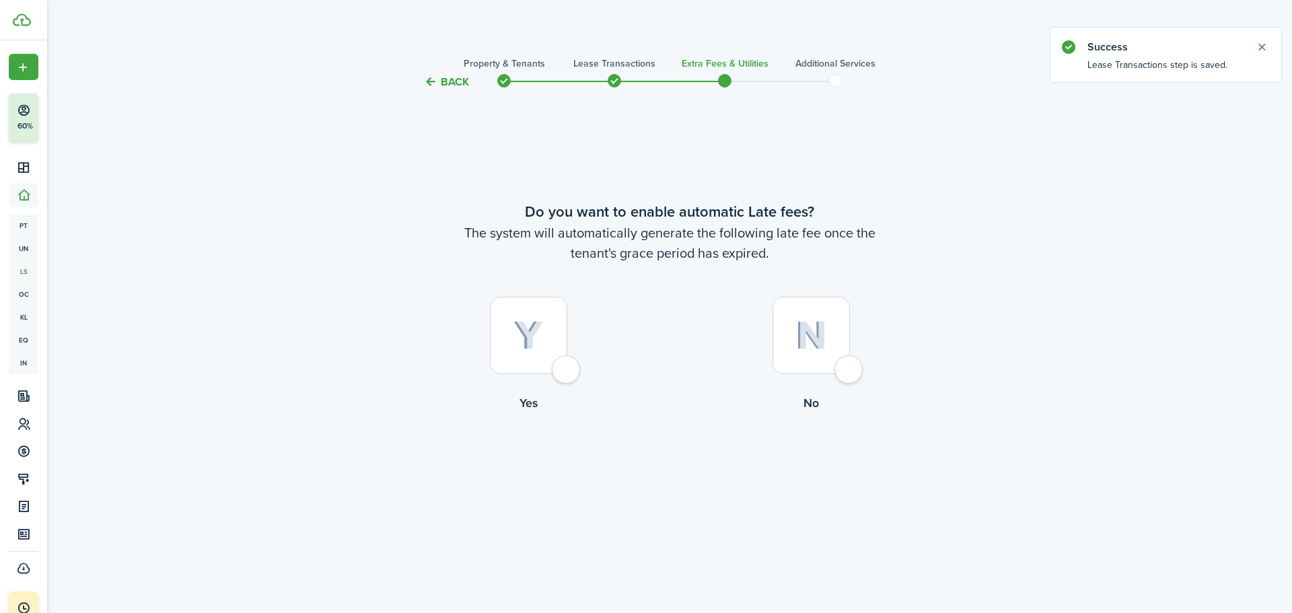
click at [540, 343] on img at bounding box center [528, 336] width 30 height 30
radio input "true"
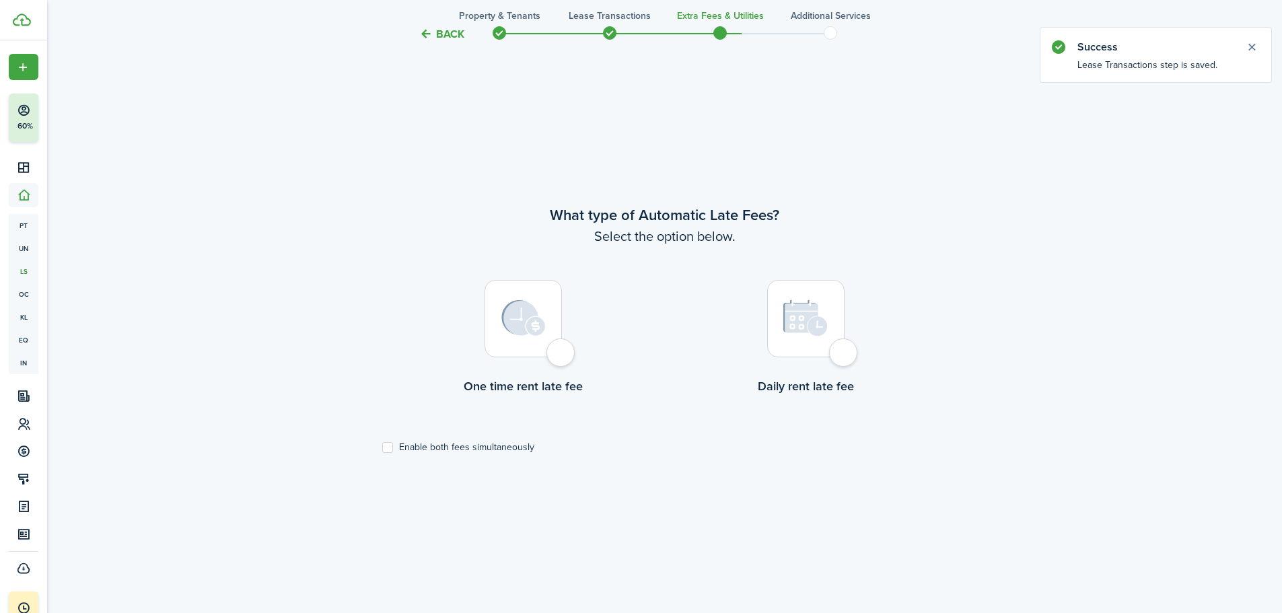
scroll to position [523, 0]
click at [536, 332] on img at bounding box center [523, 317] width 44 height 36
radio input "true"
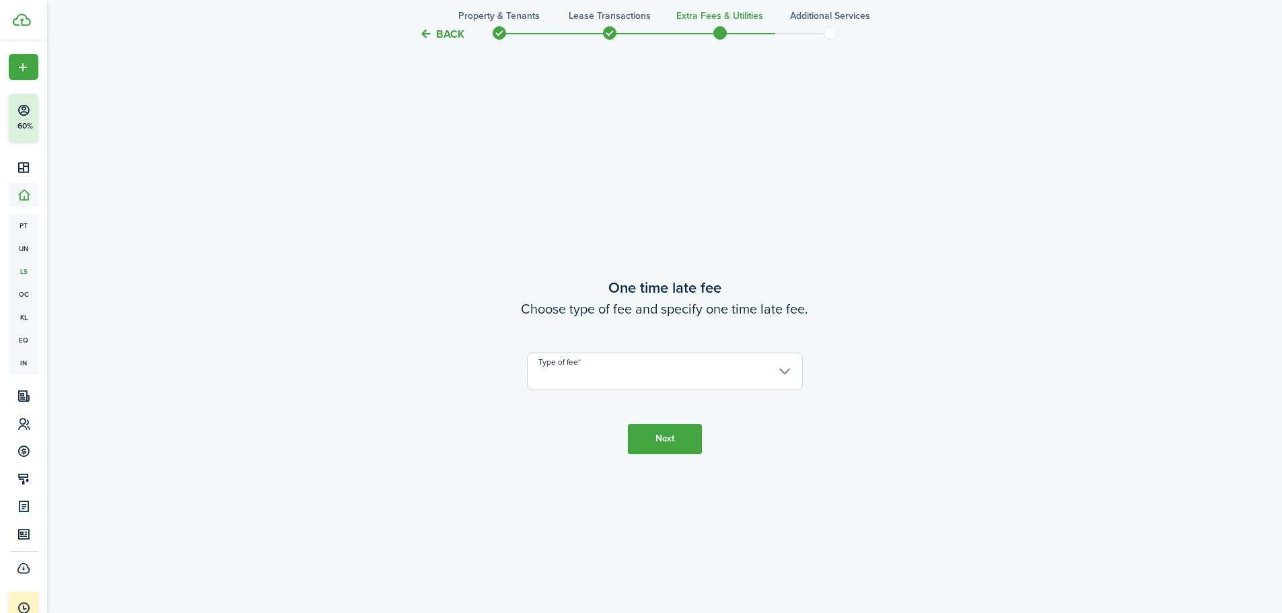
scroll to position [1136, 0]
click at [612, 353] on input "Type of fee" at bounding box center [665, 366] width 276 height 38
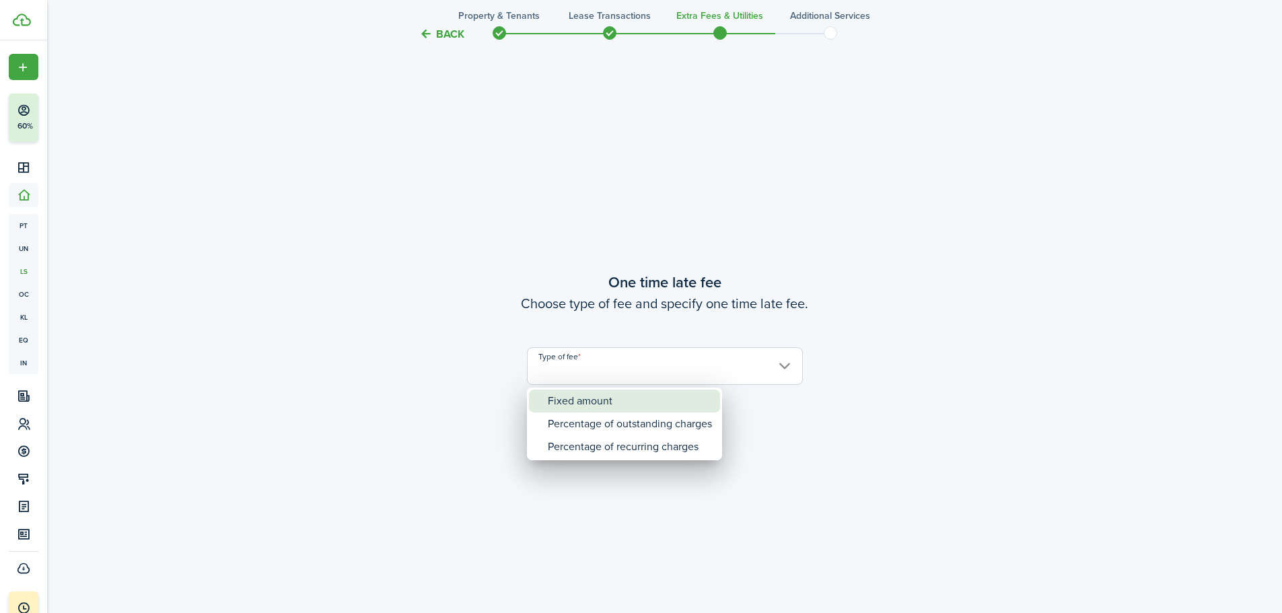
click at [613, 398] on div "Fixed amount" at bounding box center [630, 401] width 164 height 23
type input "Fixed amount"
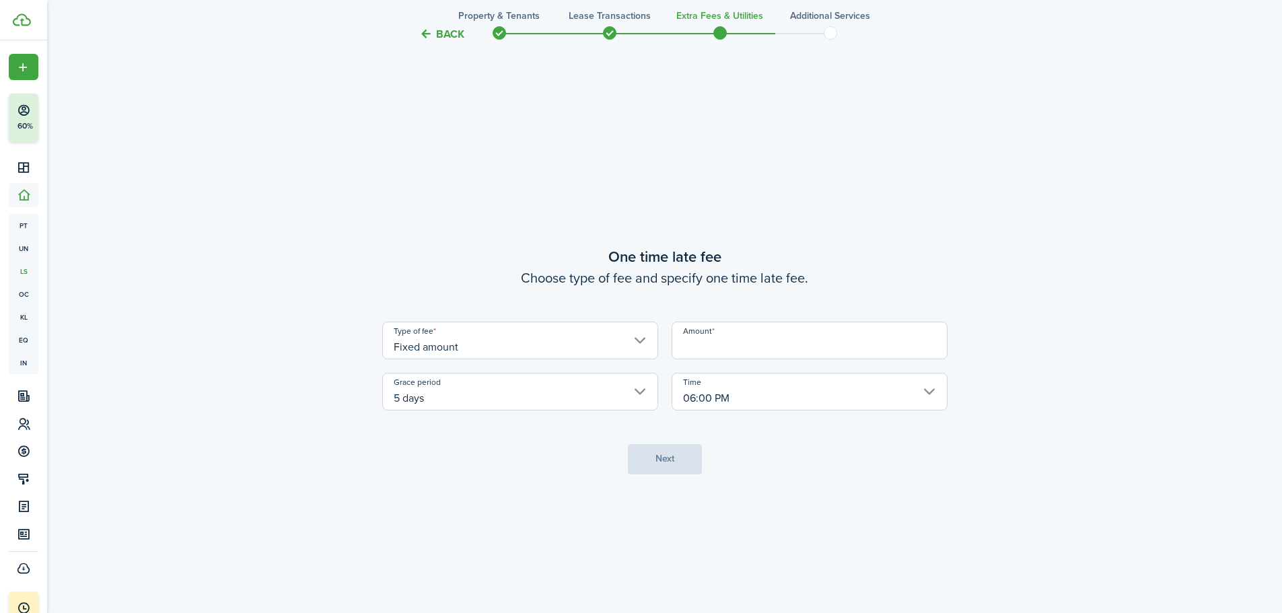
click at [737, 350] on input "Amount" at bounding box center [809, 341] width 276 height 38
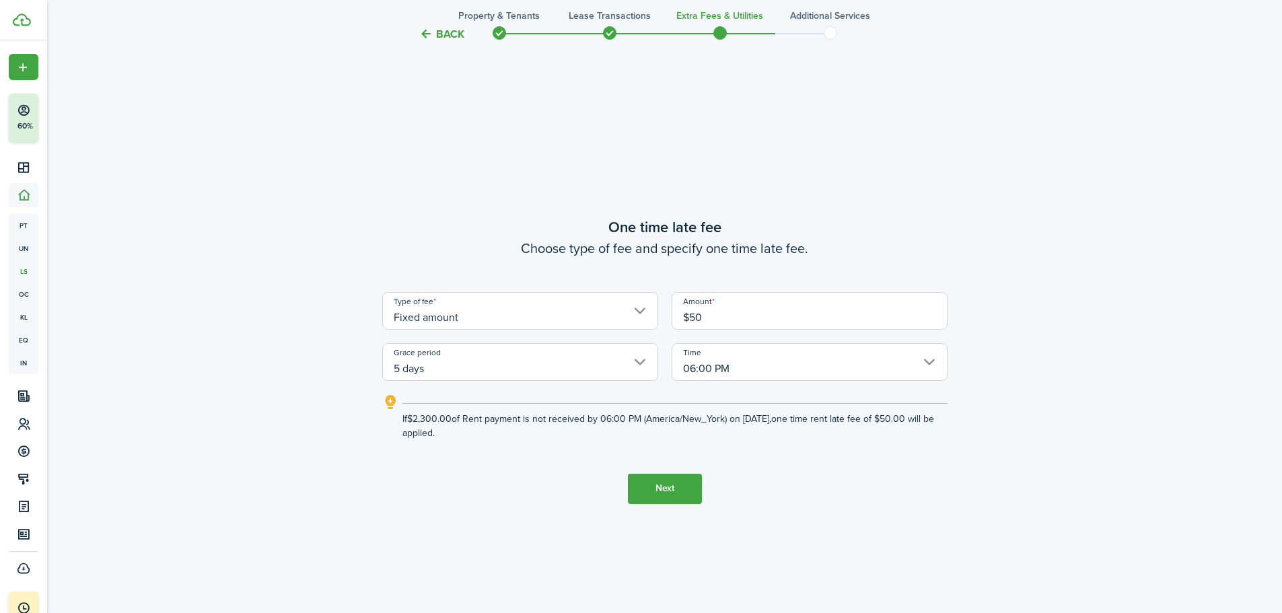
type input "$50.00"
click at [670, 478] on button "Next" at bounding box center [665, 489] width 74 height 30
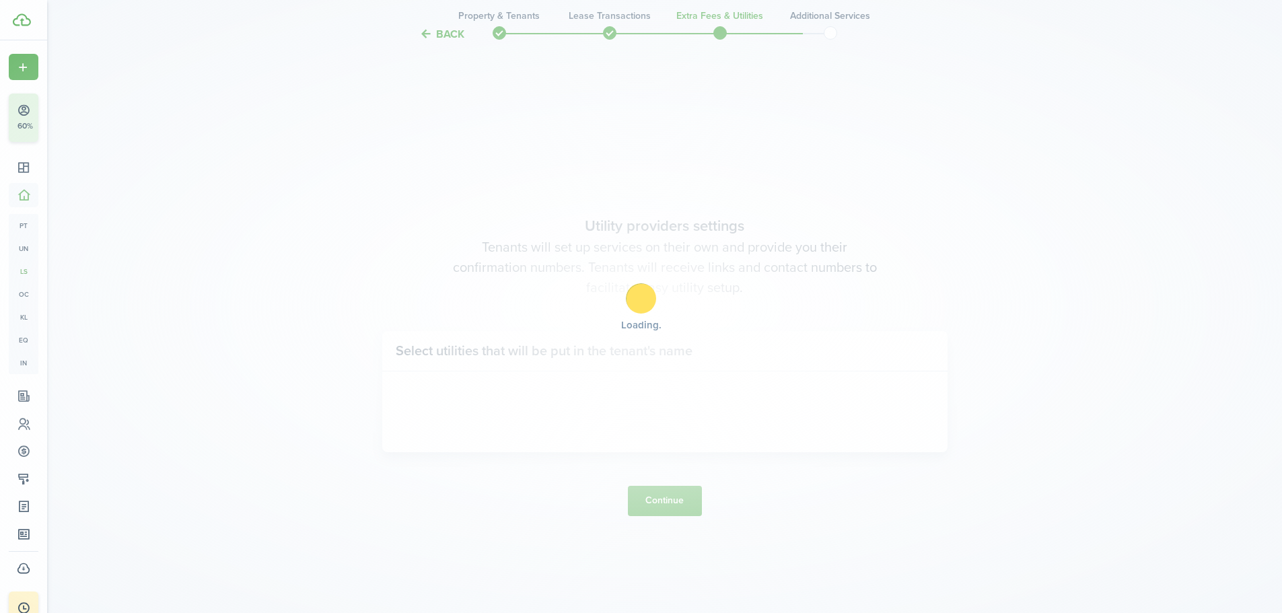
scroll to position [1749, 0]
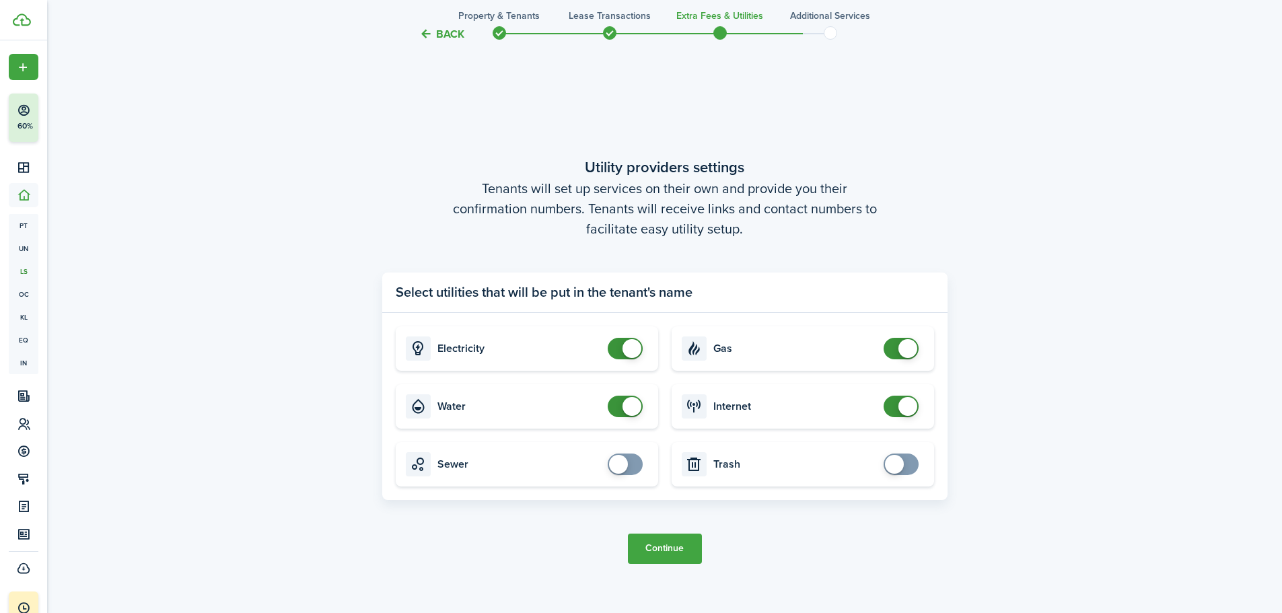
click at [681, 545] on button "Continue" at bounding box center [665, 549] width 74 height 30
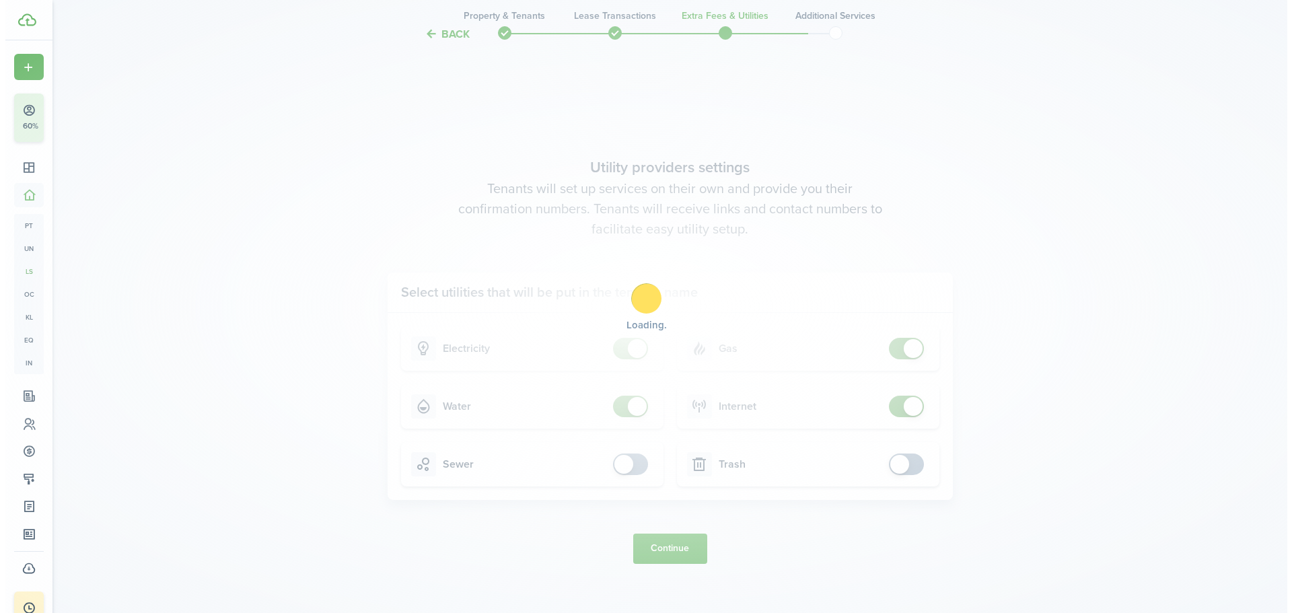
scroll to position [0, 0]
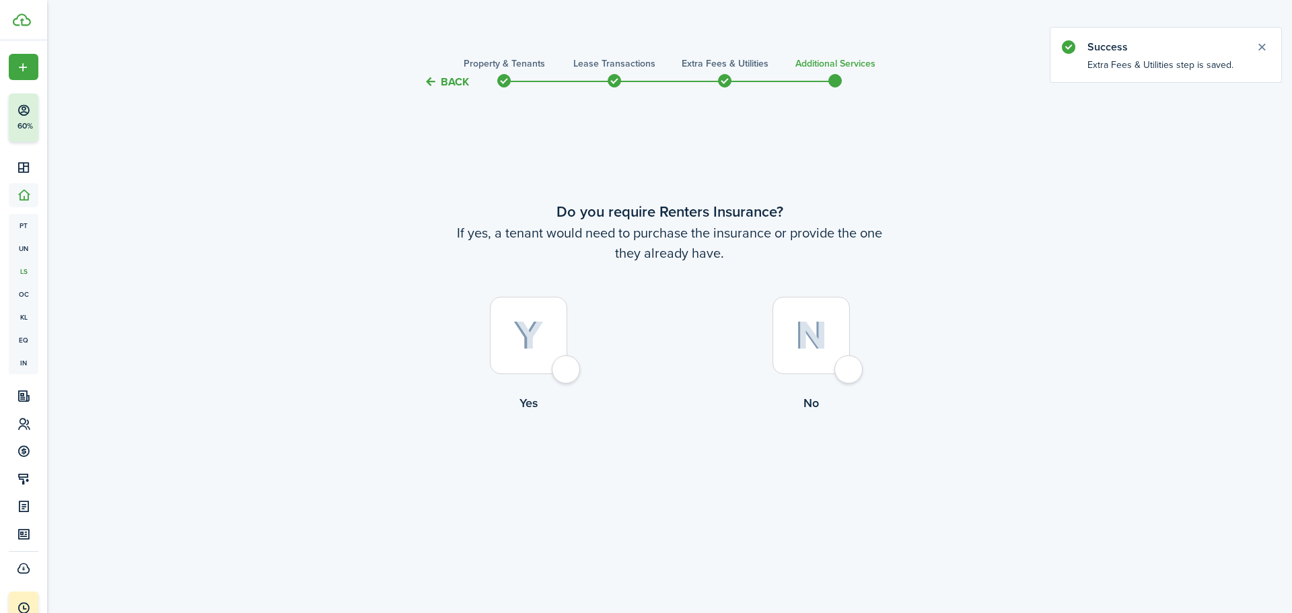
click at [564, 364] on div at bounding box center [528, 335] width 77 height 77
radio input "true"
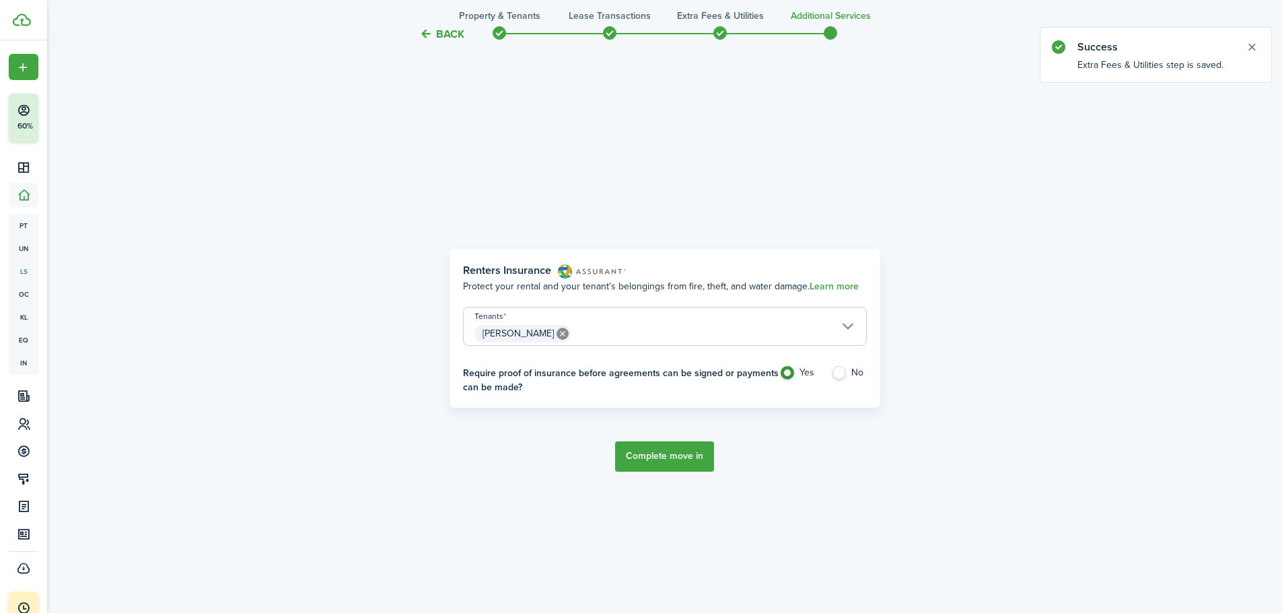
scroll to position [523, 0]
click at [676, 452] on button "Complete move in" at bounding box center [664, 456] width 99 height 30
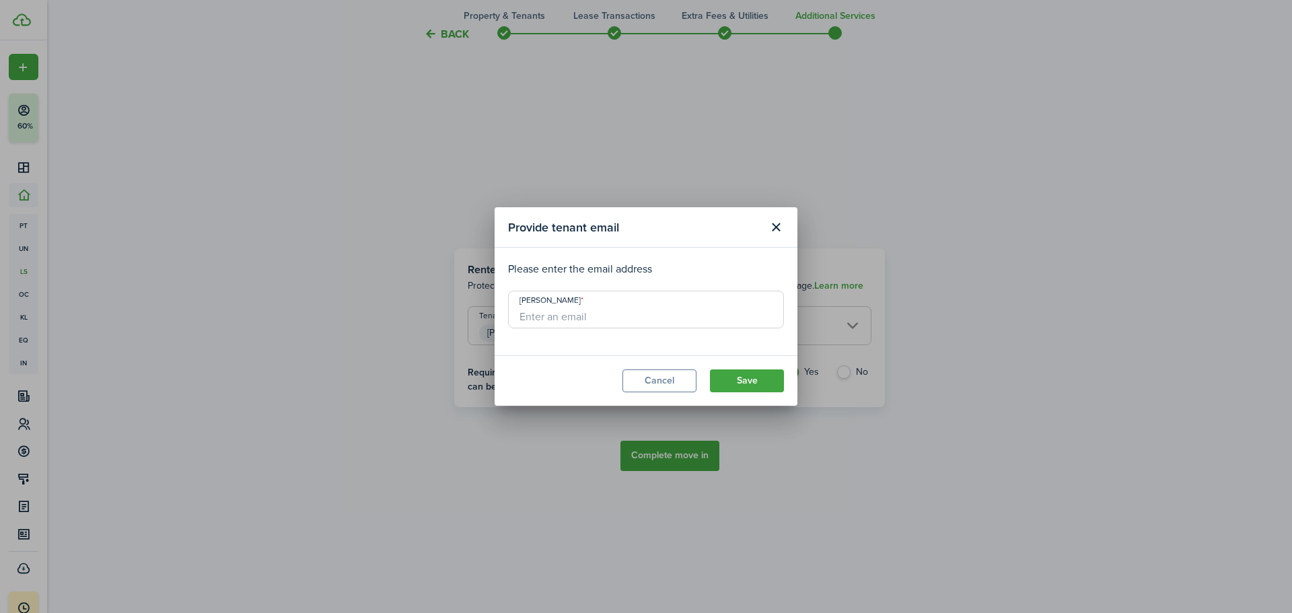
click at [618, 318] on input "[PERSON_NAME]" at bounding box center [646, 310] width 276 height 38
drag, startPoint x: 548, startPoint y: 316, endPoint x: 484, endPoint y: 306, distance: 64.6
click at [484, 306] on div "Provide tenant email Please enter the email address [PERSON_NAME] [EMAIL_ADDRES…" at bounding box center [646, 306] width 1292 height 613
type input "[PERSON_NAME][EMAIL_ADDRESS][DOMAIN_NAME]"
click at [741, 377] on button "Save" at bounding box center [747, 380] width 74 height 23
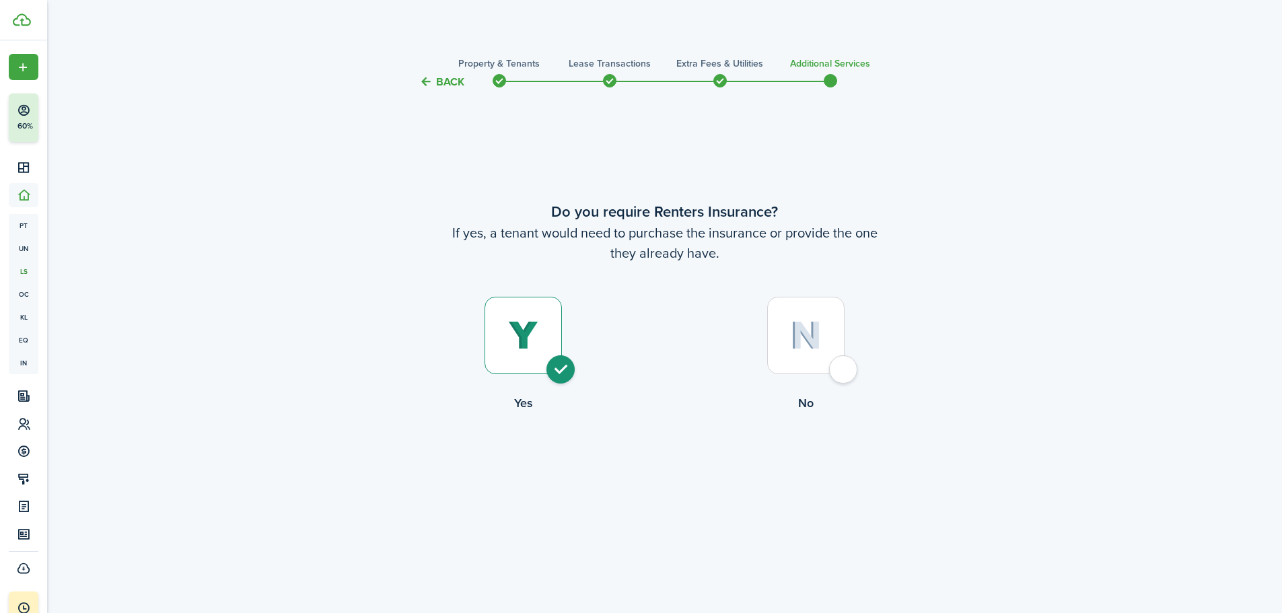
scroll to position [613, 0]
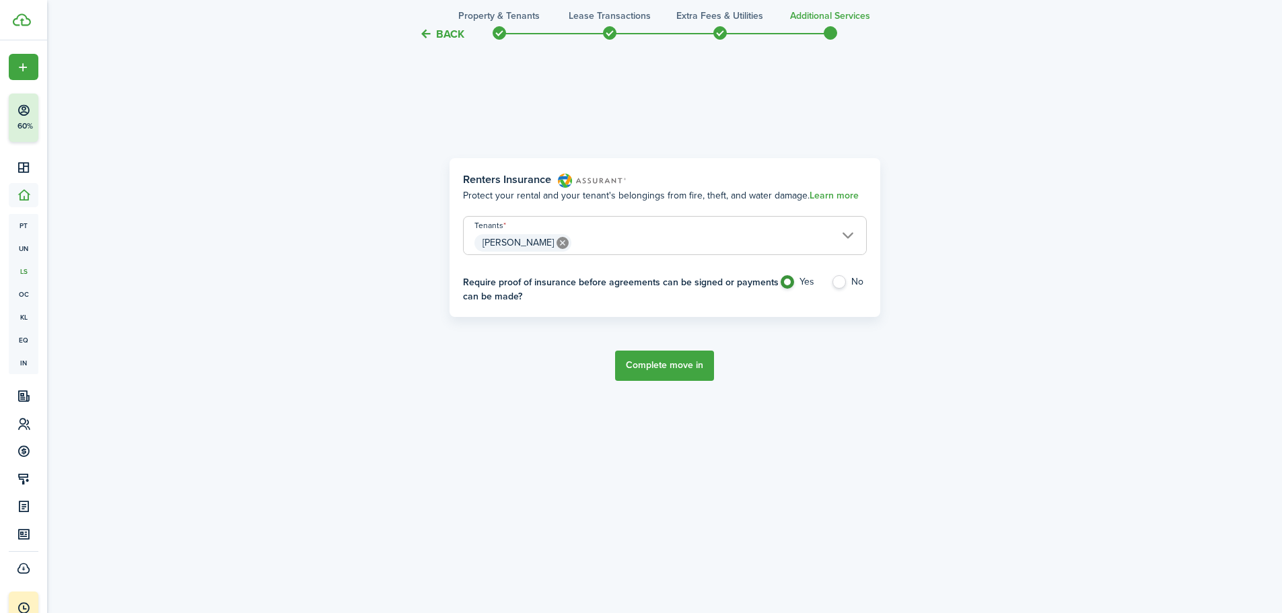
click at [669, 372] on button "Complete move in" at bounding box center [664, 366] width 99 height 30
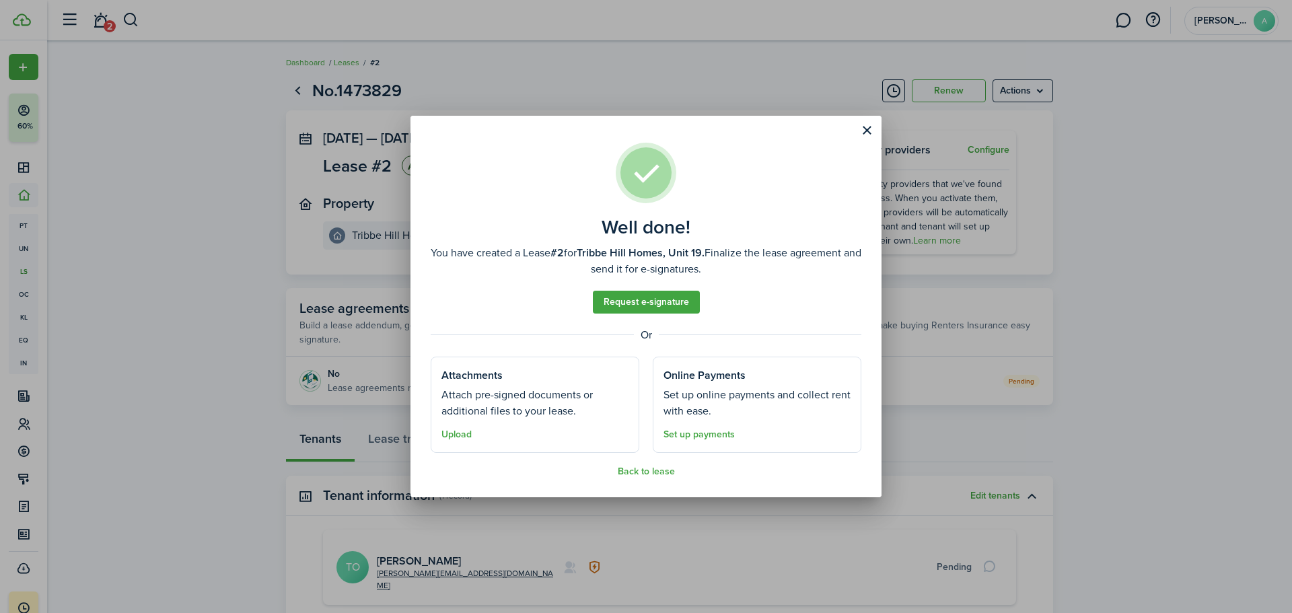
click at [642, 475] on button "Back to lease" at bounding box center [646, 471] width 57 height 11
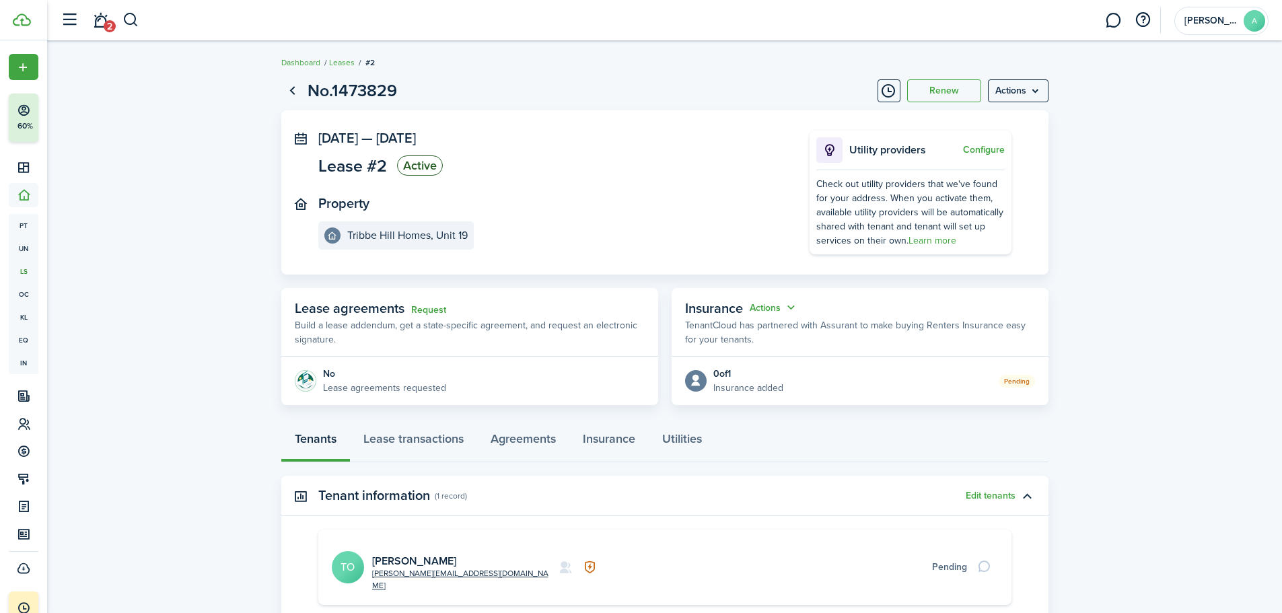
click at [1020, 97] on menu-btn "Actions" at bounding box center [1018, 90] width 61 height 23
click at [1205, 153] on lease-view "No.1473829 Renew Actions [DATE] — [DATE] Lease #2 Active Property [GEOGRAPHIC_D…" at bounding box center [664, 401] width 1235 height 660
click at [308, 61] on link "Dashboard" at bounding box center [300, 63] width 39 height 12
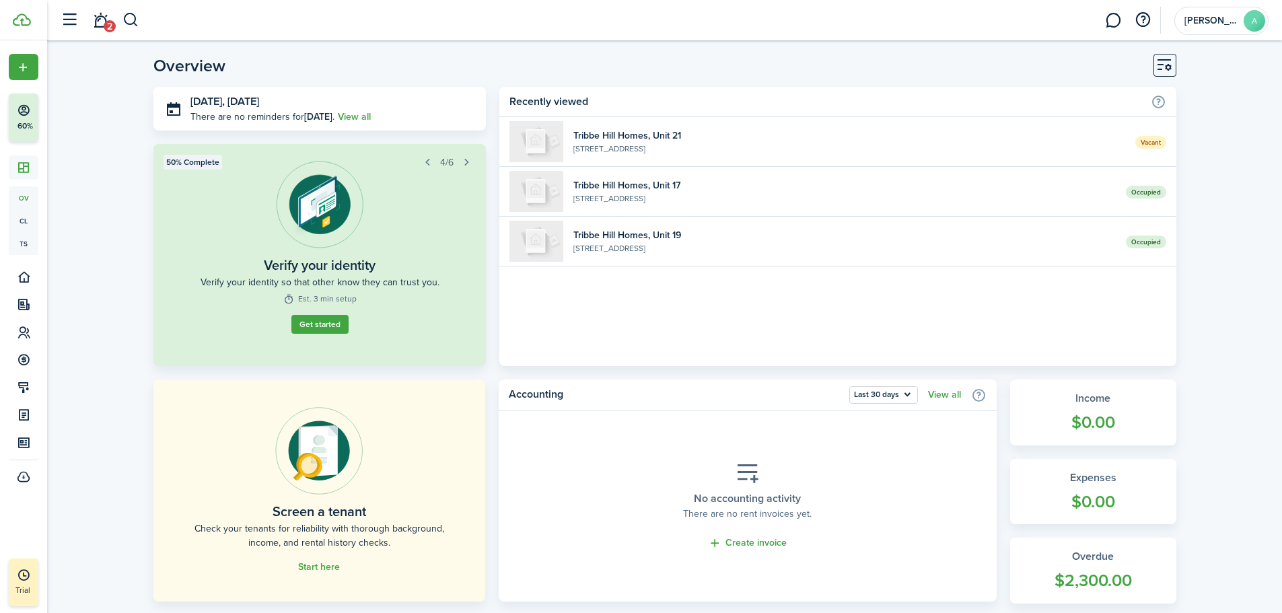
click at [1150, 138] on span "Vacant" at bounding box center [1150, 142] width 31 height 13
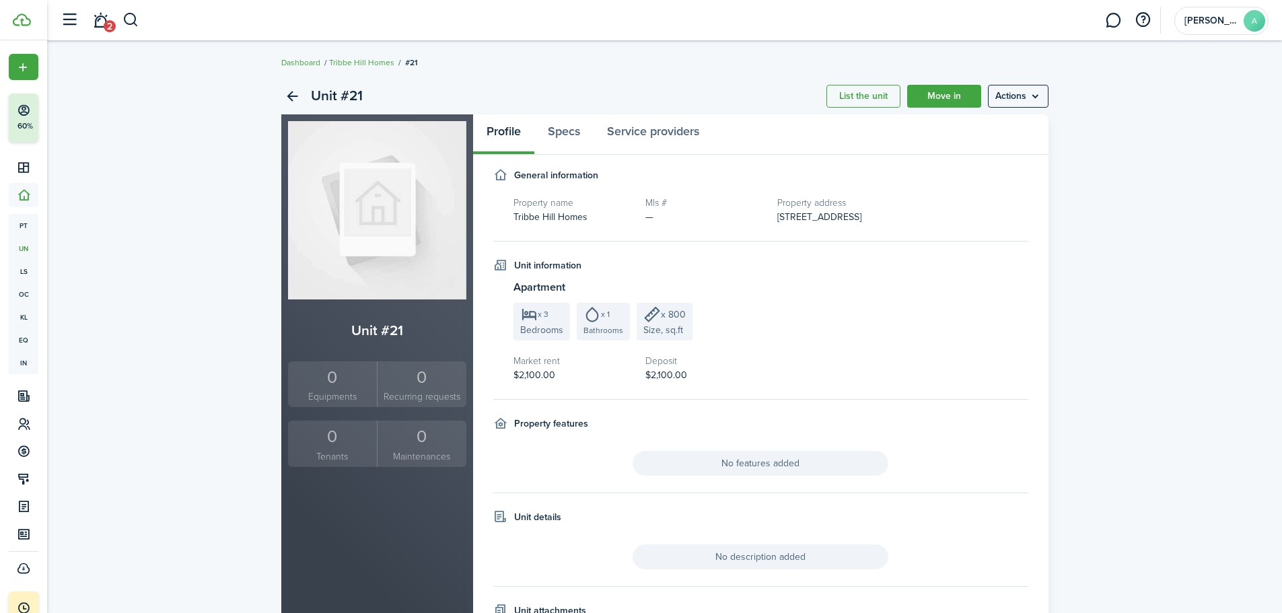
click at [951, 94] on link "Move in" at bounding box center [944, 96] width 74 height 23
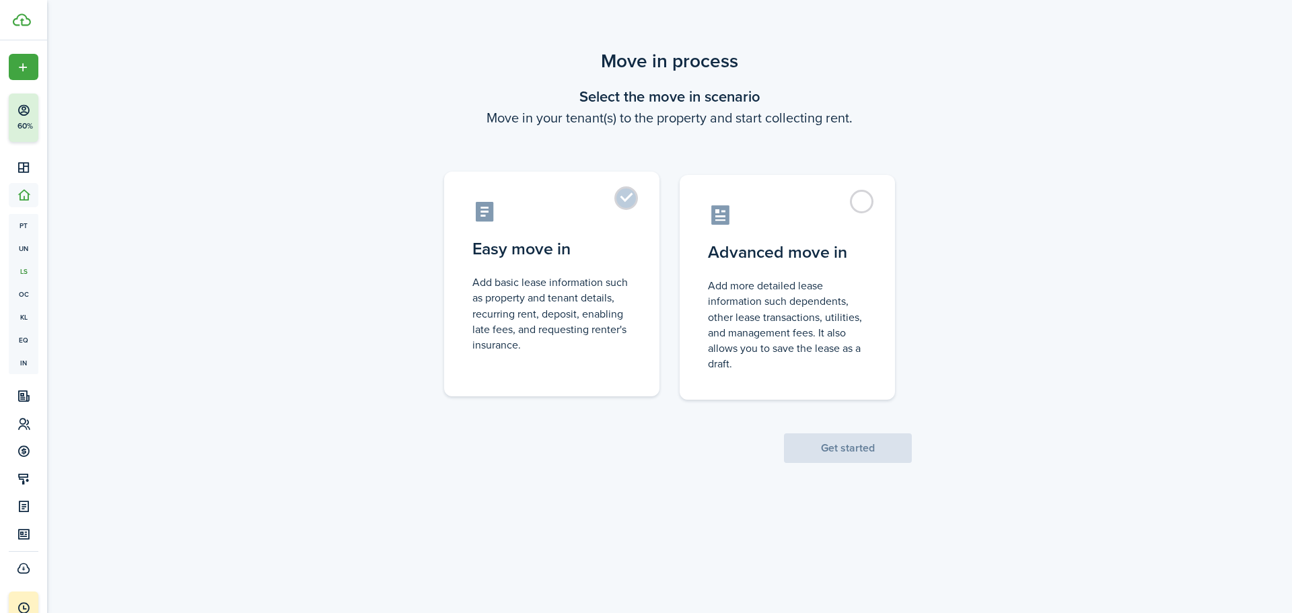
click at [632, 203] on label "Easy move in Add basic lease information such as property and tenant details, r…" at bounding box center [551, 284] width 215 height 225
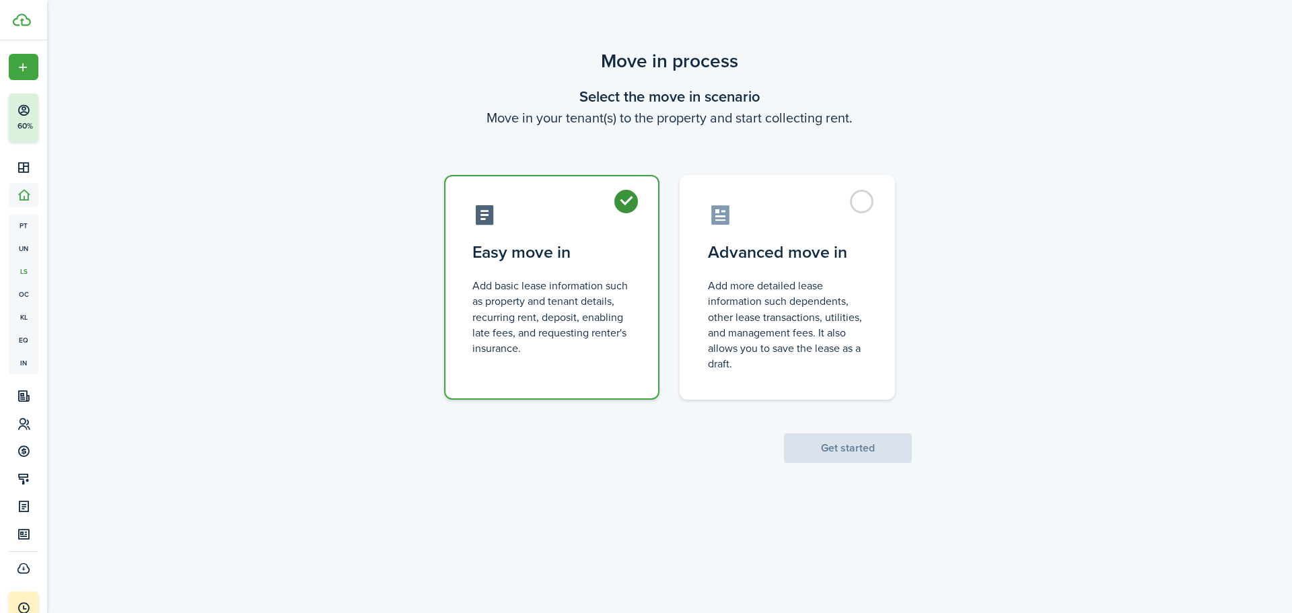
radio input "true"
click at [878, 449] on button "Get started" at bounding box center [848, 448] width 128 height 30
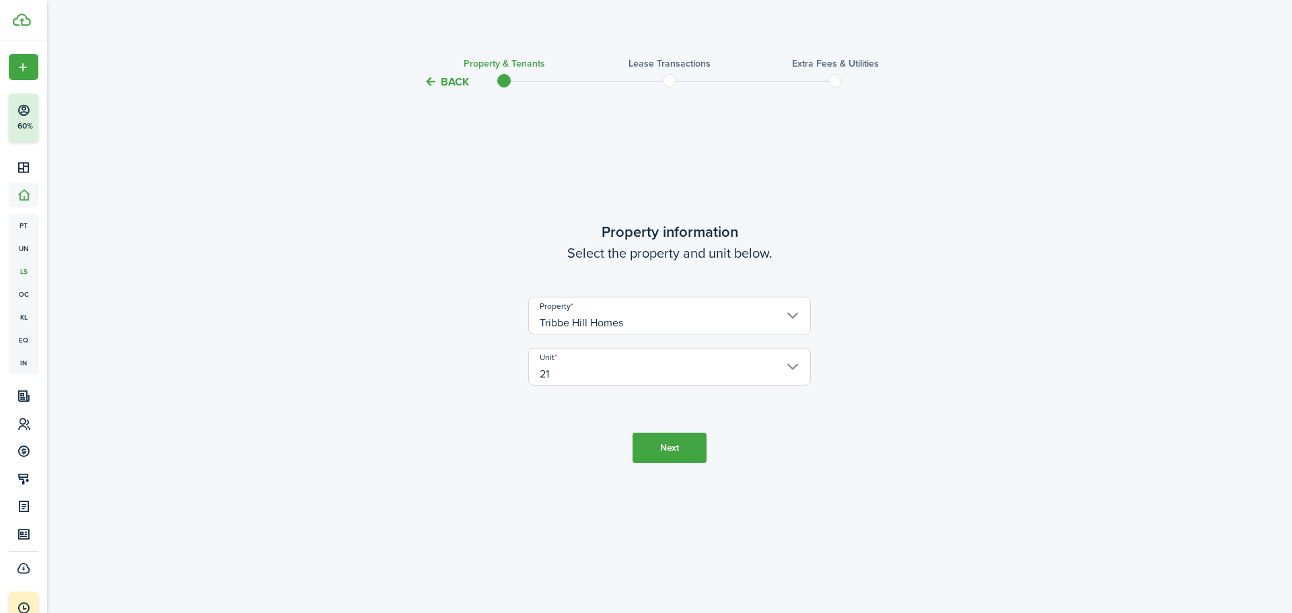
click at [669, 437] on button "Next" at bounding box center [669, 448] width 74 height 30
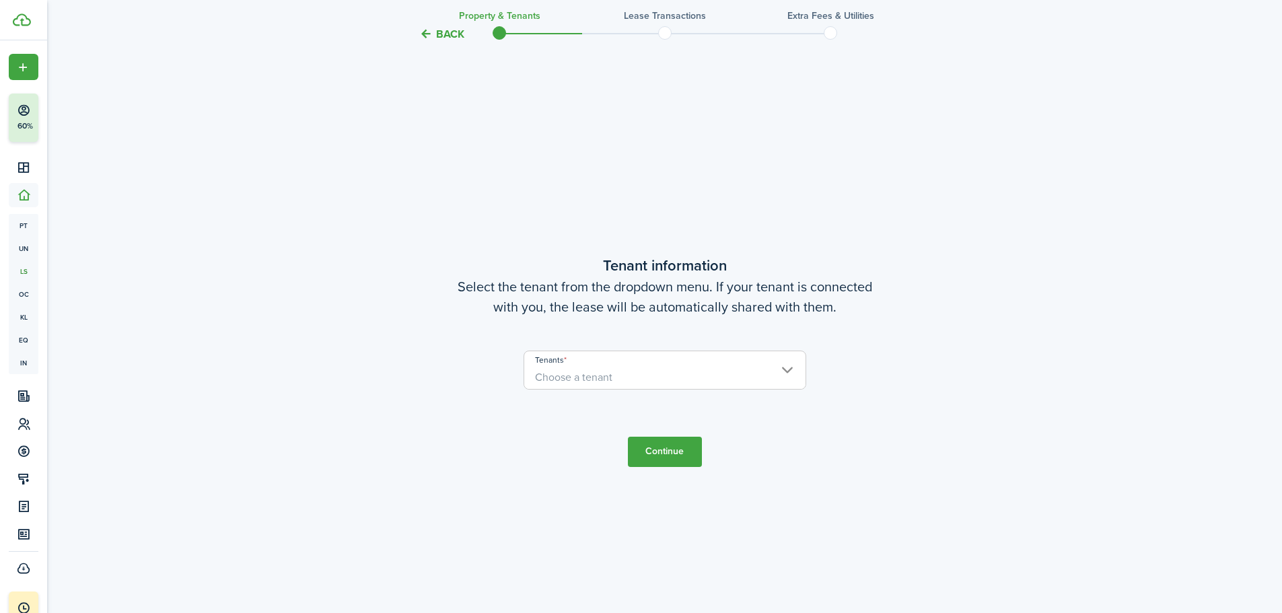
scroll to position [523, 0]
click at [729, 378] on span "Choose a tenant" at bounding box center [664, 376] width 281 height 23
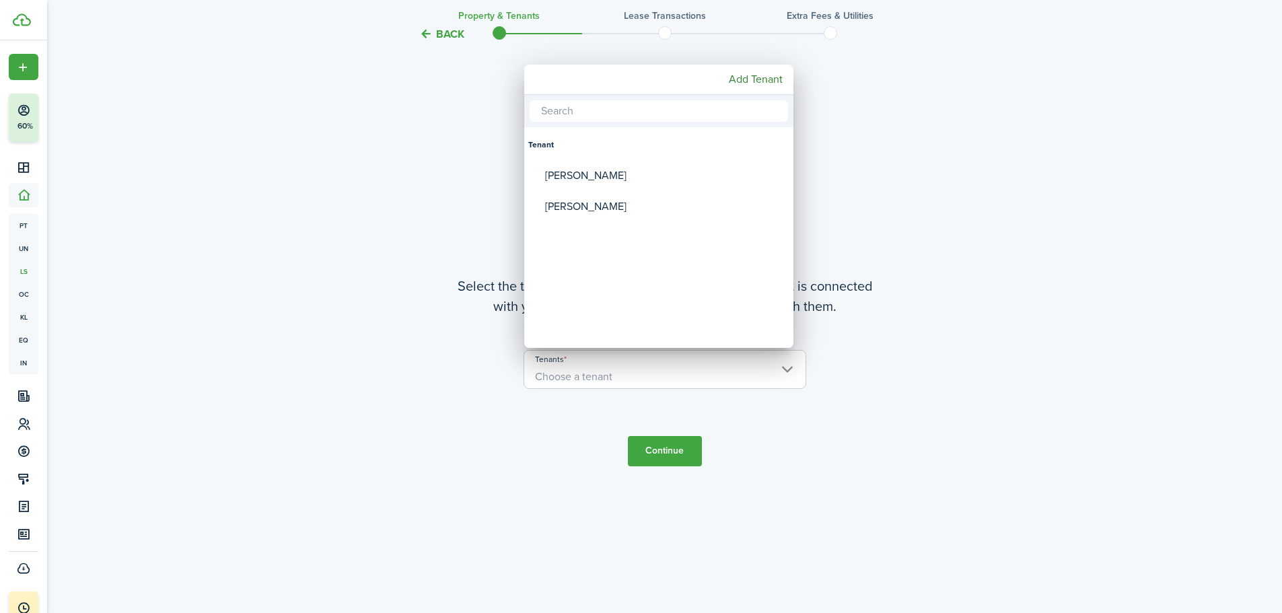
click at [729, 378] on div at bounding box center [640, 306] width 1497 height 828
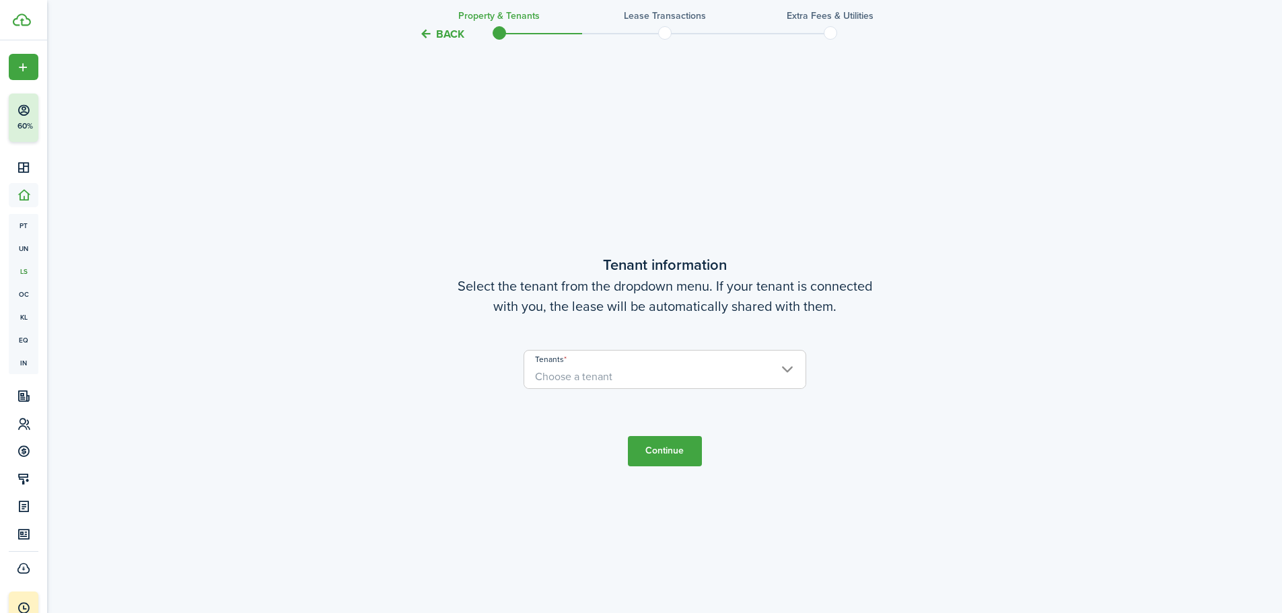
click at [700, 371] on span "Choose a tenant" at bounding box center [664, 376] width 281 height 23
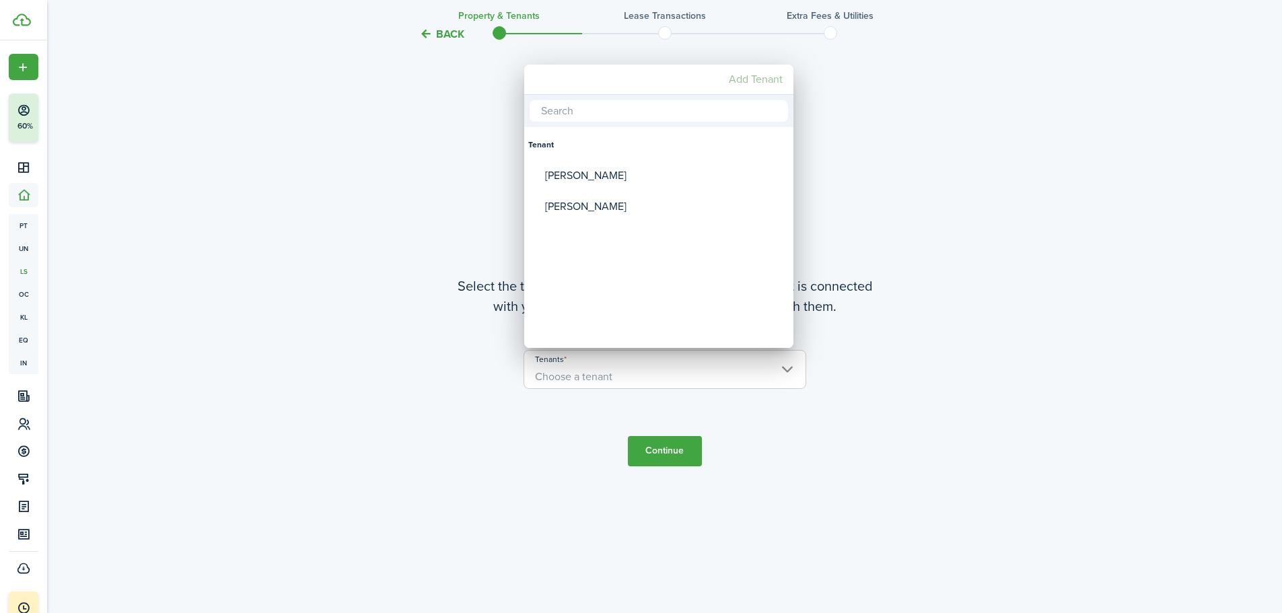
click at [760, 79] on mbsc-button "Add Tenant" at bounding box center [755, 79] width 65 height 24
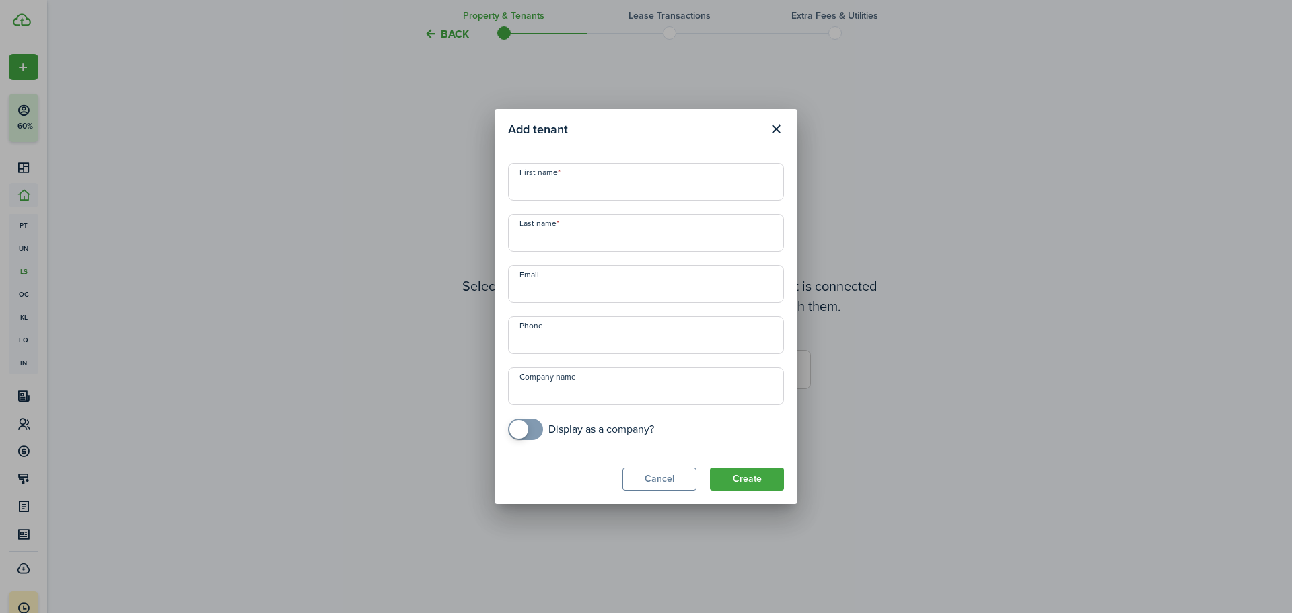
click at [593, 185] on input "First name" at bounding box center [646, 182] width 276 height 38
type input "[PERSON_NAME]"
click at [751, 487] on button "Create" at bounding box center [747, 479] width 74 height 23
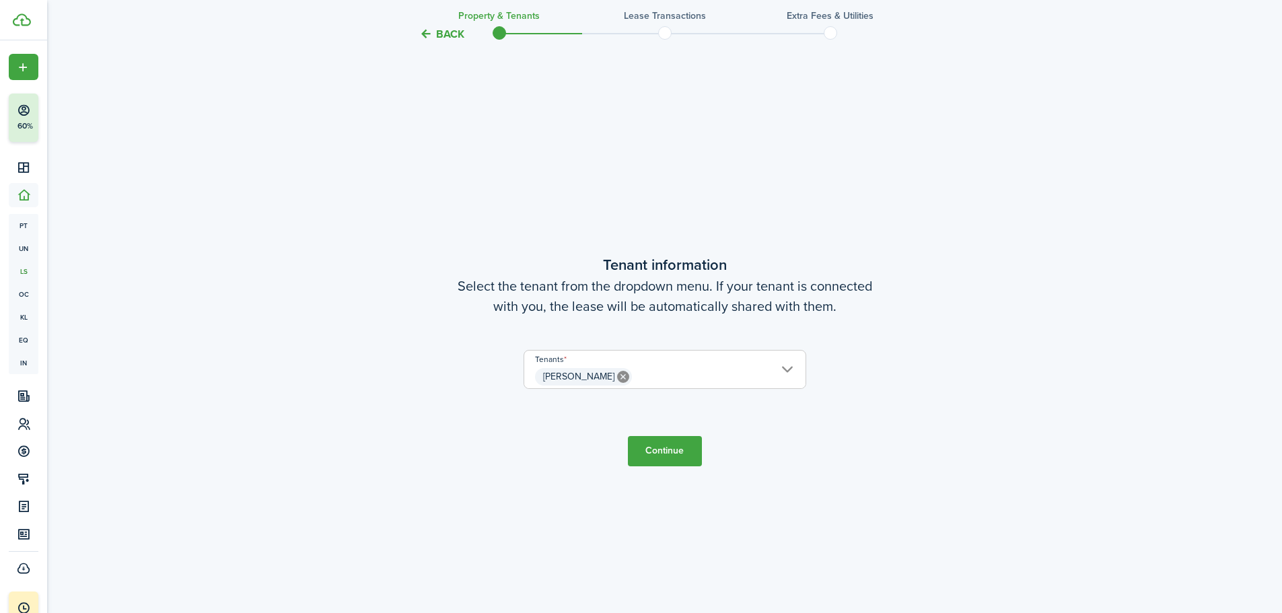
click at [665, 449] on button "Continue" at bounding box center [665, 451] width 74 height 30
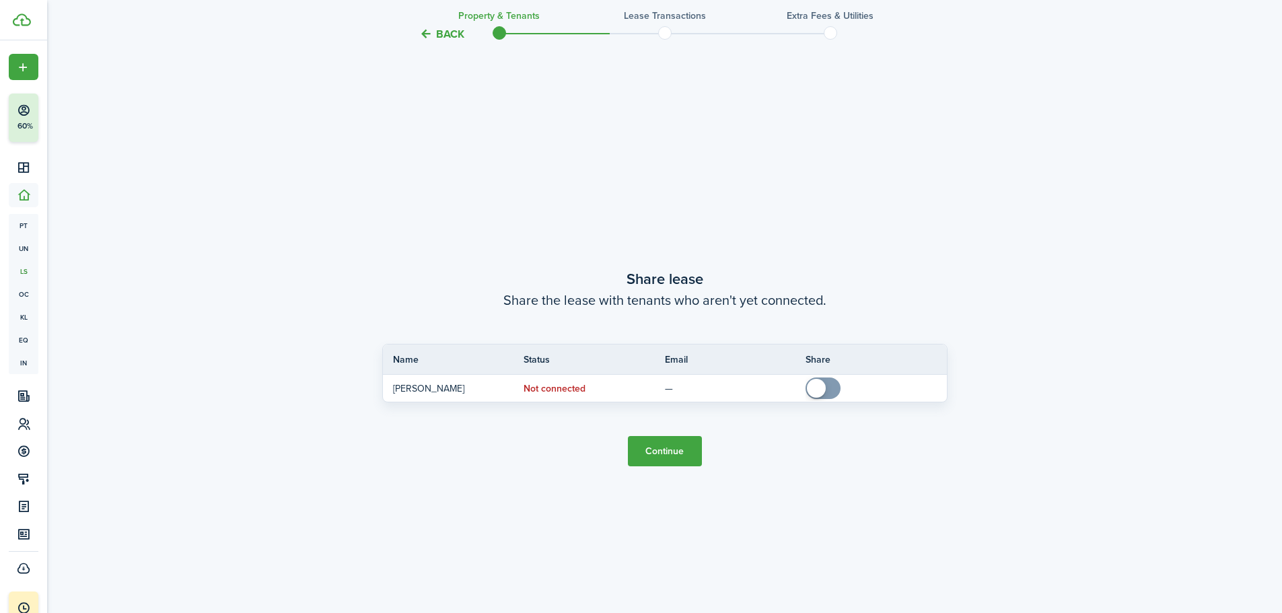
scroll to position [1136, 0]
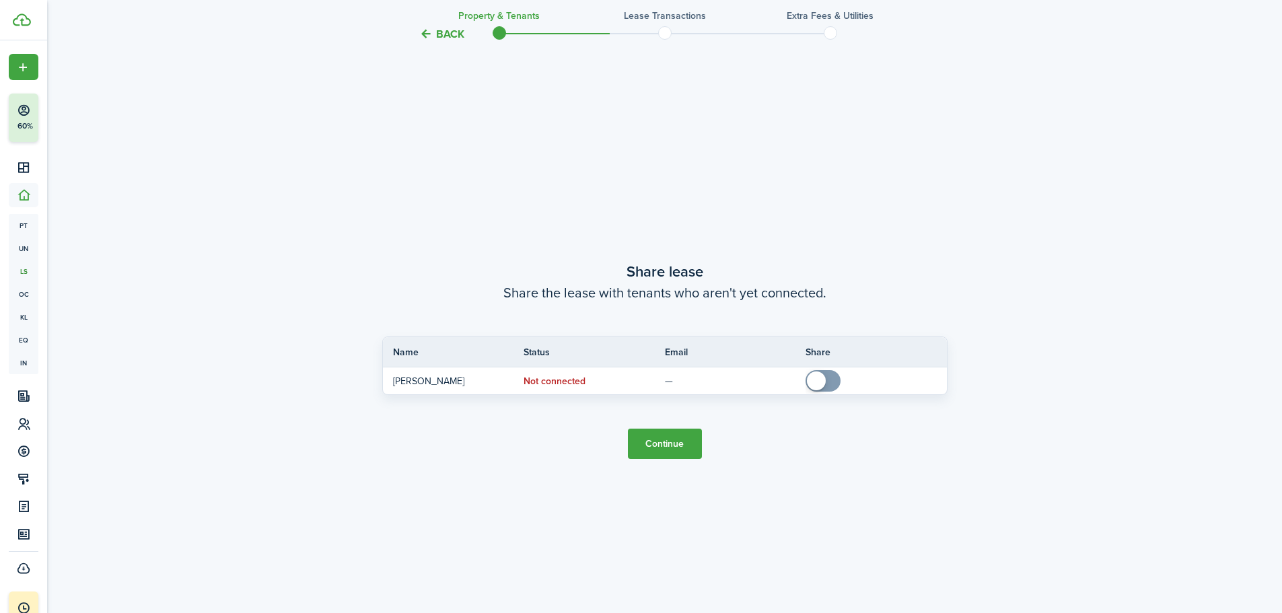
click at [666, 437] on button "Continue" at bounding box center [665, 444] width 74 height 30
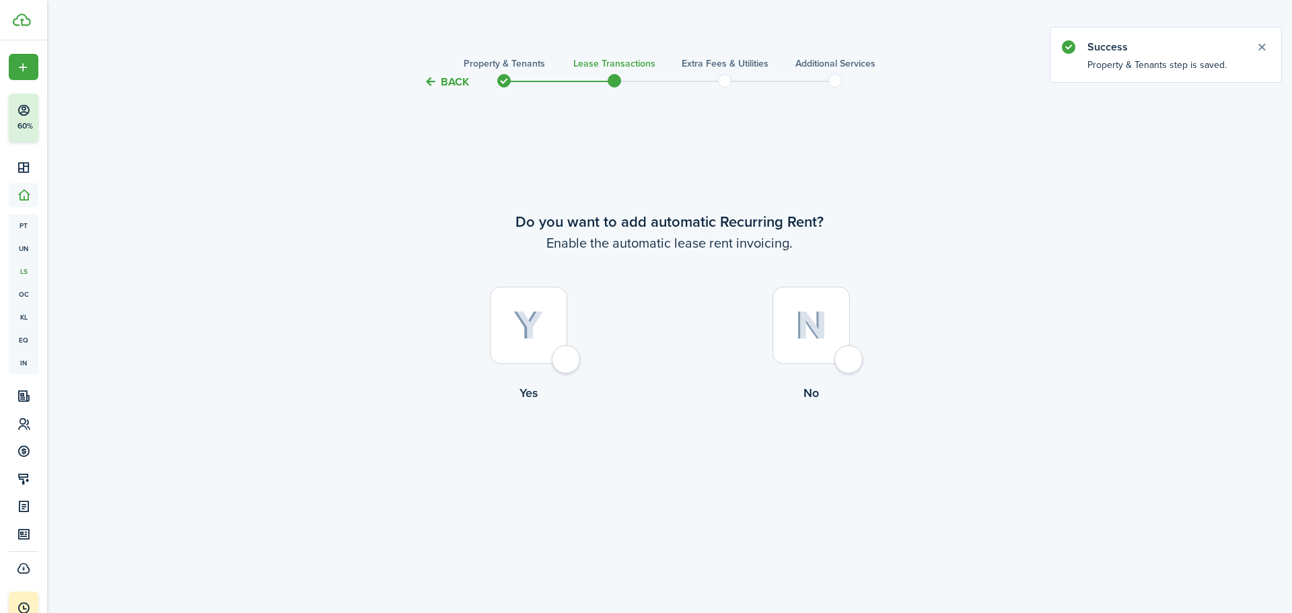
click at [548, 338] on div at bounding box center [528, 325] width 77 height 77
radio input "true"
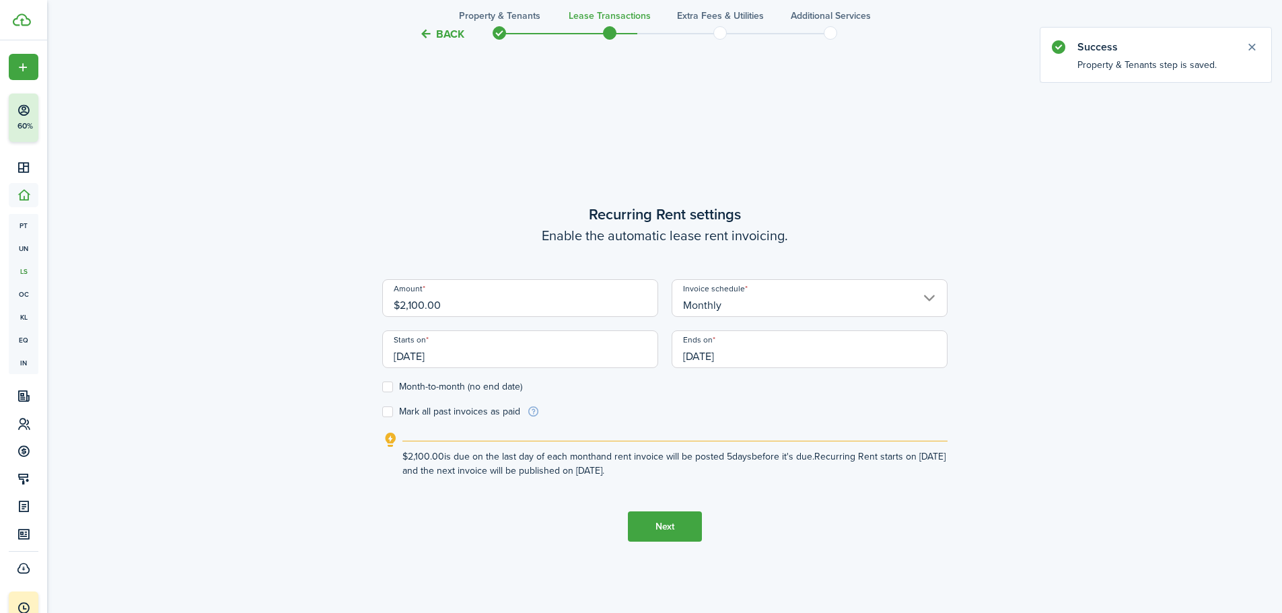
scroll to position [523, 0]
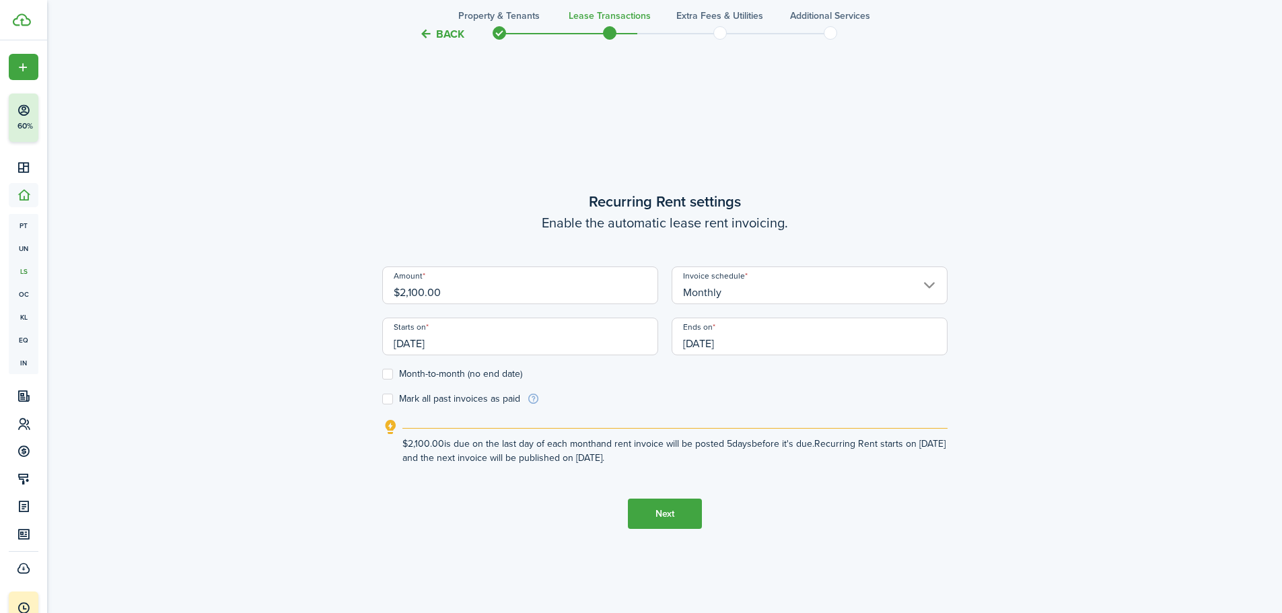
click at [412, 298] on input "$2,100.00" at bounding box center [520, 285] width 276 height 38
type input "$2,000.00"
click at [1006, 268] on div "Back Property & Tenants Lease Transactions Extra fees & Utilities Additional Se…" at bounding box center [664, 95] width 780 height 1142
drag, startPoint x: 421, startPoint y: 338, endPoint x: 411, endPoint y: 342, distance: 11.1
click at [411, 342] on input "[DATE]" at bounding box center [520, 337] width 276 height 38
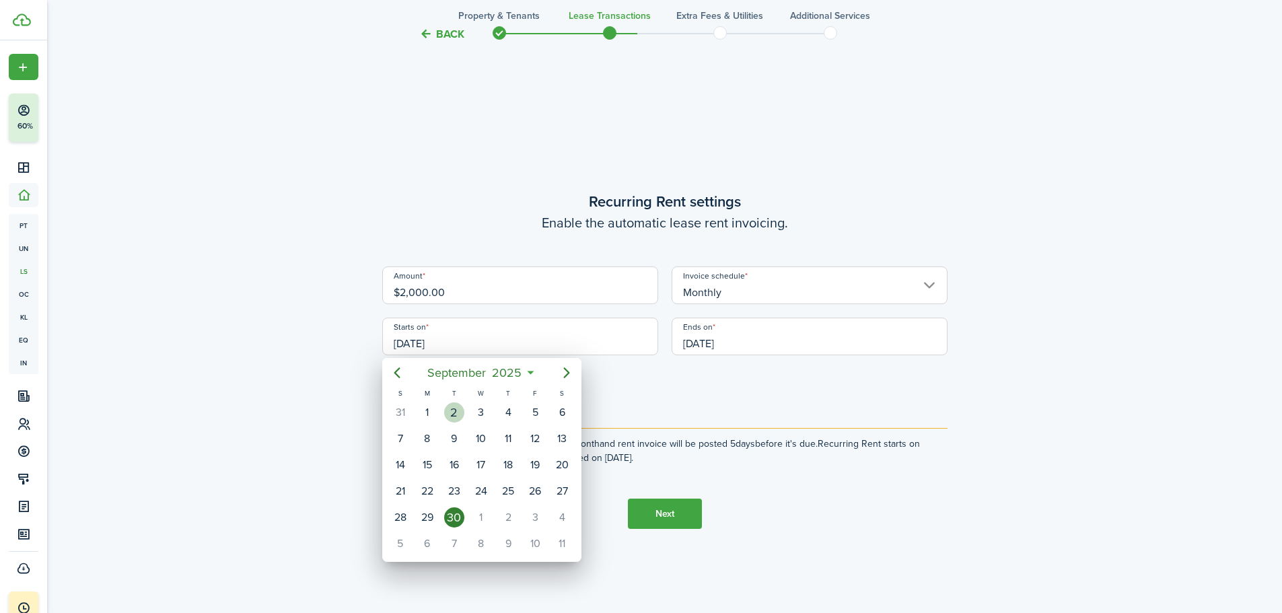
drag, startPoint x: 411, startPoint y: 342, endPoint x: 429, endPoint y: 412, distance: 71.5
click at [429, 412] on div "[DATE] S M T W T F S 27 28 29 30 [DATE] 1 2 3 4 5 6 7 8 9 10 11 12 13 14 15 16 …" at bounding box center [641, 306] width 1282 height 613
click at [429, 412] on div "1" at bounding box center [427, 412] width 20 height 20
type input "[DATE]"
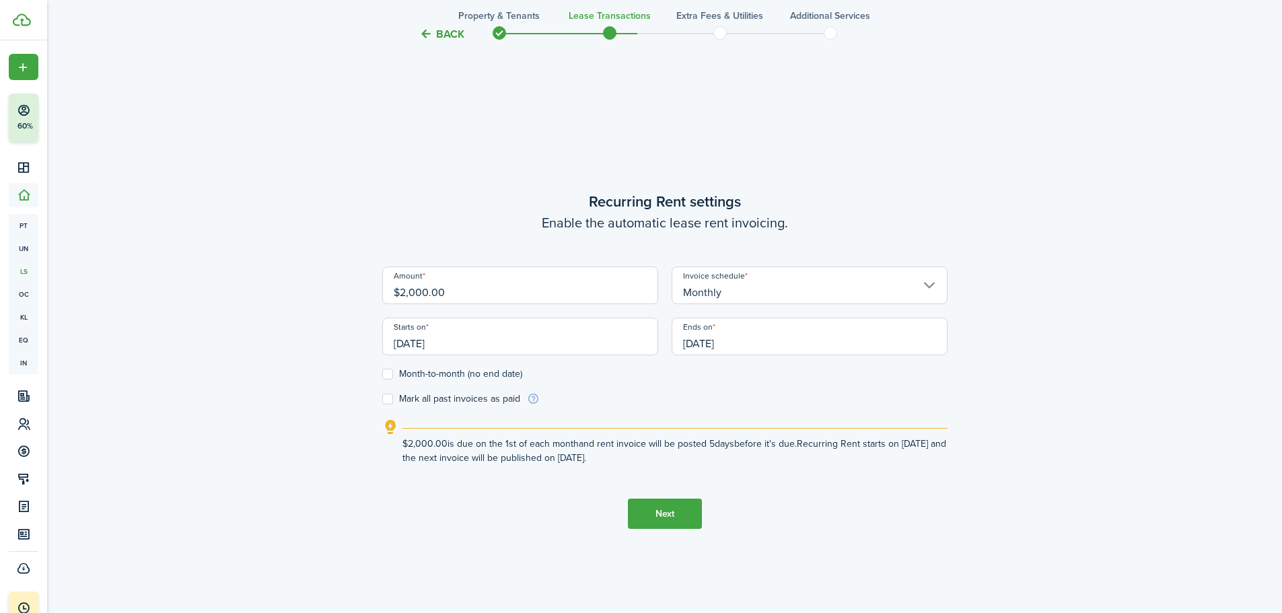
click at [758, 344] on input "[DATE]" at bounding box center [809, 337] width 276 height 38
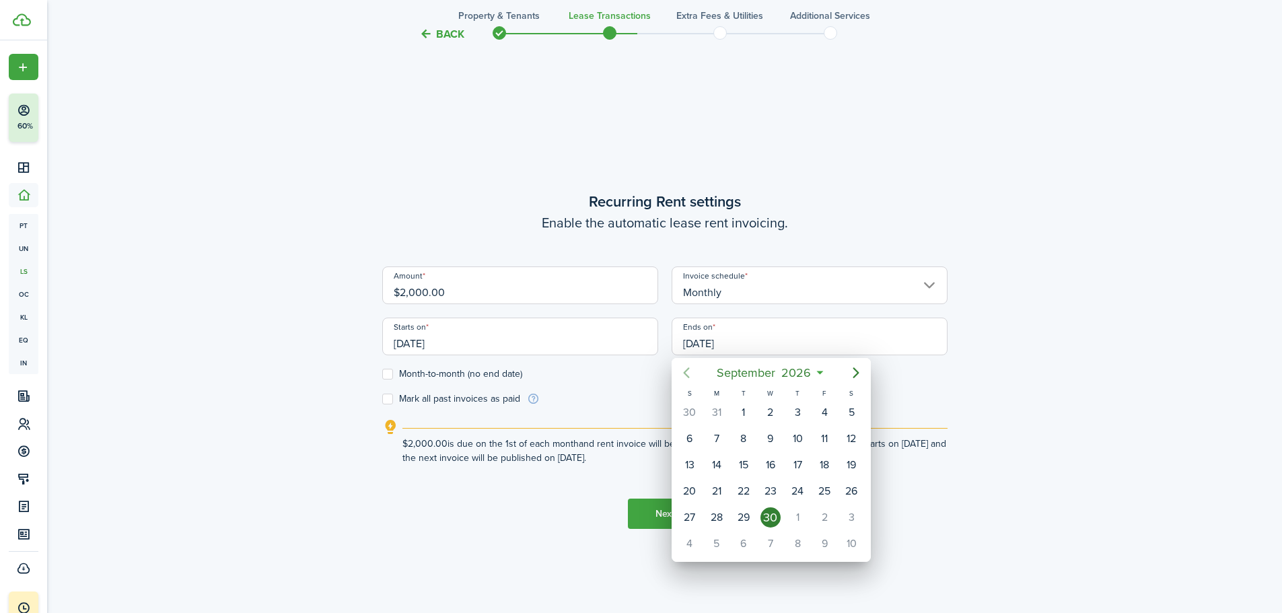
click at [694, 375] on icon "Previous page" at bounding box center [686, 373] width 16 height 16
click at [721, 552] on div "31" at bounding box center [716, 544] width 20 height 20
type input "[DATE]"
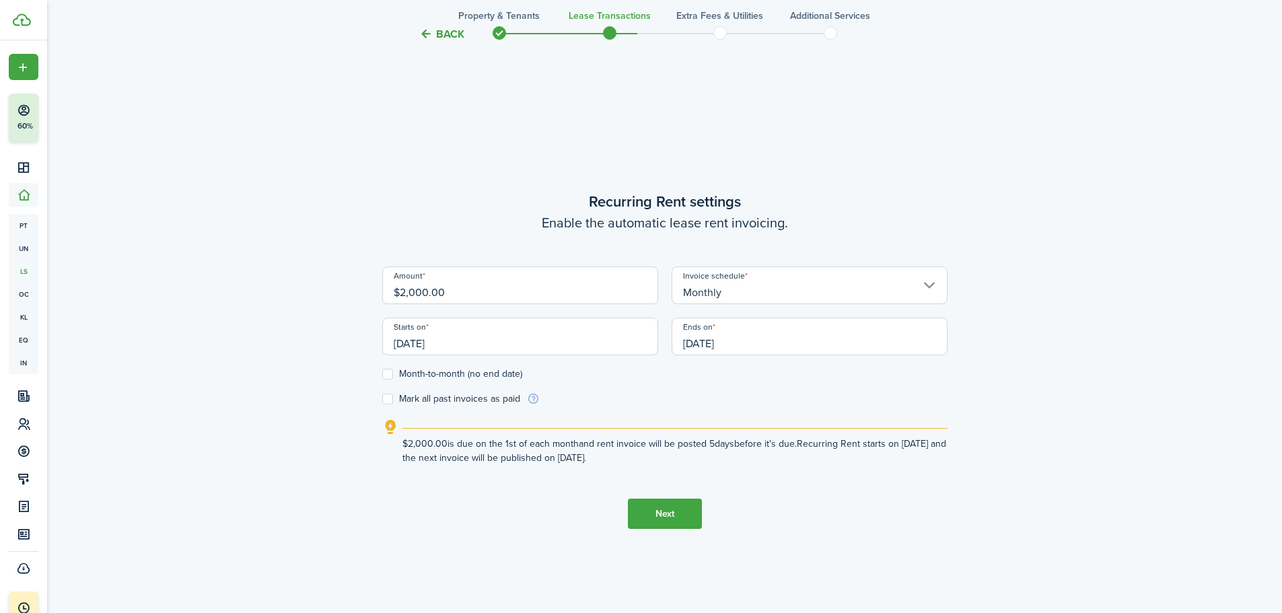
click at [1013, 387] on div "Back Property & Tenants Lease Transactions Extra fees & Utilities Additional Se…" at bounding box center [664, 95] width 780 height 1142
click at [659, 506] on button "Next" at bounding box center [665, 514] width 74 height 30
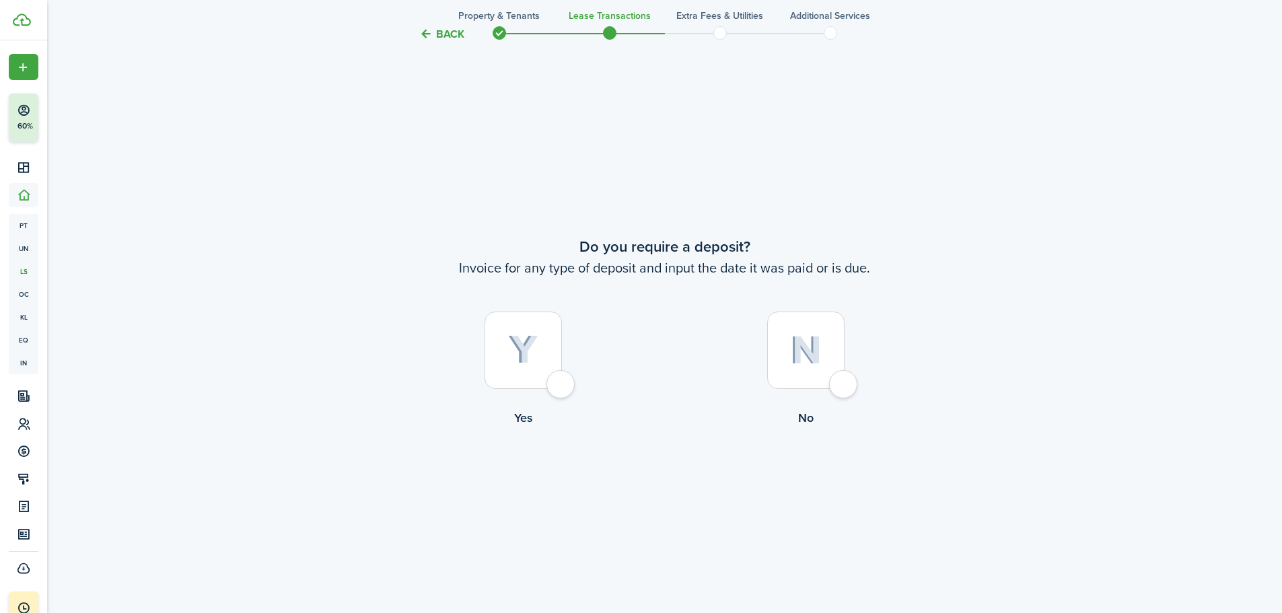
scroll to position [1136, 0]
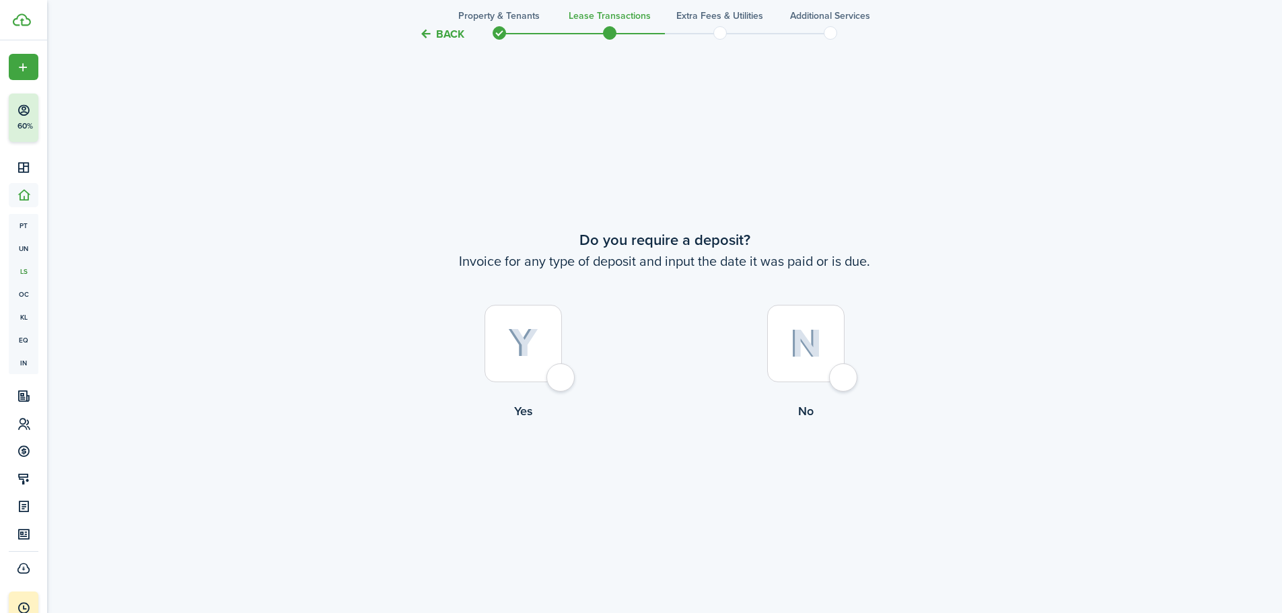
click at [542, 380] on div at bounding box center [522, 343] width 77 height 77
radio input "true"
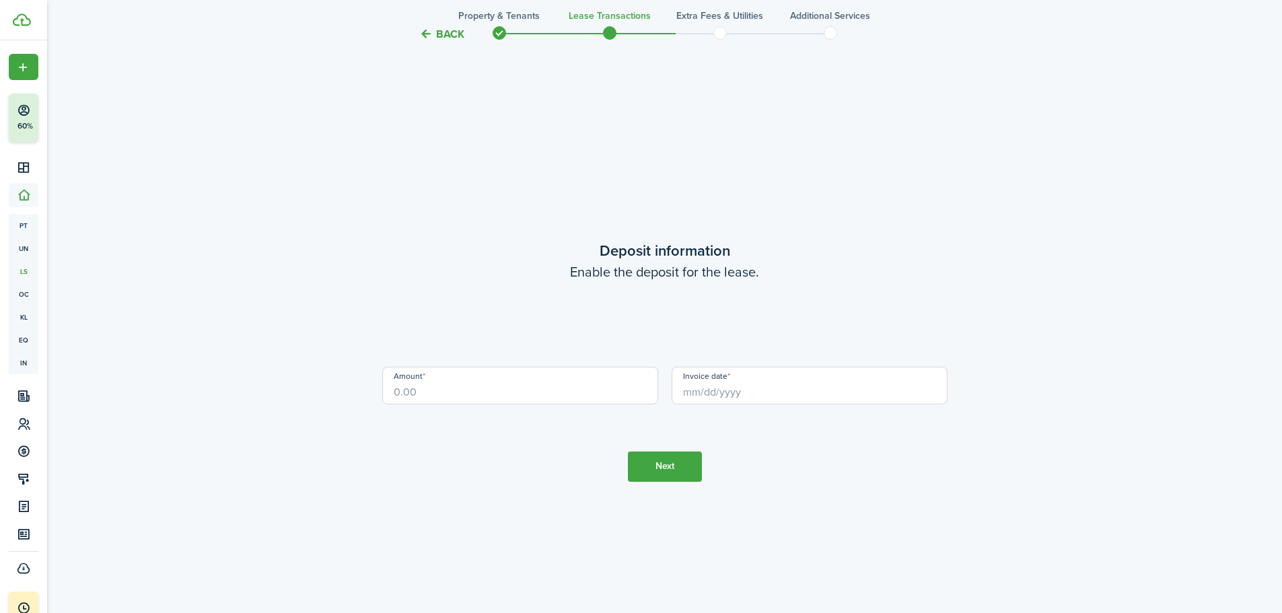
scroll to position [1749, 0]
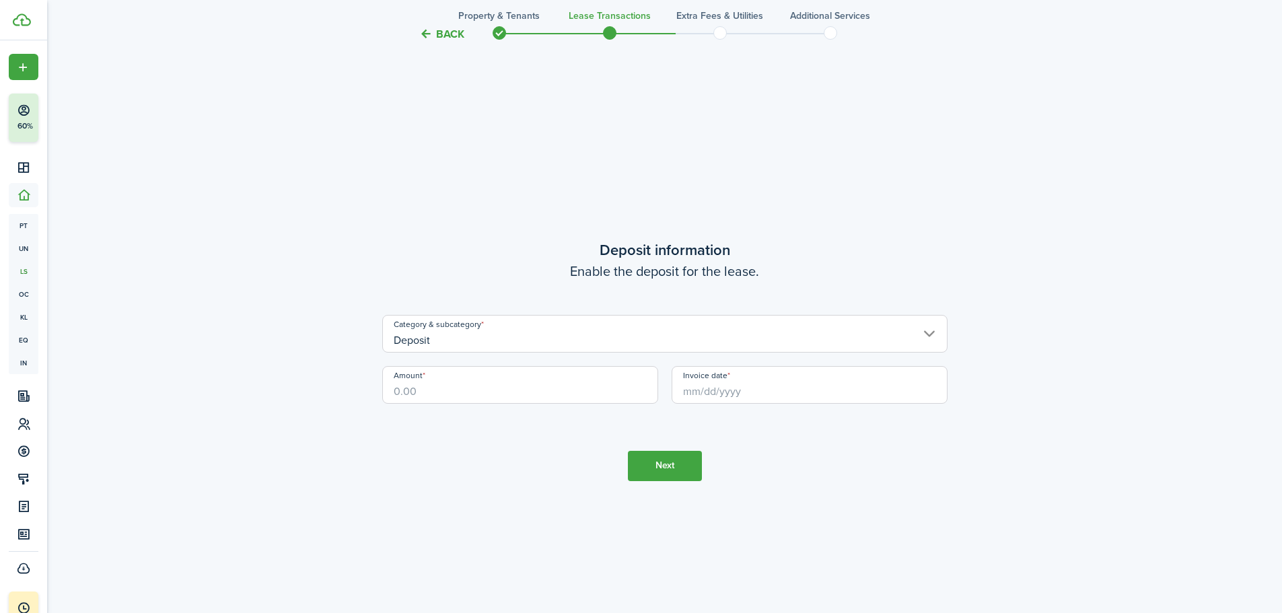
click at [526, 394] on input "Amount" at bounding box center [520, 385] width 276 height 38
click at [770, 389] on input "Invoice date" at bounding box center [809, 385] width 276 height 38
type input "$2,000.00"
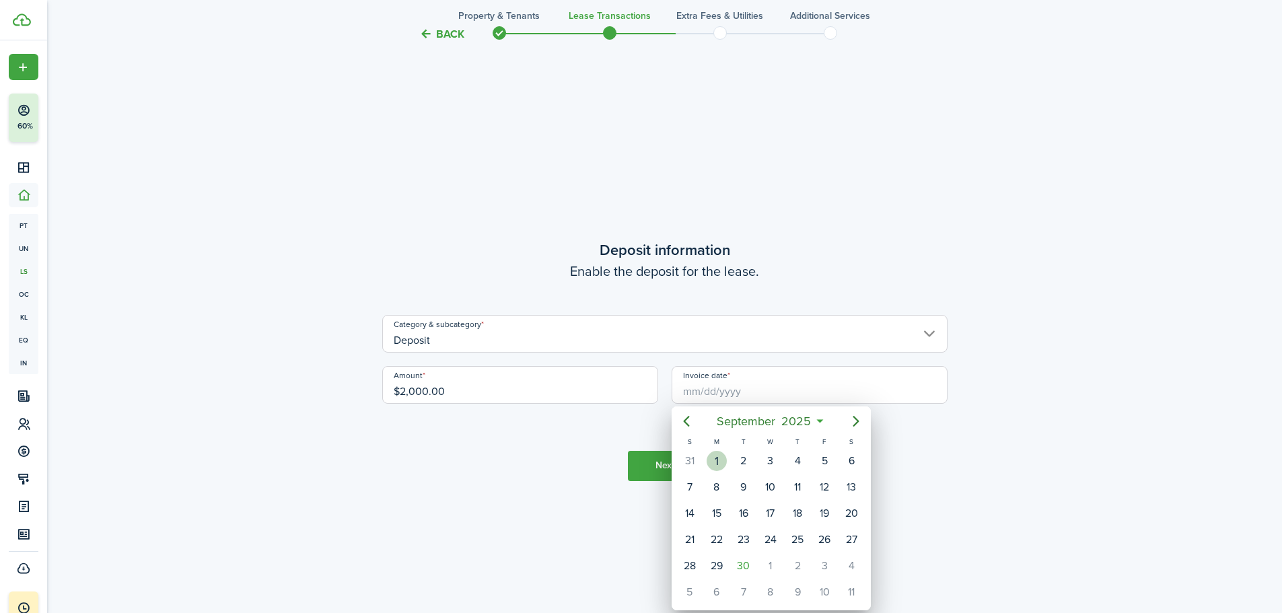
click at [719, 460] on div "1" at bounding box center [716, 461] width 20 height 20
type input "[DATE]"
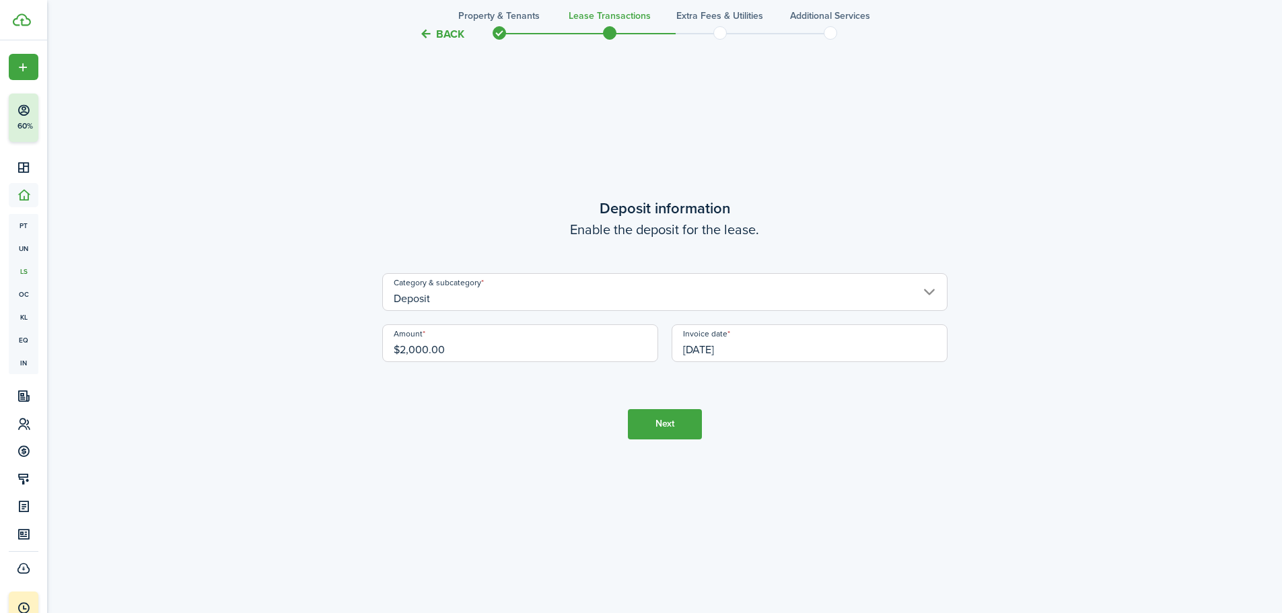
scroll to position [1839, 0]
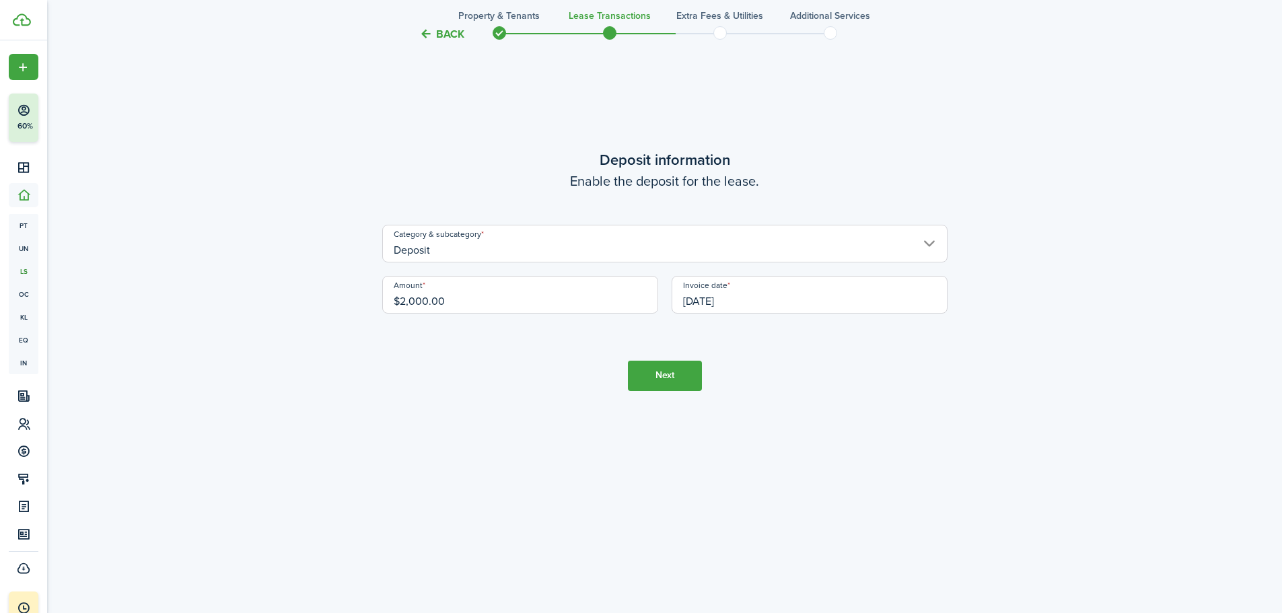
click at [657, 383] on button "Next" at bounding box center [665, 376] width 74 height 30
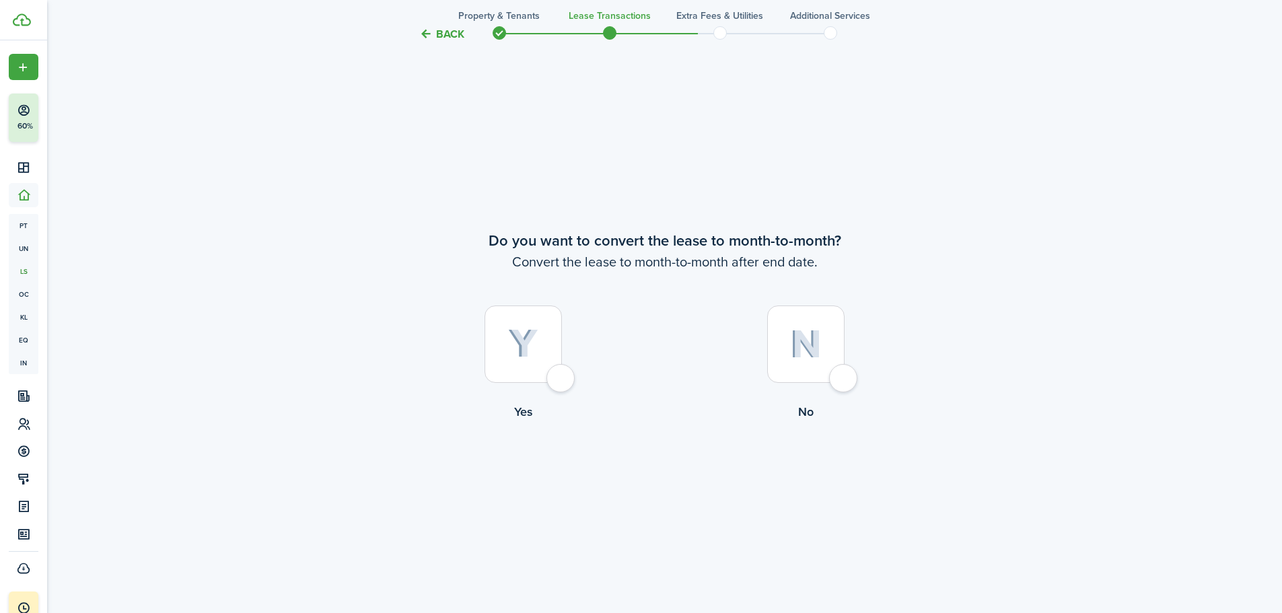
scroll to position [2361, 0]
click at [840, 372] on div at bounding box center [805, 343] width 77 height 77
radio input "true"
click at [670, 472] on button "Continue" at bounding box center [665, 475] width 74 height 30
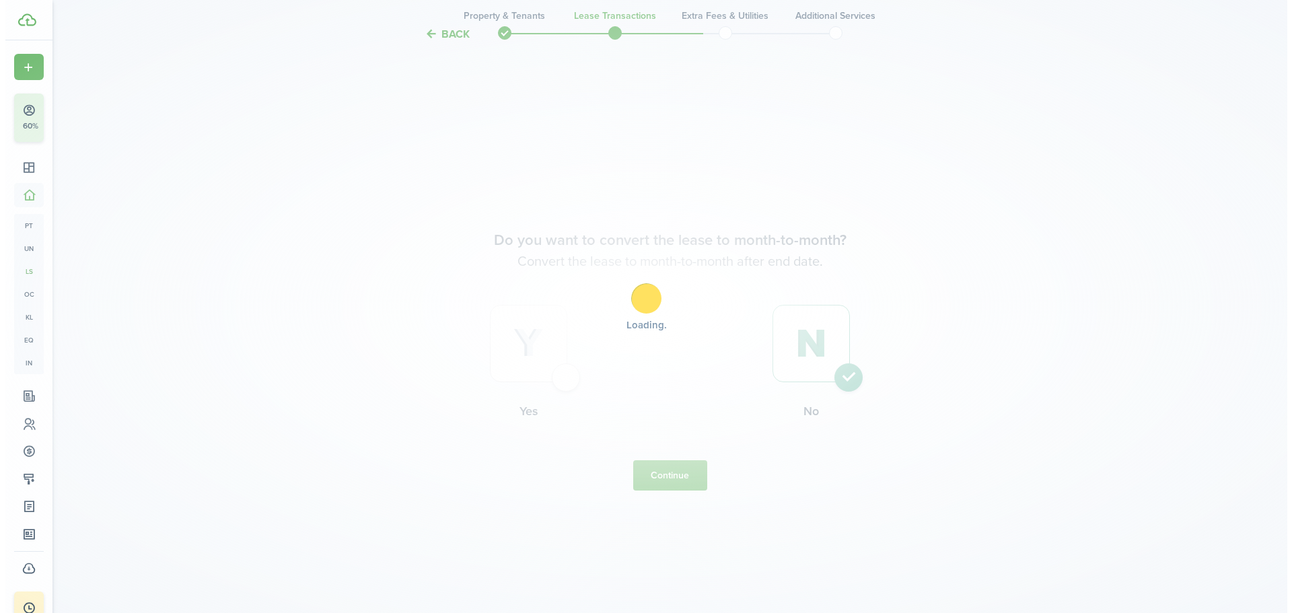
scroll to position [0, 0]
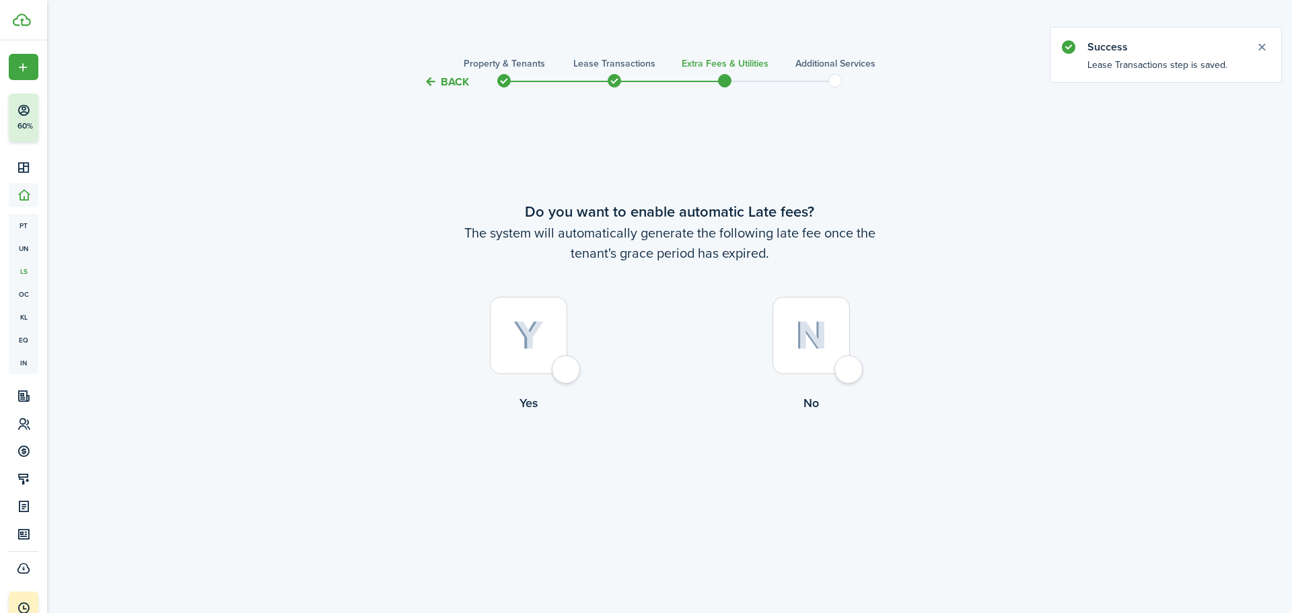
click at [554, 353] on div at bounding box center [528, 335] width 77 height 77
radio input "true"
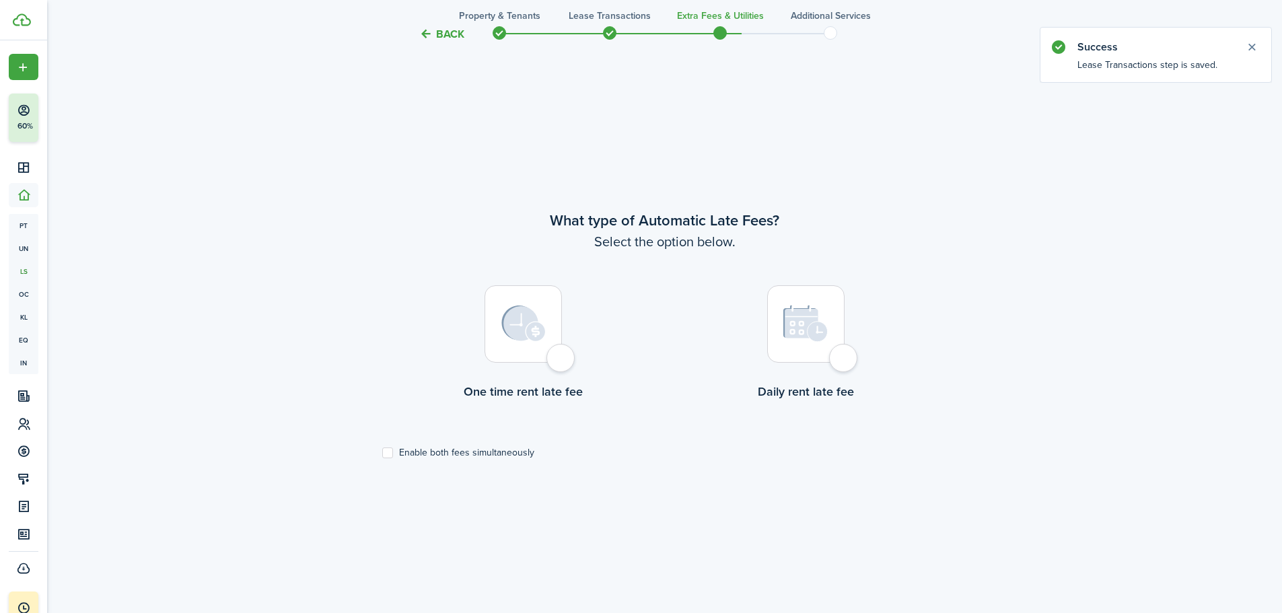
scroll to position [523, 0]
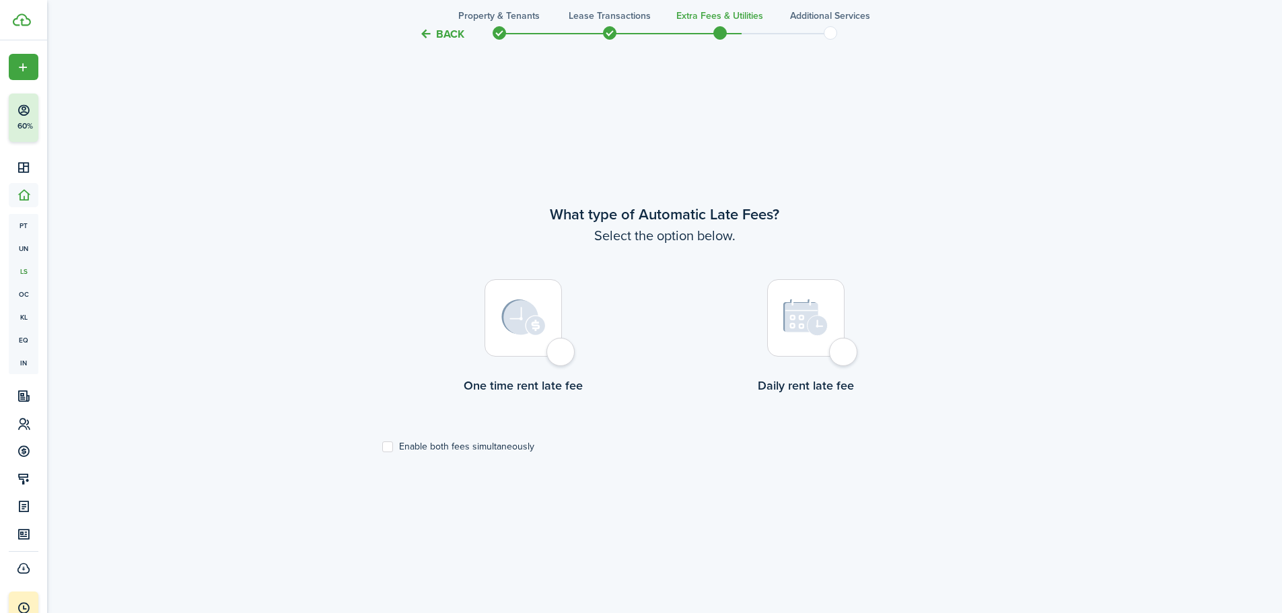
click at [540, 343] on div at bounding box center [522, 317] width 77 height 77
radio input "true"
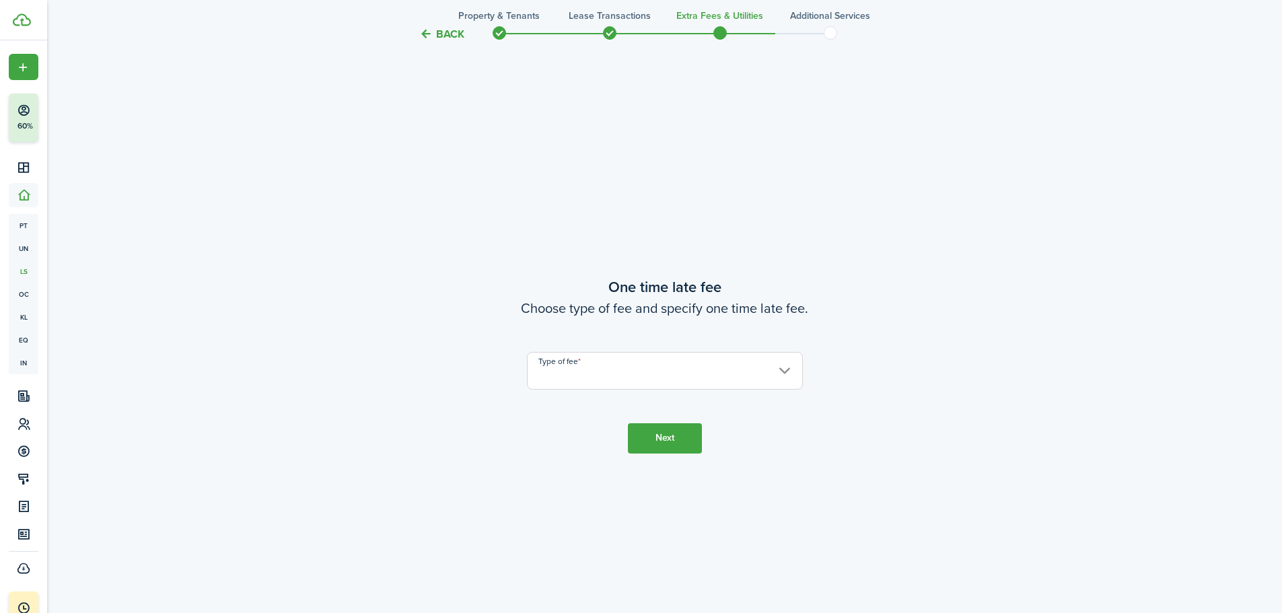
scroll to position [1136, 0]
click at [688, 367] on input "Type of fee" at bounding box center [665, 366] width 276 height 38
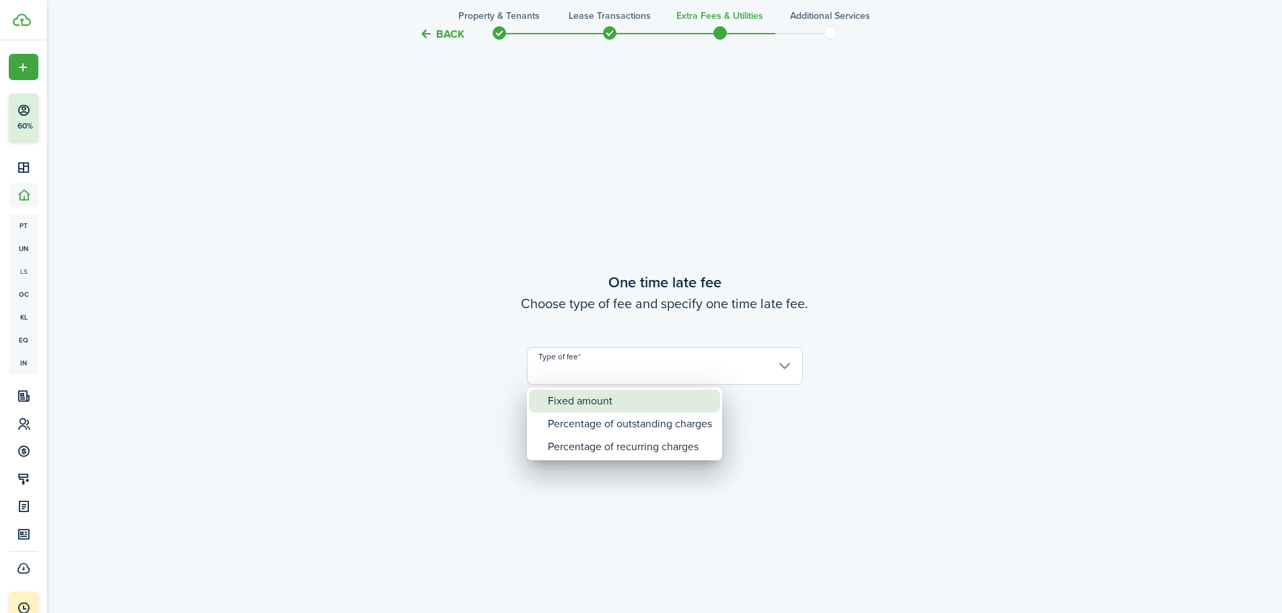
click at [618, 405] on div "Fixed amount" at bounding box center [630, 401] width 164 height 23
type input "Fixed amount"
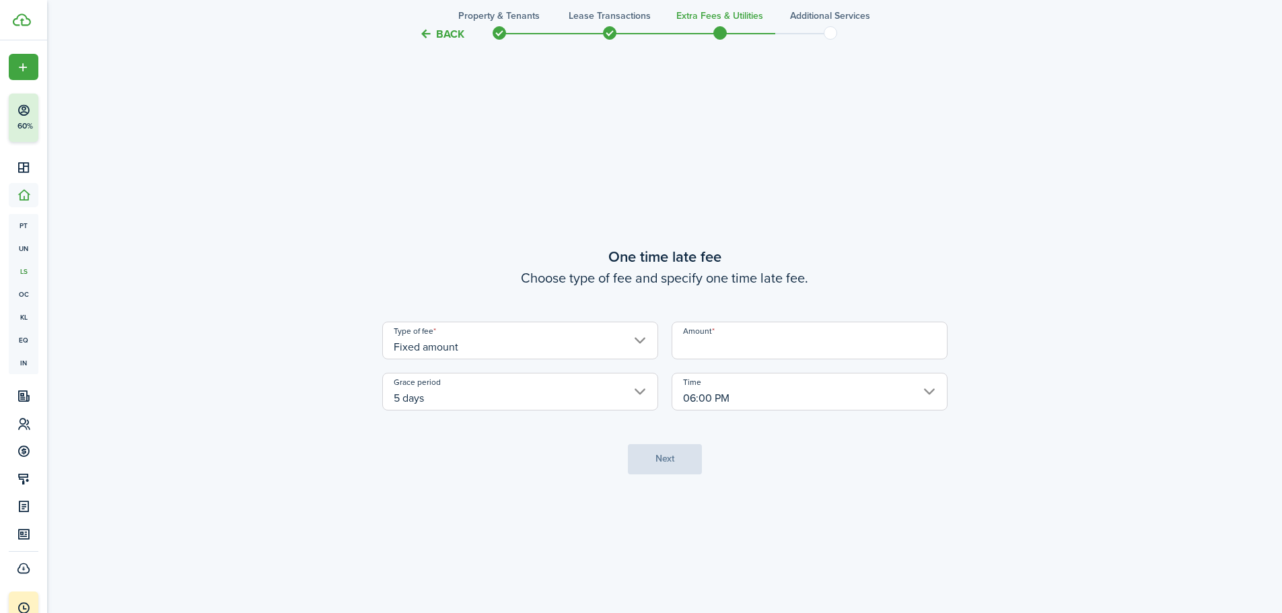
click at [739, 340] on input "Amount" at bounding box center [809, 341] width 276 height 38
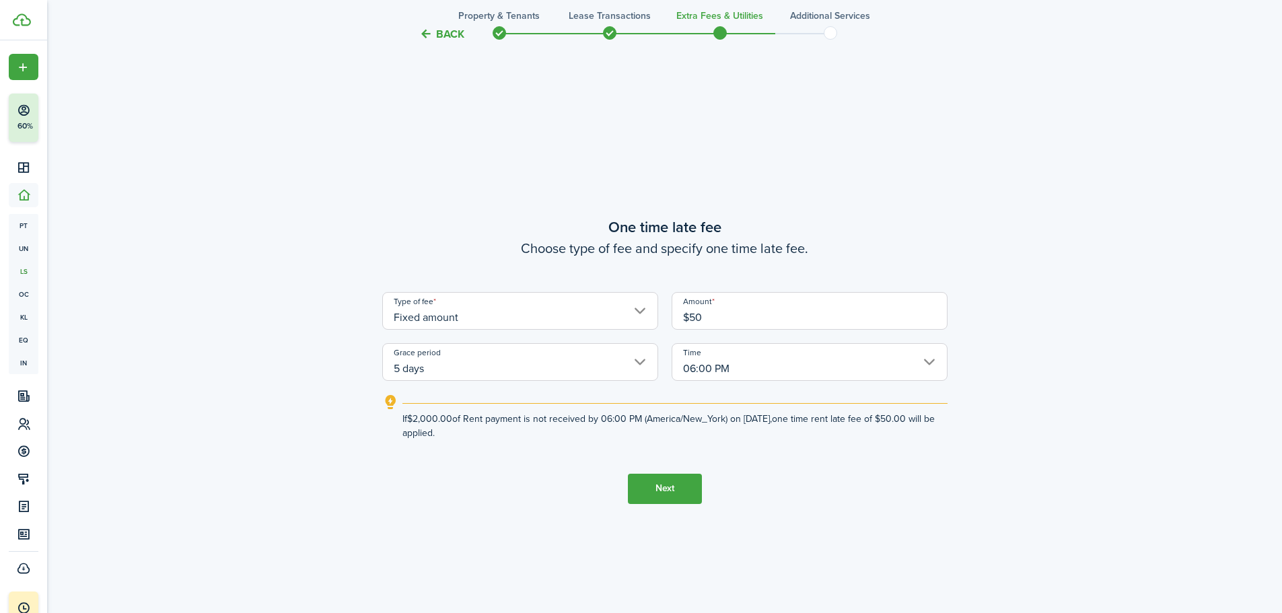
type input "$50.00"
click at [696, 484] on button "Next" at bounding box center [665, 489] width 74 height 30
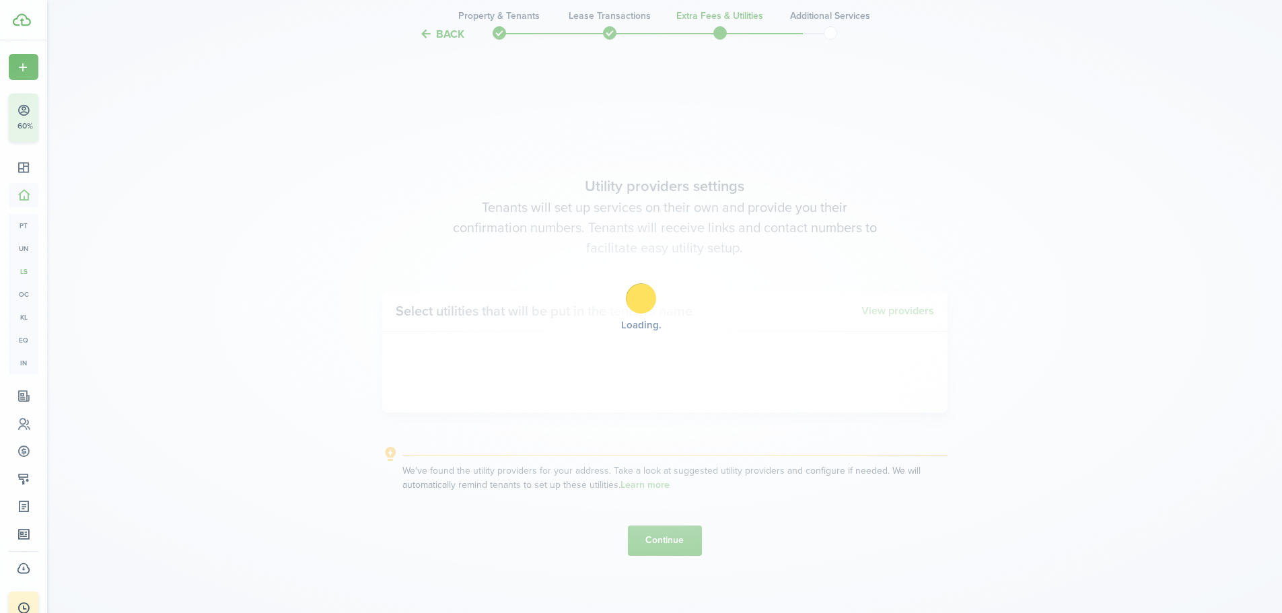
scroll to position [1749, 0]
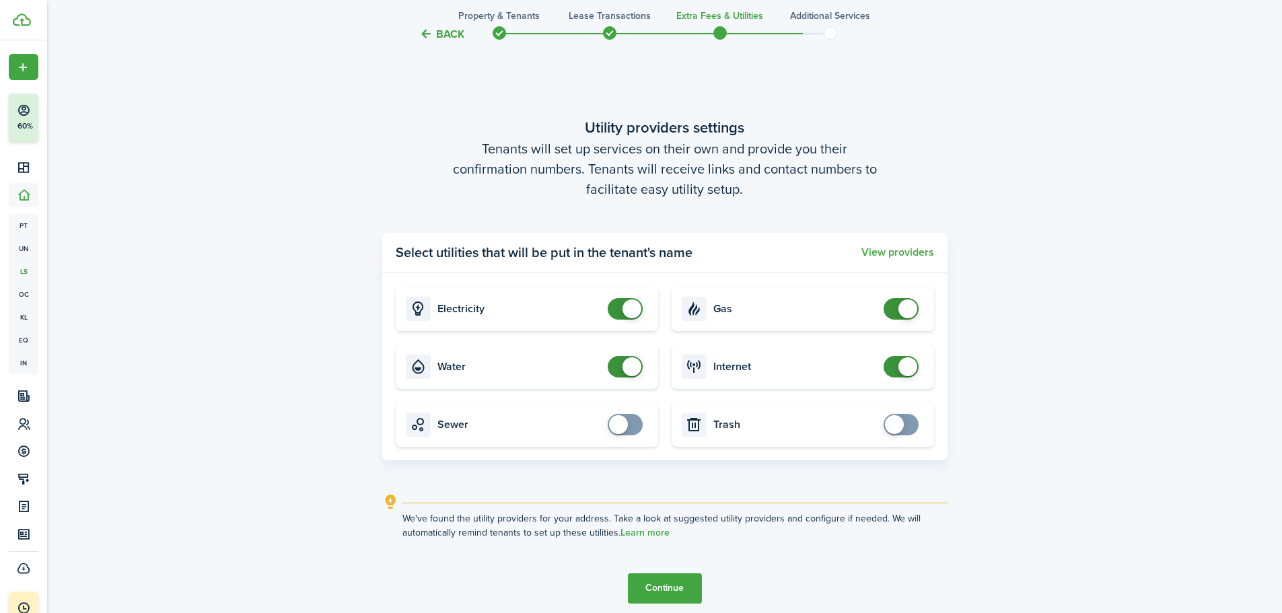
click at [668, 589] on button "Continue" at bounding box center [665, 588] width 74 height 30
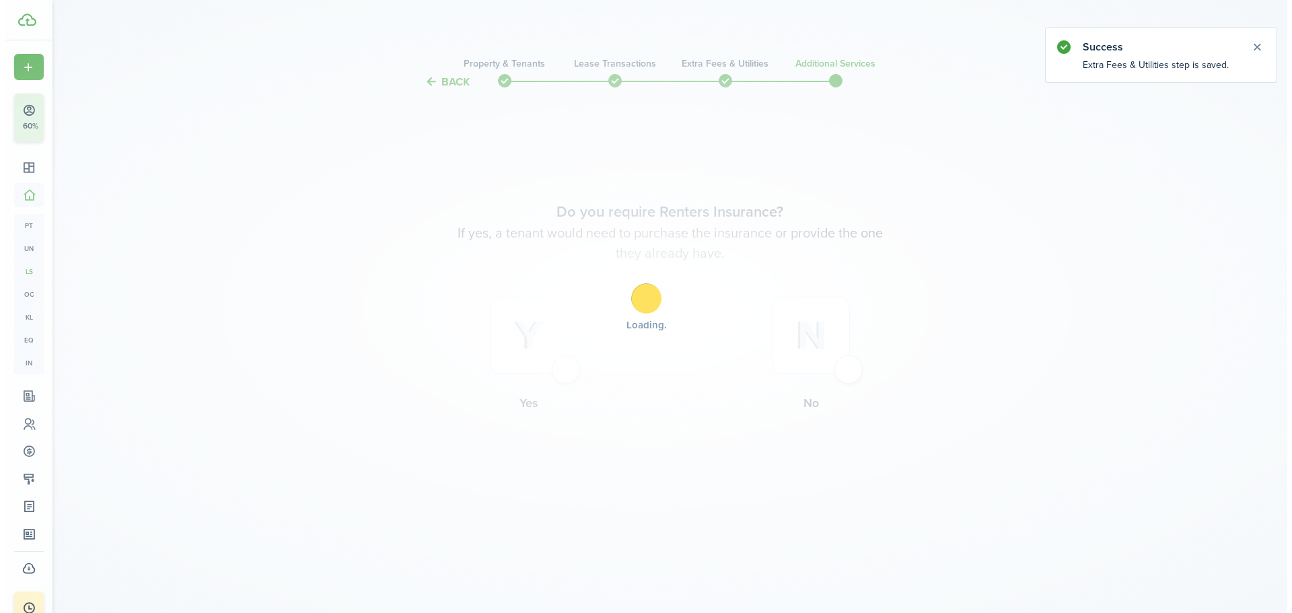
scroll to position [0, 0]
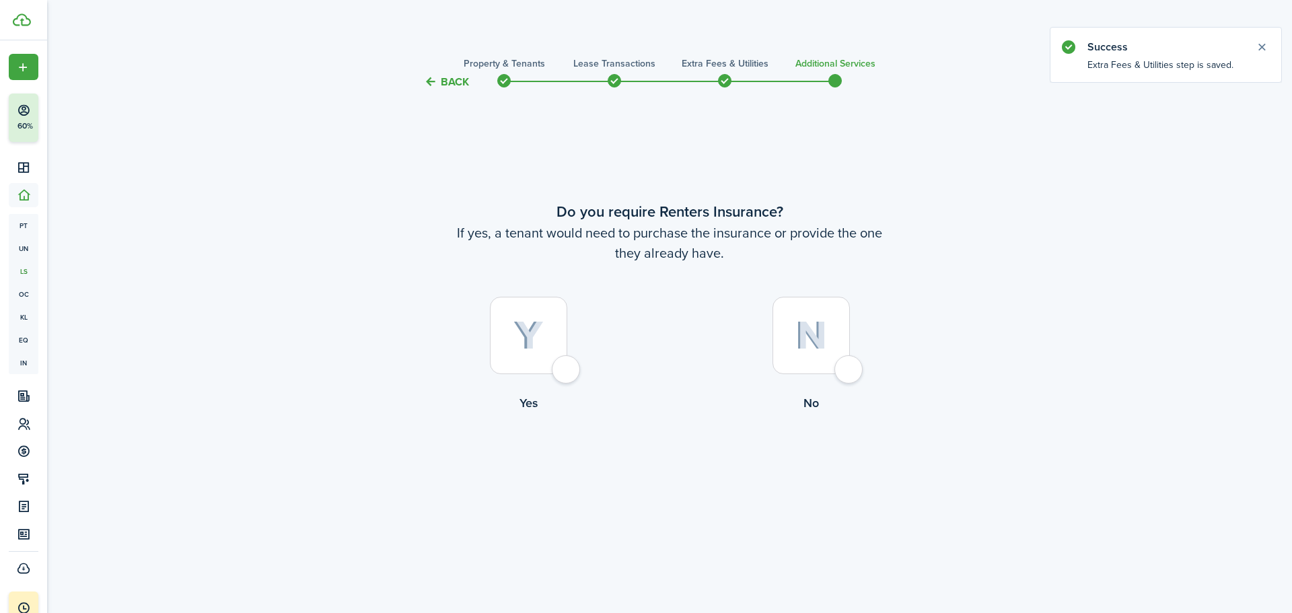
click at [579, 355] on label "Yes" at bounding box center [528, 358] width 283 height 122
radio input "true"
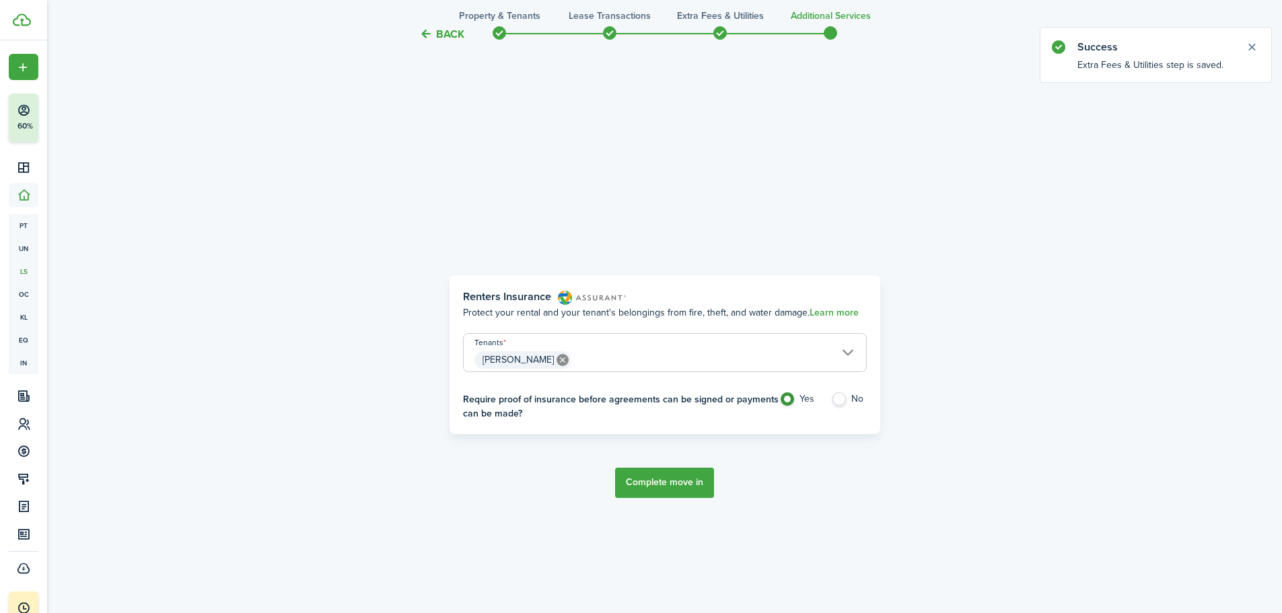
scroll to position [523, 0]
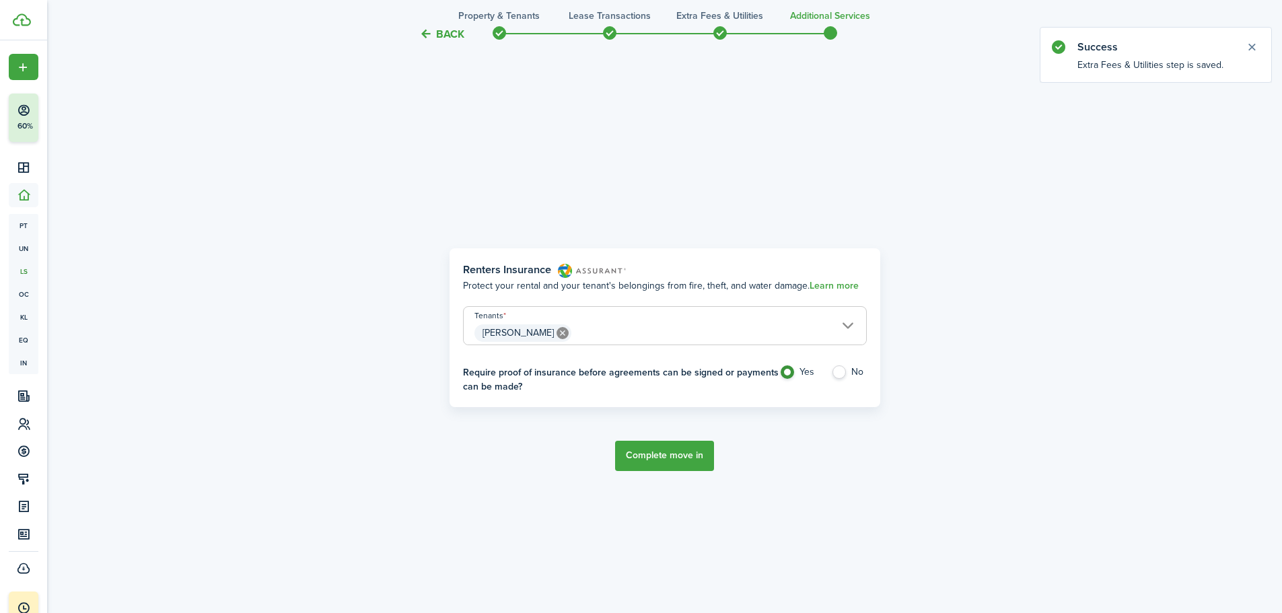
click at [664, 444] on button "Complete move in" at bounding box center [664, 456] width 99 height 30
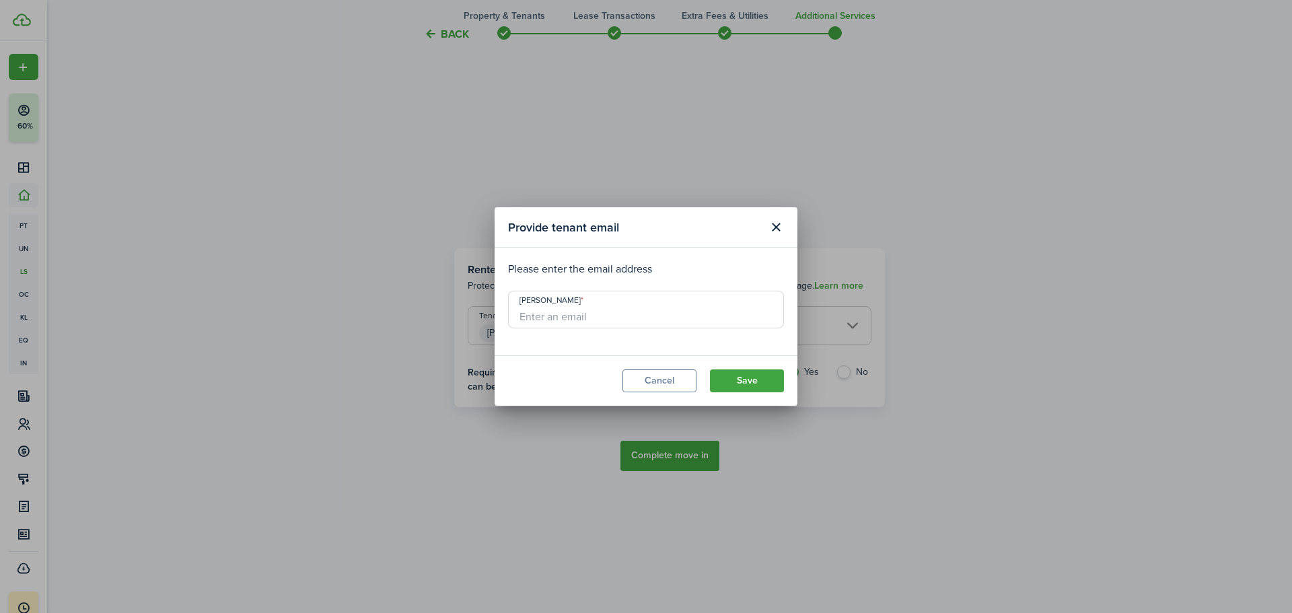
click at [631, 317] on input "[PERSON_NAME]" at bounding box center [646, 310] width 276 height 38
drag, startPoint x: 550, startPoint y: 318, endPoint x: 418, endPoint y: 289, distance: 135.1
click at [418, 289] on div "Provide tenant email Please enter the email address [PERSON_NAME] [EMAIL_ADDRES…" at bounding box center [646, 306] width 1292 height 613
type input "[PERSON_NAME][EMAIL_ADDRESS][DOMAIN_NAME]"
click at [751, 379] on button "Save" at bounding box center [747, 380] width 74 height 23
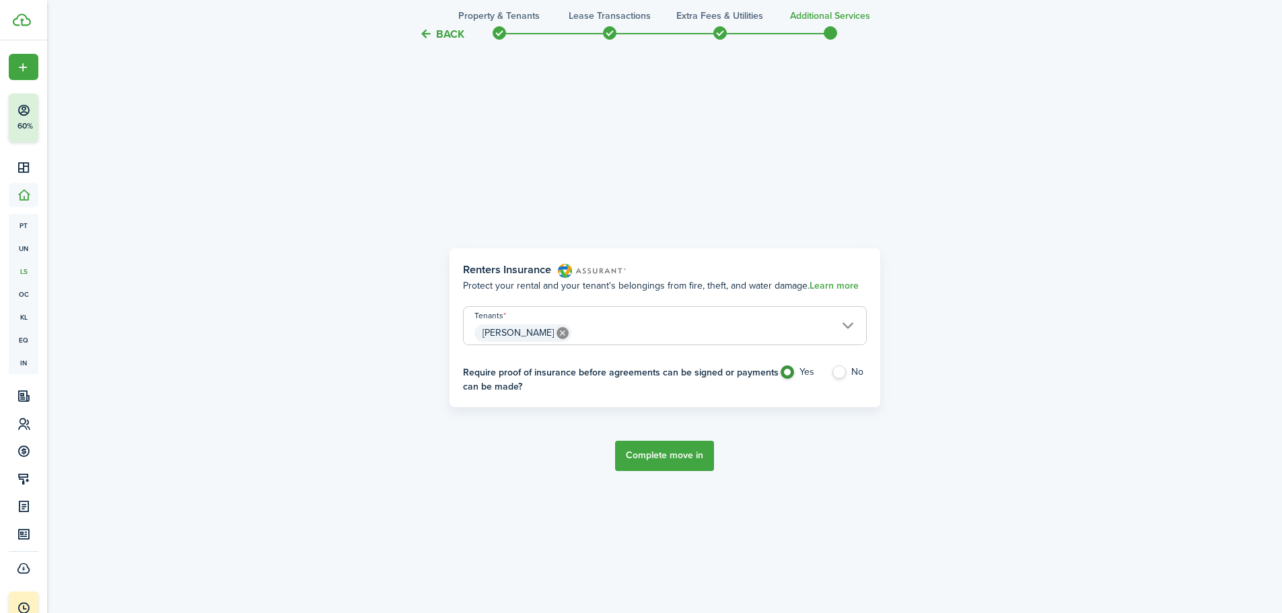
click at [663, 447] on button "Complete move in" at bounding box center [664, 456] width 99 height 30
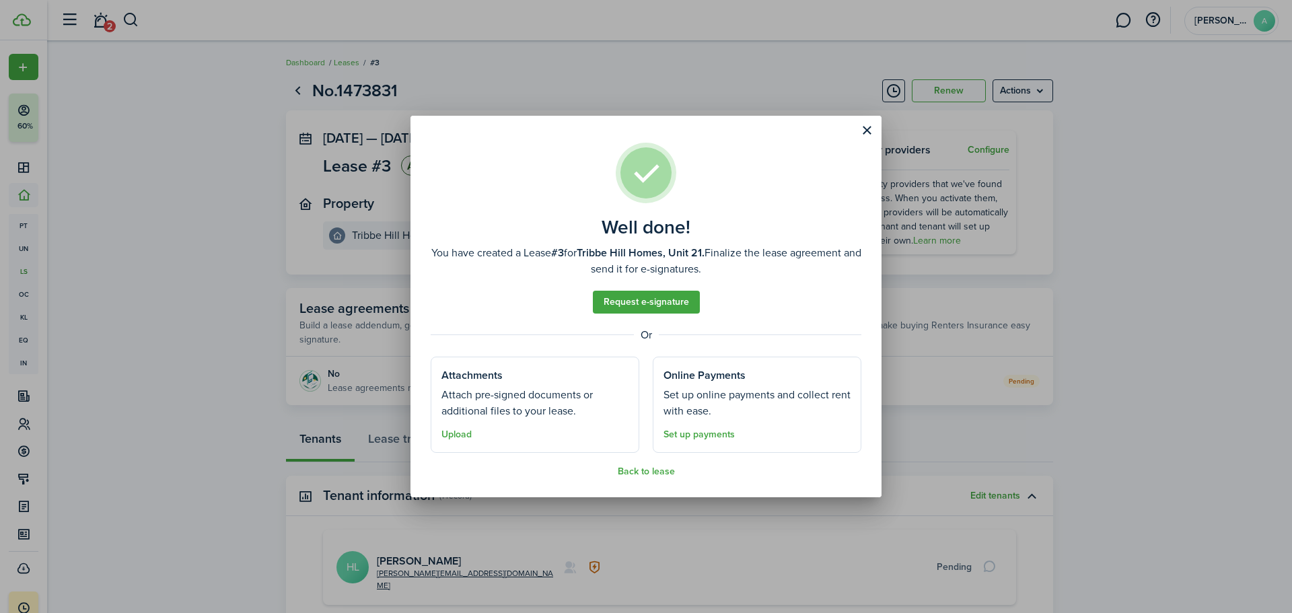
click at [865, 139] on button "Close modal" at bounding box center [866, 130] width 23 height 23
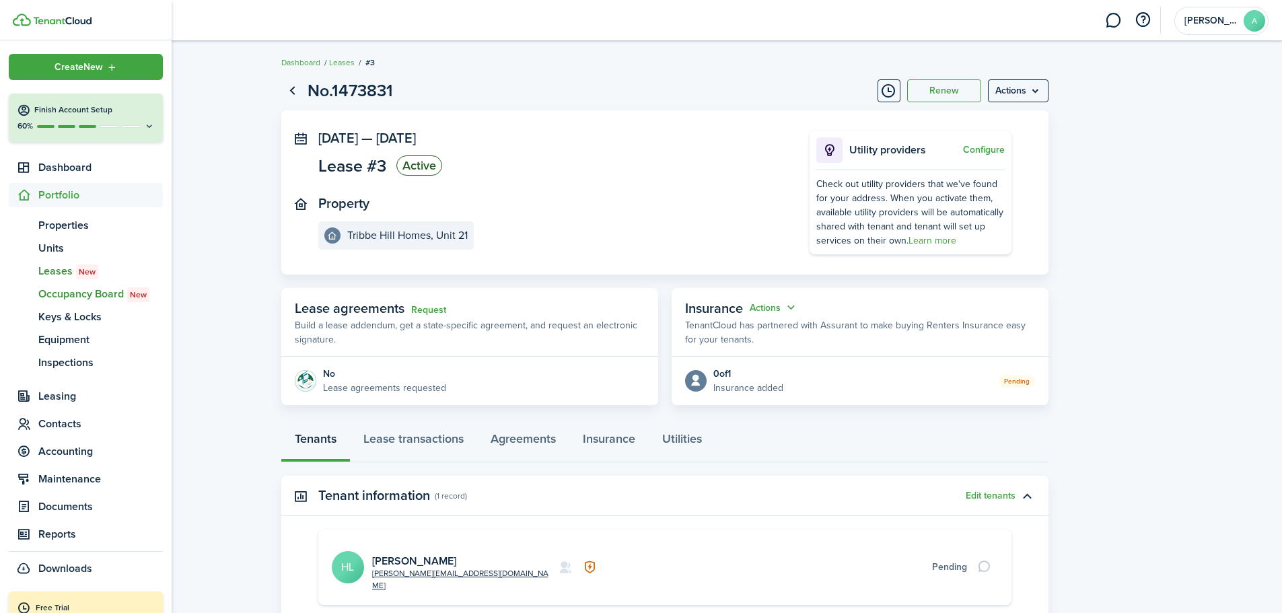
click at [89, 293] on span "Occupancy Board New" at bounding box center [100, 294] width 124 height 16
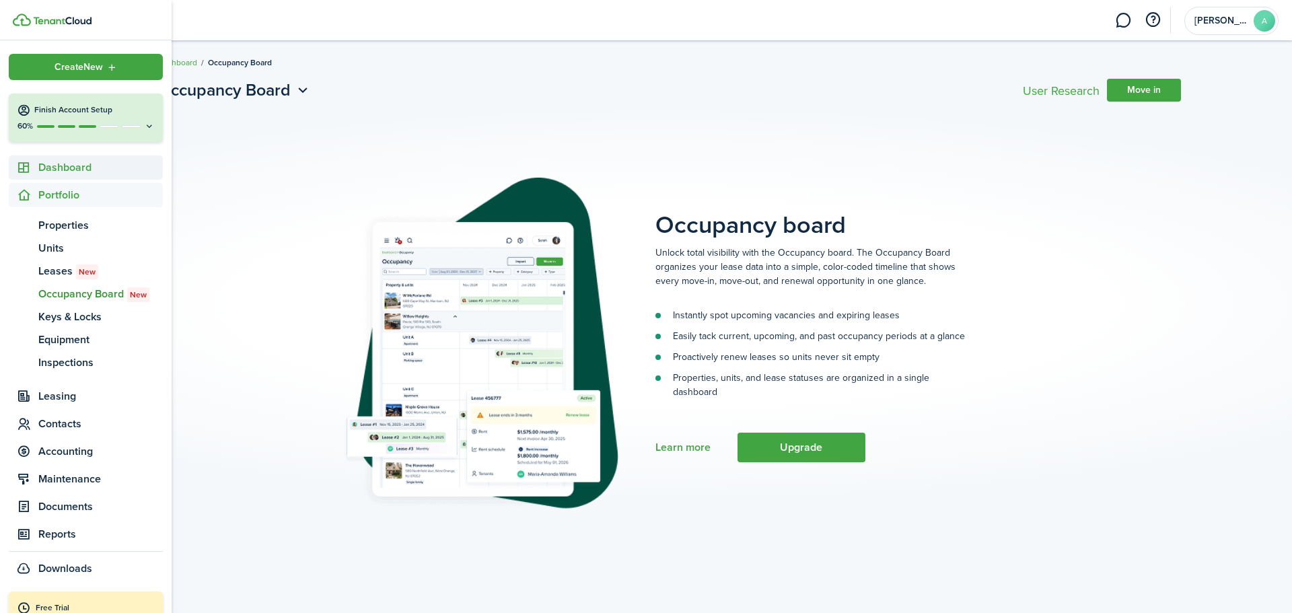
click at [71, 164] on span "Dashboard" at bounding box center [100, 167] width 124 height 16
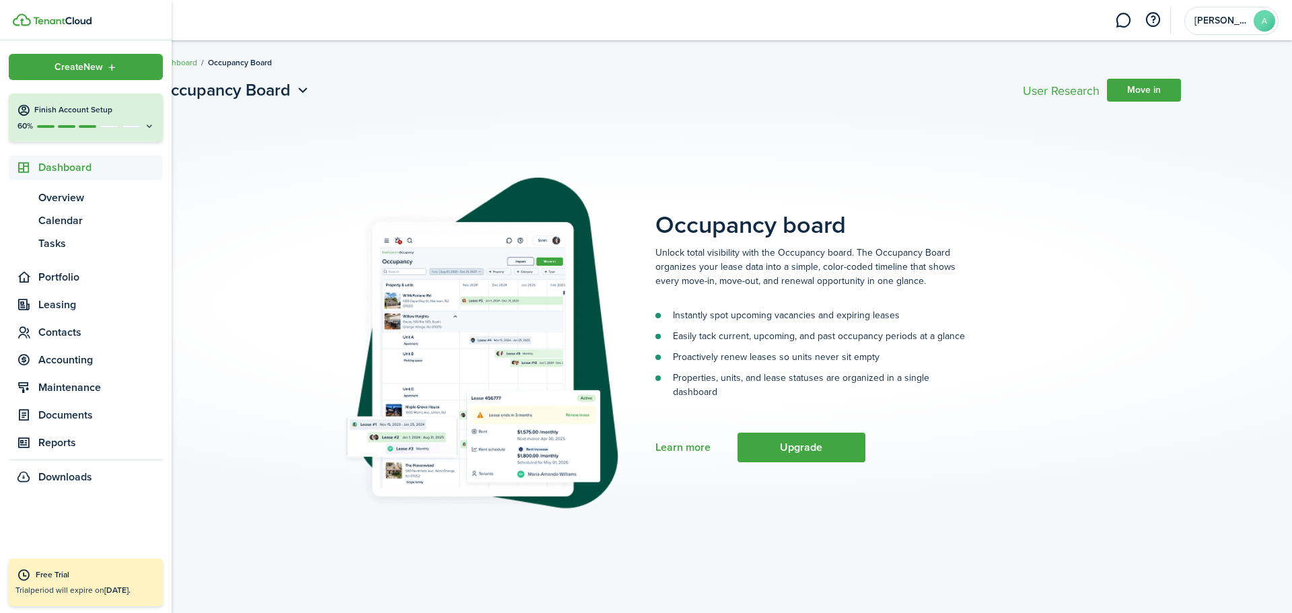
click at [58, 167] on span "Dashboard" at bounding box center [100, 167] width 124 height 16
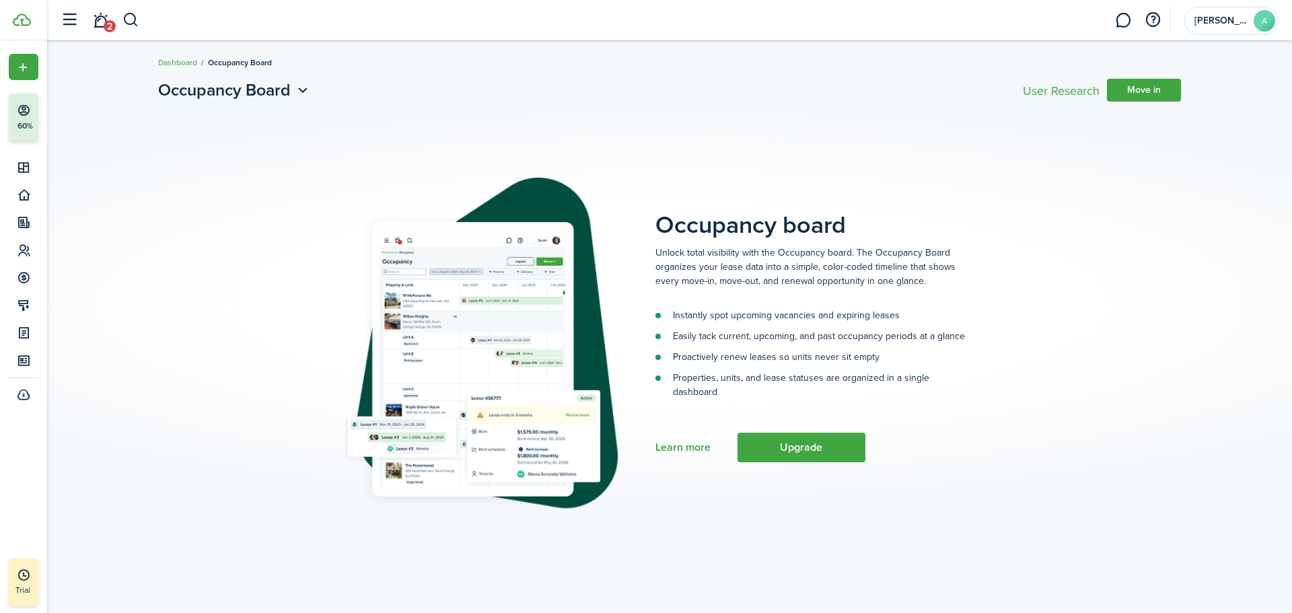
click at [177, 62] on link "Dashboard" at bounding box center [177, 63] width 39 height 12
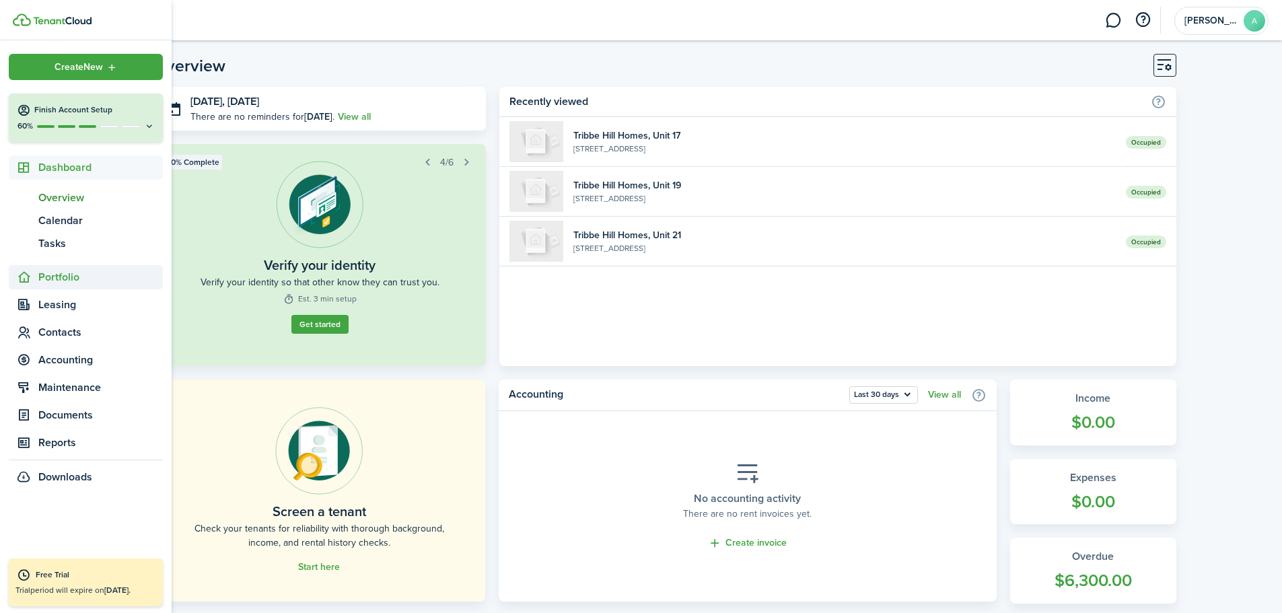
click at [63, 269] on span "Portfolio" at bounding box center [100, 277] width 124 height 16
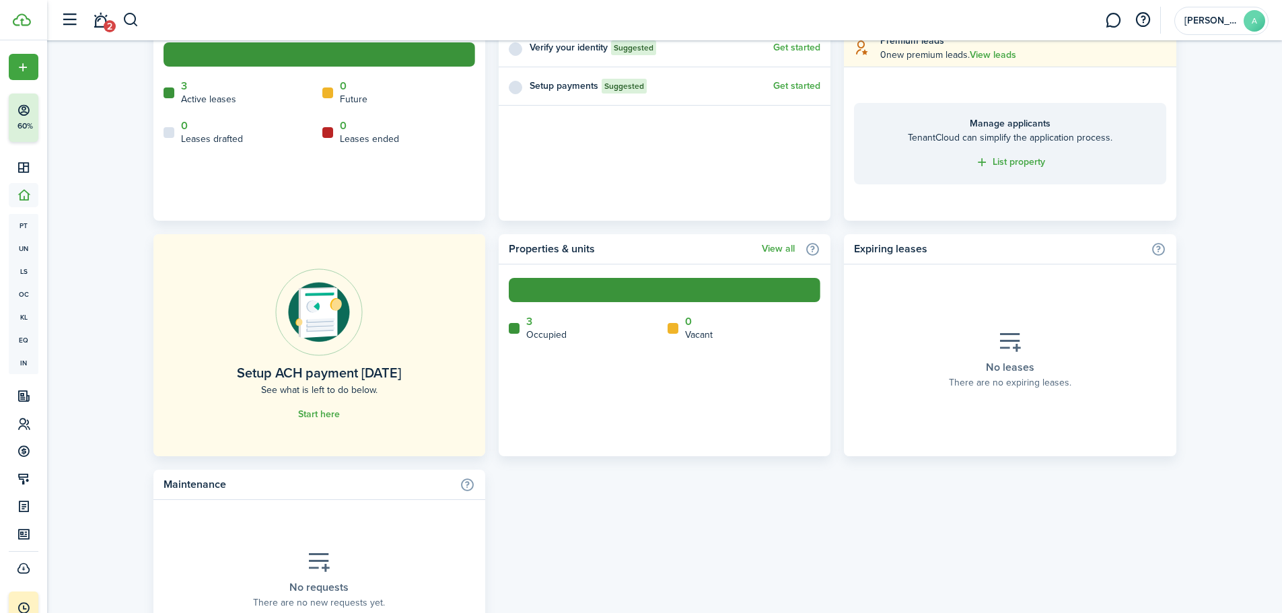
scroll to position [606, 0]
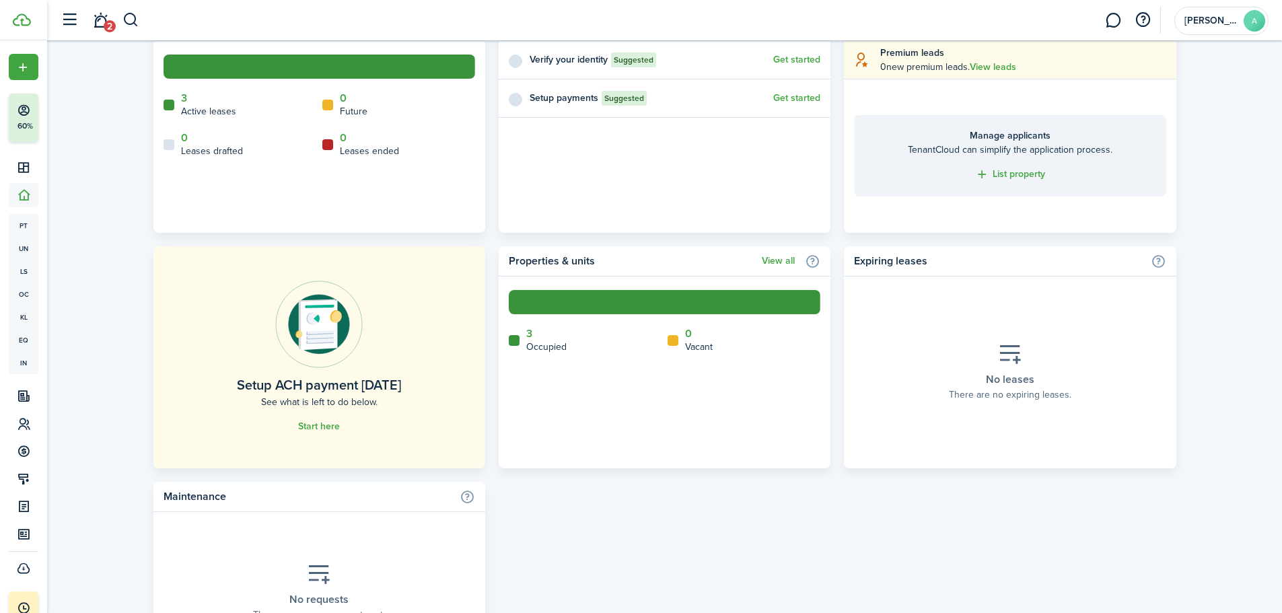
click at [324, 429] on link "Start here" at bounding box center [319, 426] width 42 height 11
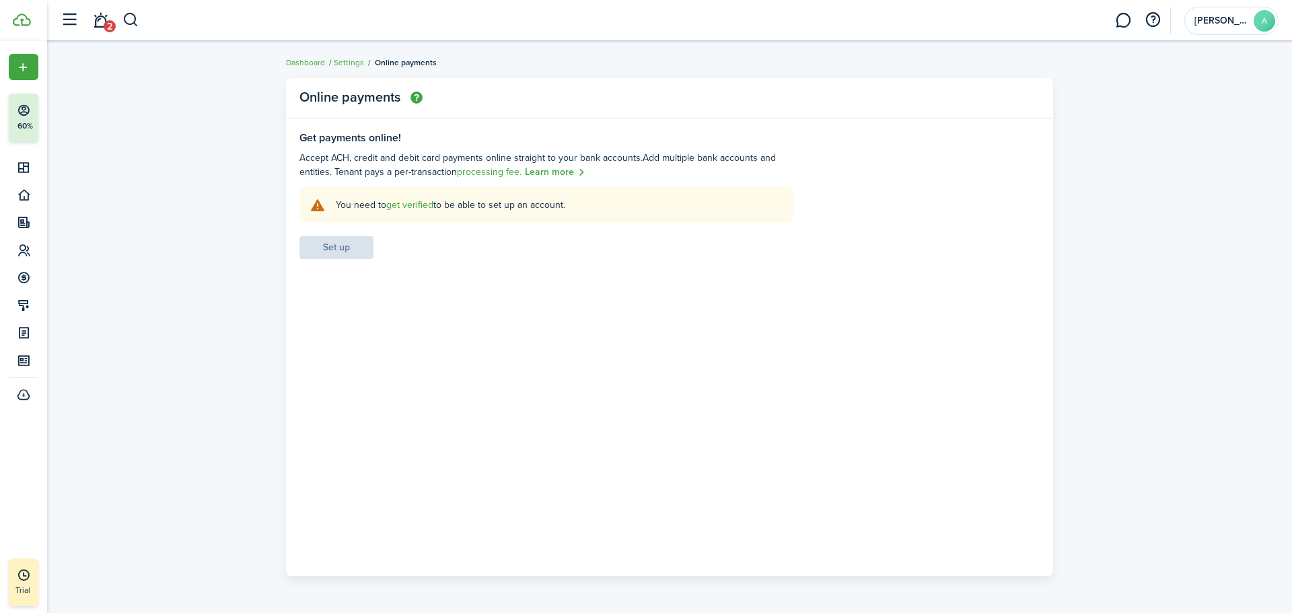
click at [402, 207] on link "get verified" at bounding box center [409, 205] width 47 height 14
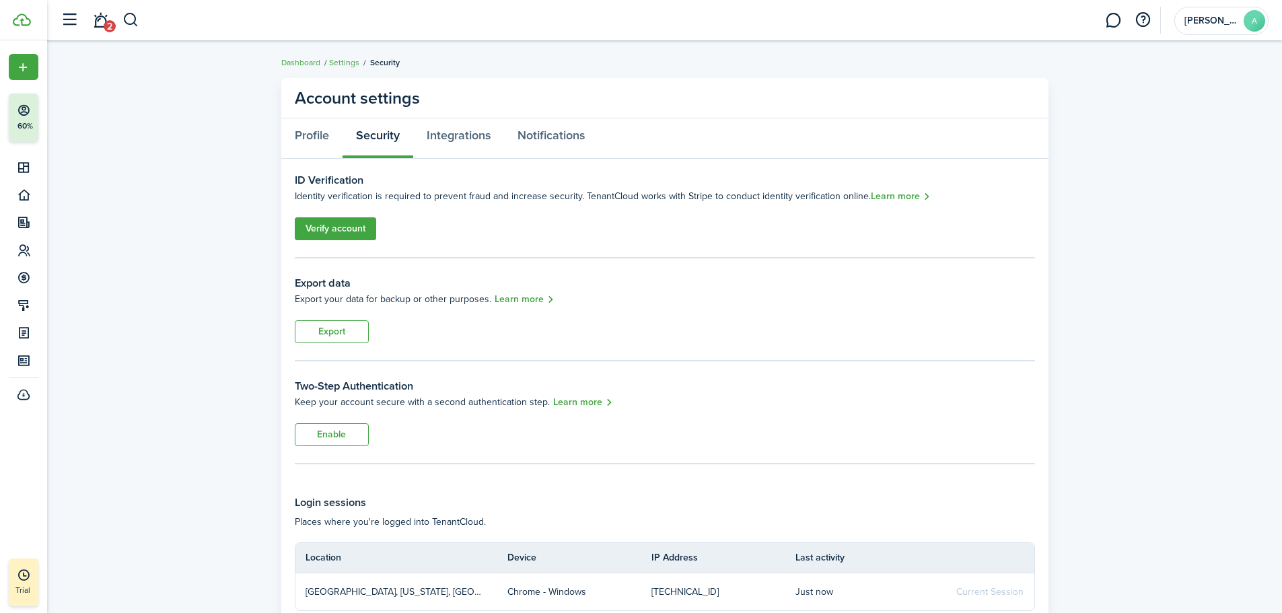
click at [346, 228] on link "Verify account" at bounding box center [335, 228] width 81 height 23
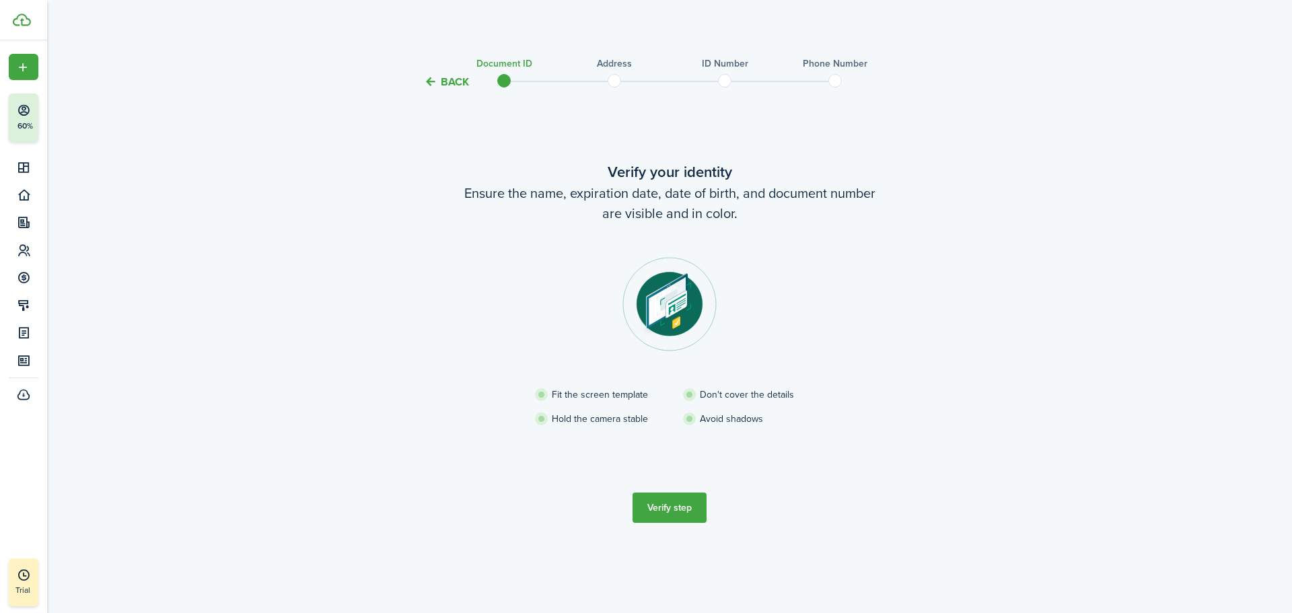
click at [670, 511] on button "Verify step" at bounding box center [669, 507] width 74 height 30
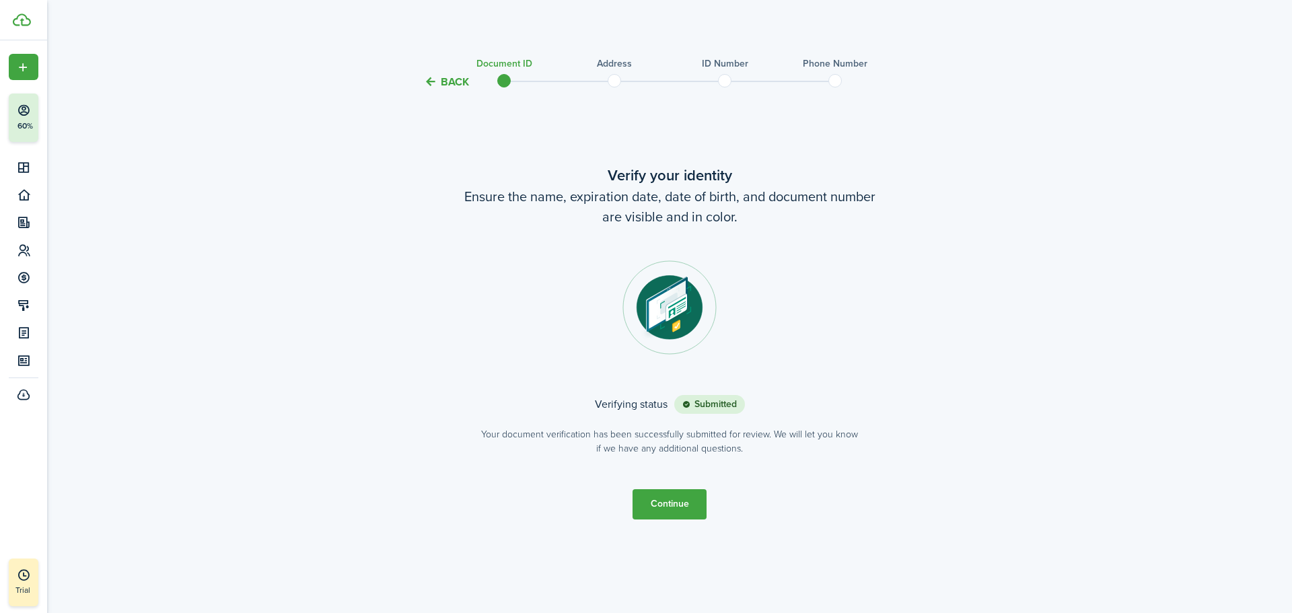
click at [679, 491] on button "Continue" at bounding box center [669, 504] width 74 height 30
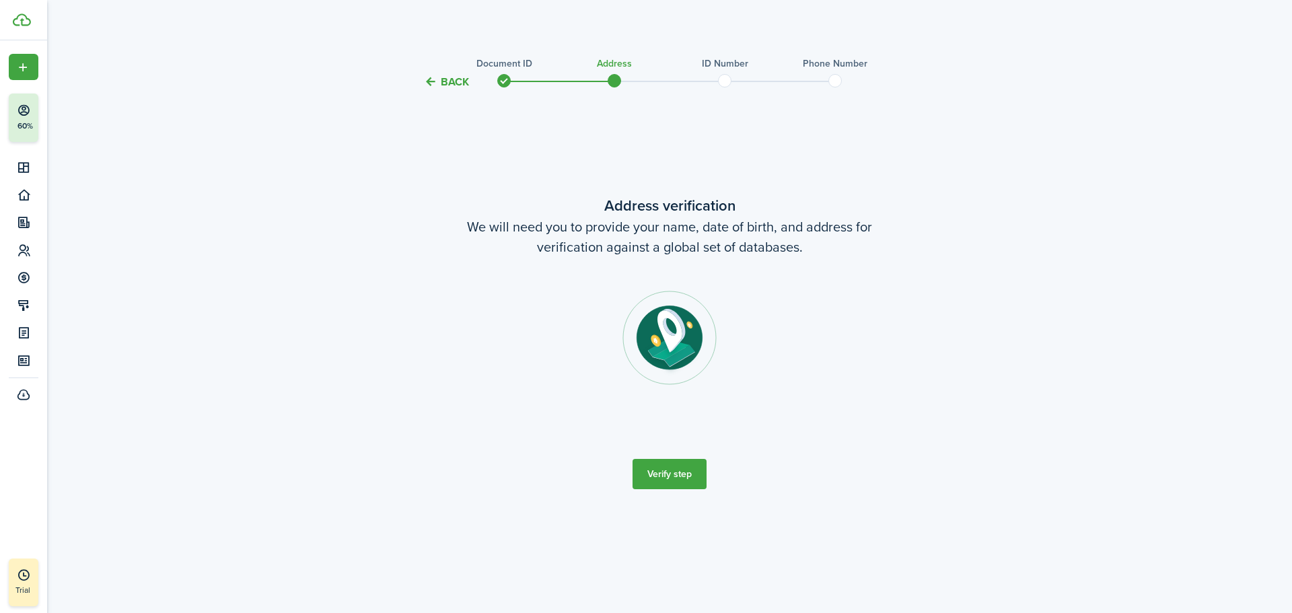
click at [679, 468] on button "Verify step" at bounding box center [669, 474] width 74 height 30
click at [666, 472] on button "Verify step" at bounding box center [669, 474] width 74 height 30
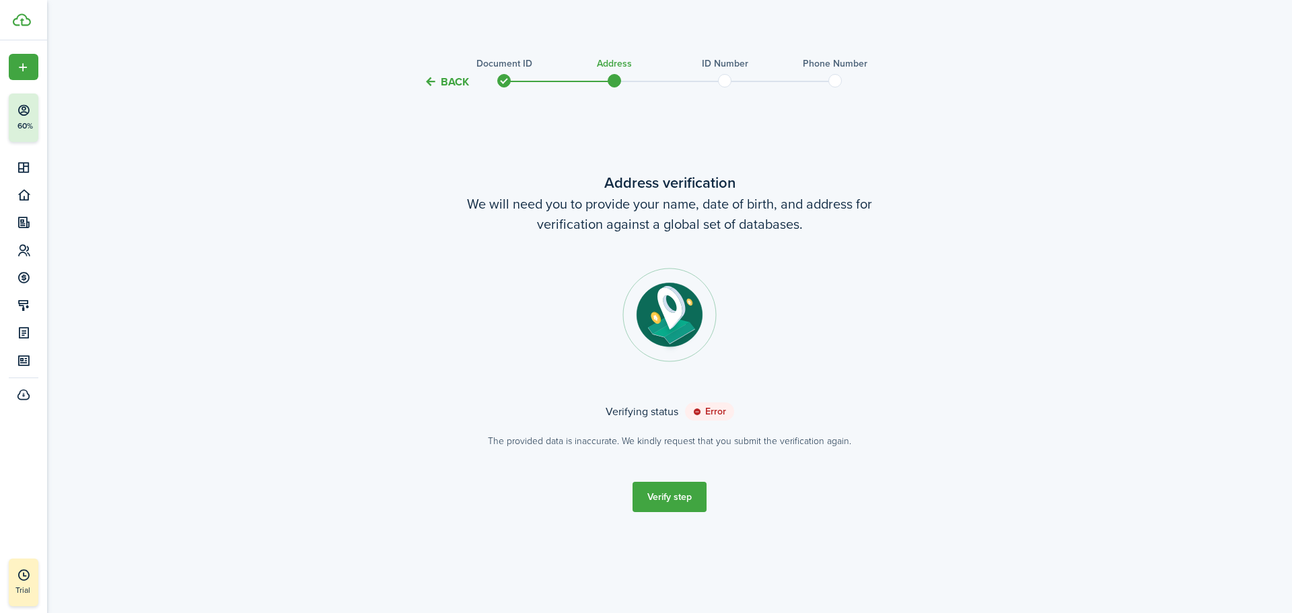
click at [657, 492] on button "Verify step" at bounding box center [669, 497] width 74 height 30
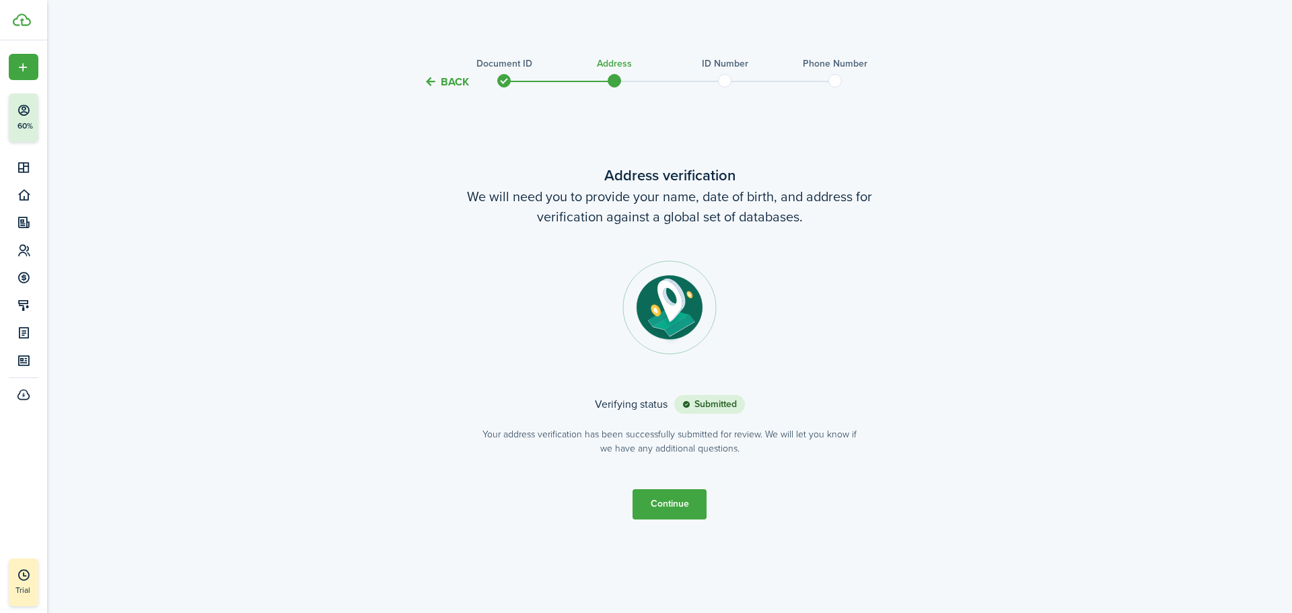
click at [684, 500] on button "Continue" at bounding box center [669, 504] width 74 height 30
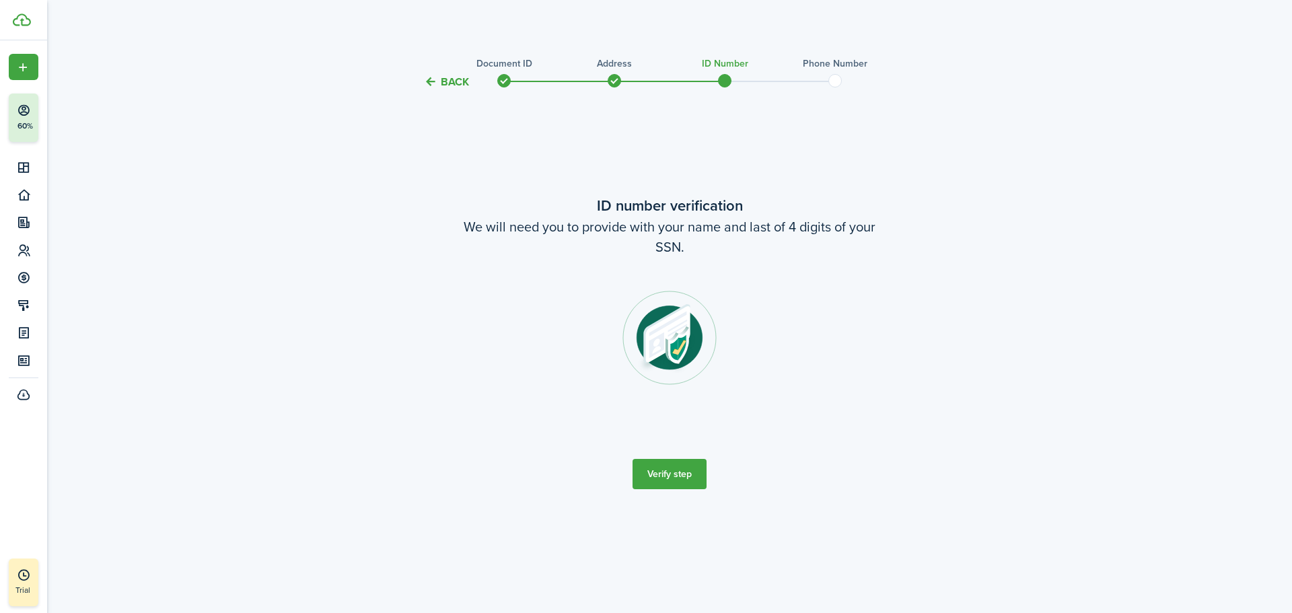
click at [675, 476] on button "Verify step" at bounding box center [669, 474] width 74 height 30
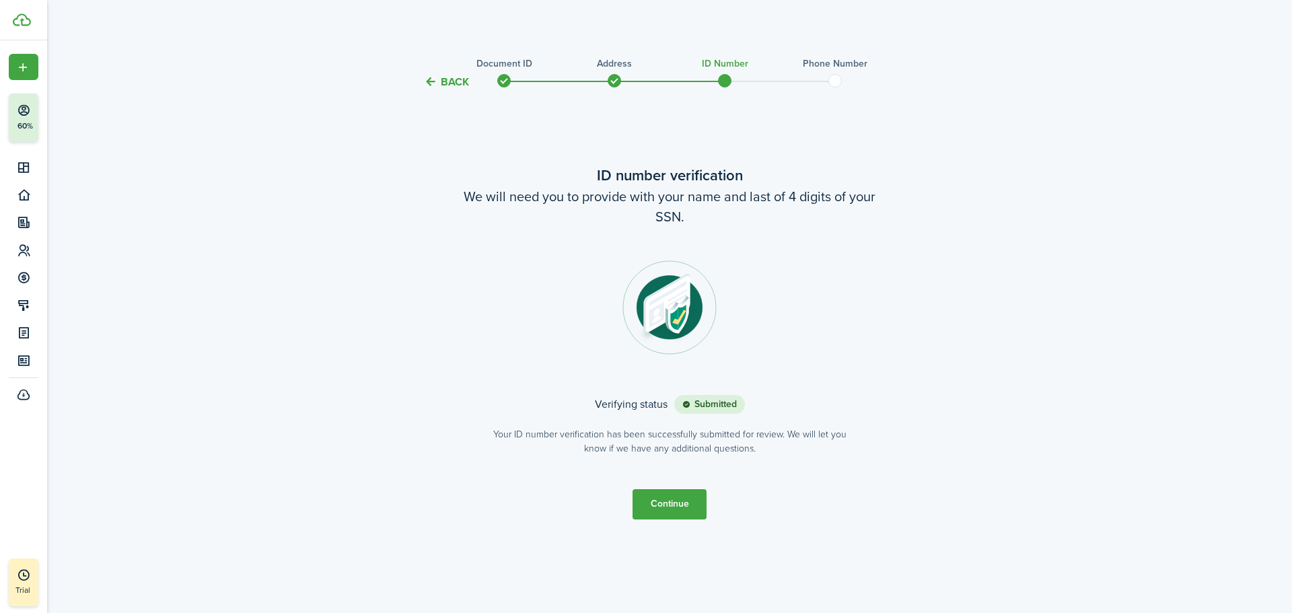
click at [649, 499] on button "Continue" at bounding box center [669, 504] width 74 height 30
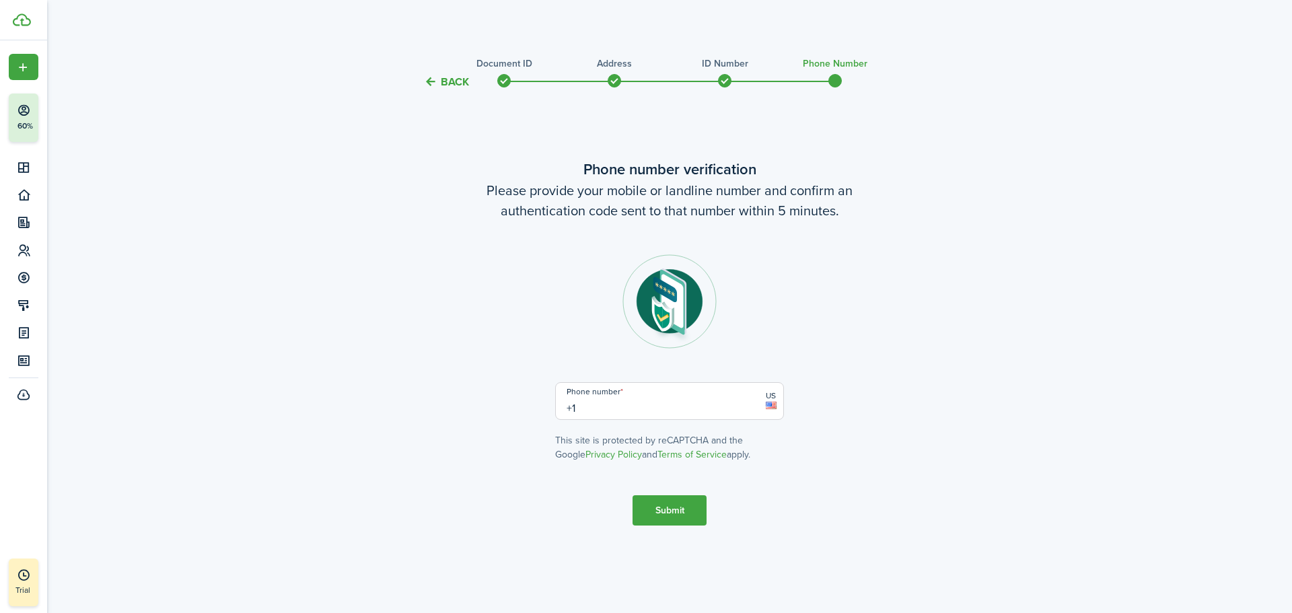
click at [625, 411] on input "+1" at bounding box center [669, 401] width 229 height 38
click at [670, 525] on tc-wizard-step "Phone number verification Please provide your mobile or landline number and con…" at bounding box center [669, 342] width 565 height 468
click at [662, 509] on button "Submit" at bounding box center [669, 510] width 74 height 30
click at [662, 408] on input "[PHONE_NUMBER]" at bounding box center [669, 401] width 229 height 38
drag, startPoint x: 655, startPoint y: 408, endPoint x: 521, endPoint y: 404, distance: 133.9
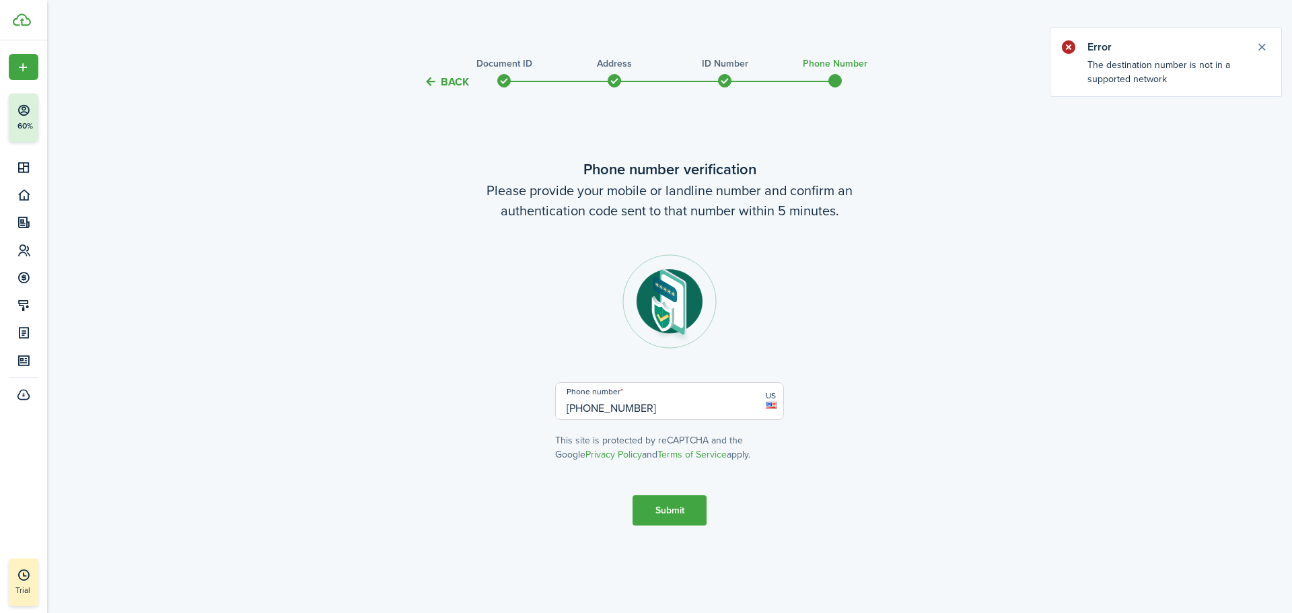
click at [521, 404] on verification-wizard-phone-nexmo "Phone number verification Please provide your mobile or landline number and con…" at bounding box center [669, 309] width 565 height 303
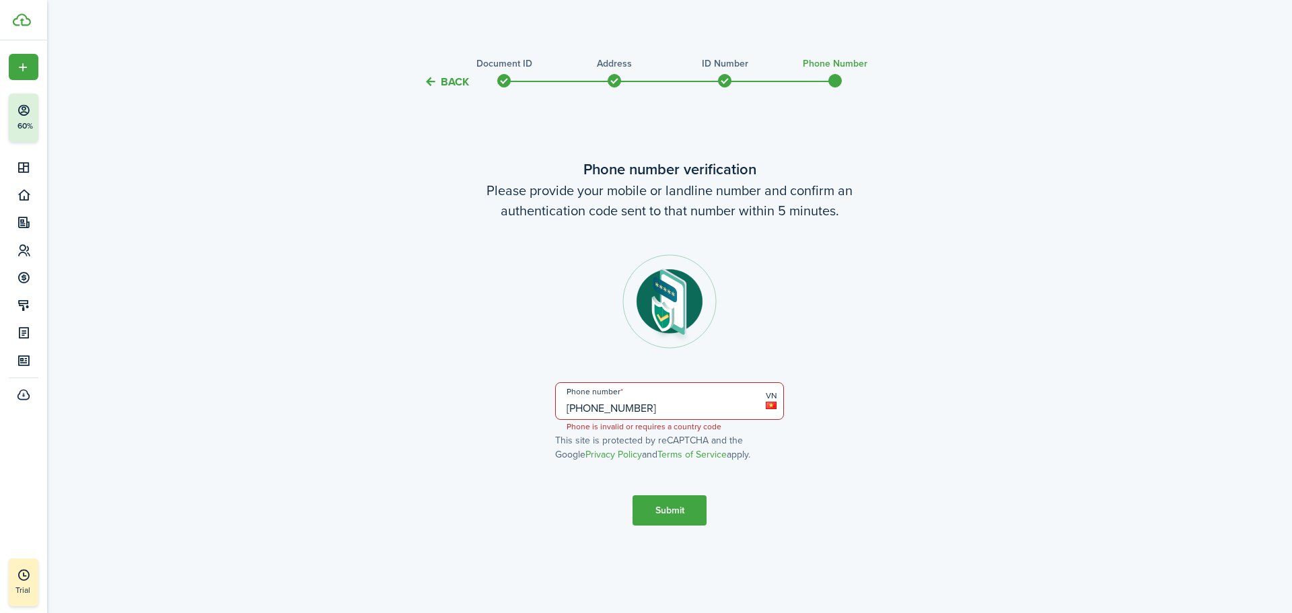
click at [778, 499] on tc-wizard-step "Phone number verification Please provide your mobile or landline number and con…" at bounding box center [669, 342] width 565 height 468
drag, startPoint x: 650, startPoint y: 410, endPoint x: 515, endPoint y: 401, distance: 135.6
click at [515, 401] on verification-wizard-phone-nexmo "Phone number verification Please provide your mobile or landline number and con…" at bounding box center [669, 309] width 565 height 303
click at [676, 515] on button "Submit" at bounding box center [669, 510] width 74 height 30
click at [969, 342] on div "Back Document ID Address ID Number Phone Number Phone number verification Pleas…" at bounding box center [669, 311] width 780 height 529
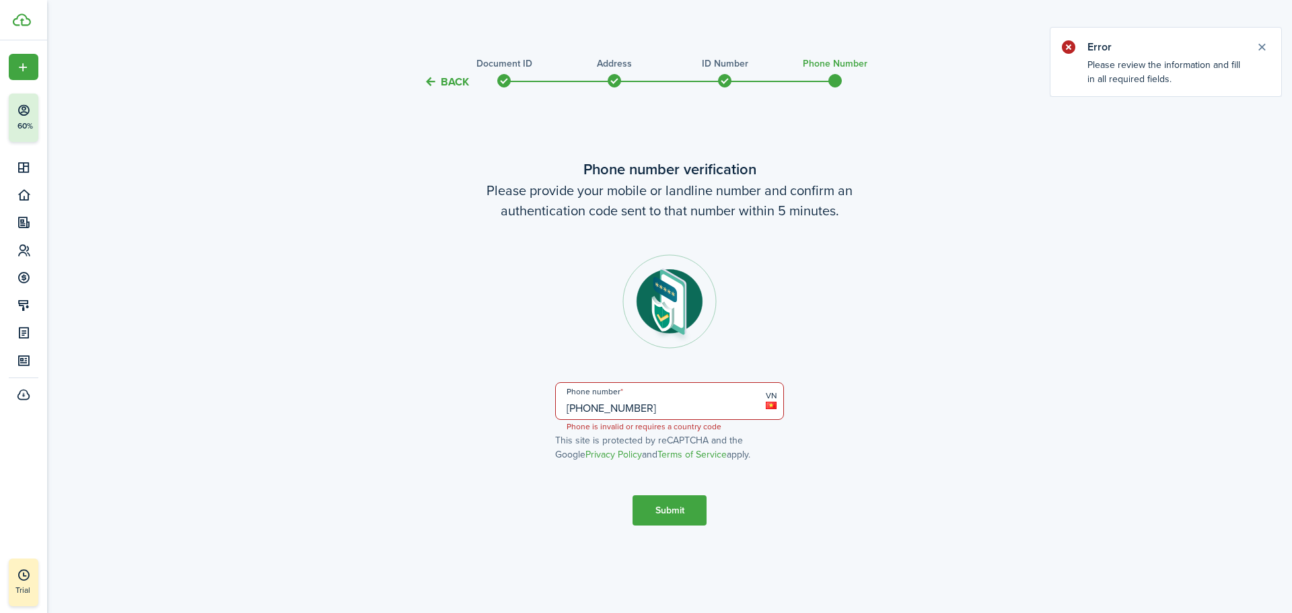
drag, startPoint x: 583, startPoint y: 408, endPoint x: 564, endPoint y: 406, distance: 18.9
click at [564, 406] on input "[PHONE_NUMBER]" at bounding box center [669, 401] width 229 height 38
drag, startPoint x: 656, startPoint y: 408, endPoint x: 516, endPoint y: 393, distance: 140.8
click at [516, 393] on verification-wizard-phone-nexmo "Phone number verification Please provide your mobile or landline number and con…" at bounding box center [669, 309] width 565 height 303
type input "+9"
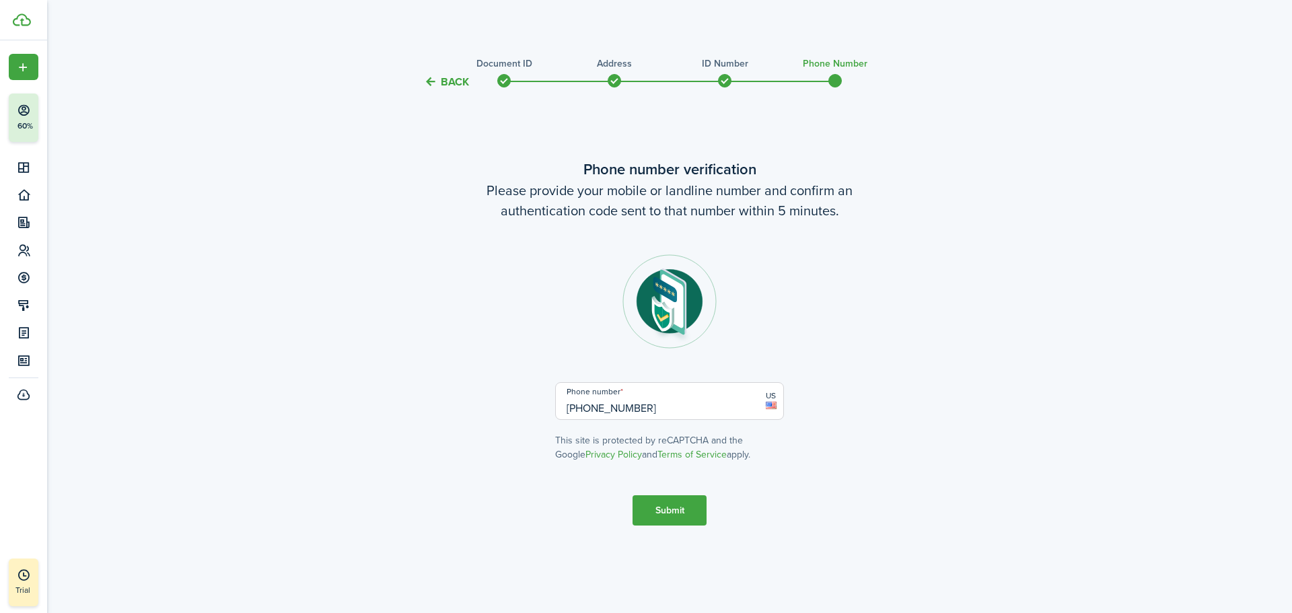
click at [647, 501] on button "Submit" at bounding box center [669, 510] width 74 height 30
click at [667, 515] on button "Submit" at bounding box center [669, 510] width 74 height 30
click at [679, 517] on button "Submit" at bounding box center [669, 510] width 74 height 30
drag, startPoint x: 579, startPoint y: 408, endPoint x: 885, endPoint y: 351, distance: 311.3
click at [885, 351] on verification-wizard-phone-nexmo "Phone number verification Please provide your mobile or landline number and con…" at bounding box center [669, 309] width 565 height 303
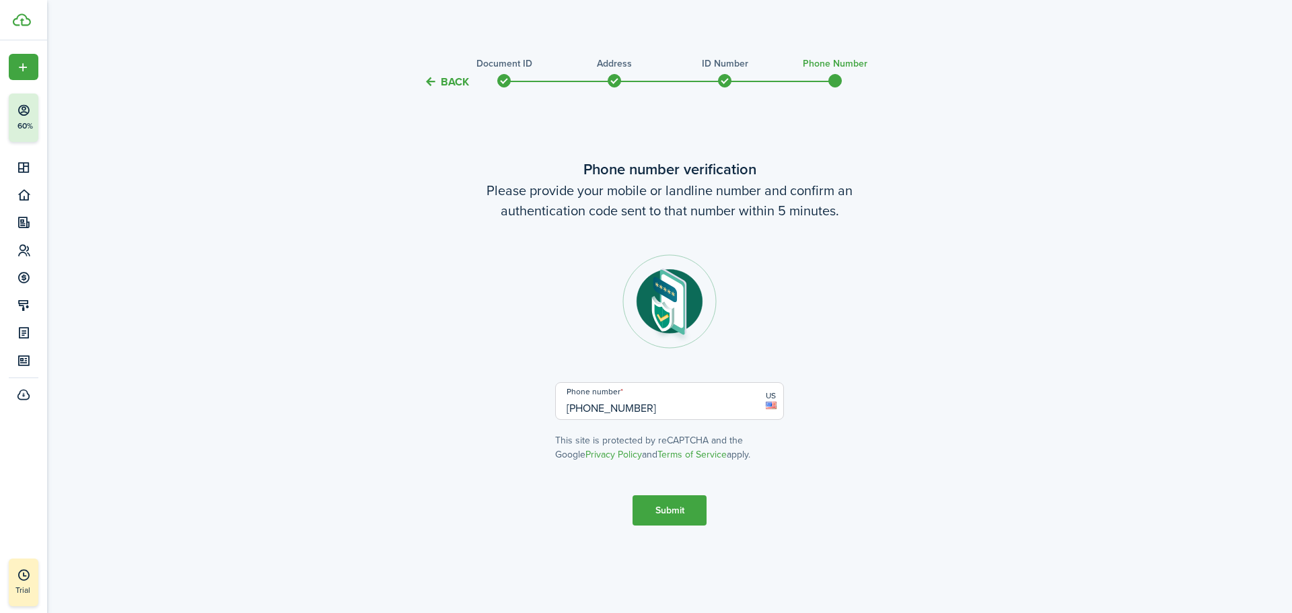
type input "[PHONE_NUMBER]"
click at [673, 510] on button "Submit" at bounding box center [669, 510] width 74 height 30
click at [672, 502] on button "Submit" at bounding box center [669, 510] width 74 height 30
click at [669, 512] on button "Submit" at bounding box center [669, 510] width 74 height 30
click at [1263, 48] on button "Close notify" at bounding box center [1261, 47] width 19 height 19
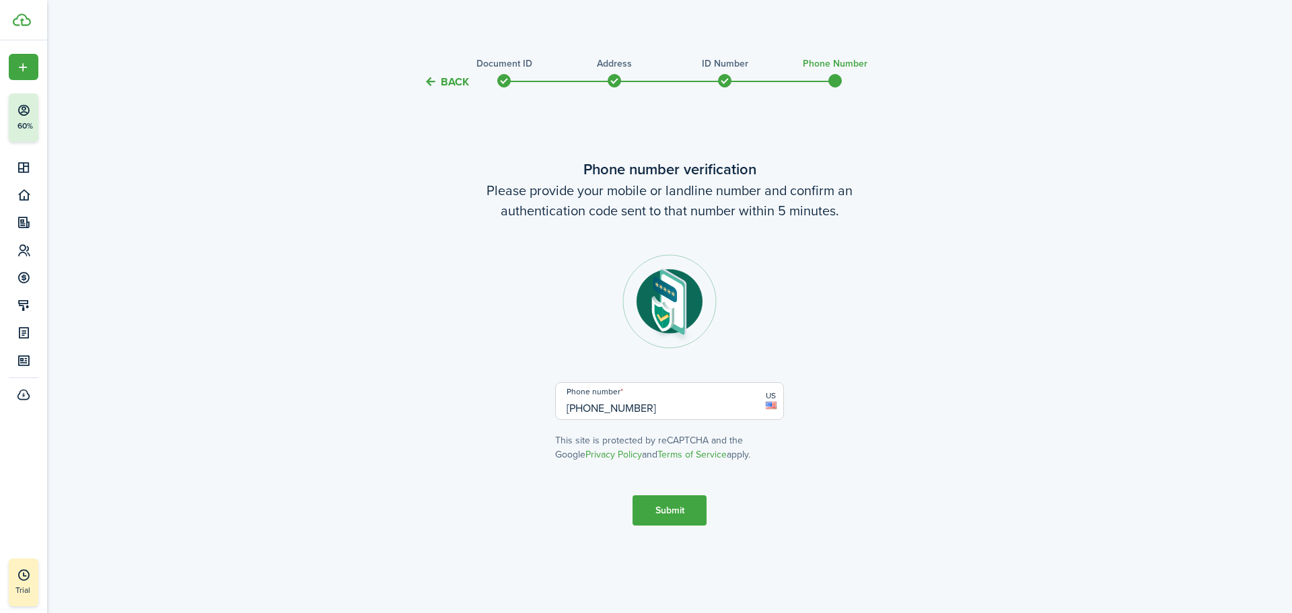
click at [679, 505] on button "Submit" at bounding box center [669, 510] width 74 height 30
click at [674, 510] on button "Submit" at bounding box center [669, 510] width 74 height 30
